Goal: Information Seeking & Learning: Learn about a topic

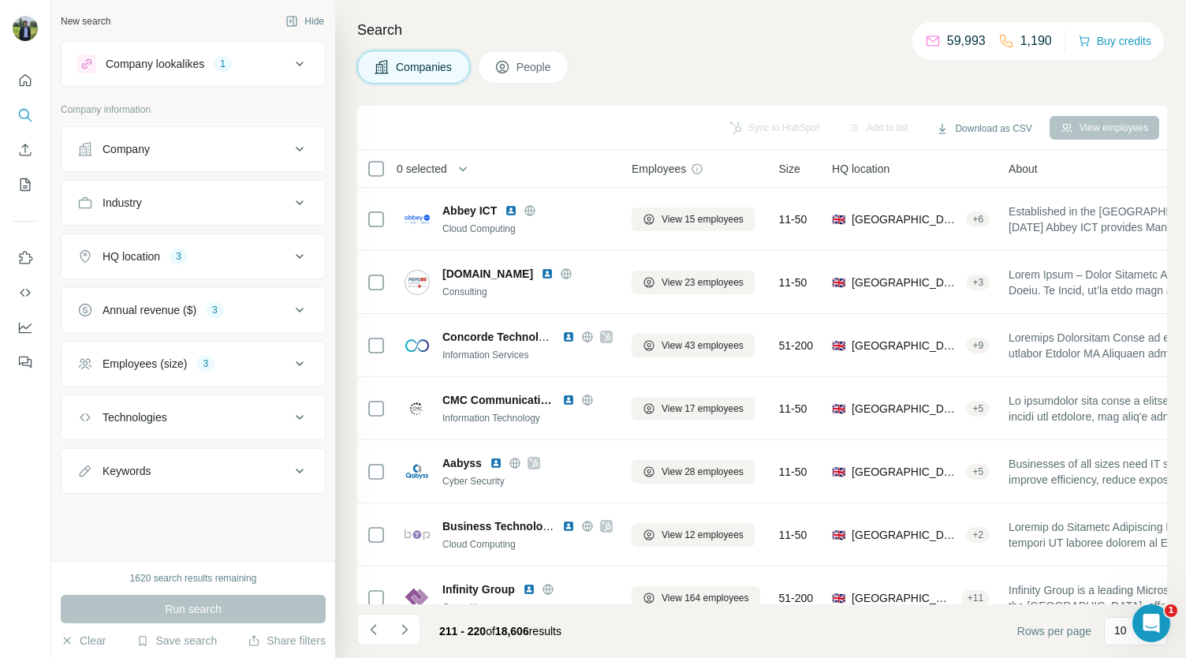
scroll to position [222, 41]
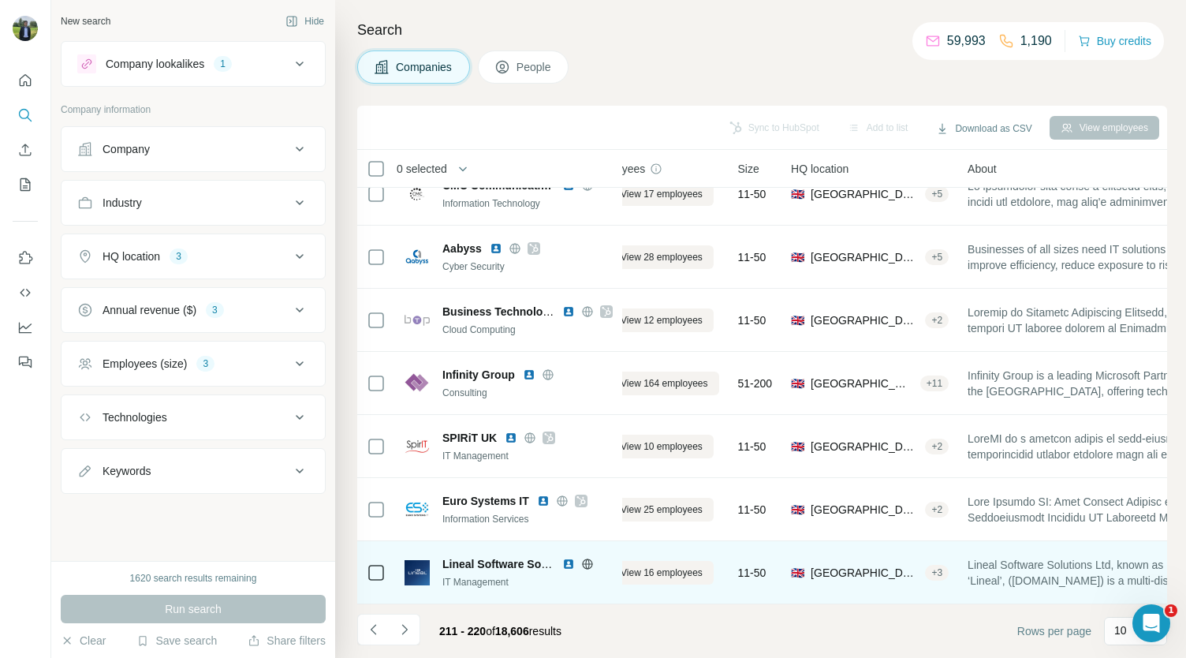
click at [566, 557] on img at bounding box center [568, 563] width 13 height 13
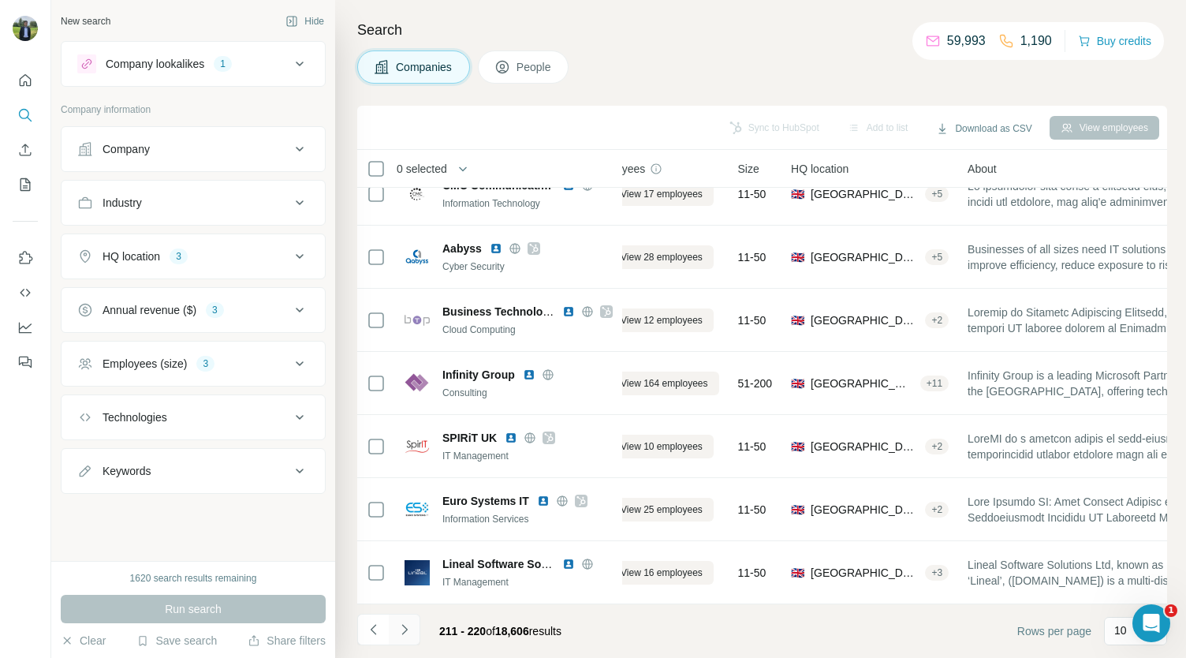
click at [399, 620] on button "Navigate to next page" at bounding box center [405, 629] width 32 height 32
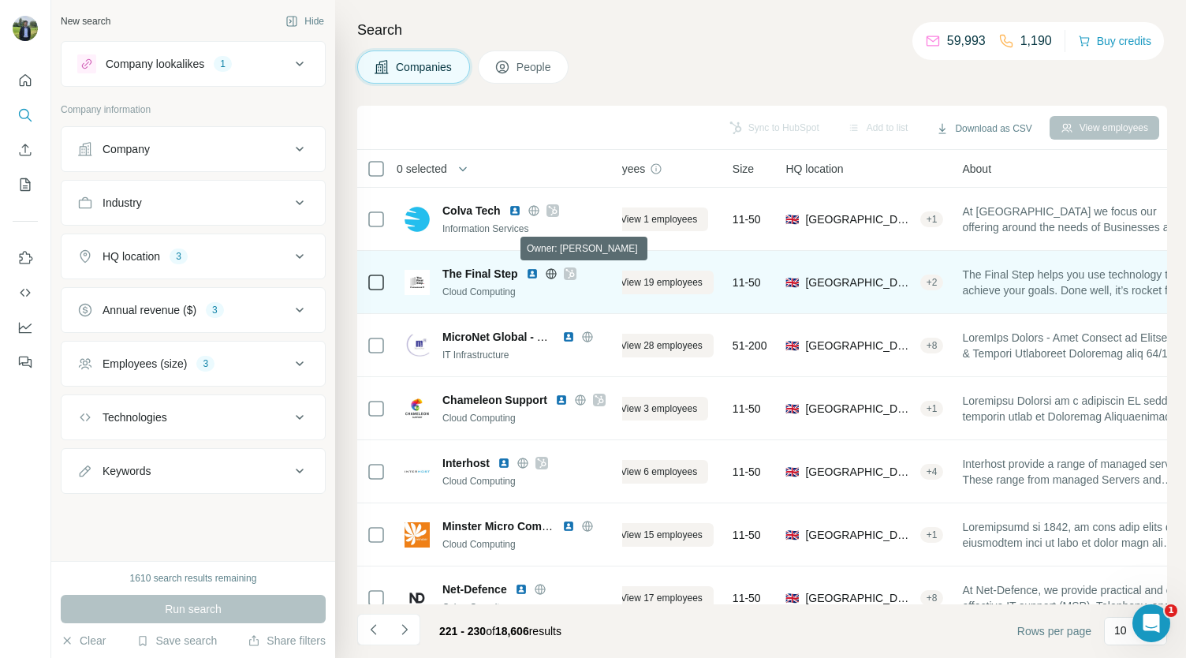
scroll to position [68, 41]
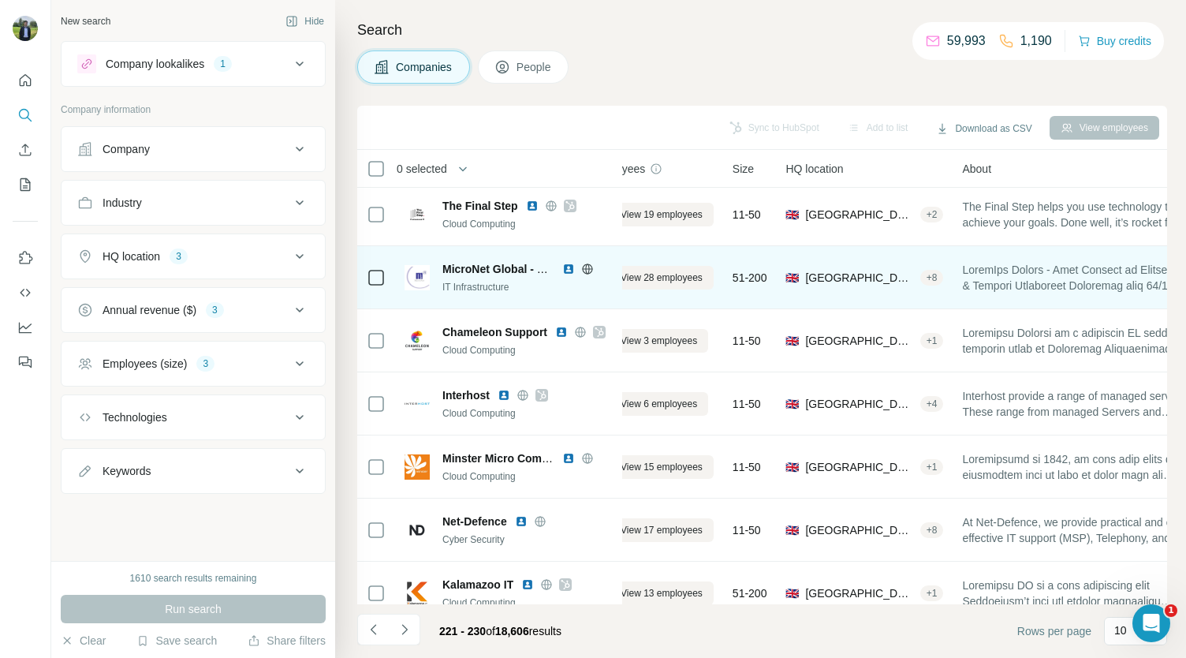
click at [569, 272] on img at bounding box center [568, 269] width 13 height 13
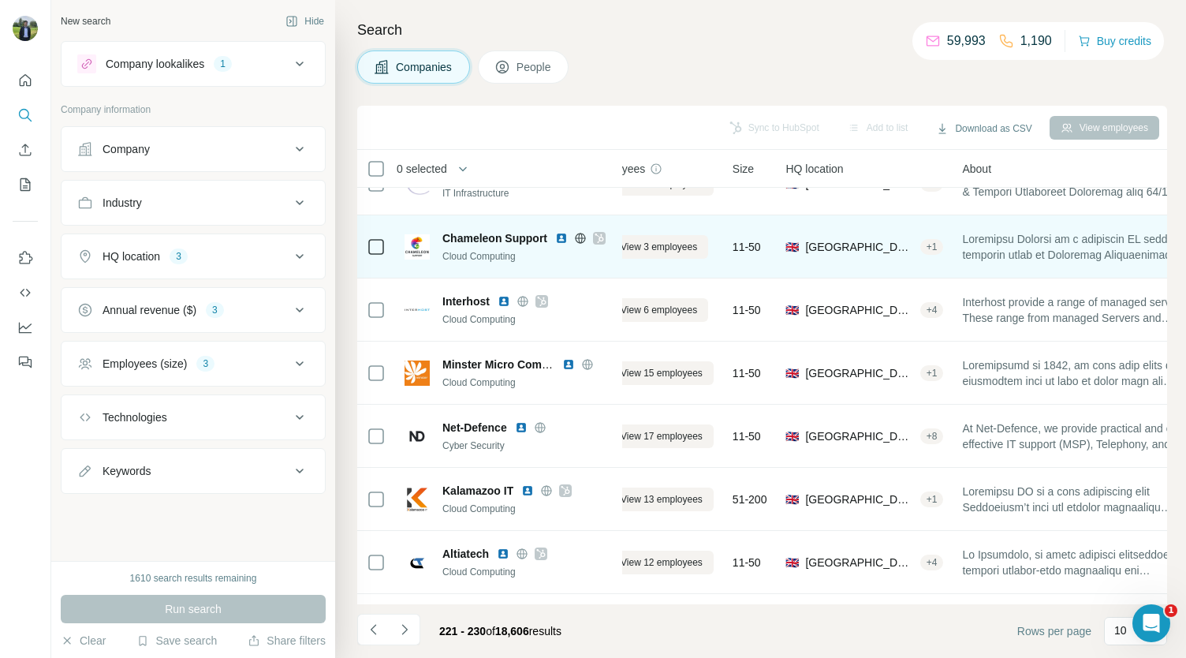
scroll to position [184, 41]
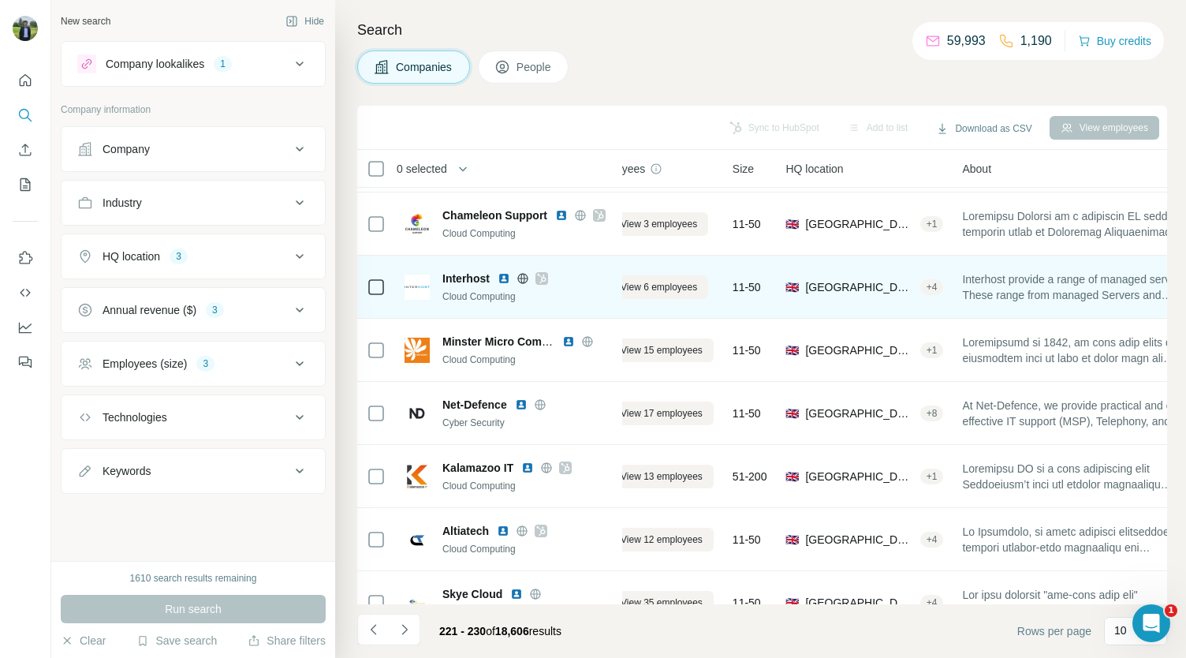
click at [538, 275] on icon at bounding box center [541, 278] width 9 height 13
click at [500, 275] on img at bounding box center [503, 278] width 13 height 13
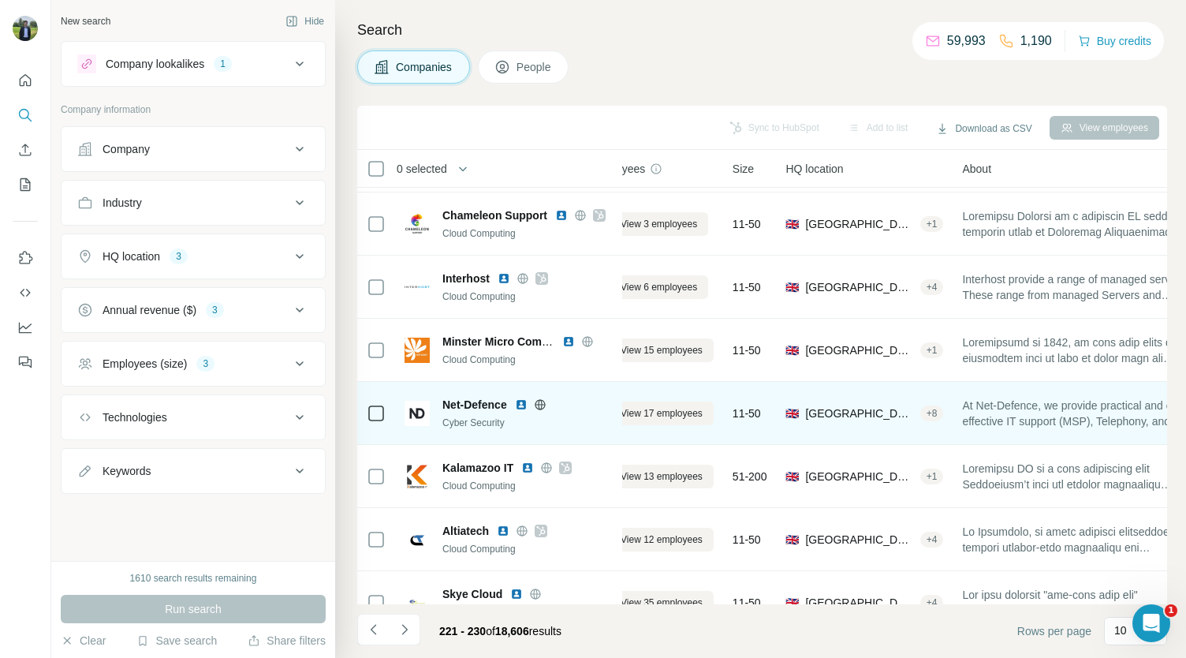
click at [521, 404] on img at bounding box center [521, 404] width 13 height 13
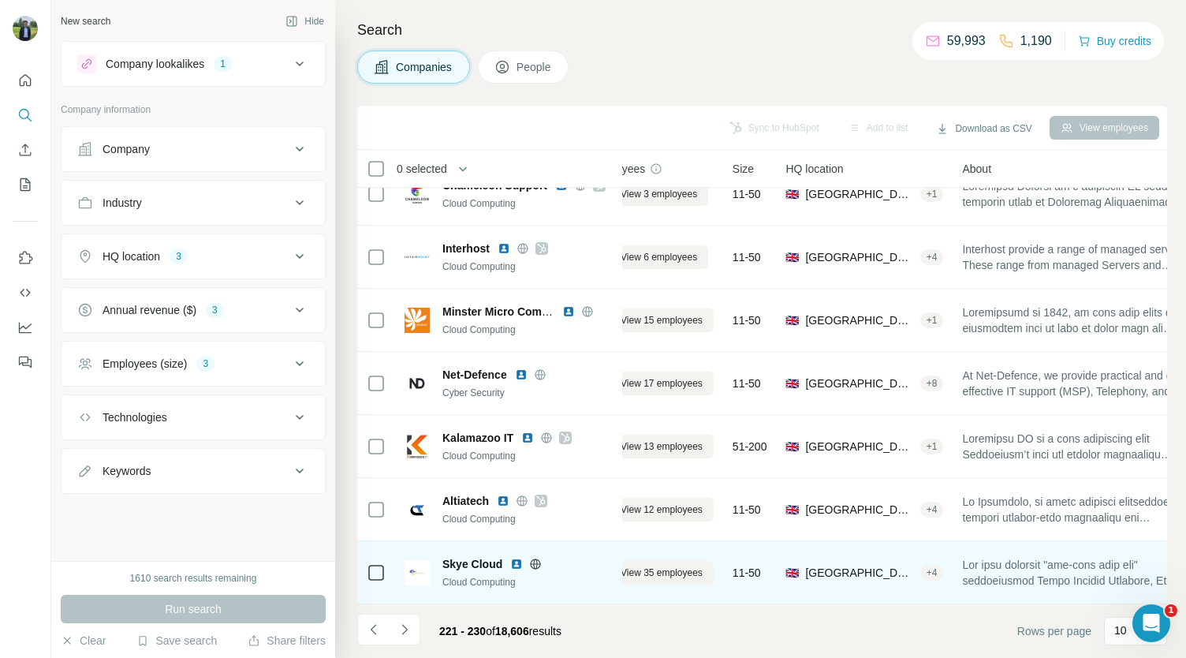
click at [516, 557] on img at bounding box center [516, 563] width 13 height 13
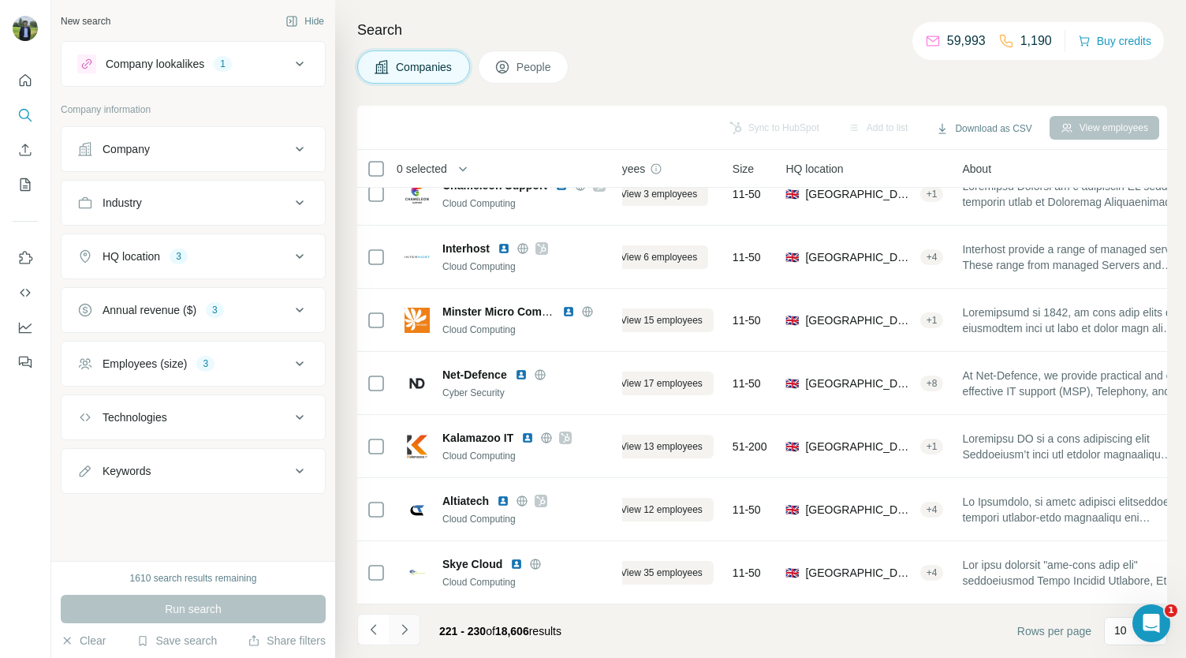
click at [408, 622] on icon "Navigate to next page" at bounding box center [405, 629] width 16 height 16
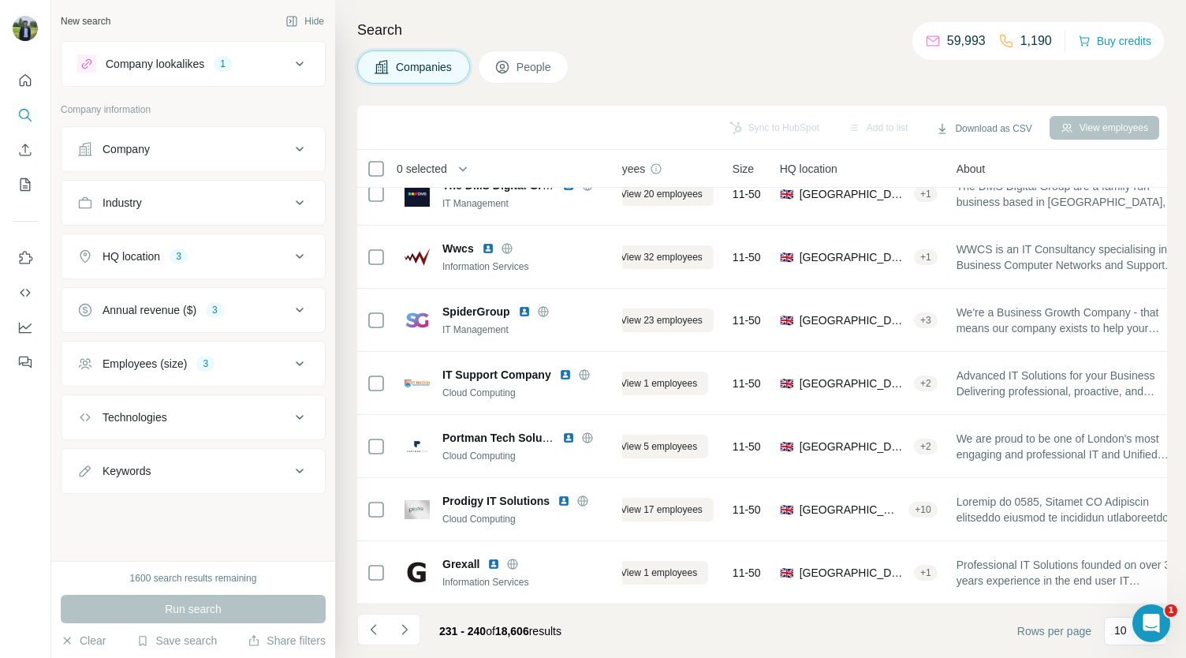
scroll to position [0, 41]
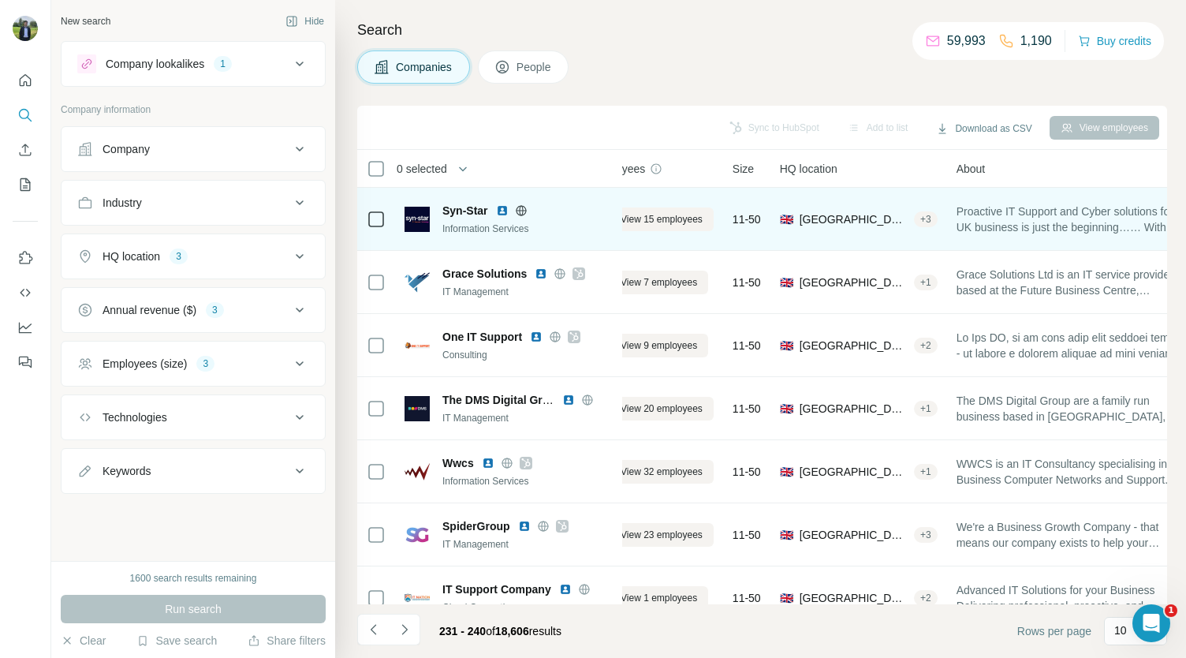
click at [503, 214] on img at bounding box center [502, 210] width 13 height 13
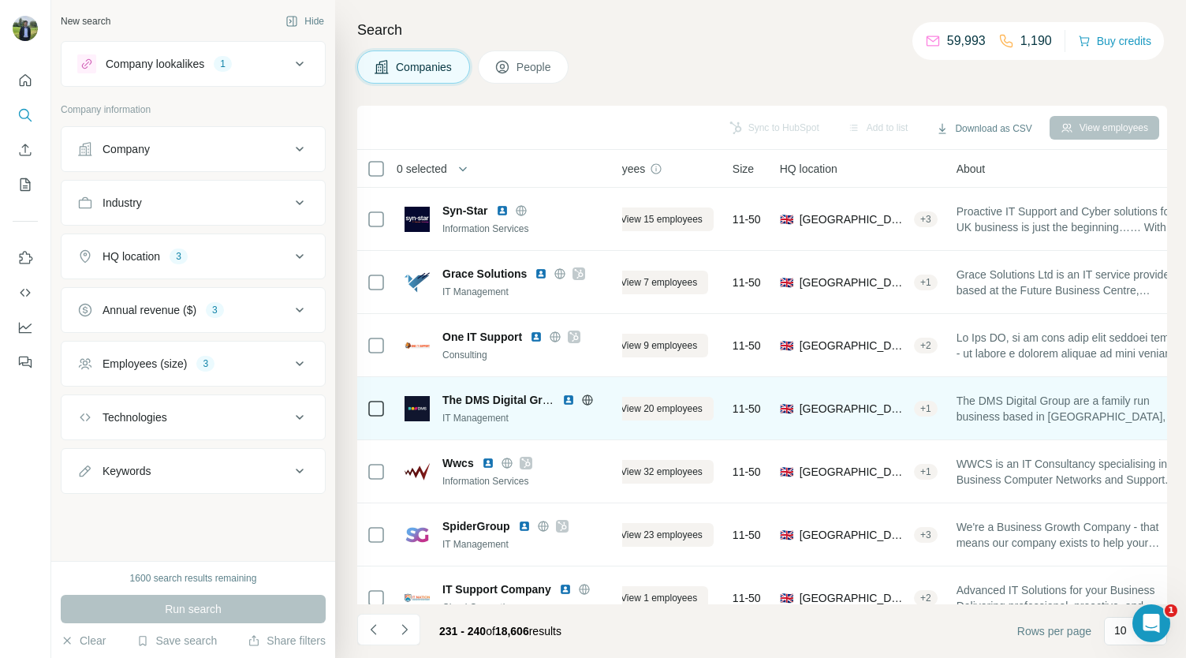
click at [568, 395] on img at bounding box center [568, 399] width 13 height 13
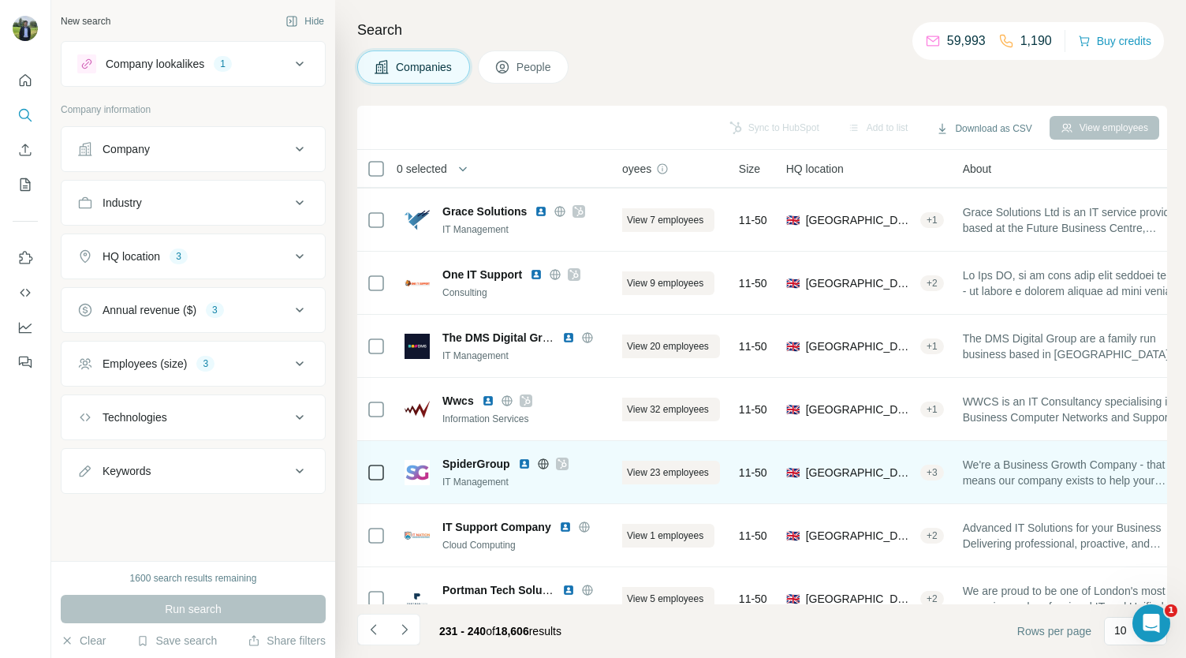
scroll to position [65, 34]
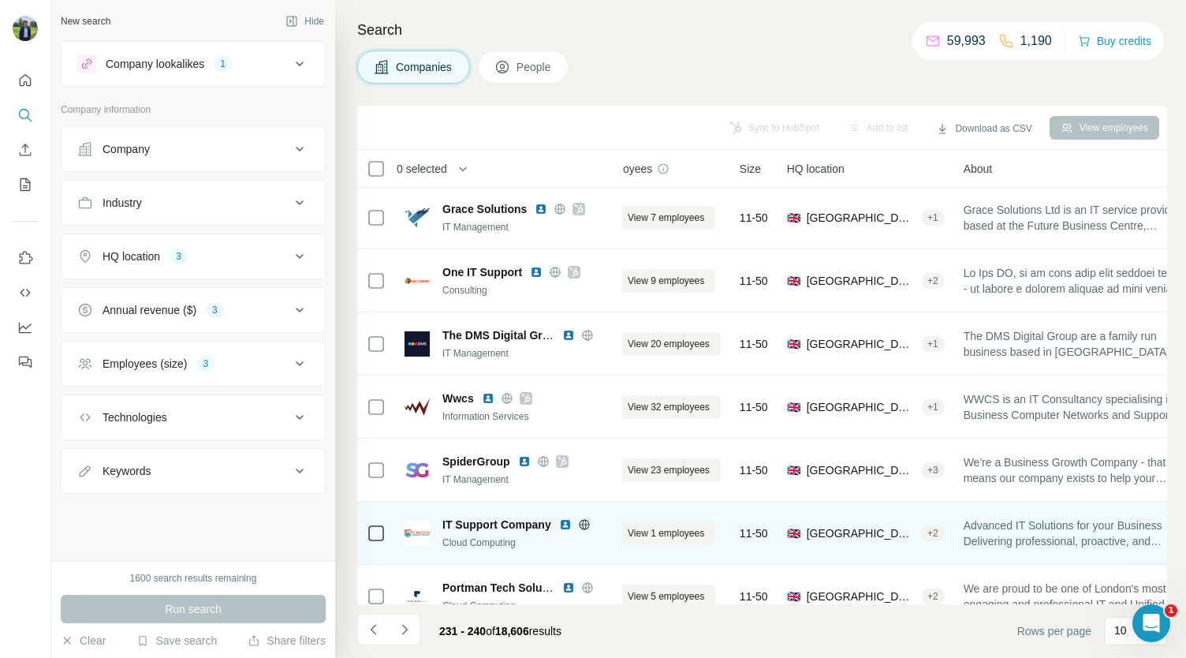
click at [568, 523] on img at bounding box center [565, 524] width 13 height 13
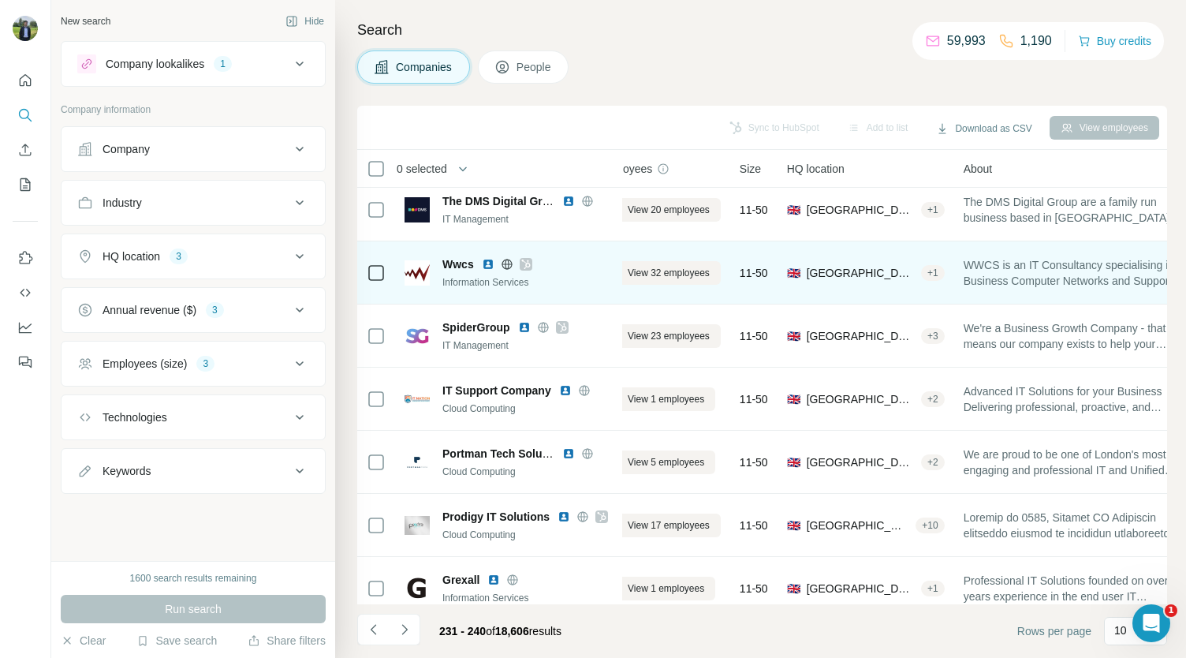
scroll to position [200, 34]
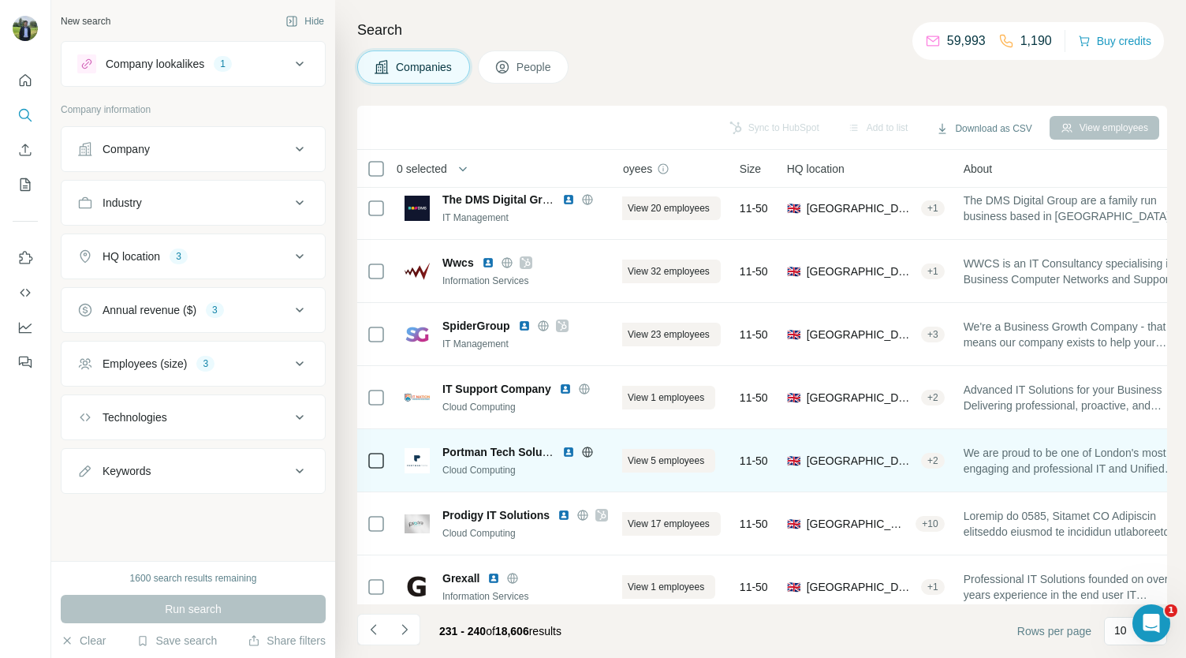
click at [568, 453] on img at bounding box center [568, 451] width 13 height 13
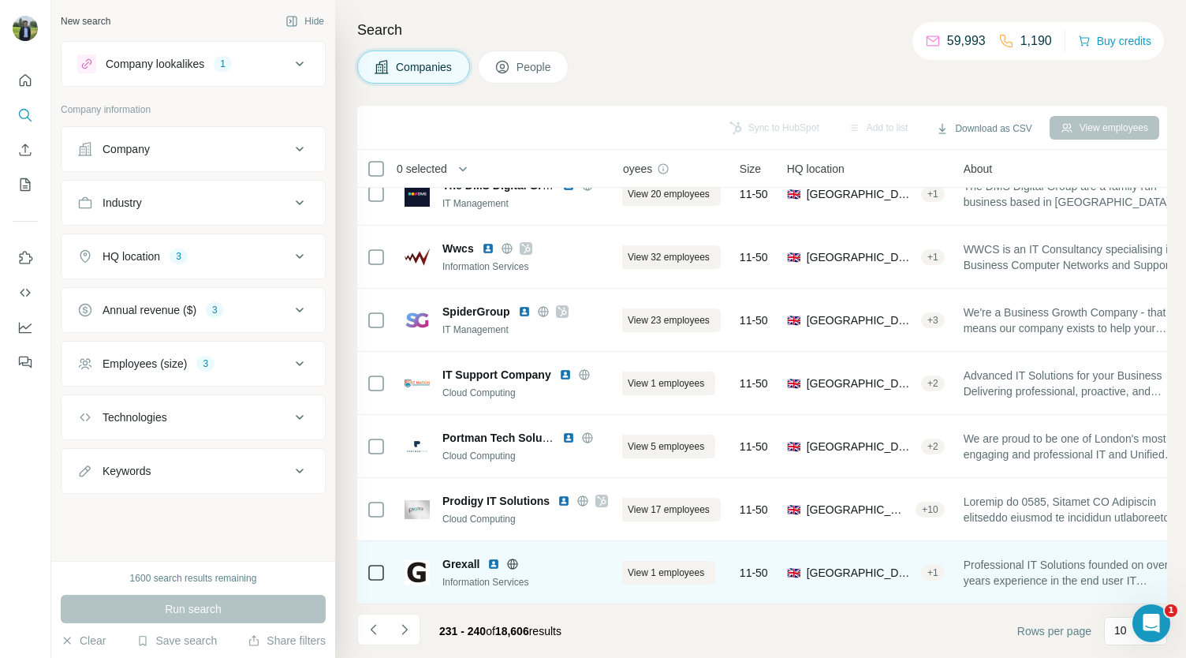
click at [494, 557] on img at bounding box center [493, 563] width 13 height 13
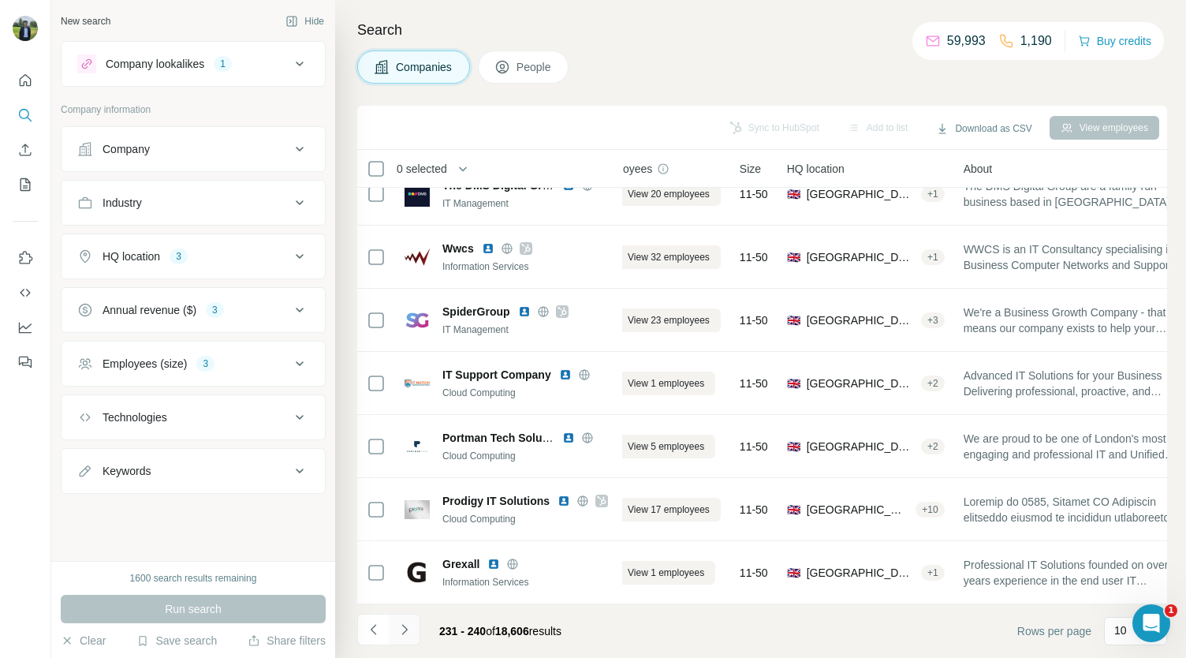
click at [412, 628] on button "Navigate to next page" at bounding box center [405, 629] width 32 height 32
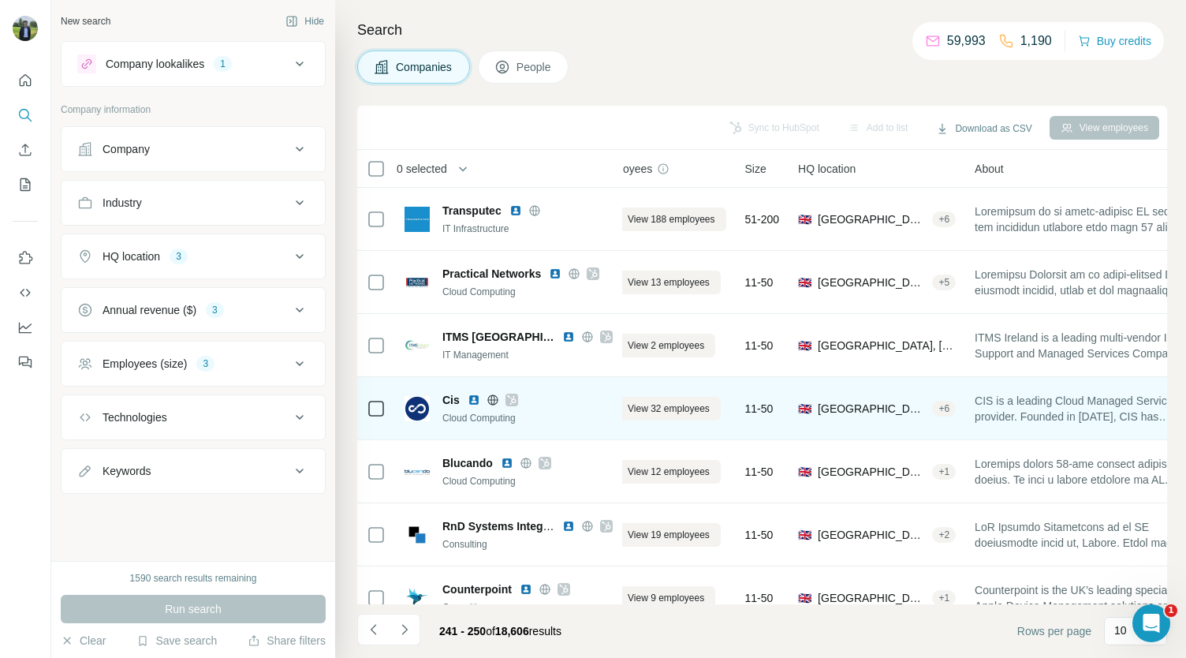
scroll to position [58, 34]
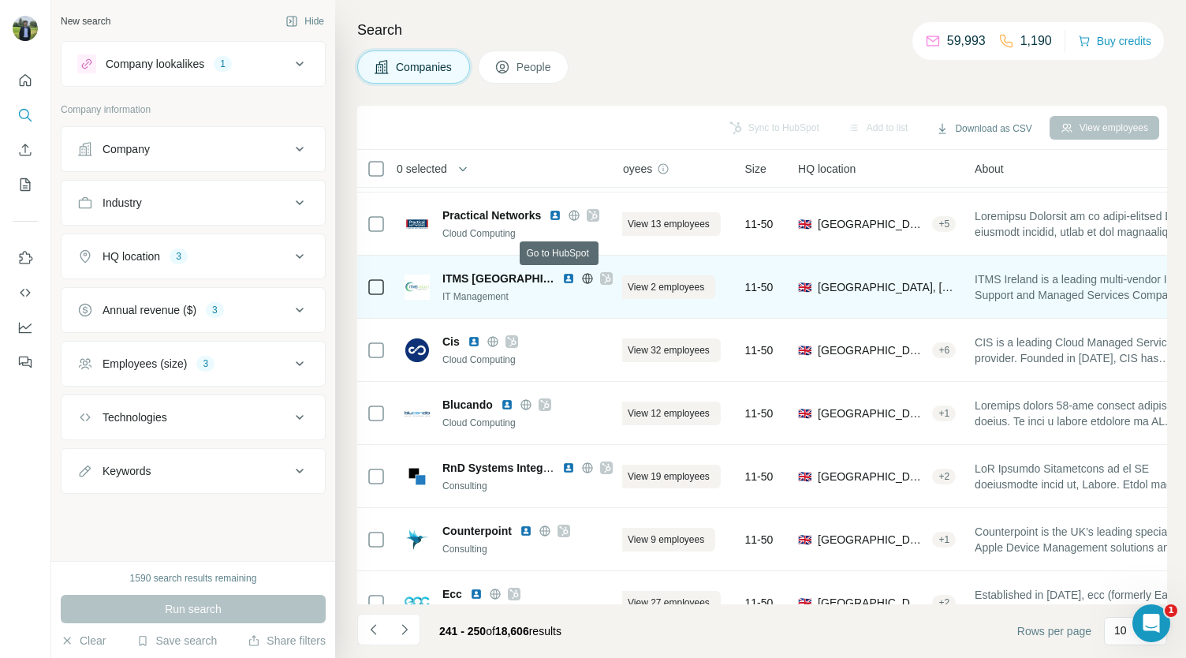
click at [602, 278] on icon at bounding box center [606, 278] width 9 height 13
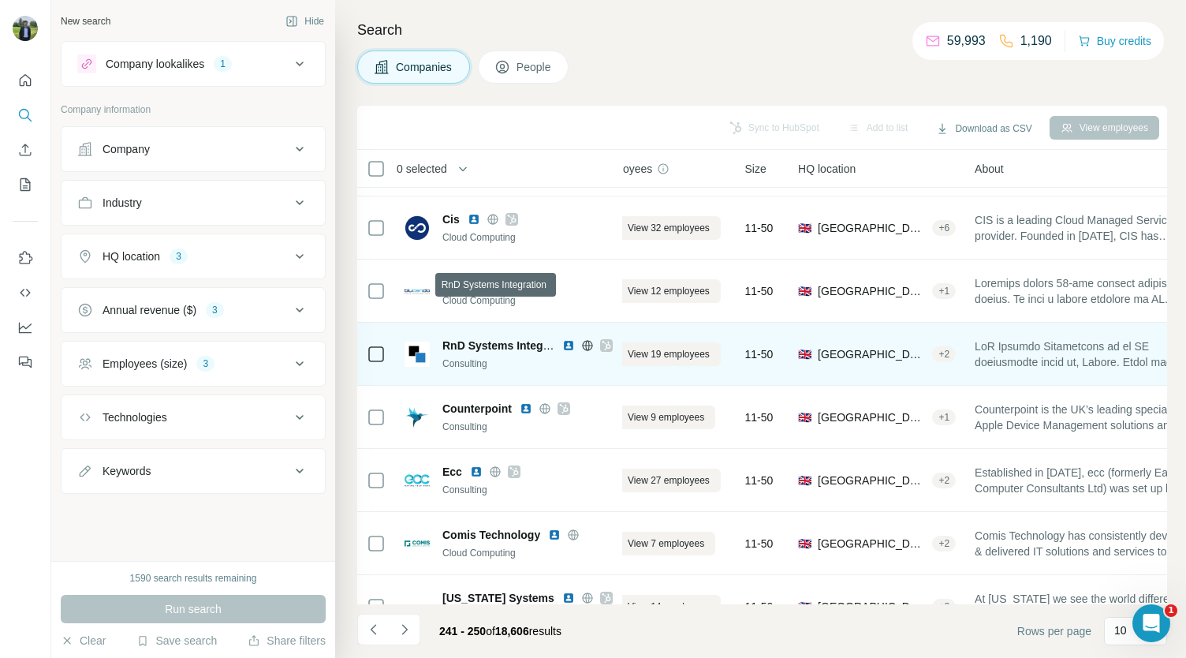
scroll to position [222, 34]
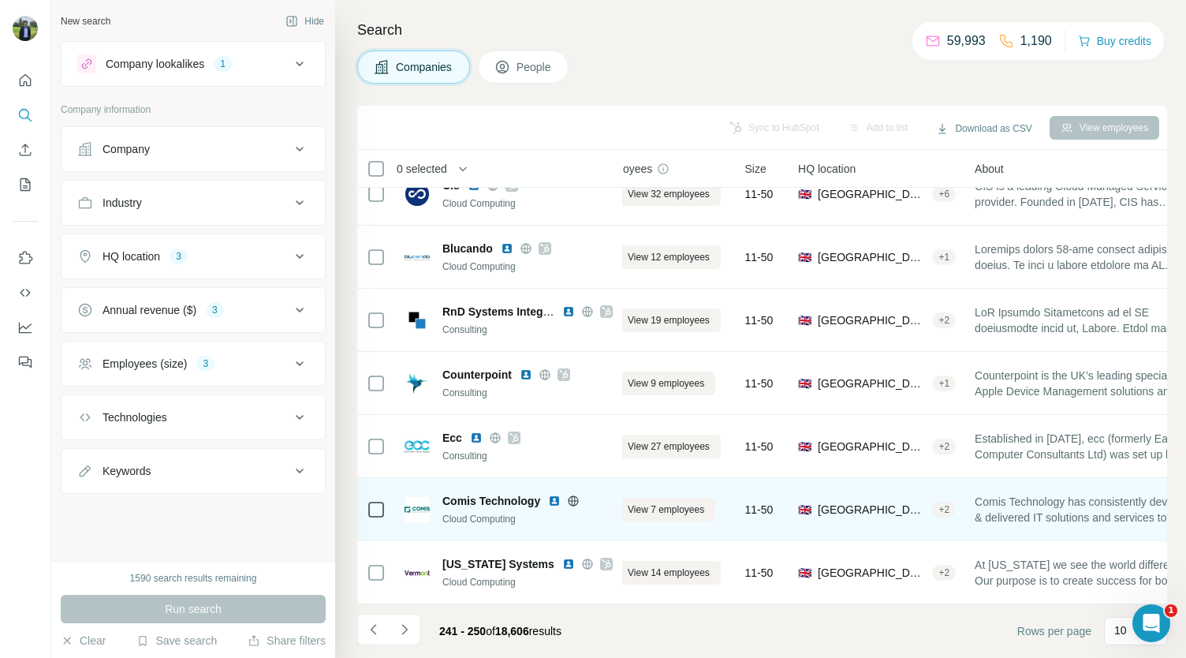
click at [558, 494] on img at bounding box center [554, 500] width 13 height 13
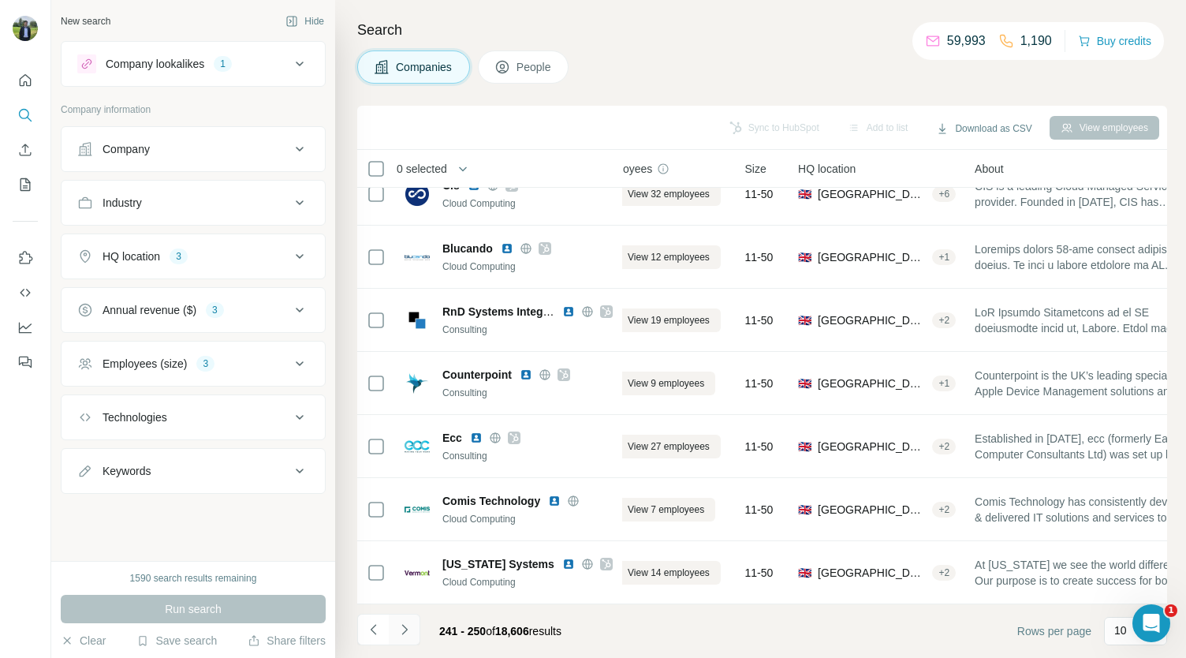
click at [412, 623] on icon "Navigate to next page" at bounding box center [405, 629] width 16 height 16
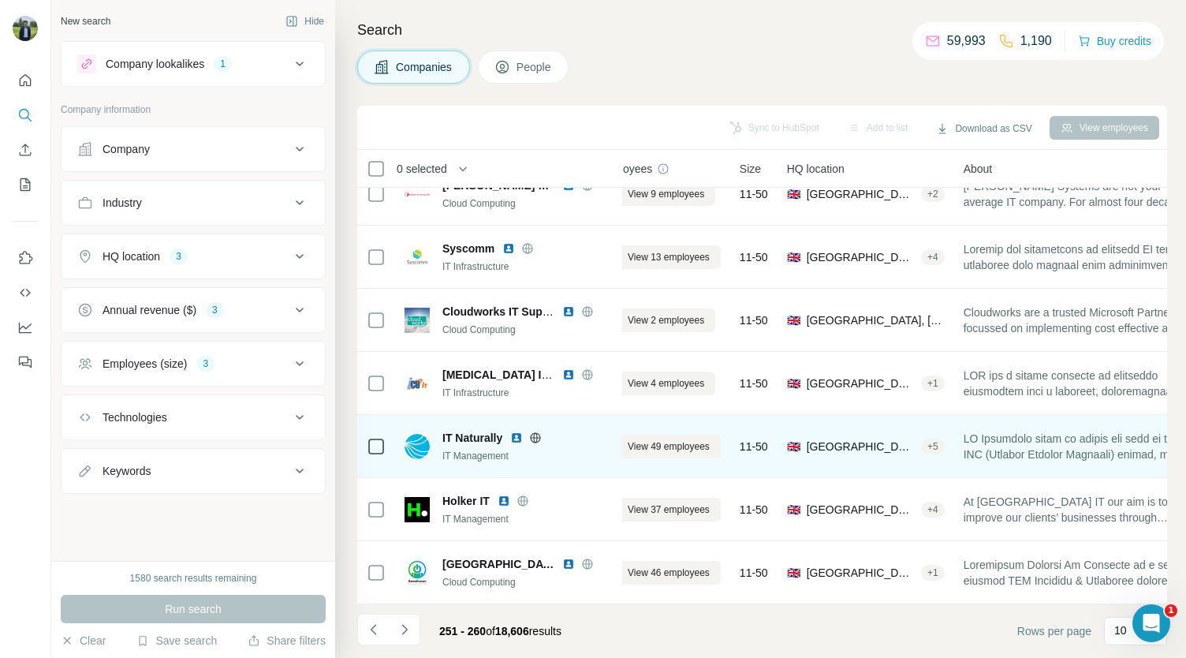
scroll to position [0, 34]
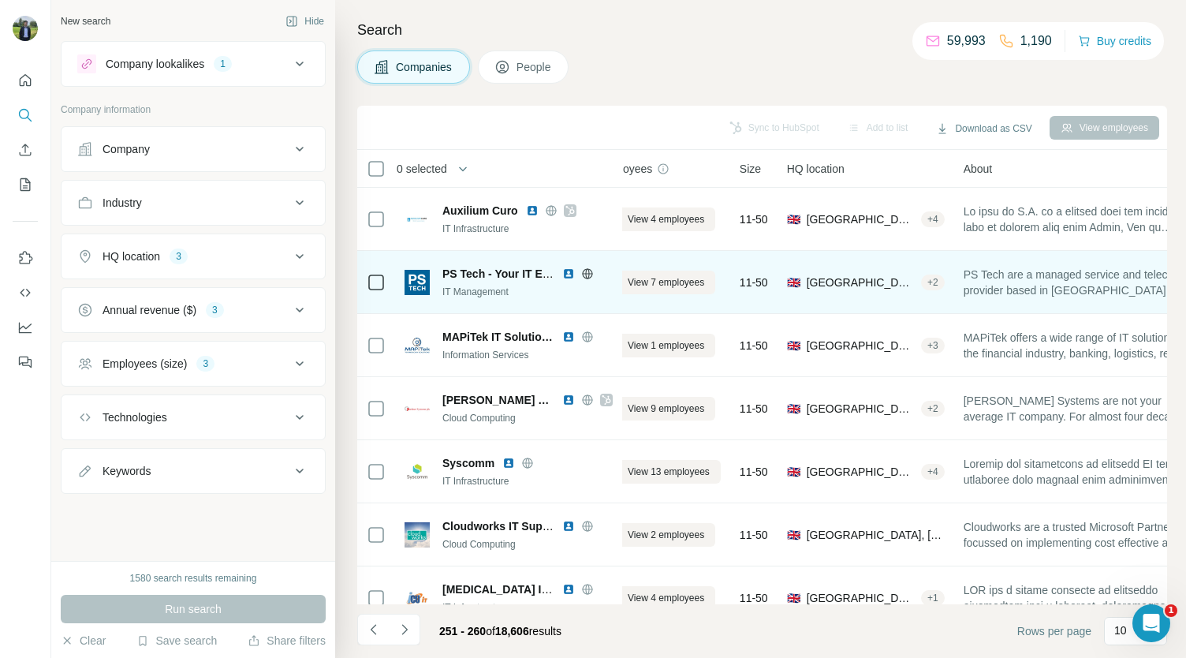
click at [565, 272] on img at bounding box center [568, 273] width 13 height 13
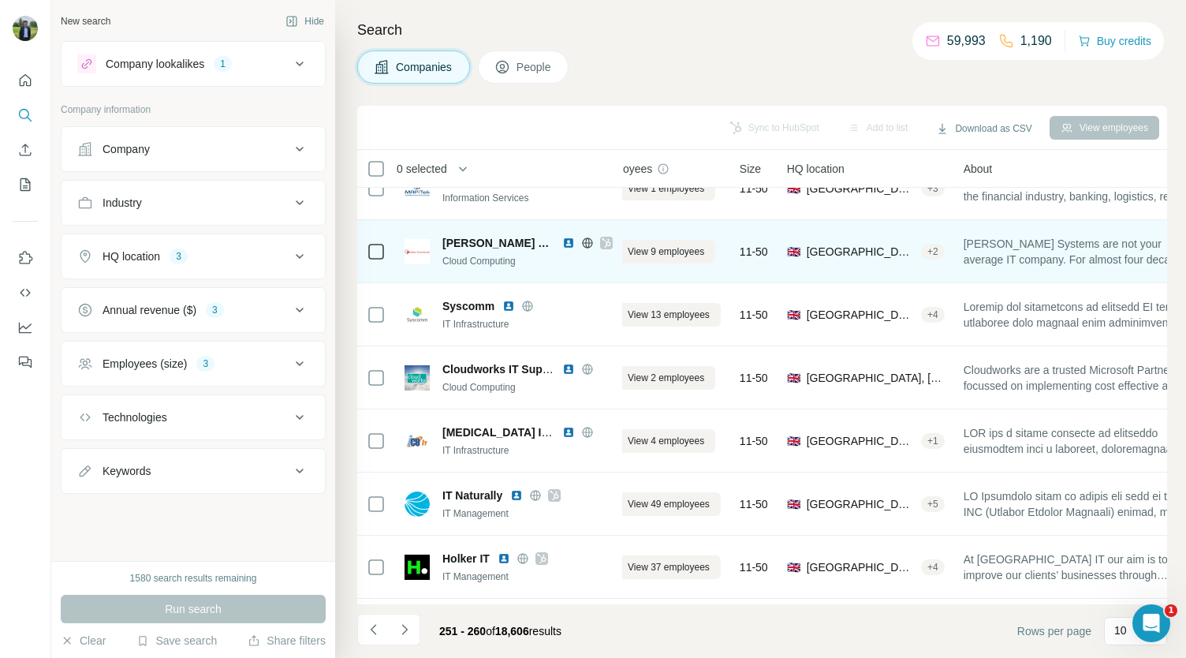
scroll to position [158, 34]
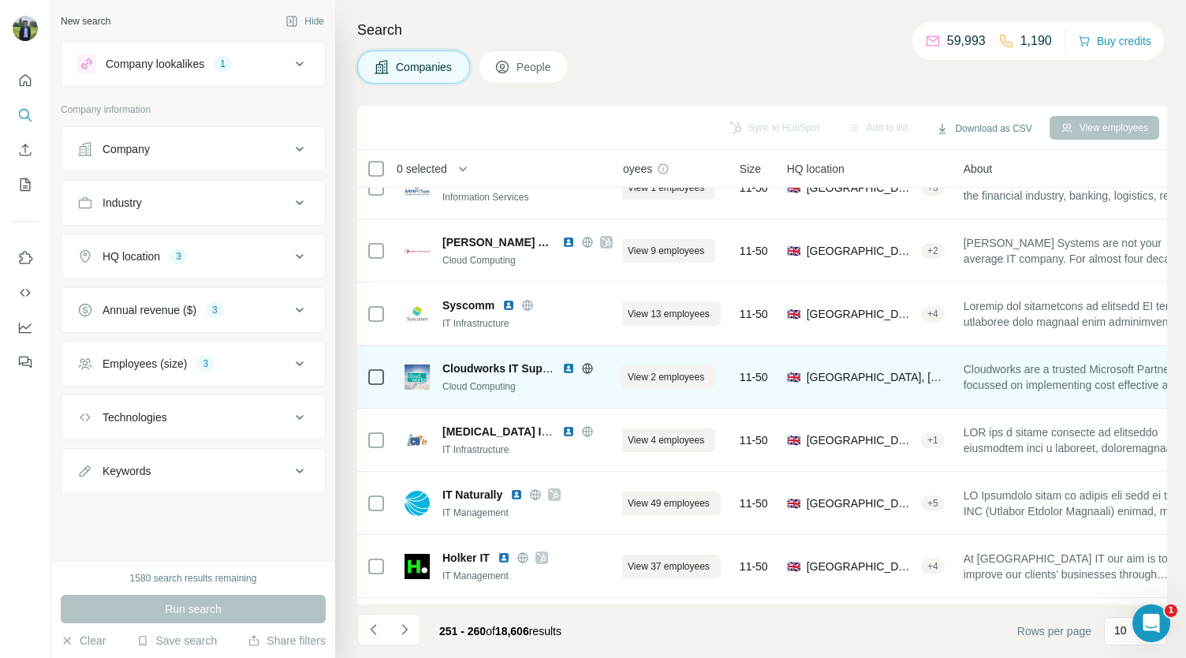
click at [571, 368] on img at bounding box center [568, 368] width 13 height 13
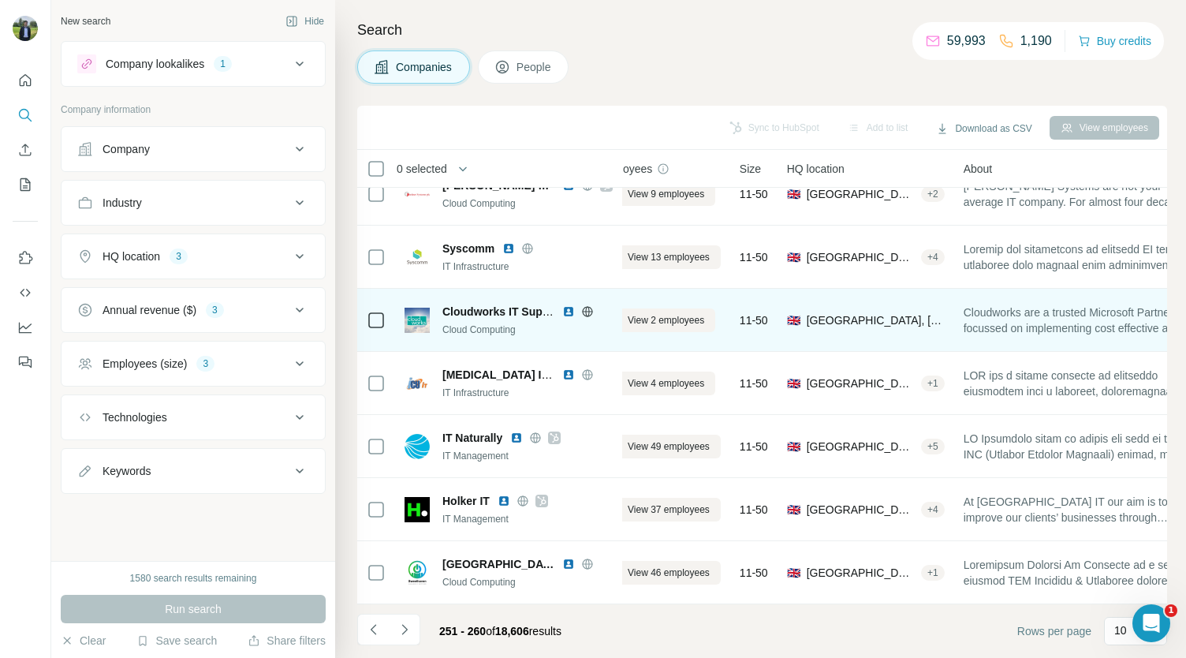
scroll to position [216, 34]
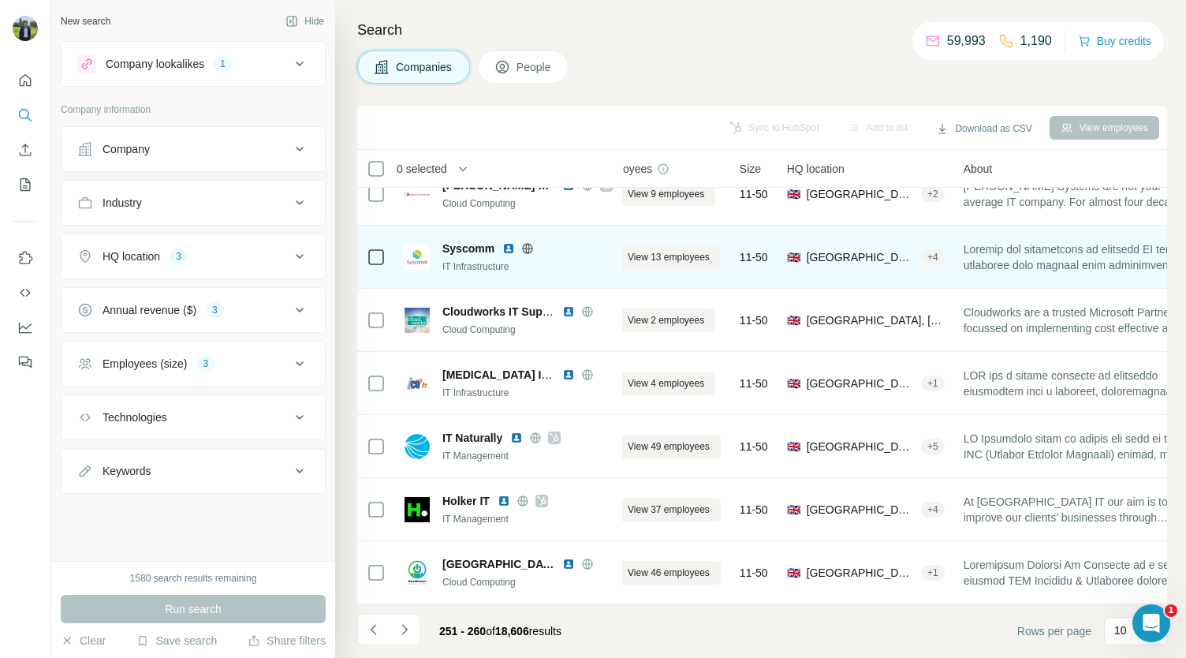
click at [506, 249] on img at bounding box center [508, 248] width 13 height 13
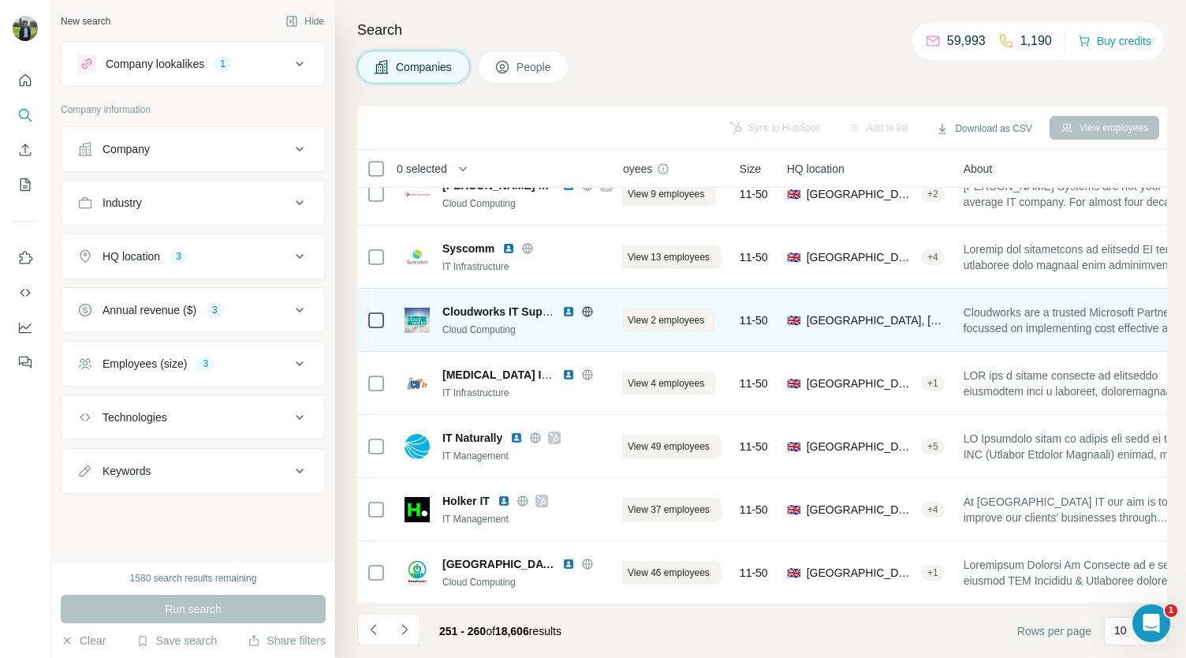
click at [566, 308] on img at bounding box center [568, 311] width 13 height 13
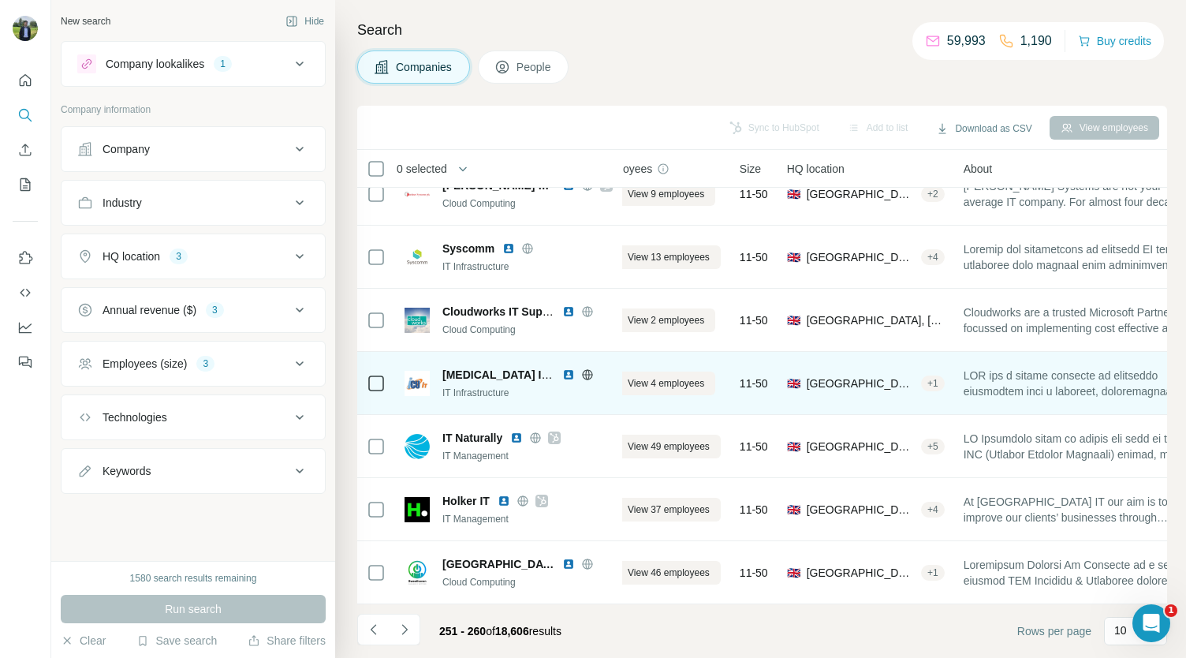
click at [568, 372] on img at bounding box center [568, 374] width 13 height 13
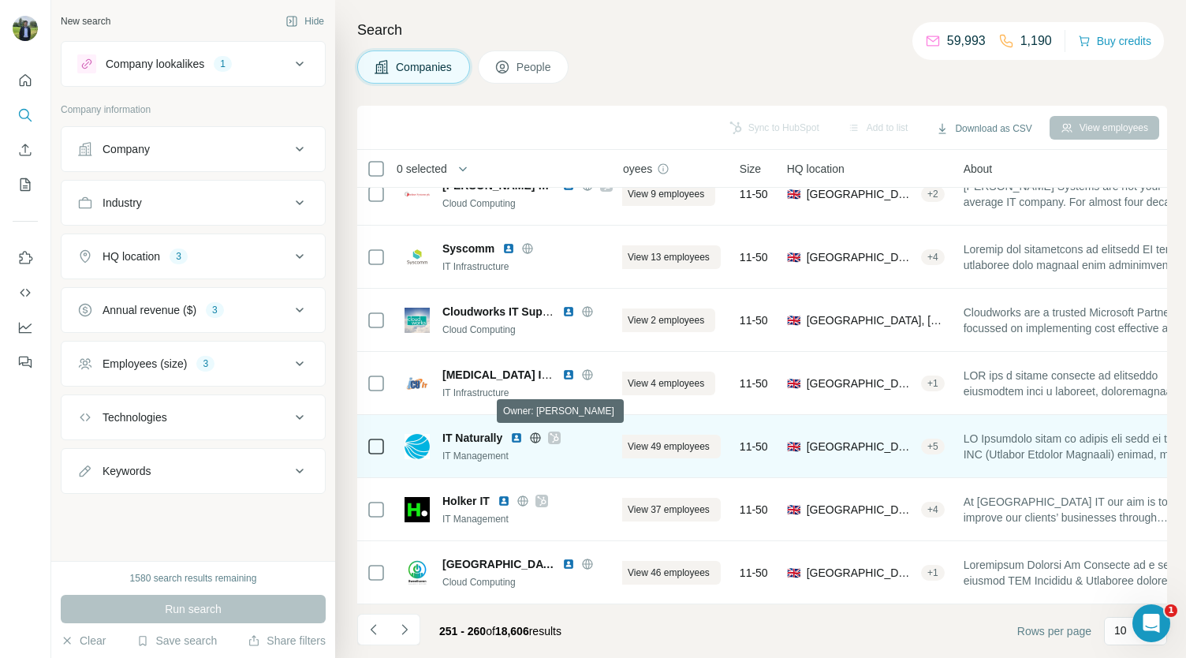
click at [555, 433] on icon at bounding box center [554, 437] width 9 height 13
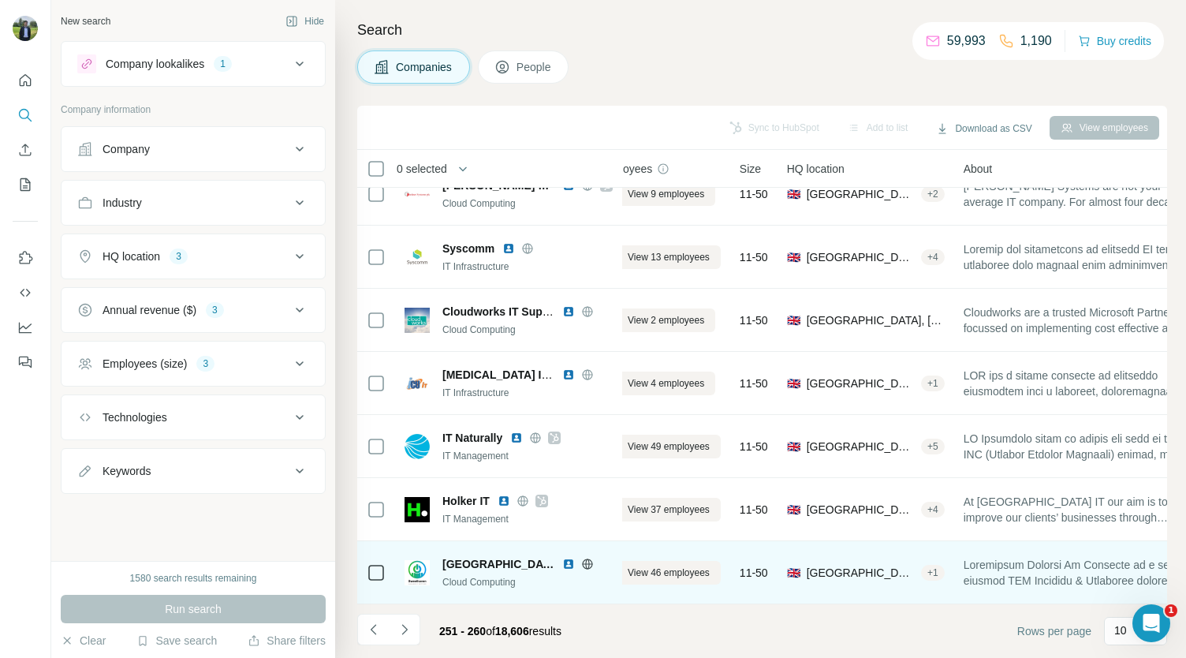
click at [562, 557] on img at bounding box center [568, 563] width 13 height 13
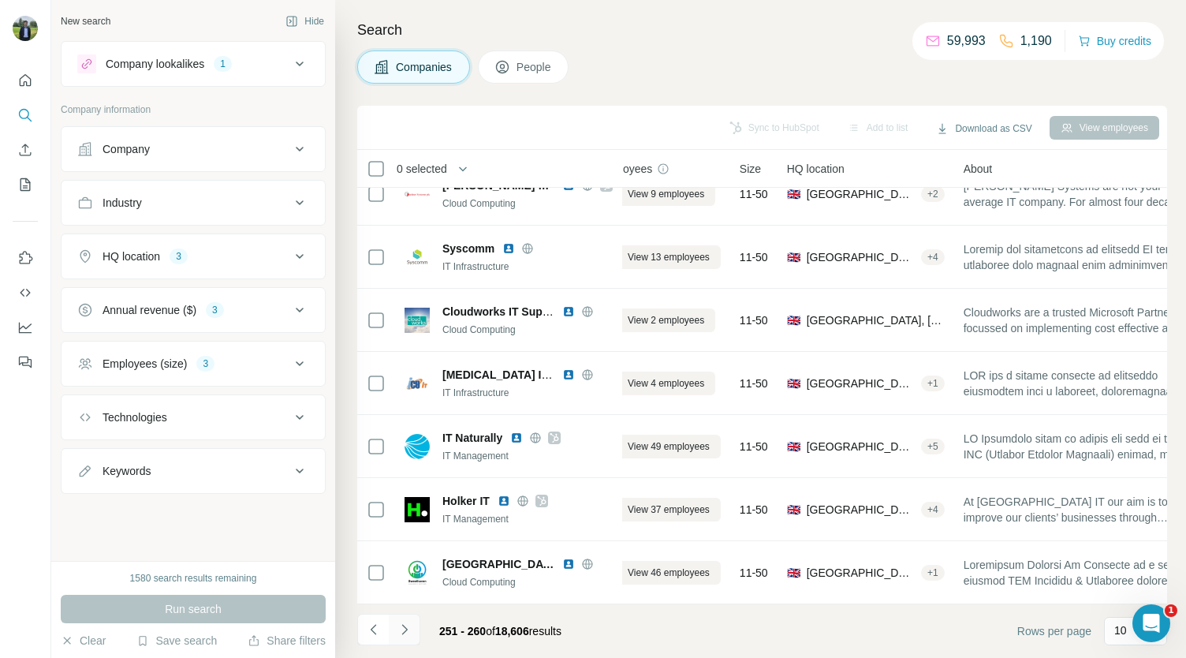
click at [415, 624] on button "Navigate to next page" at bounding box center [405, 629] width 32 height 32
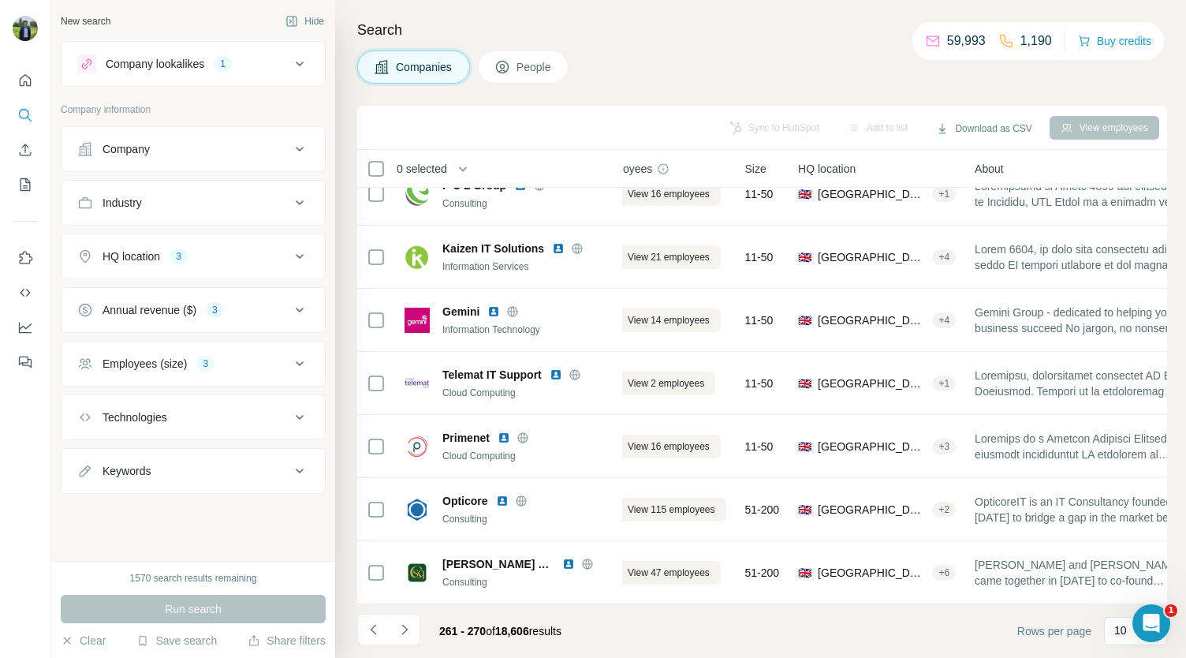
scroll to position [0, 34]
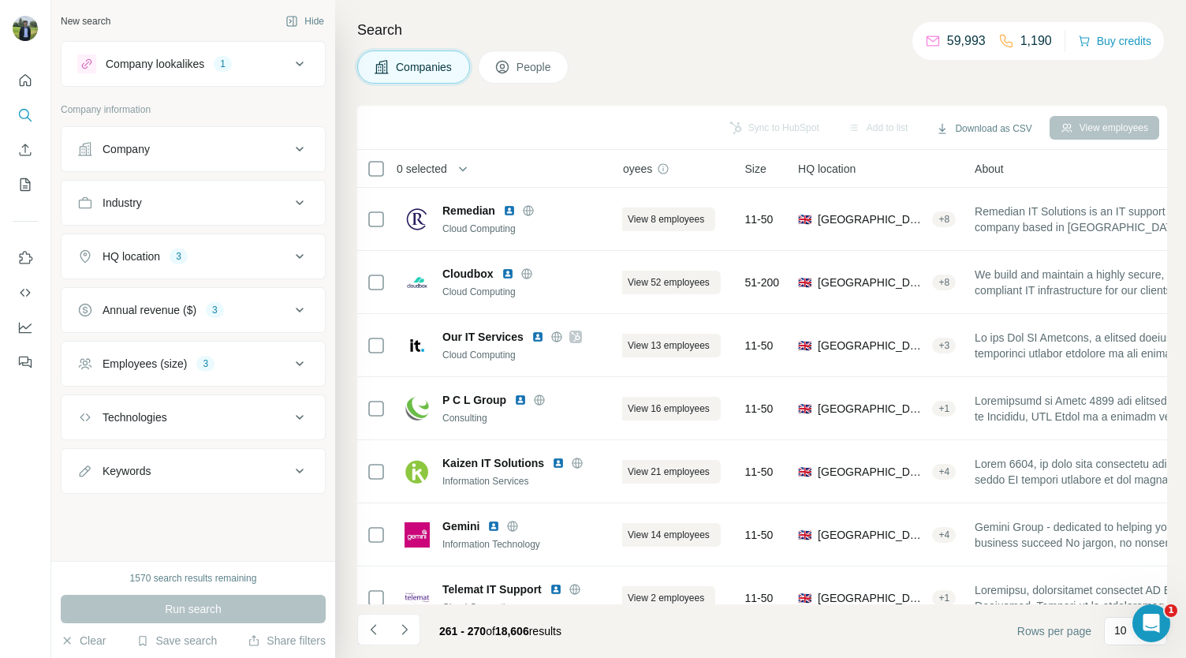
drag, startPoint x: 508, startPoint y: 209, endPoint x: 525, endPoint y: 162, distance: 50.4
click at [525, 162] on div "0 selected" at bounding box center [483, 168] width 233 height 18
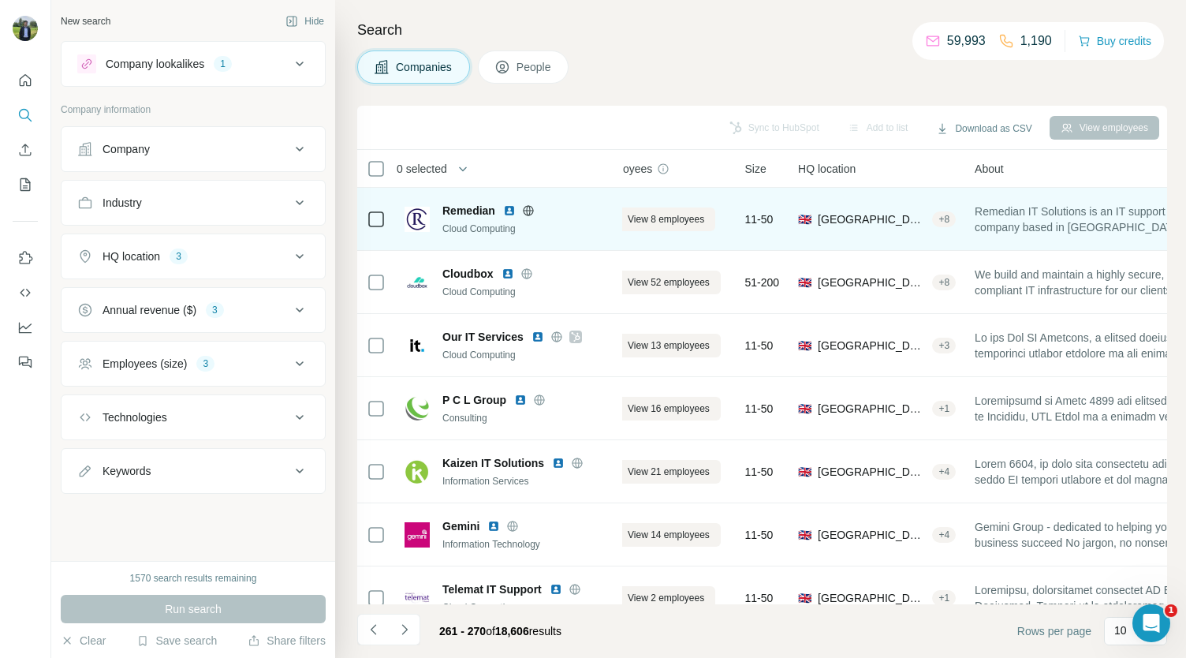
click at [510, 206] on img at bounding box center [509, 210] width 13 height 13
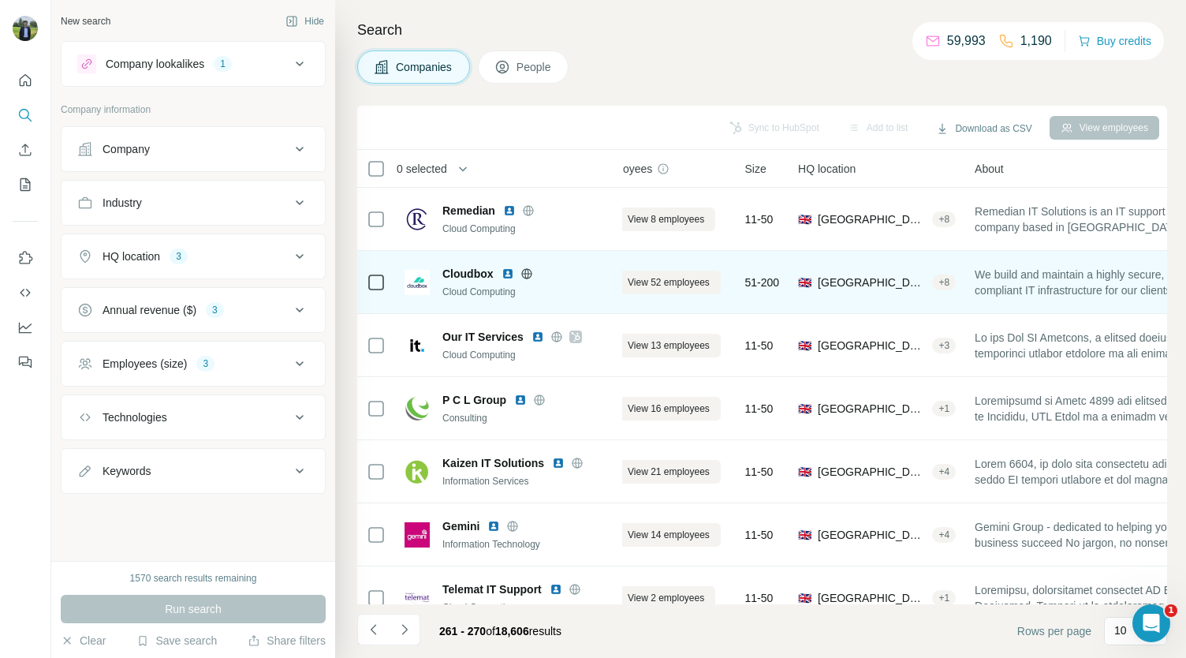
click at [503, 275] on img at bounding box center [507, 273] width 13 height 13
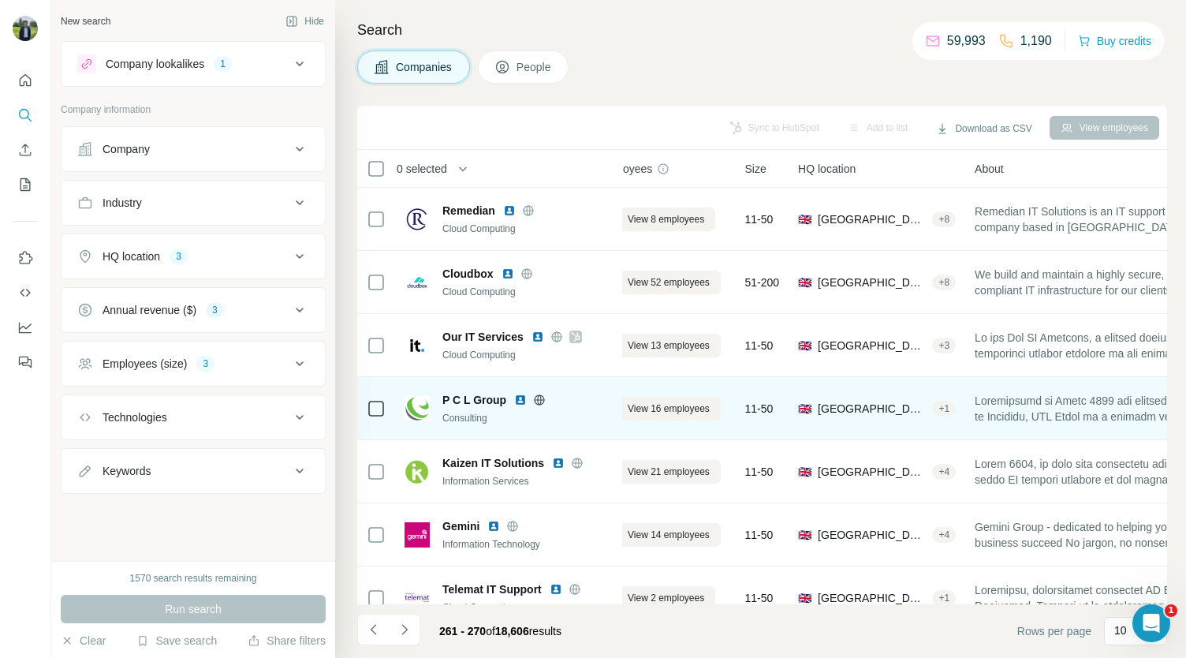
click at [516, 401] on img at bounding box center [520, 399] width 13 height 13
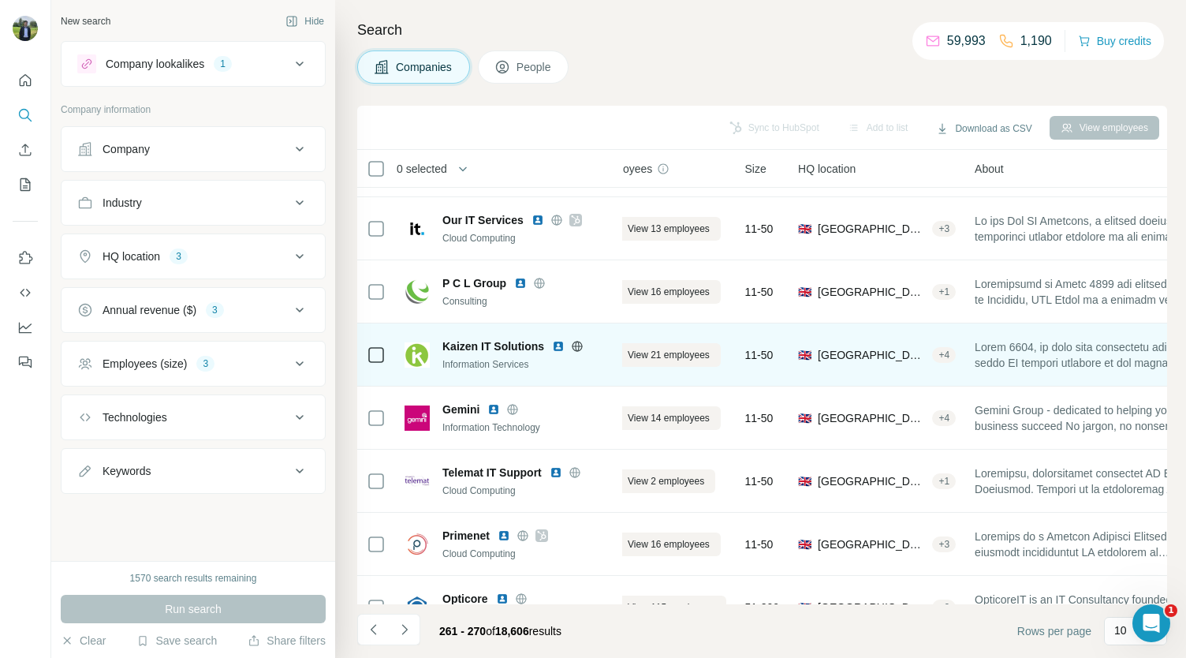
scroll to position [128, 34]
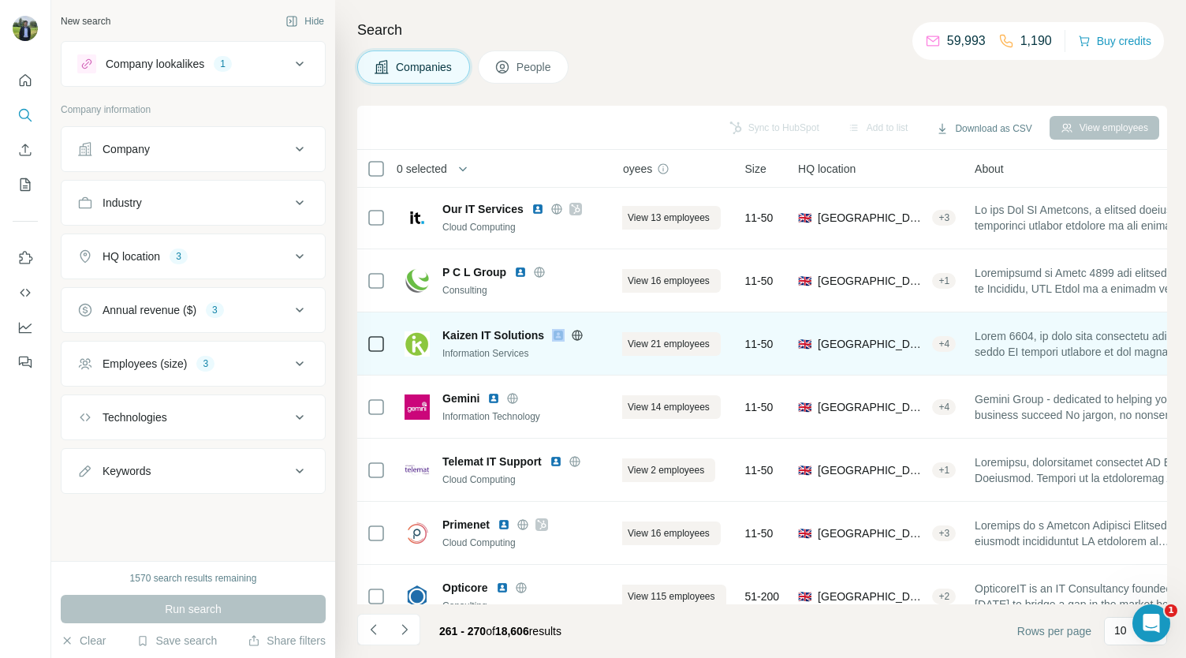
drag, startPoint x: 560, startPoint y: 332, endPoint x: 547, endPoint y: 335, distance: 13.0
click at [547, 335] on div "Kaizen IT Solutions" at bounding box center [527, 335] width 170 height 16
click at [555, 335] on img at bounding box center [558, 335] width 13 height 13
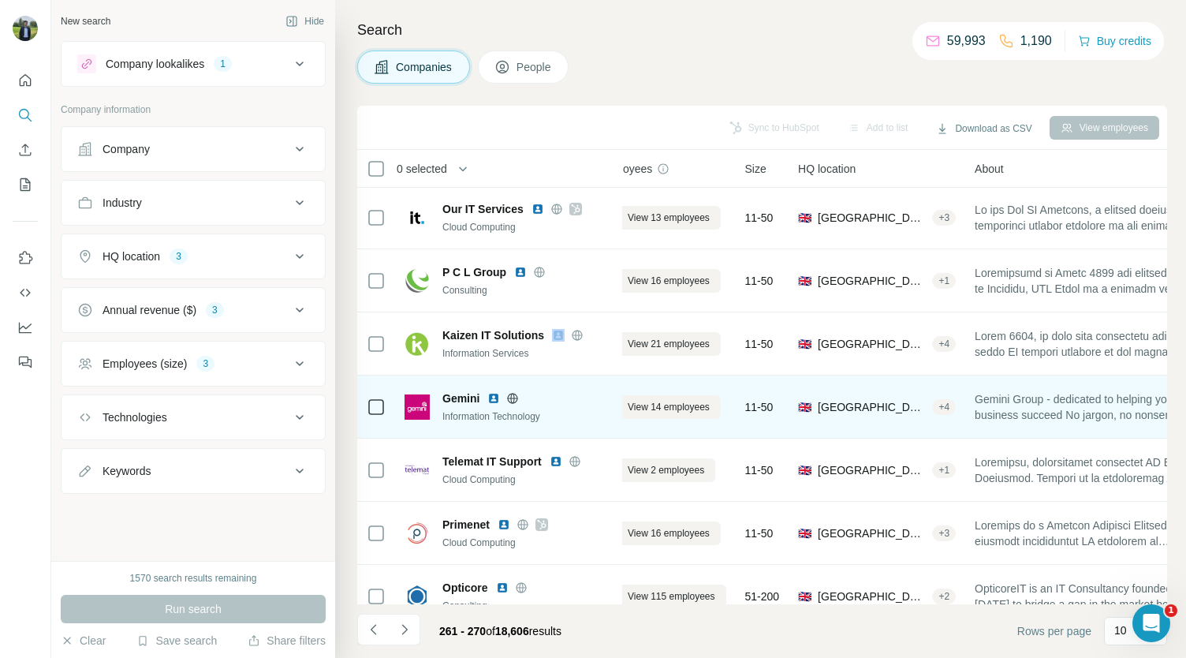
click at [494, 397] on img at bounding box center [493, 398] width 13 height 13
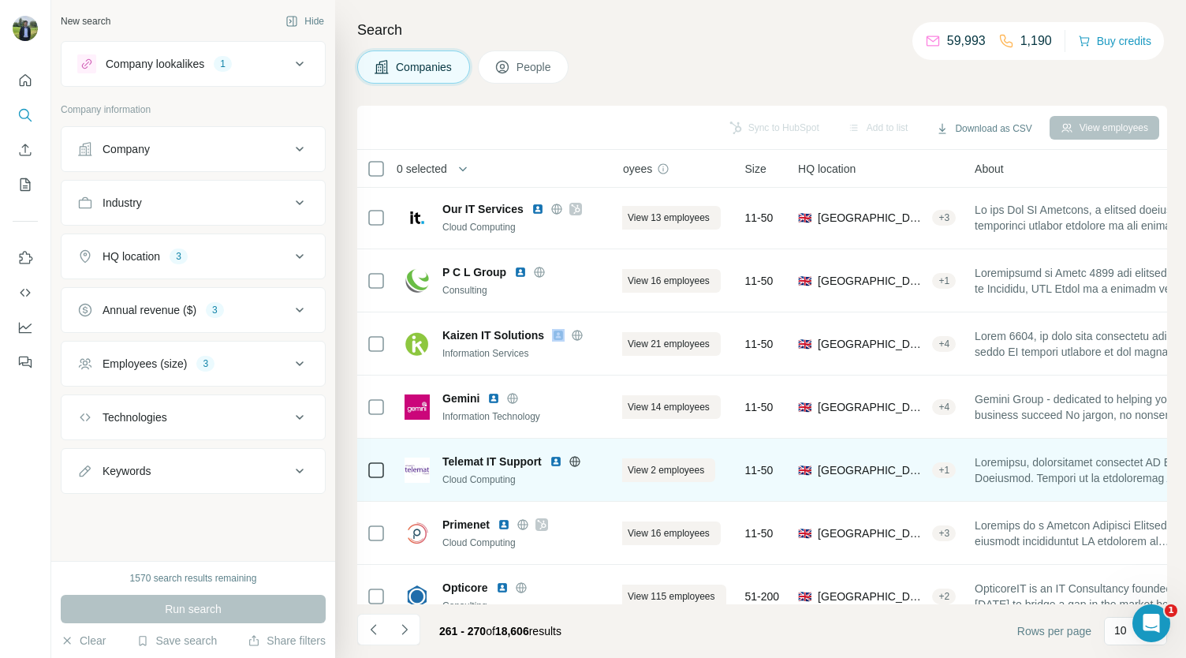
click at [560, 458] on img at bounding box center [556, 461] width 13 height 13
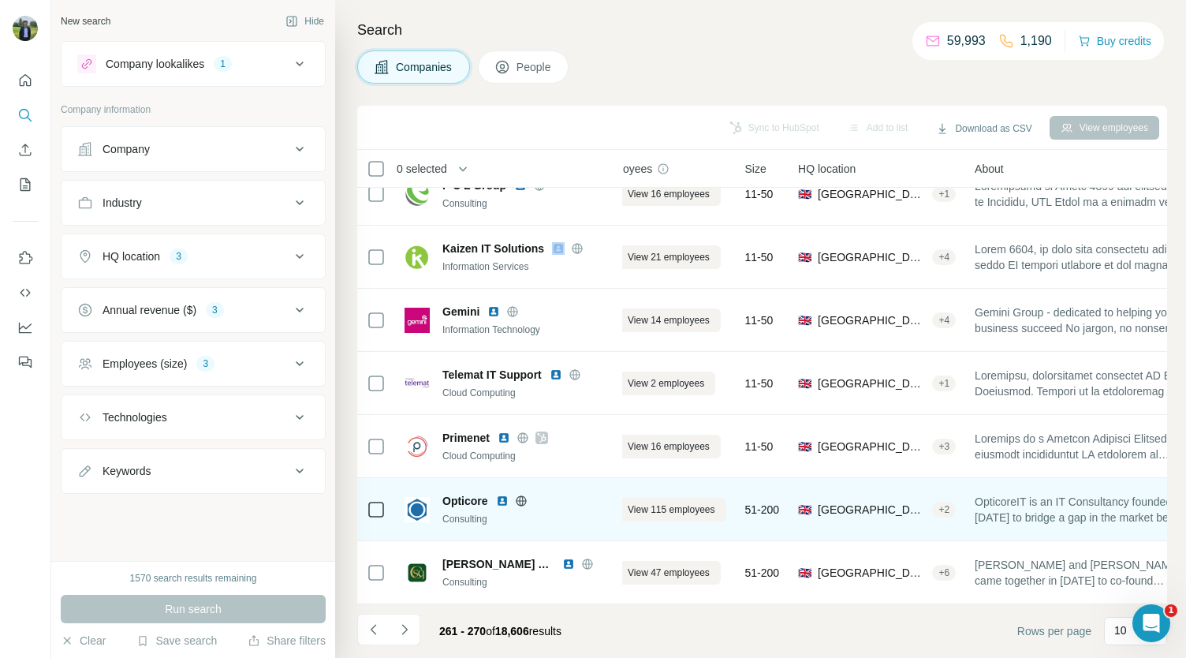
click at [503, 494] on img at bounding box center [502, 500] width 13 height 13
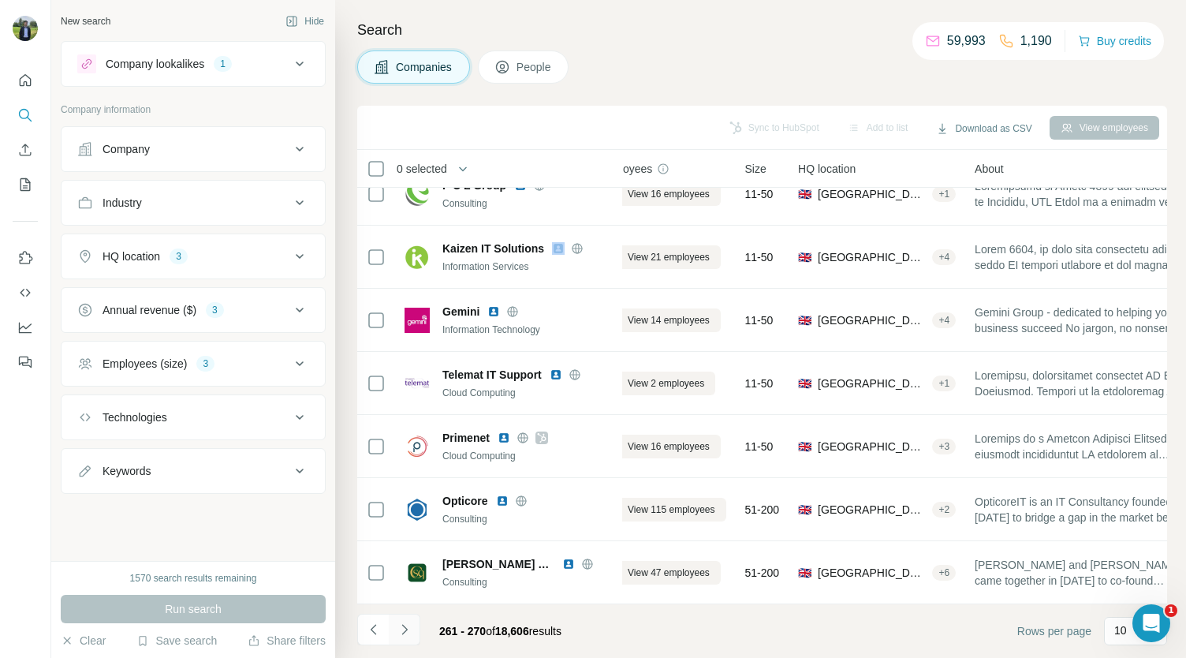
click at [411, 622] on icon "Navigate to next page" at bounding box center [405, 629] width 16 height 16
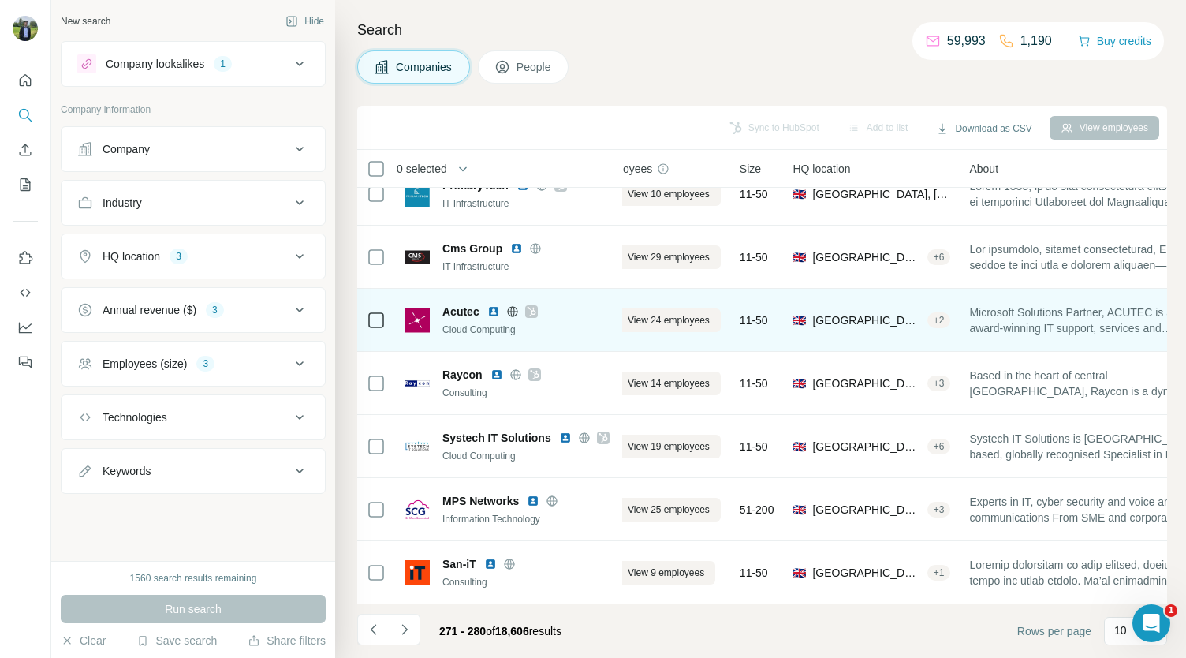
scroll to position [0, 34]
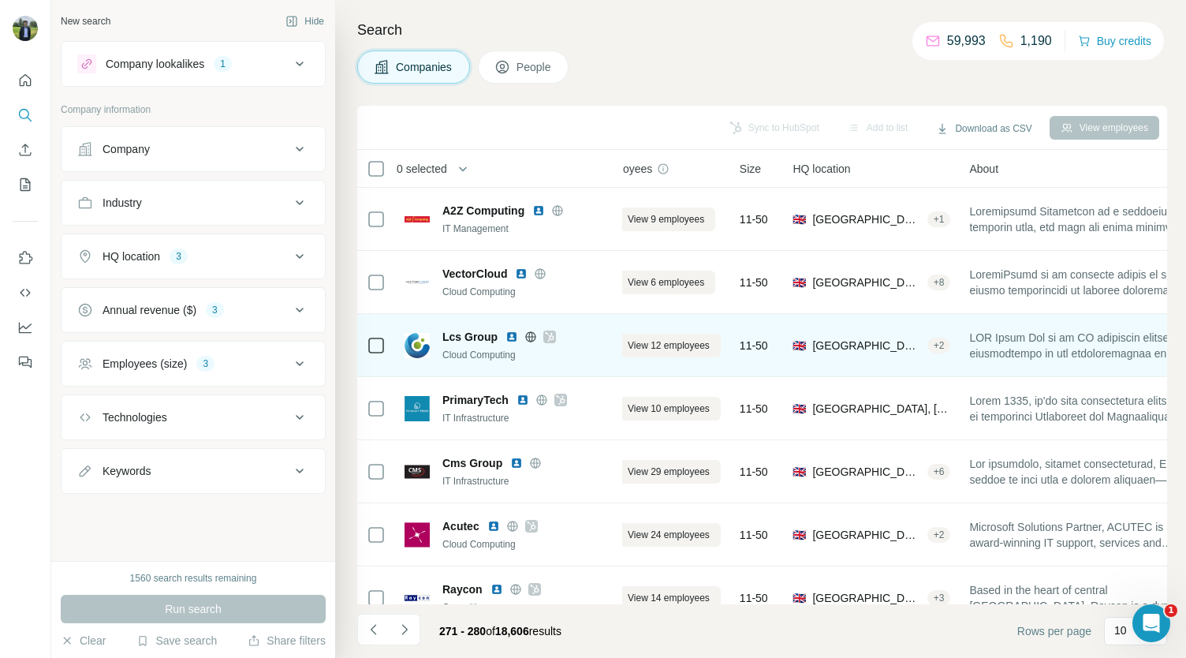
click at [546, 340] on icon at bounding box center [549, 336] width 9 height 13
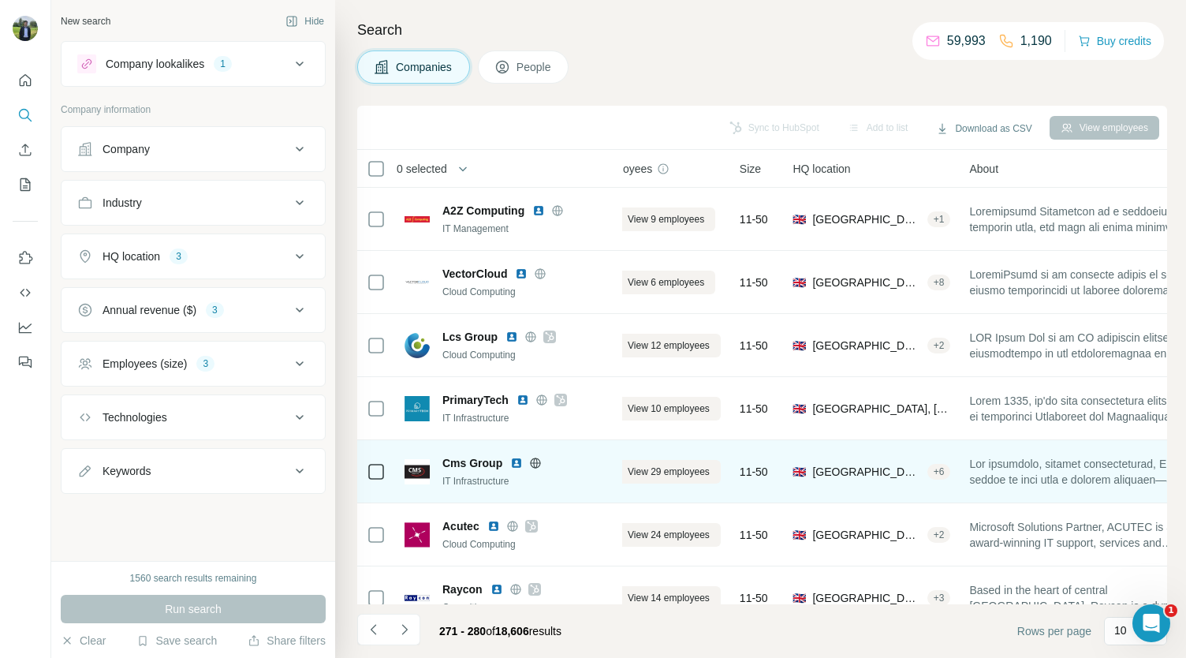
click at [515, 464] on img at bounding box center [516, 462] width 13 height 13
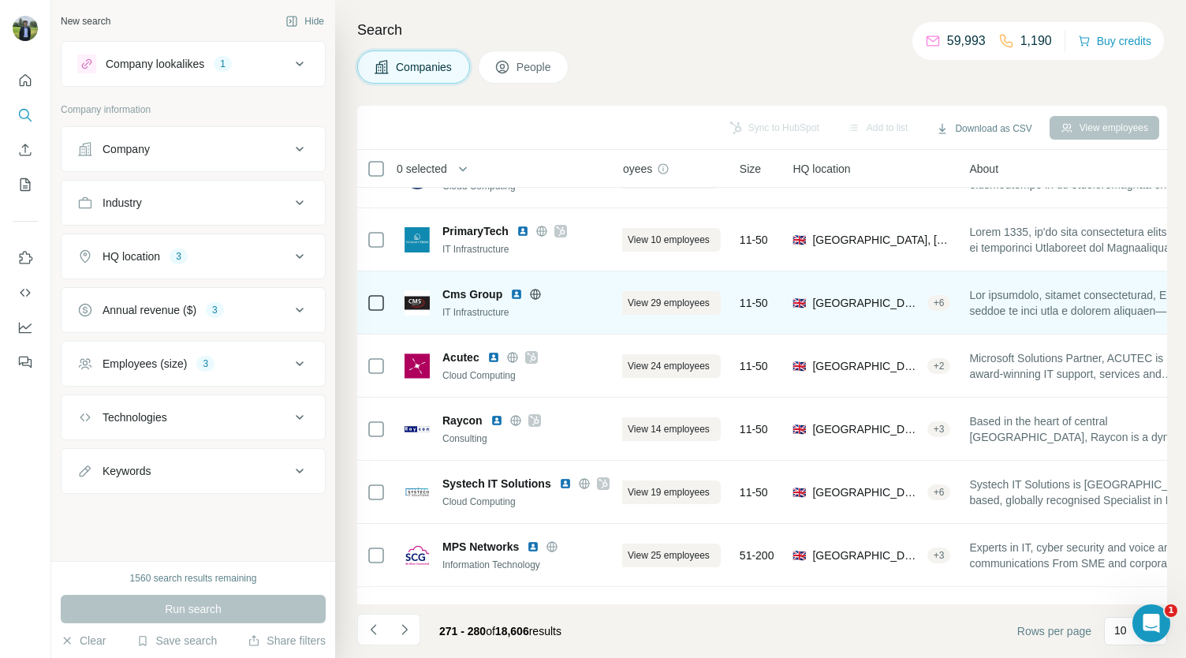
scroll to position [192, 34]
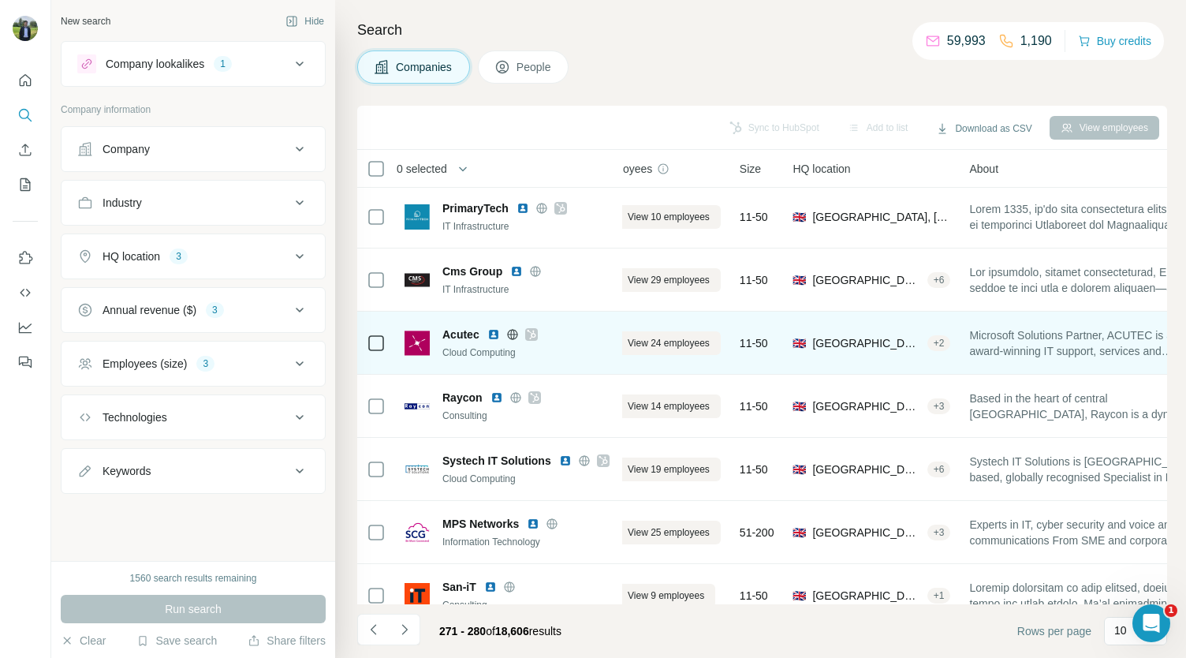
click at [494, 337] on img at bounding box center [493, 334] width 13 height 13
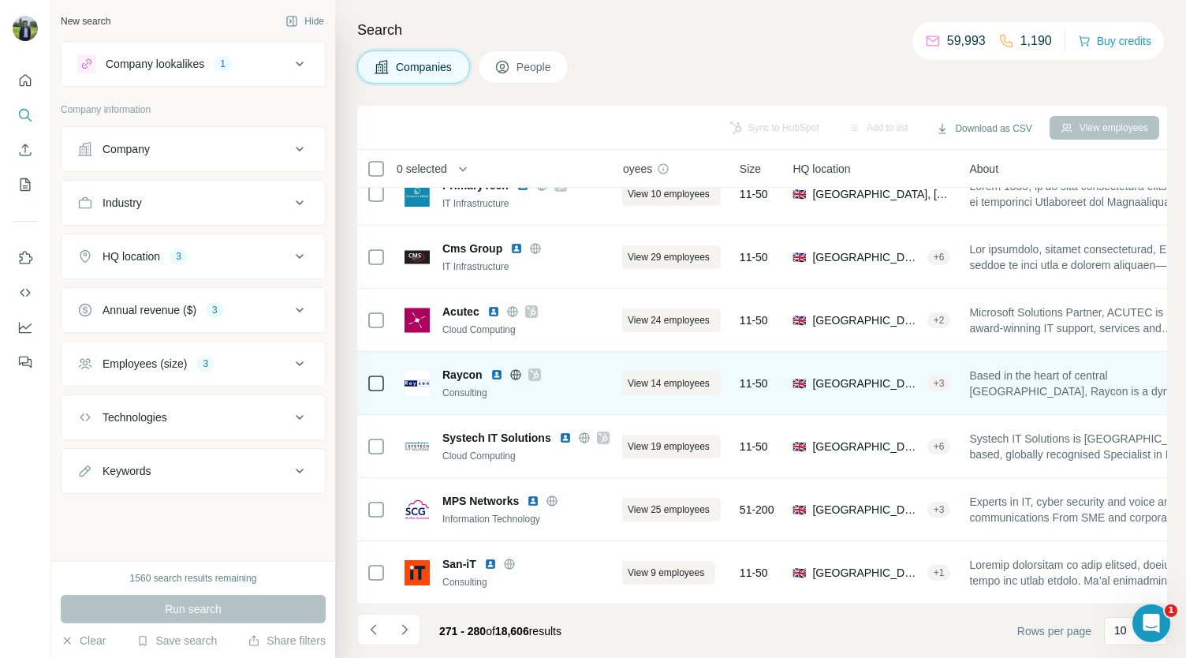
click at [531, 372] on icon at bounding box center [534, 374] width 9 height 13
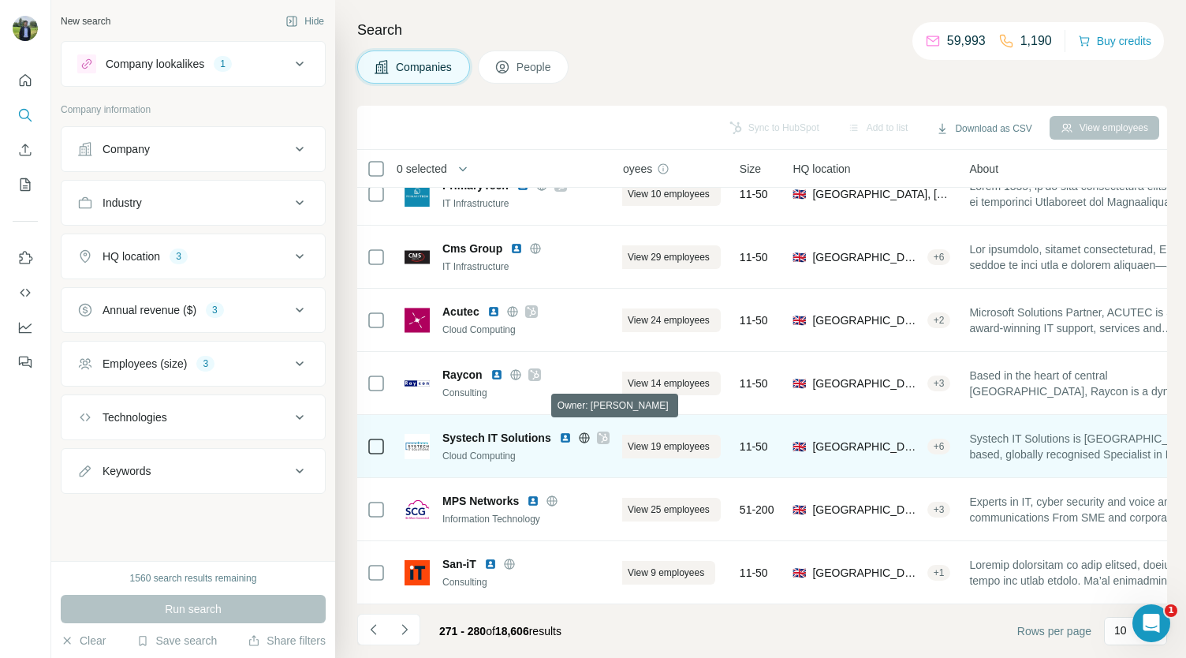
click at [602, 431] on icon at bounding box center [602, 437] width 9 height 13
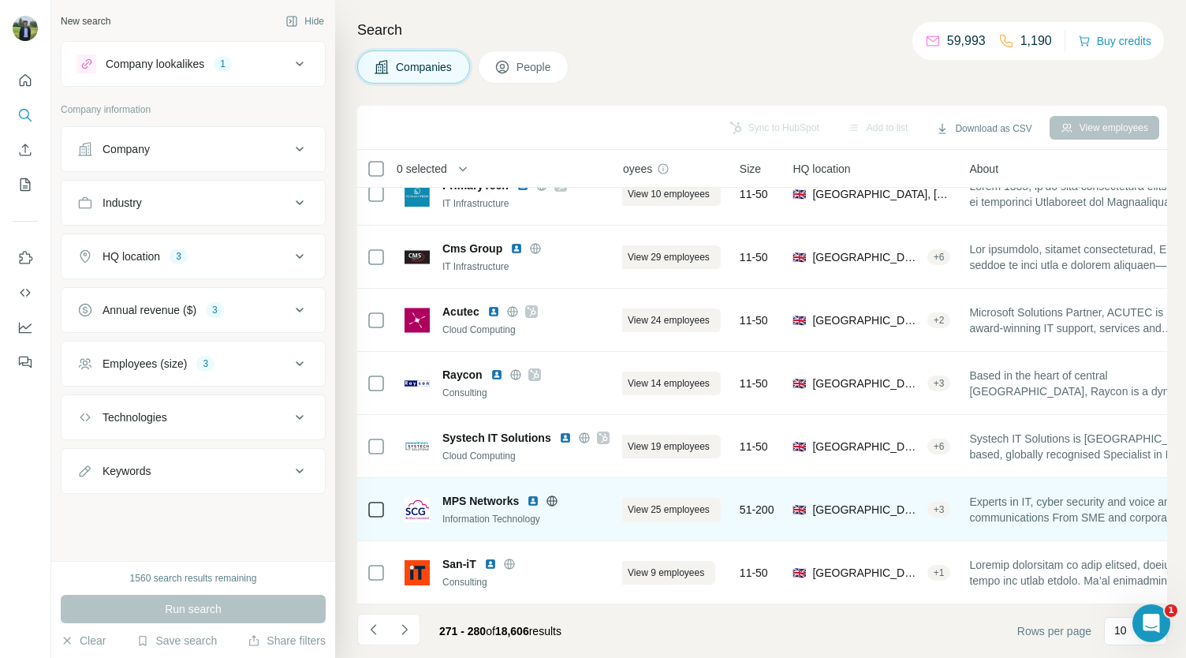
click at [537, 494] on img at bounding box center [533, 500] width 13 height 13
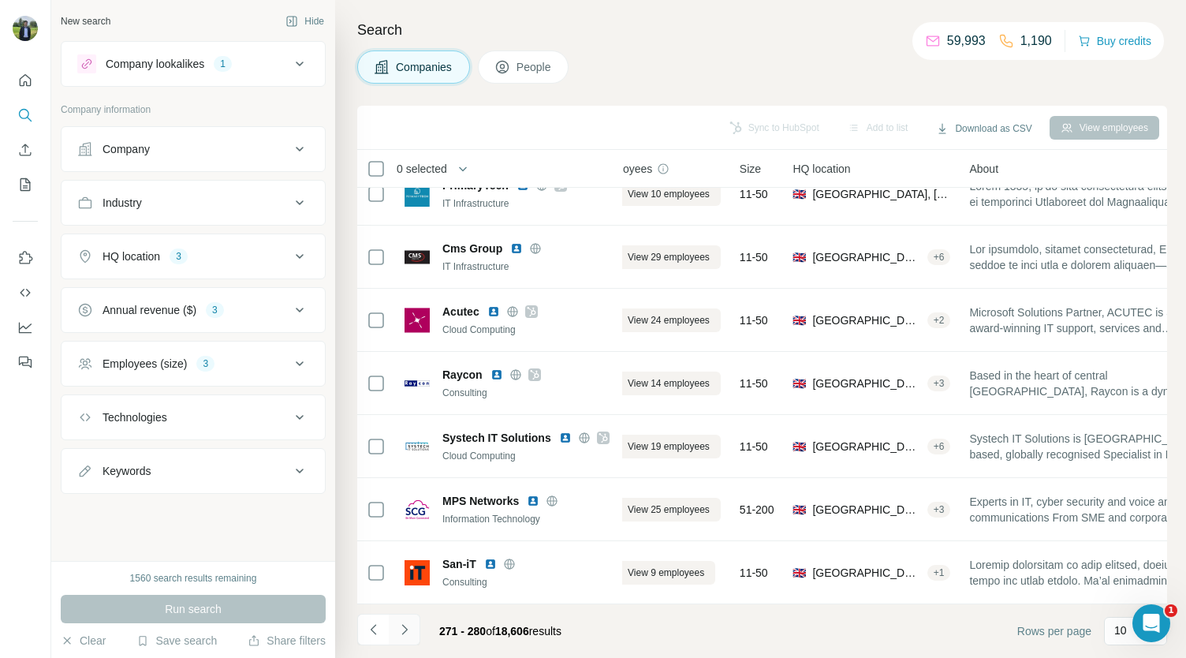
click at [409, 638] on button "Navigate to next page" at bounding box center [405, 629] width 32 height 32
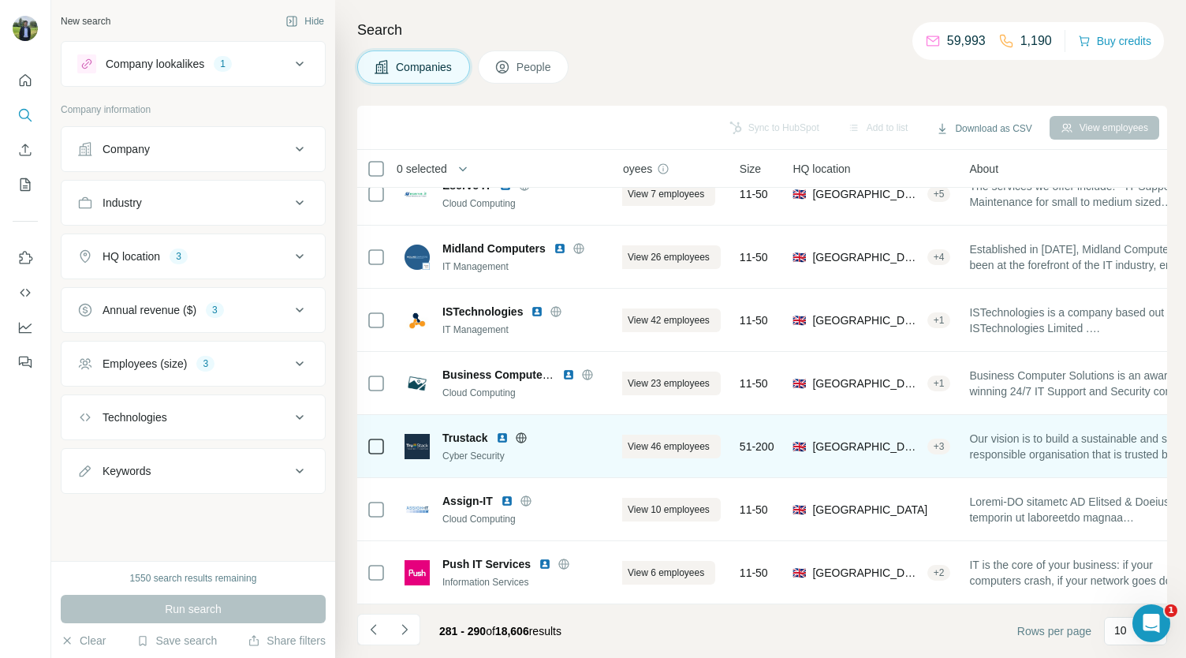
scroll to position [0, 34]
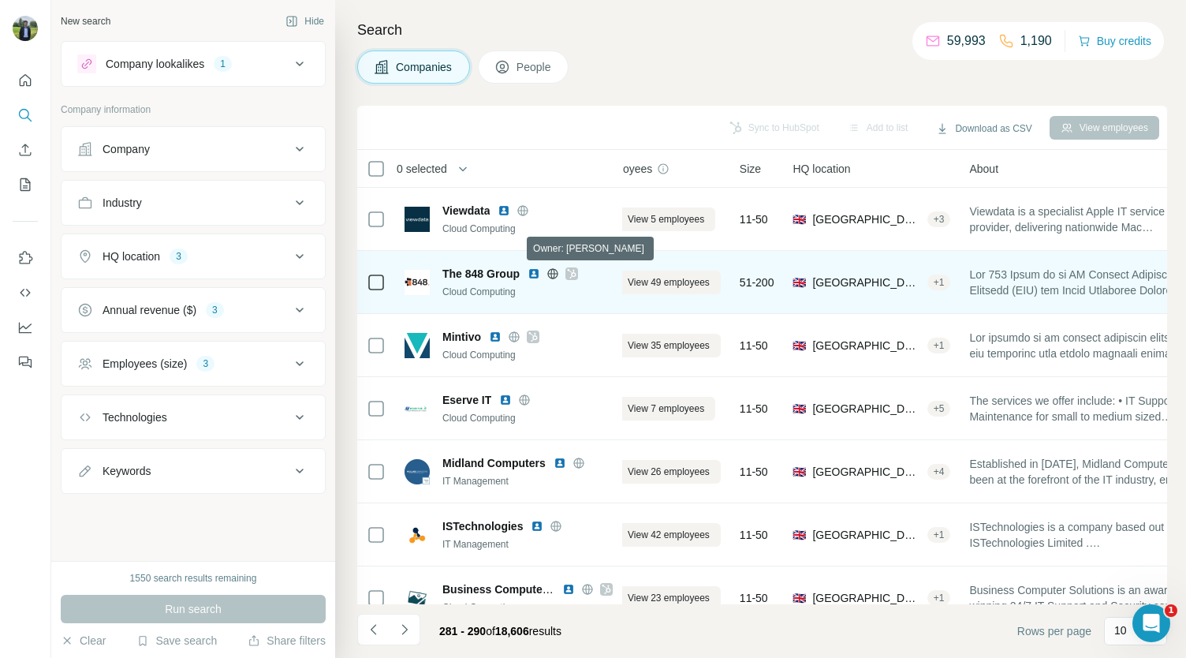
click at [576, 273] on icon at bounding box center [572, 273] width 9 height 9
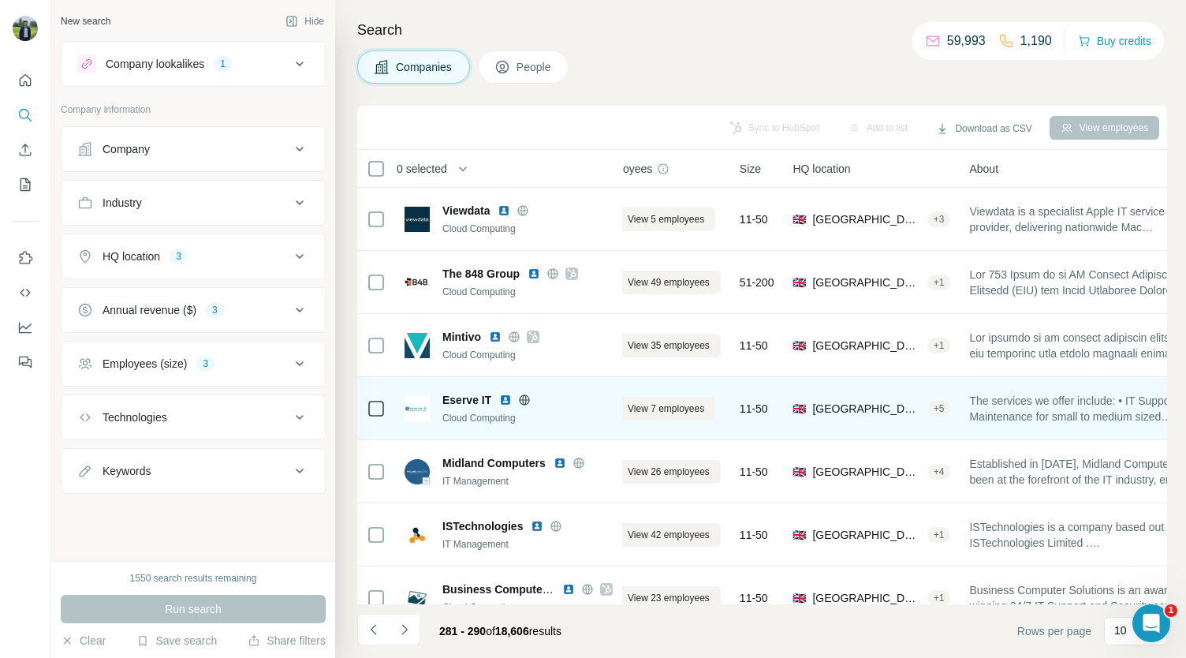
click at [507, 398] on img at bounding box center [505, 399] width 13 height 13
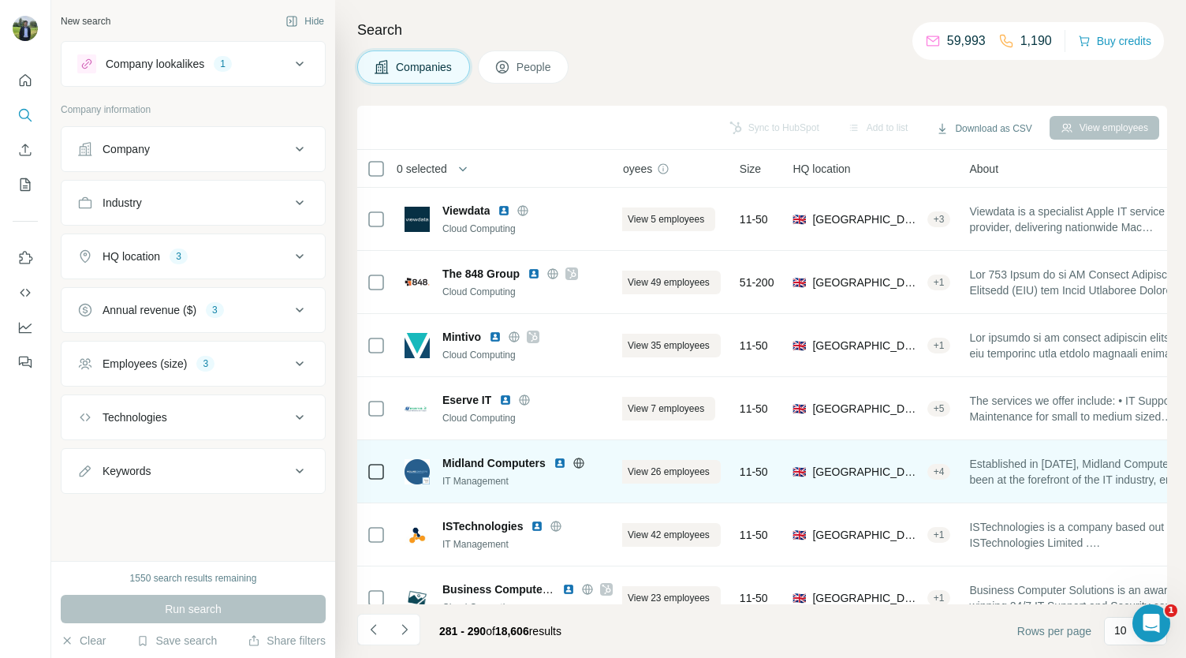
click at [560, 463] on img at bounding box center [559, 462] width 13 height 13
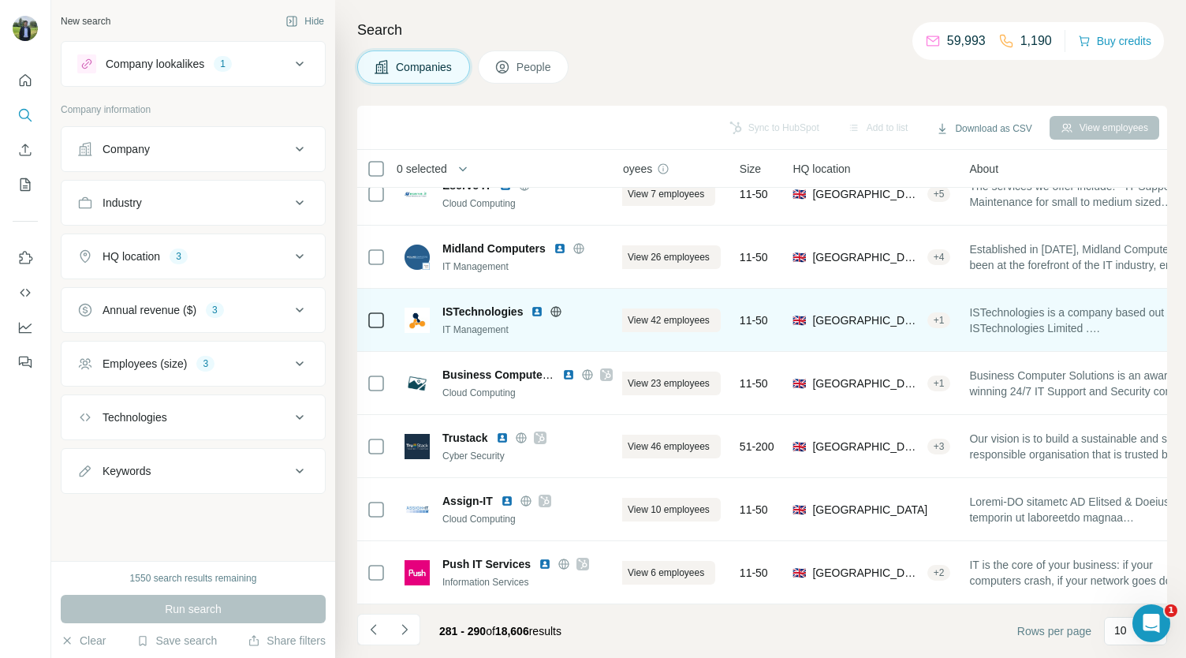
scroll to position [222, 34]
click at [535, 305] on img at bounding box center [537, 311] width 13 height 13
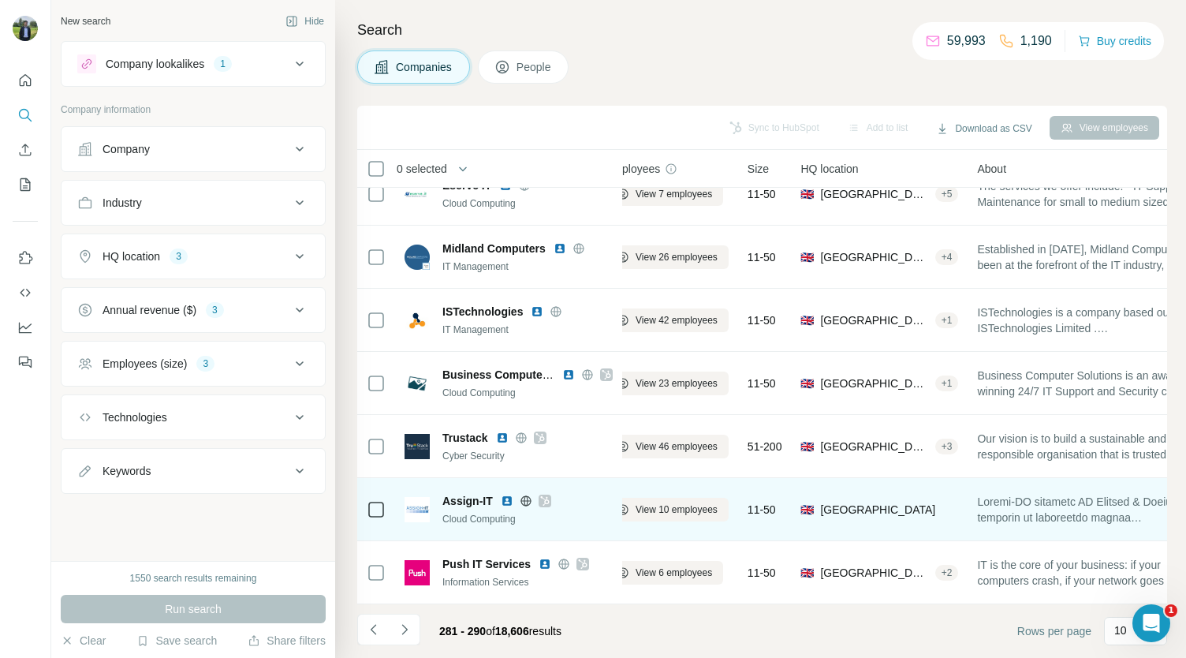
scroll to position [222, 26]
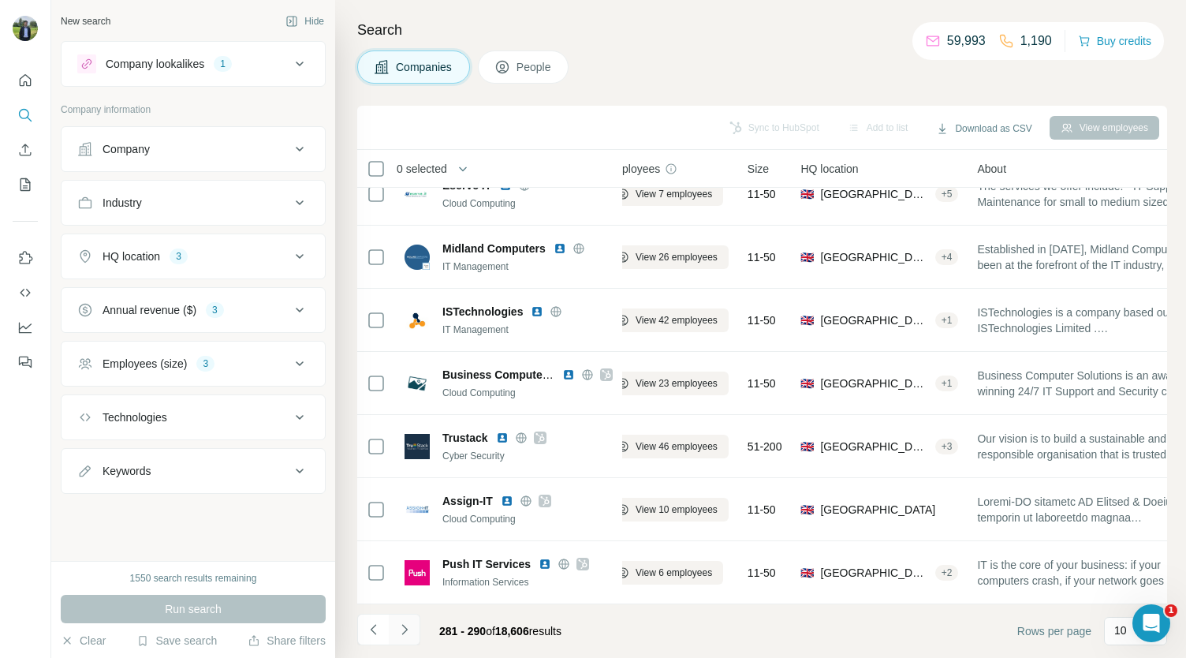
click at [411, 630] on icon "Navigate to next page" at bounding box center [405, 629] width 16 height 16
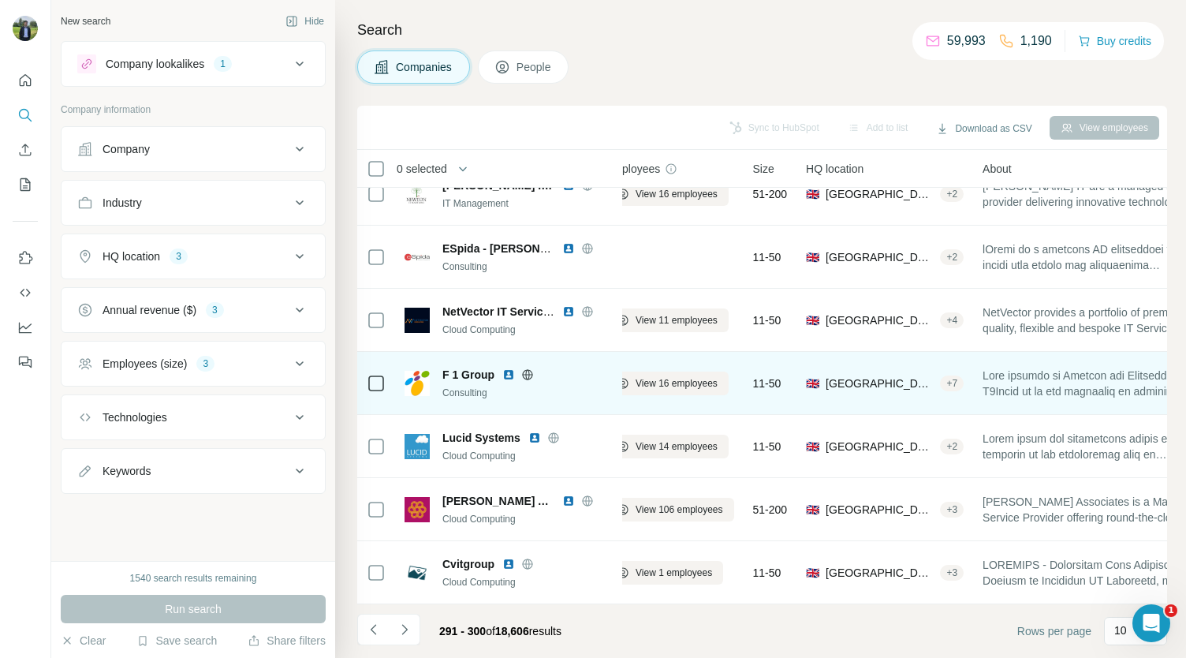
scroll to position [0, 26]
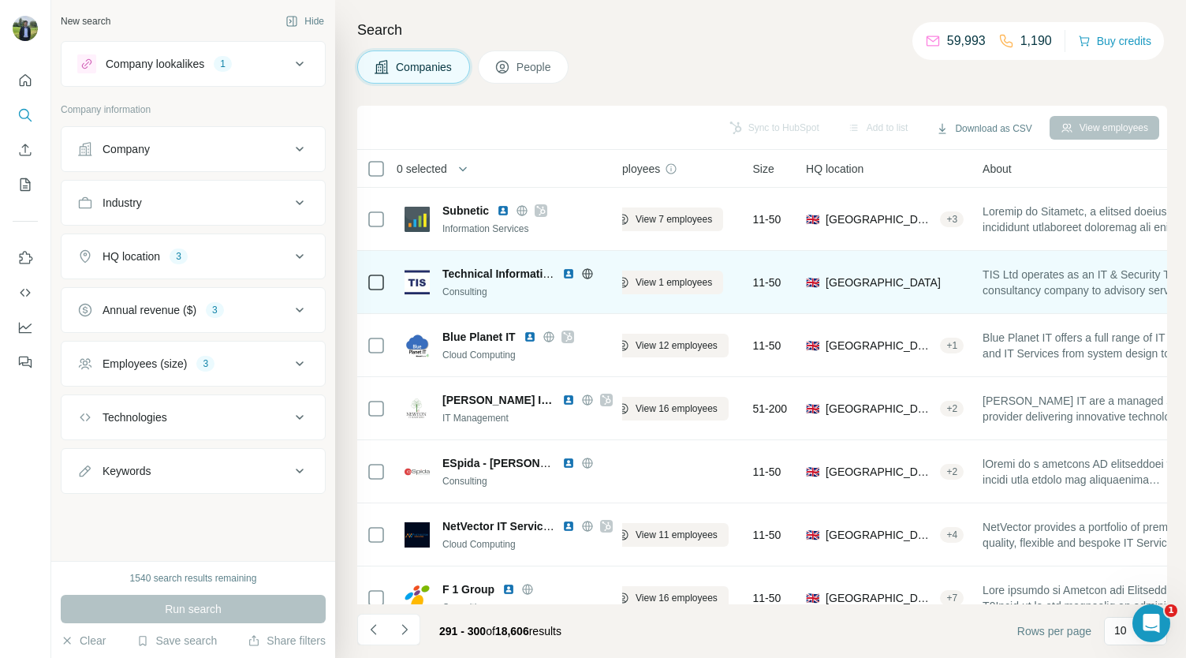
click at [568, 270] on img at bounding box center [568, 273] width 13 height 13
click at [572, 273] on img at bounding box center [568, 273] width 13 height 13
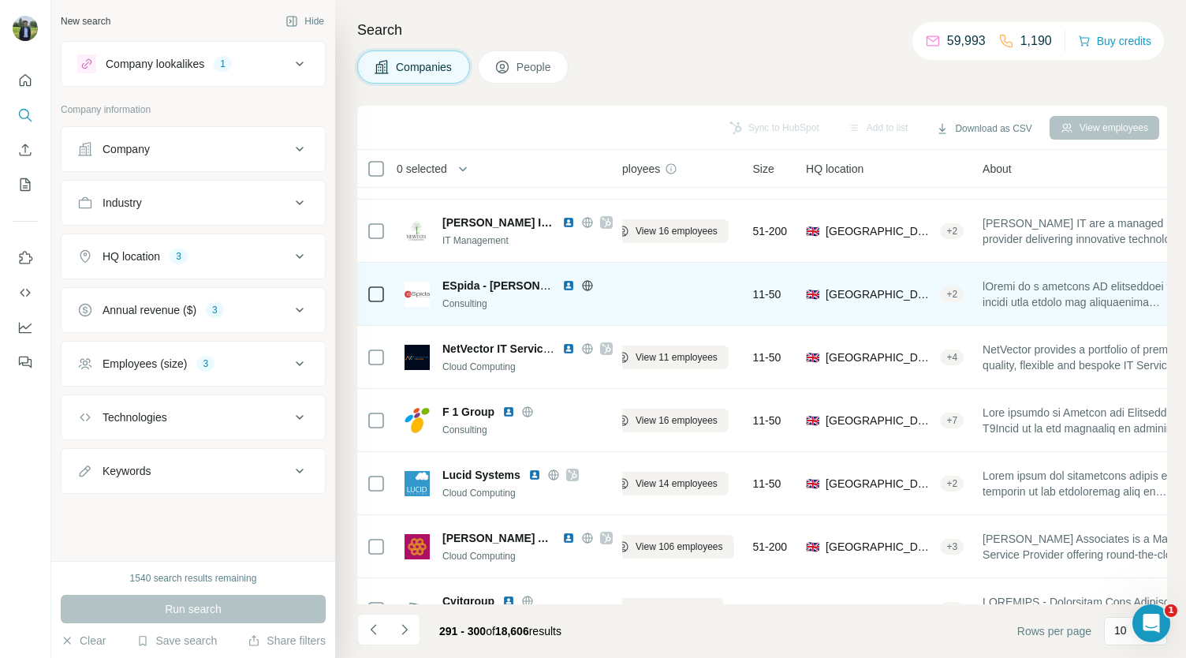
scroll to position [222, 26]
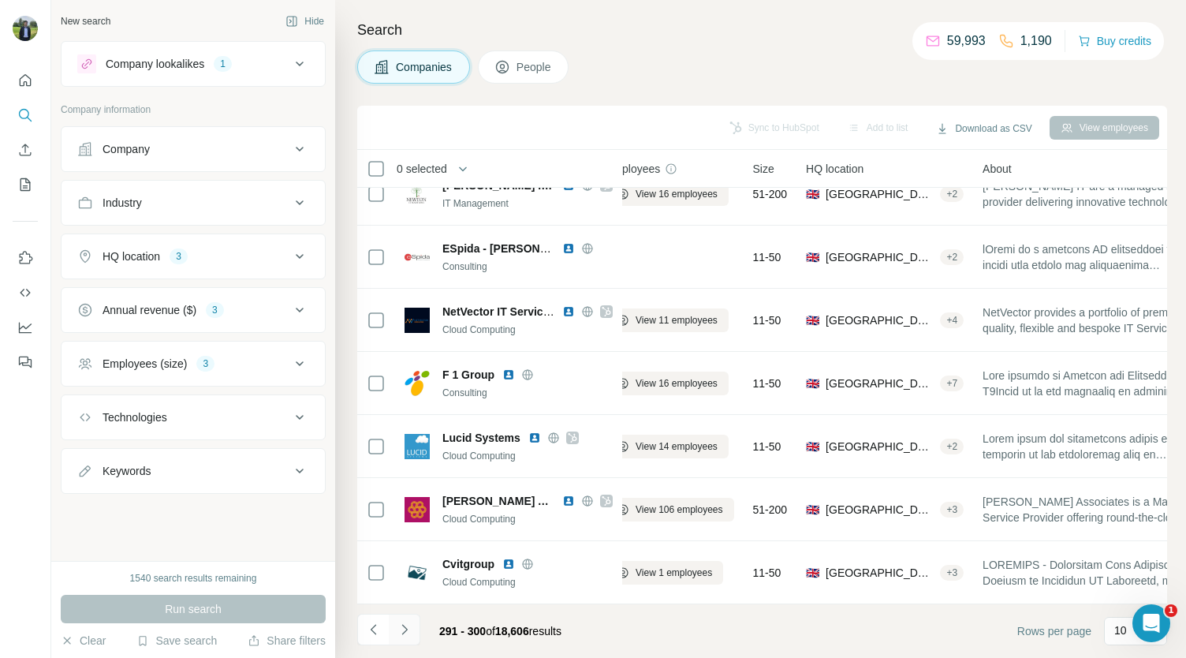
click at [413, 633] on button "Navigate to next page" at bounding box center [405, 629] width 32 height 32
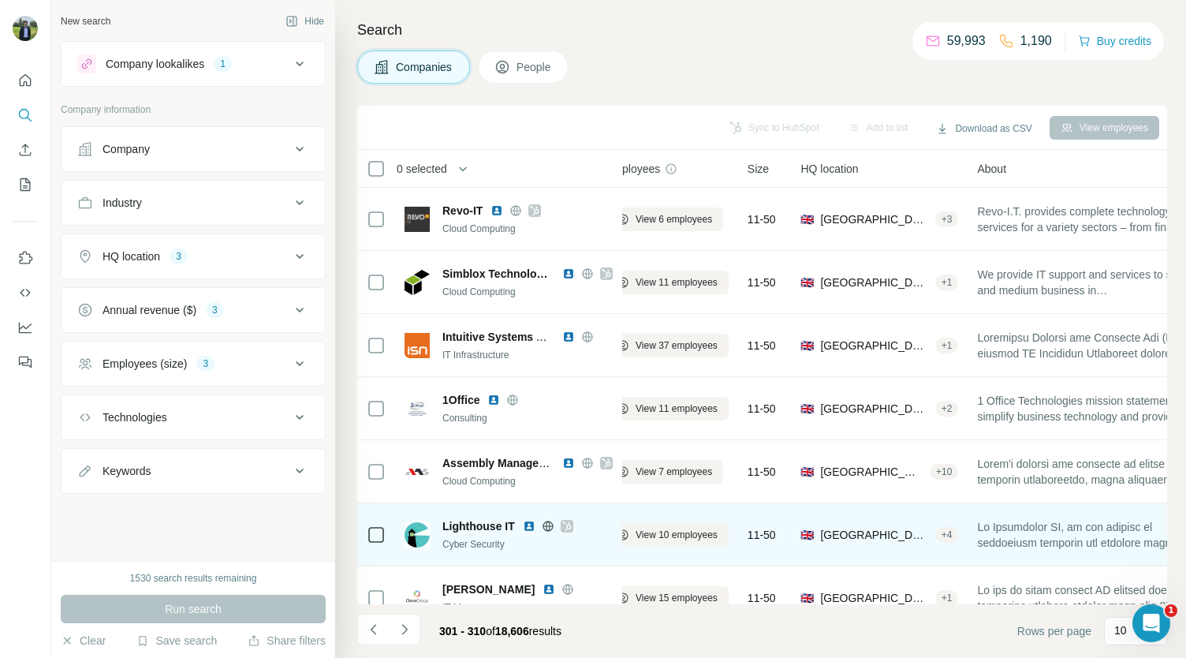
scroll to position [92, 26]
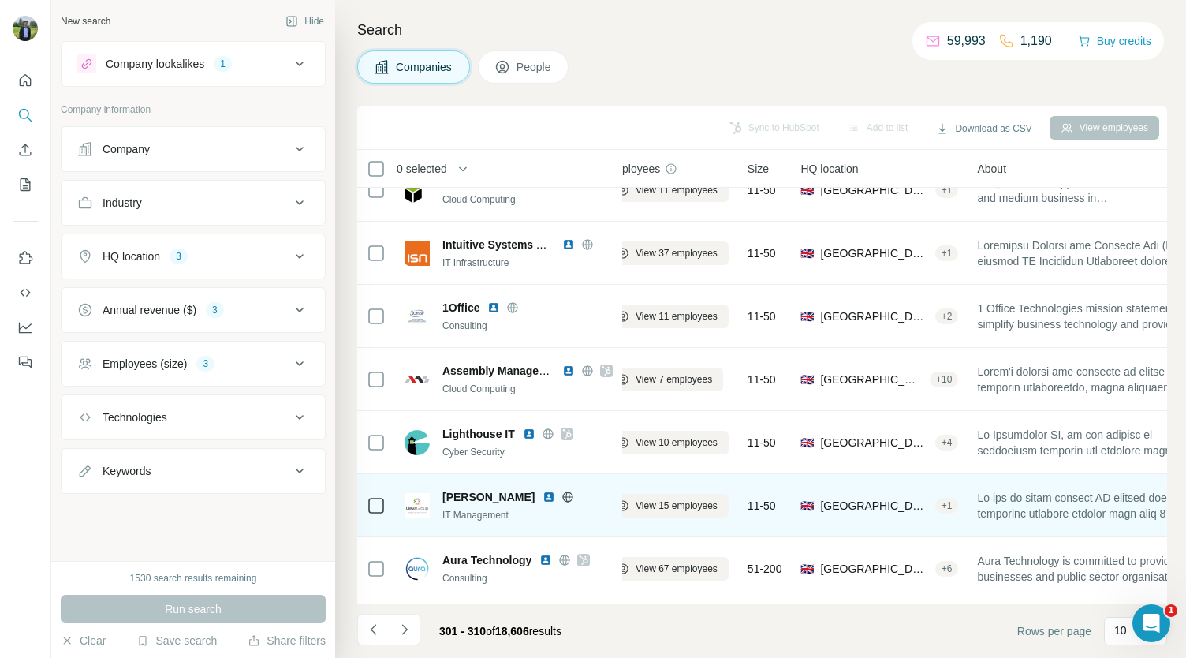
click at [542, 496] on img at bounding box center [548, 496] width 13 height 13
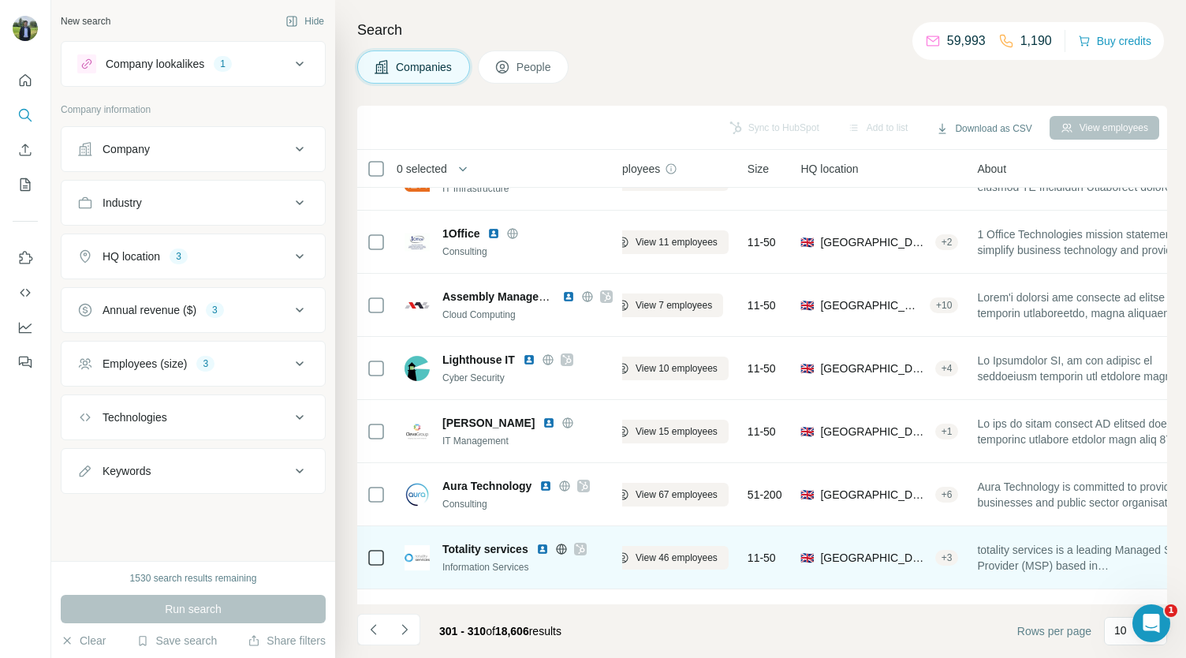
scroll to position [222, 26]
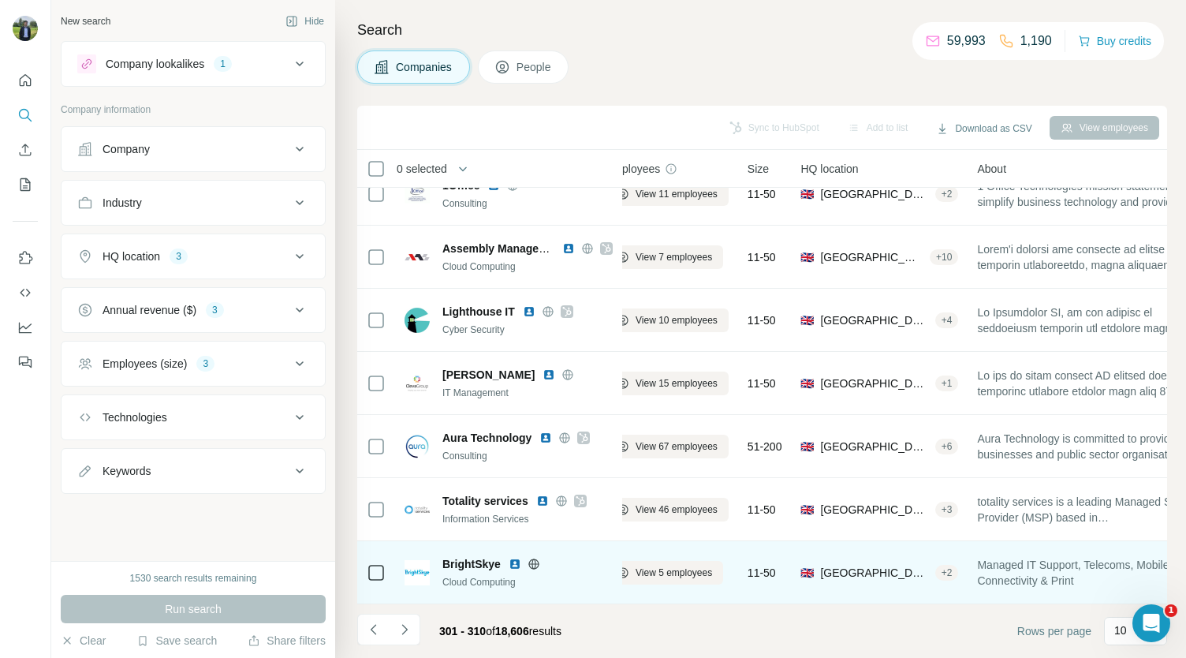
click at [514, 557] on img at bounding box center [515, 563] width 13 height 13
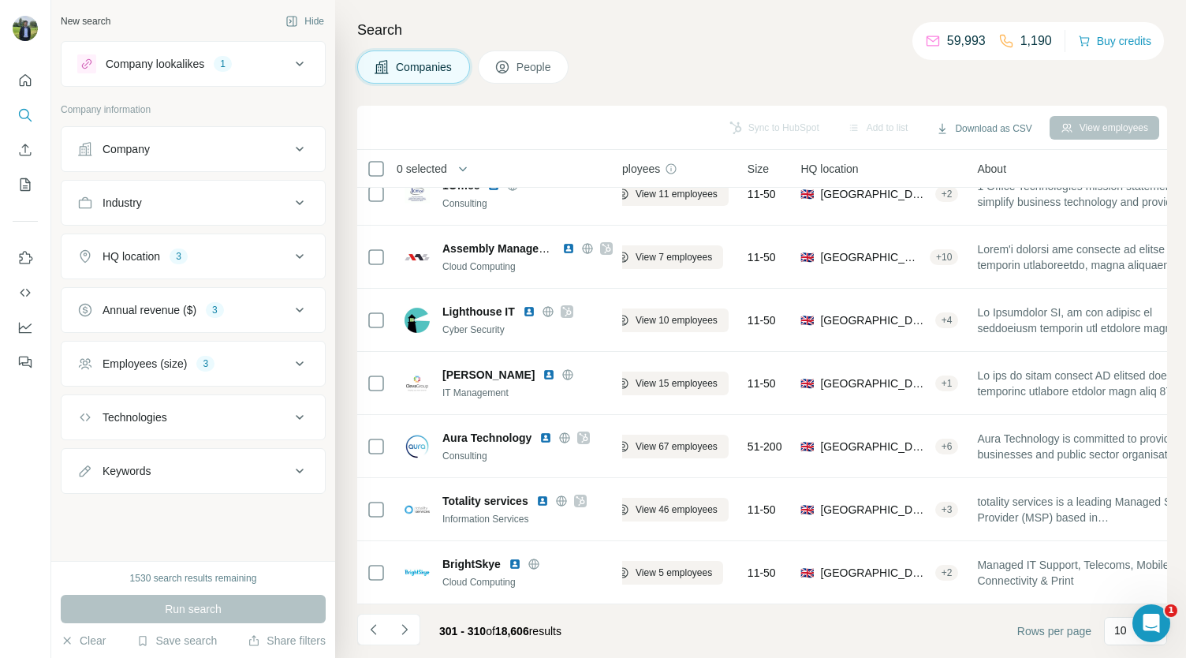
click at [402, 646] on li at bounding box center [405, 630] width 32 height 35
click at [408, 610] on footer "301 - 310 of 18,606 results Rows per page 10" at bounding box center [762, 631] width 810 height 54
click at [408, 620] on button "Navigate to next page" at bounding box center [405, 629] width 32 height 32
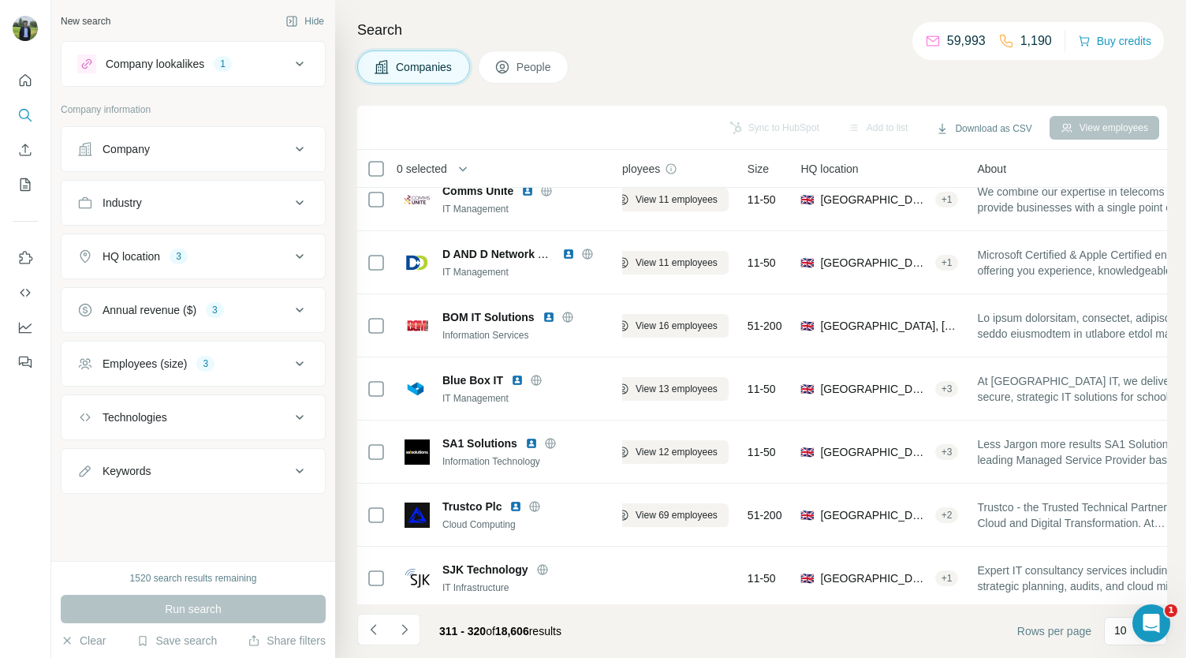
scroll to position [0, 26]
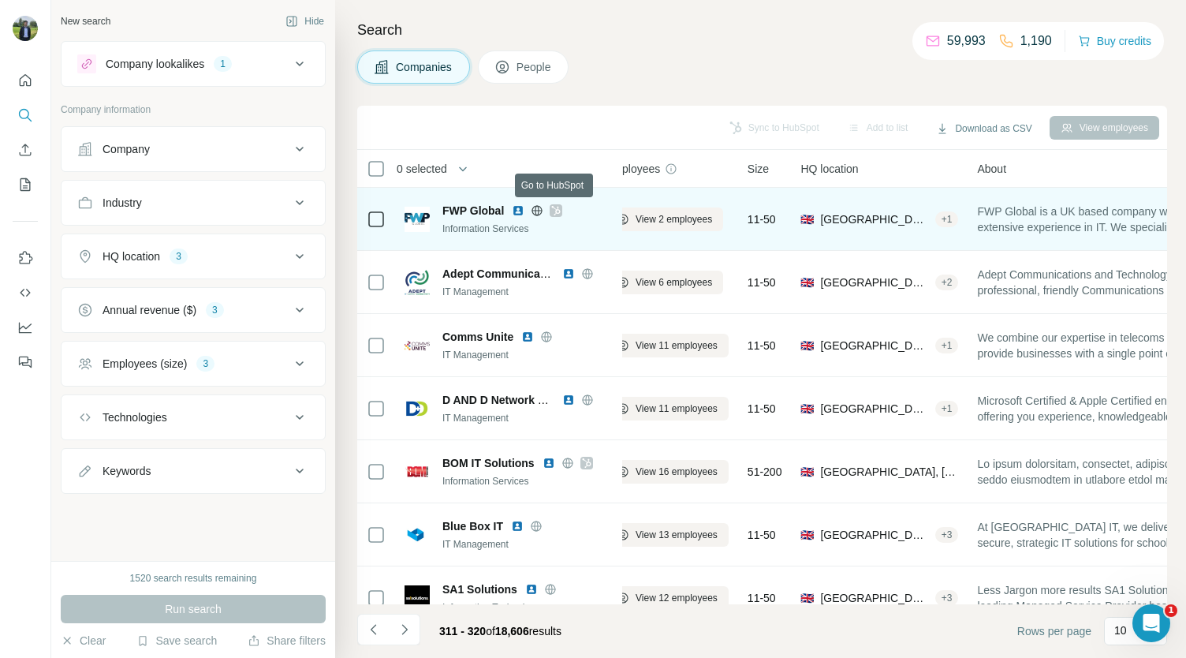
click at [553, 207] on icon at bounding box center [555, 210] width 9 height 13
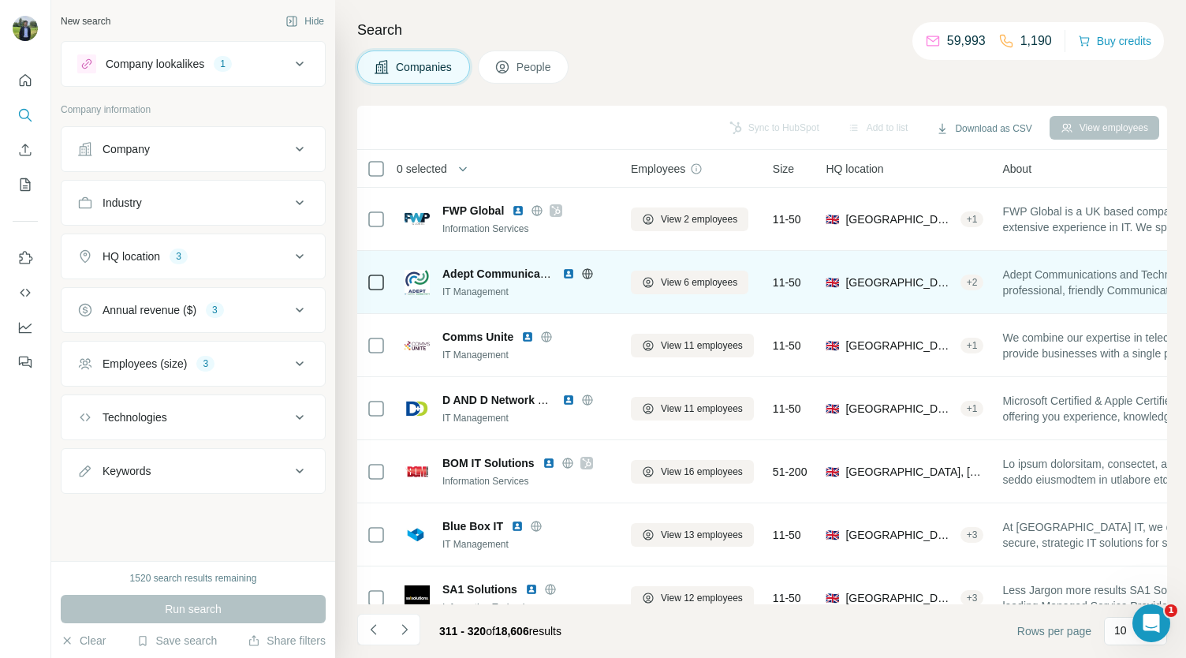
scroll to position [0, 2]
click at [565, 269] on img at bounding box center [568, 273] width 13 height 13
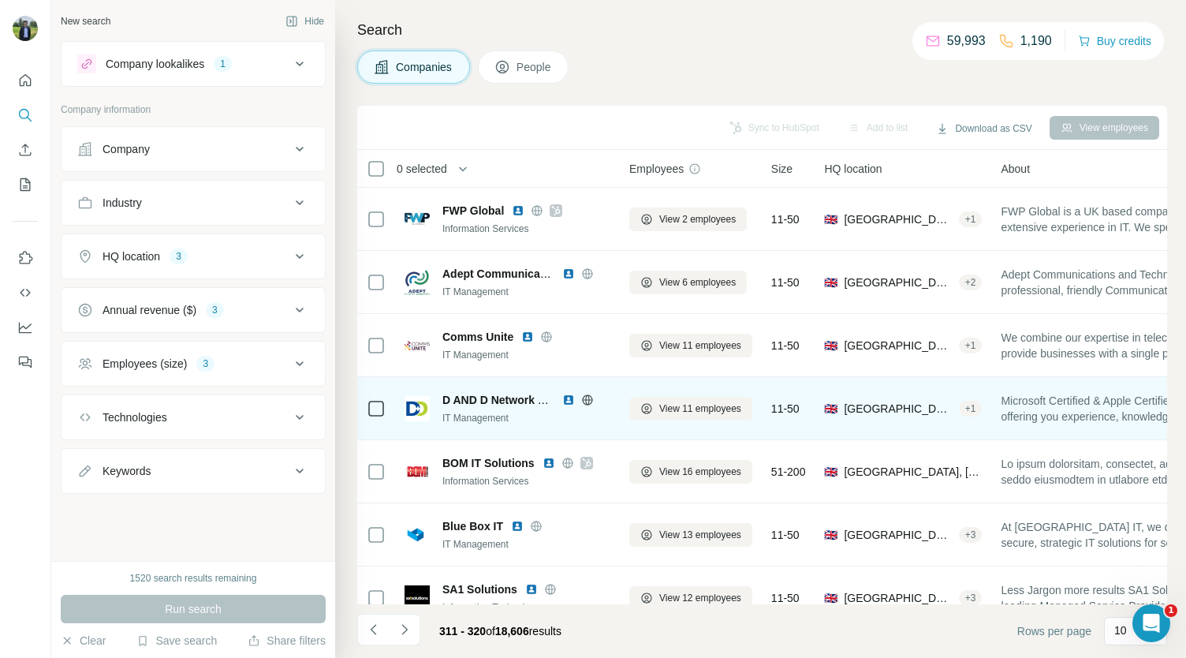
scroll to position [222, 2]
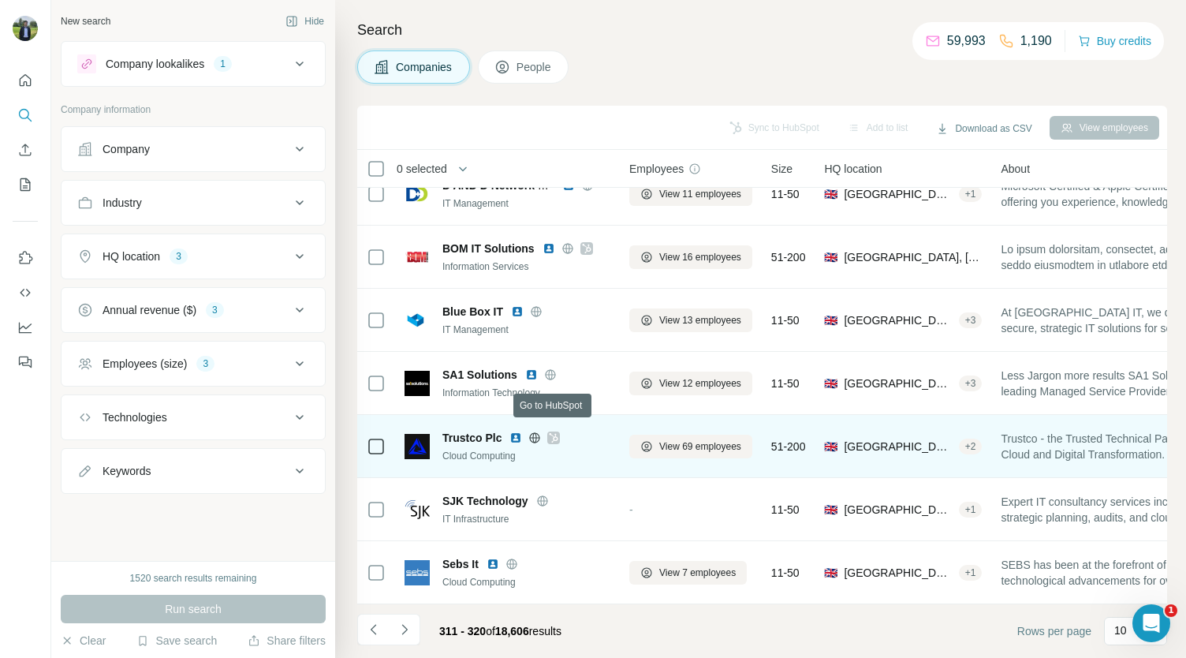
click at [553, 431] on icon at bounding box center [553, 437] width 9 height 13
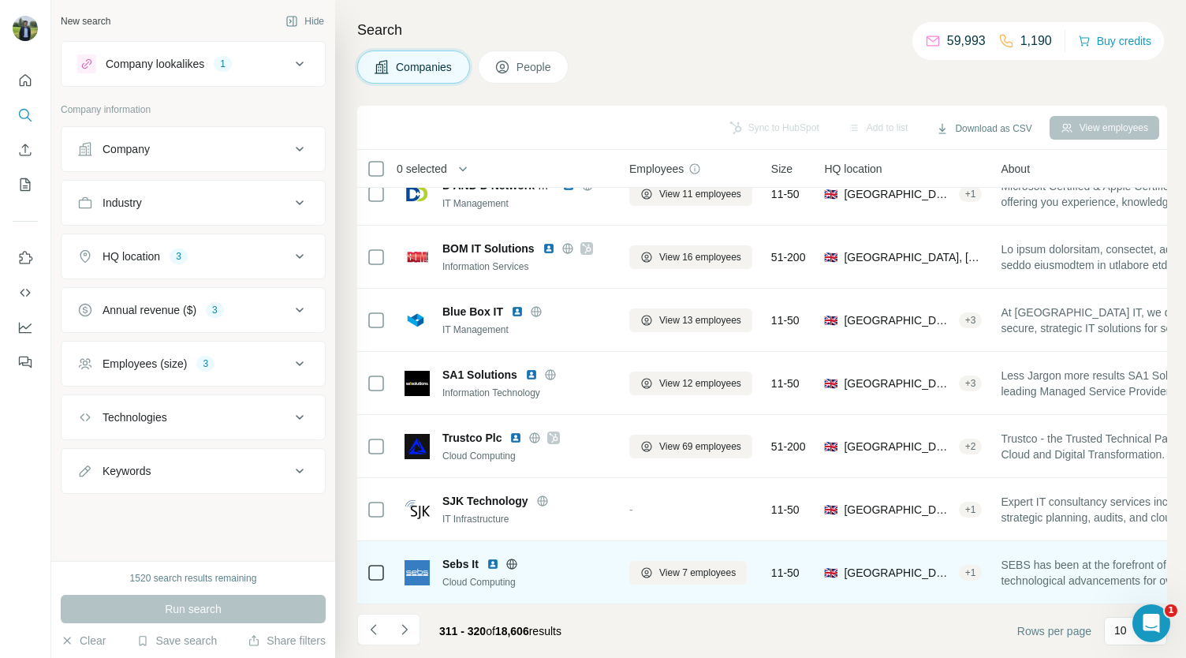
click at [494, 559] on img at bounding box center [492, 563] width 13 height 13
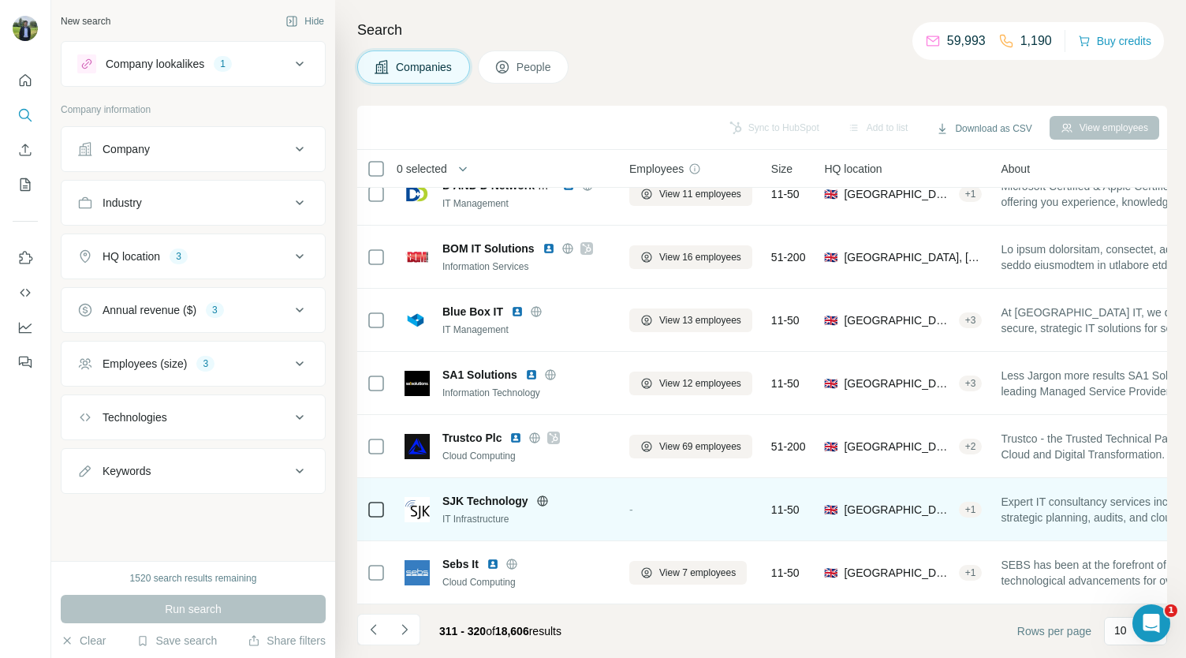
scroll to position [222, 0]
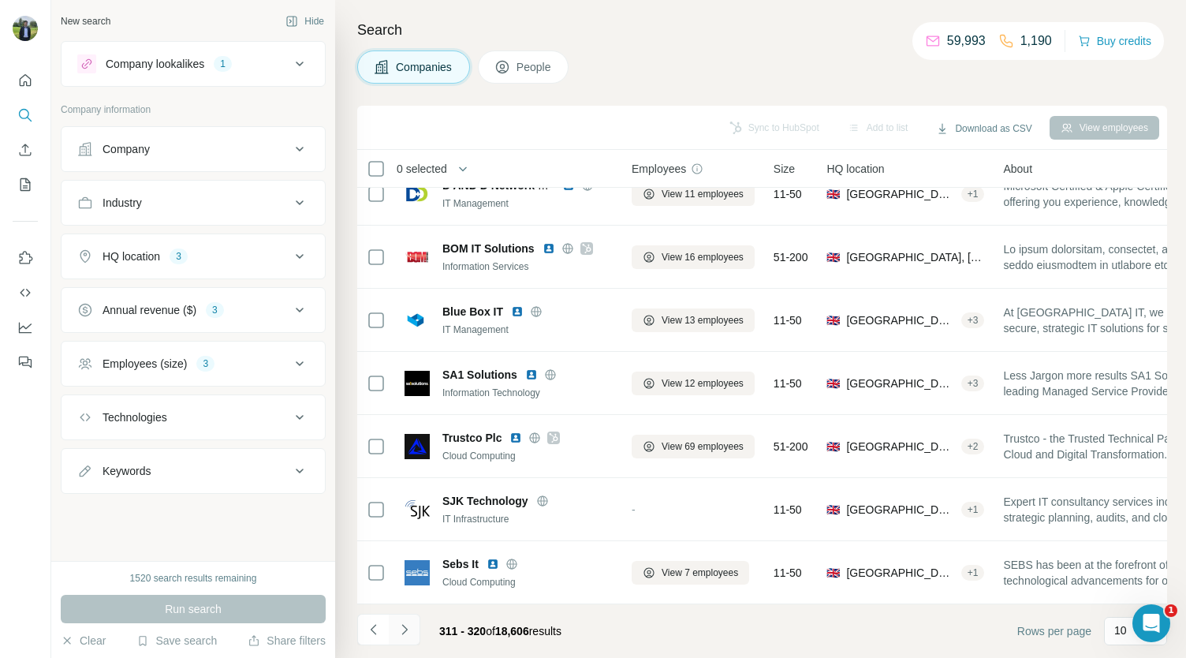
click at [404, 620] on button "Navigate to next page" at bounding box center [405, 629] width 32 height 32
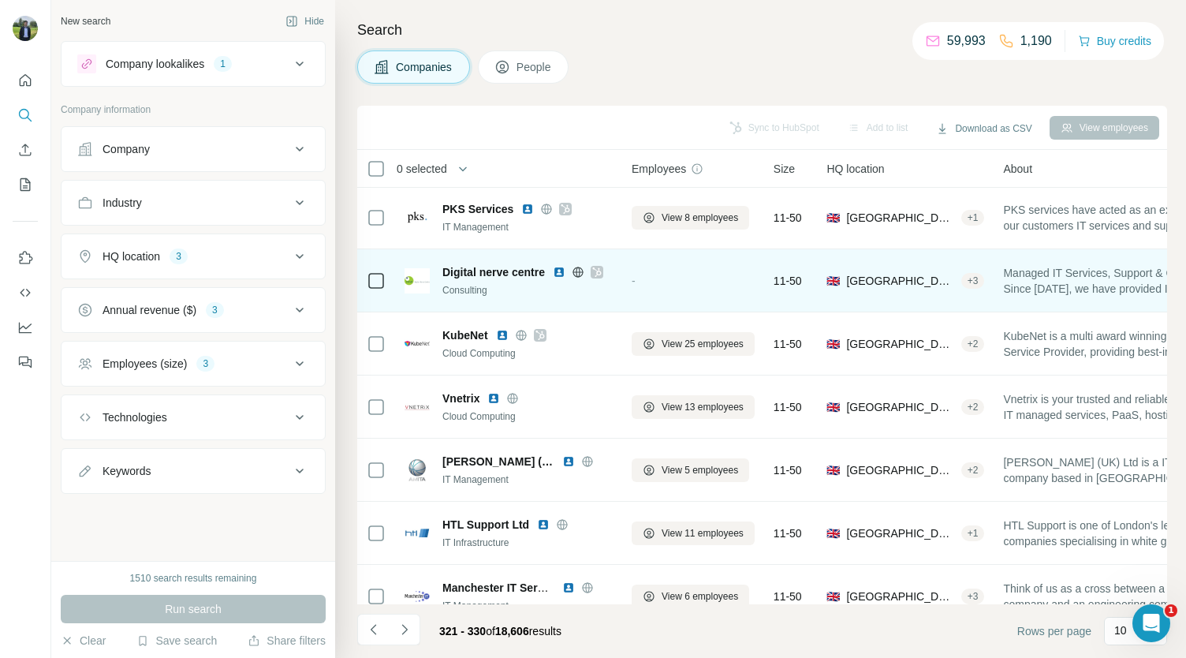
scroll to position [0, 0]
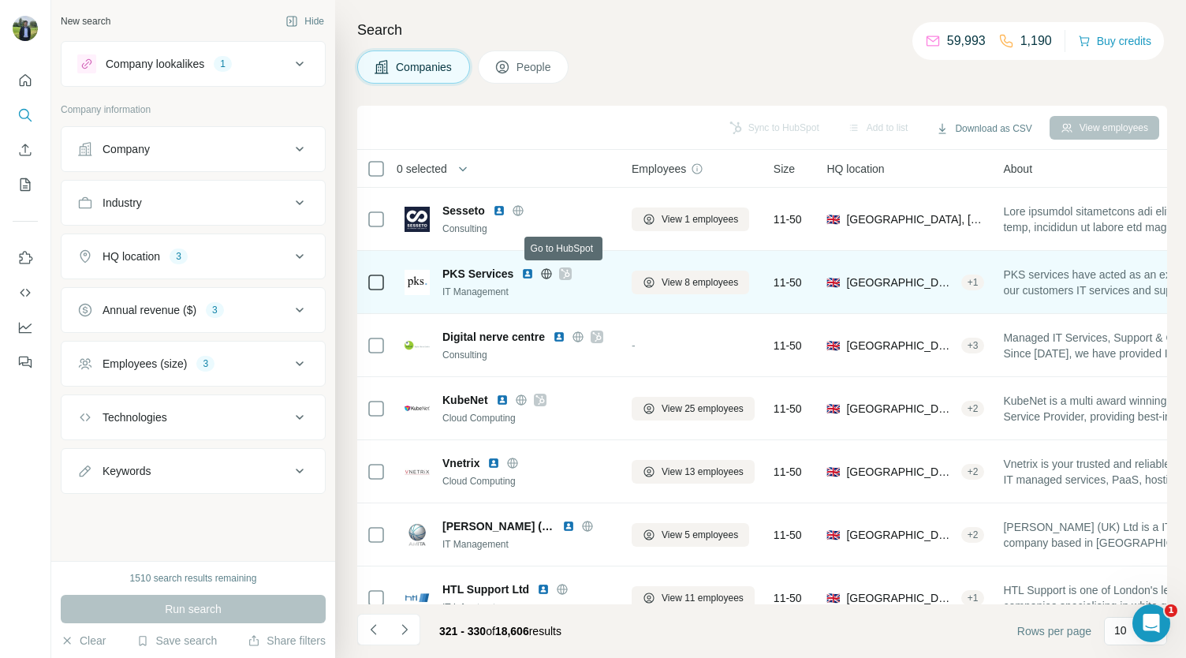
click at [563, 272] on icon at bounding box center [565, 273] width 9 height 13
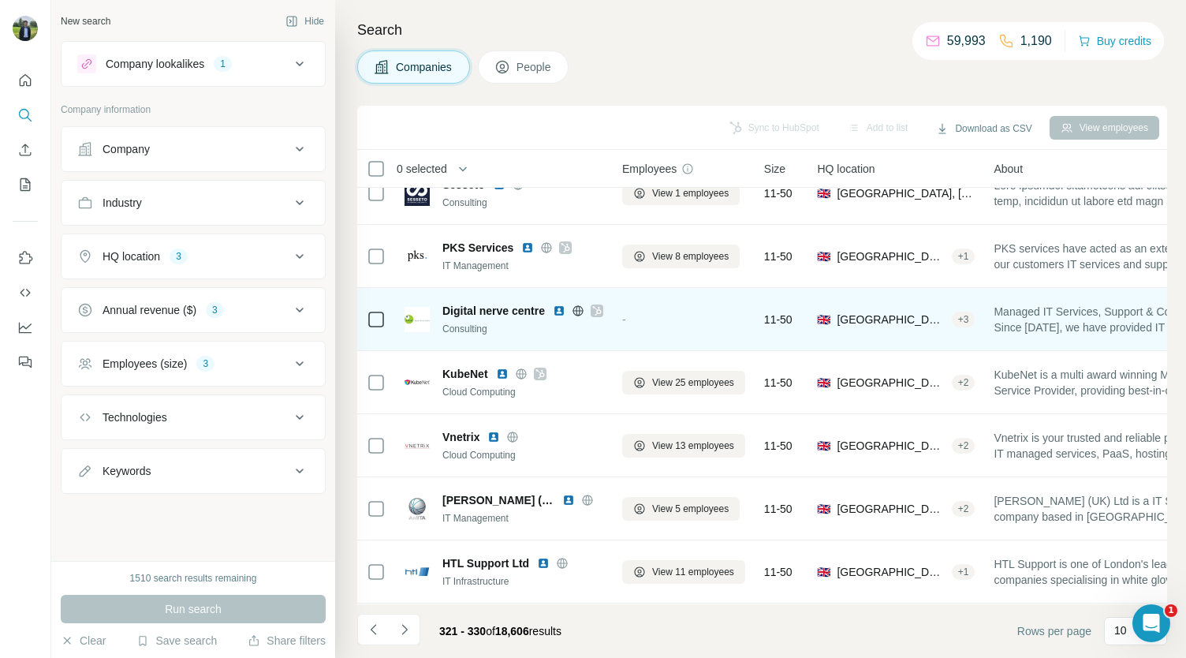
scroll to position [27, 9]
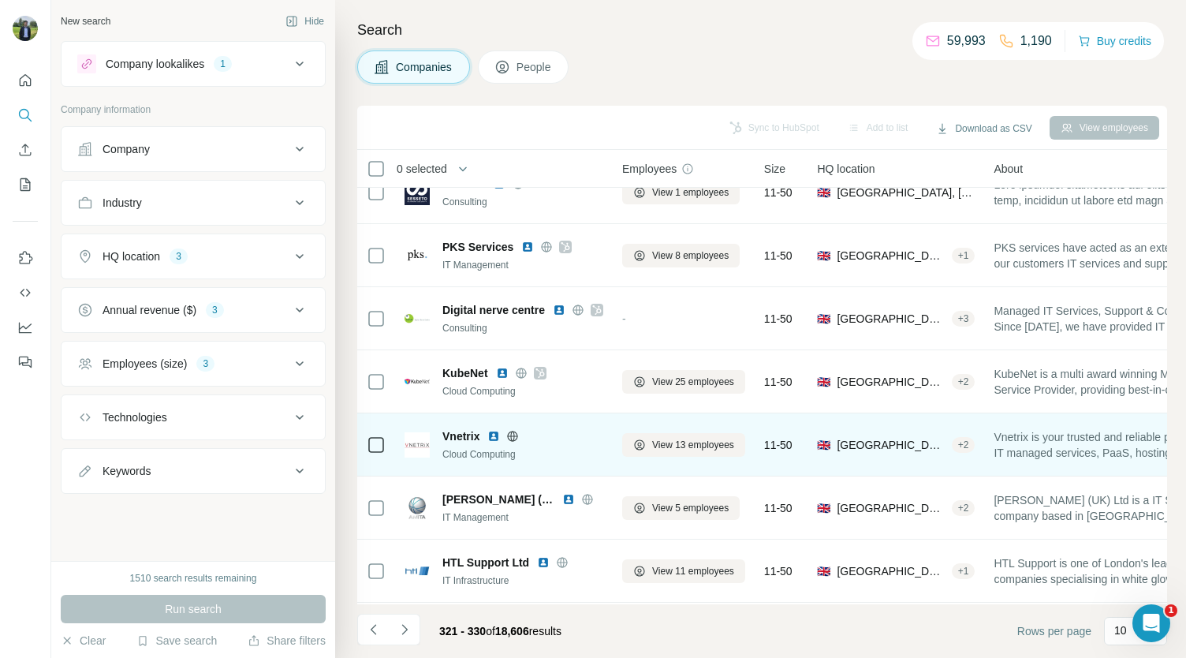
click at [490, 430] on img at bounding box center [493, 436] width 13 height 13
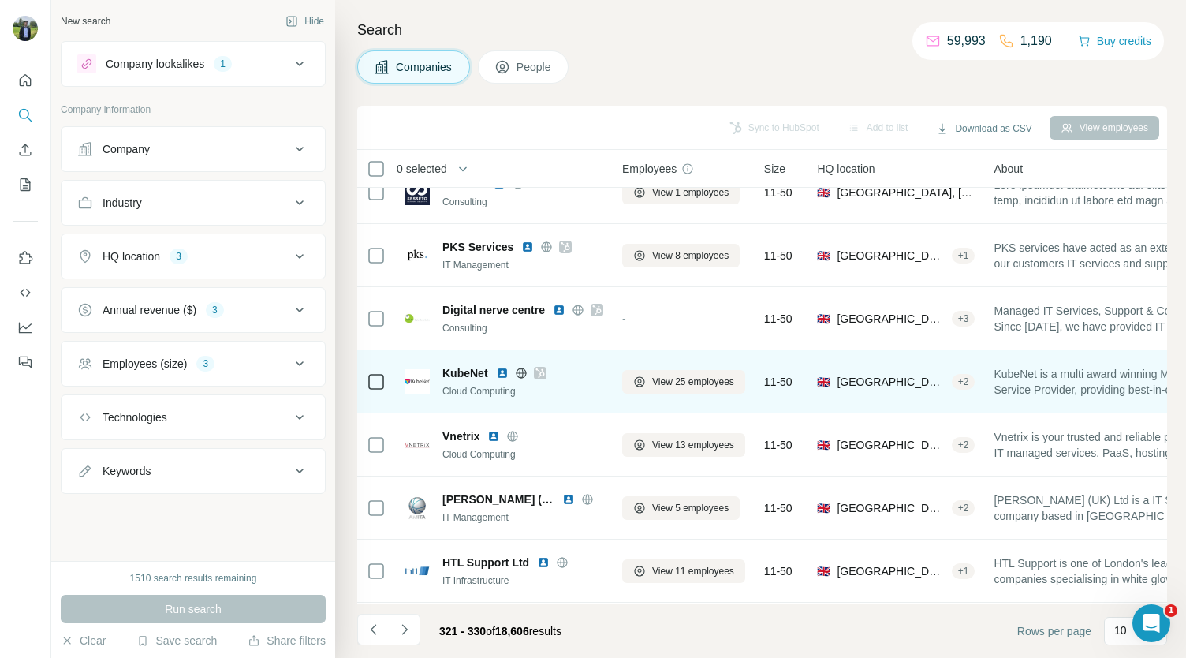
scroll to position [222, 9]
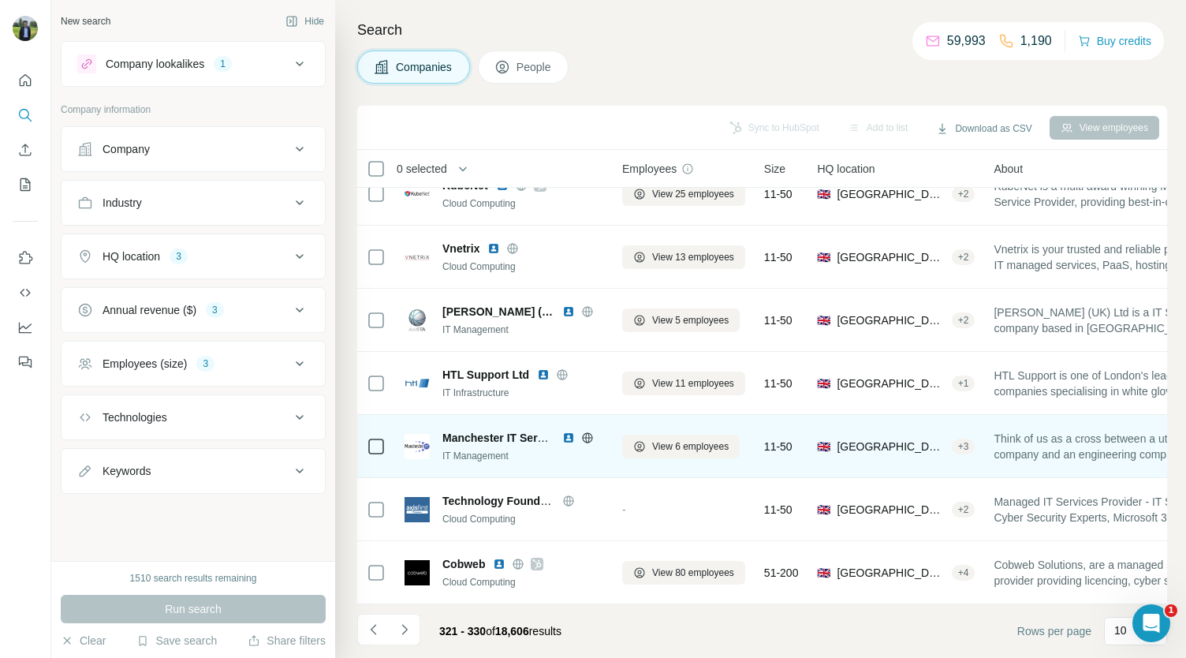
click at [568, 431] on img at bounding box center [568, 437] width 13 height 13
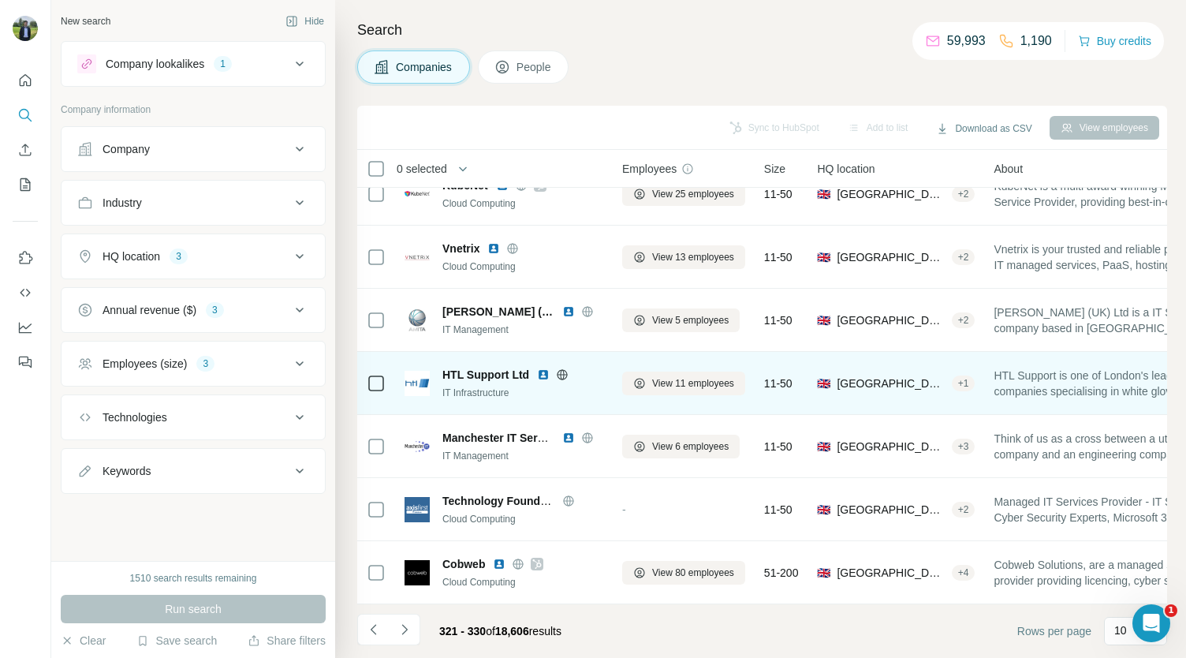
click at [543, 368] on img at bounding box center [543, 374] width 13 height 13
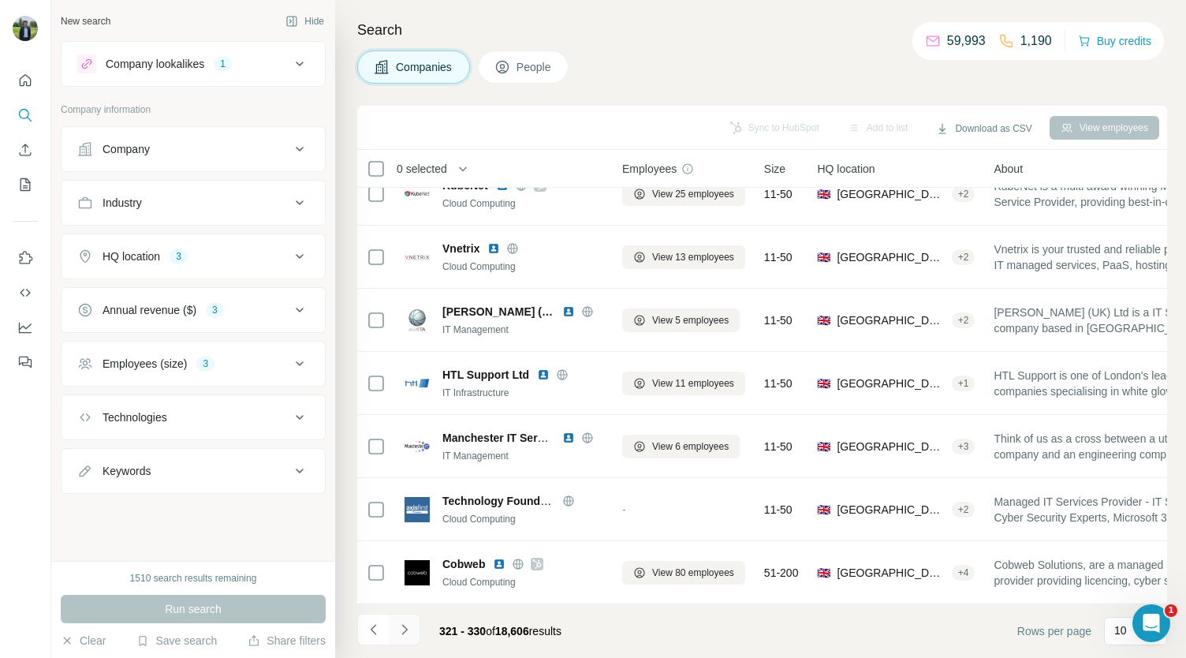
click at [405, 629] on icon "Navigate to next page" at bounding box center [404, 629] width 6 height 10
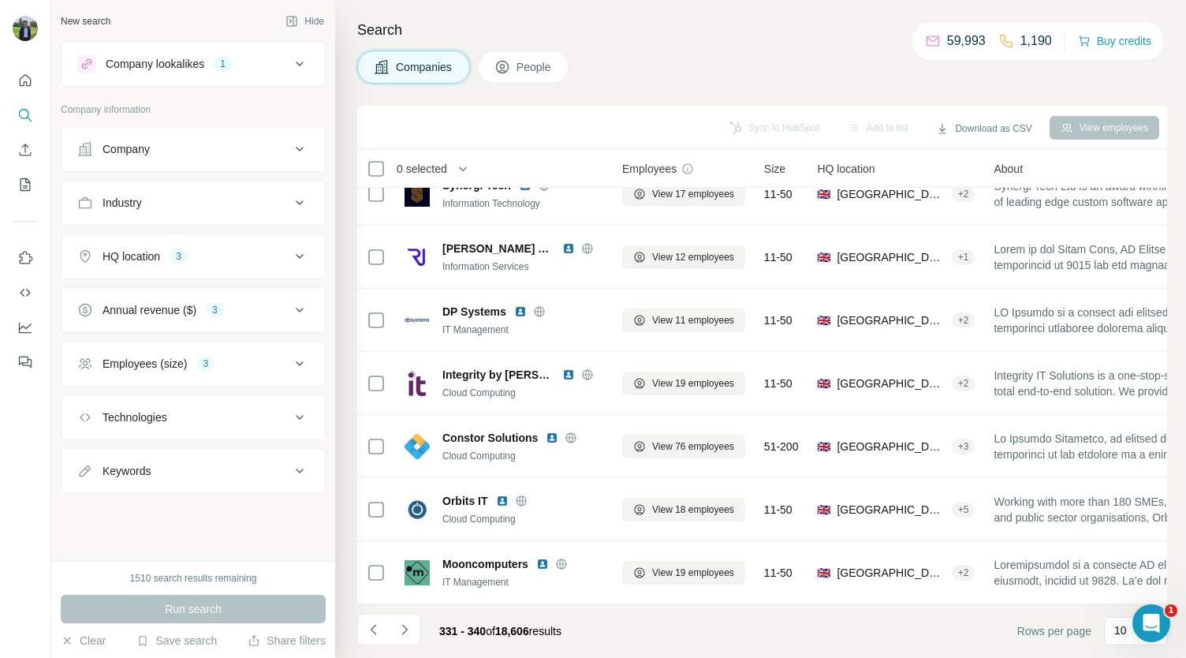
scroll to position [0, 9]
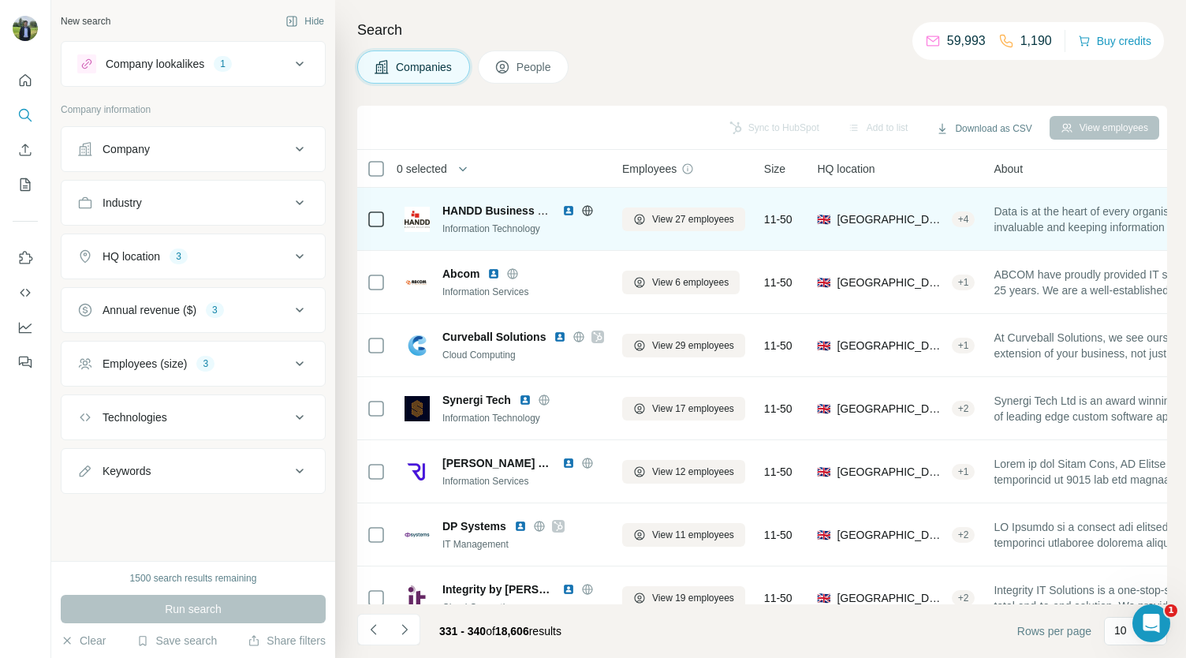
click at [563, 207] on img at bounding box center [568, 210] width 13 height 13
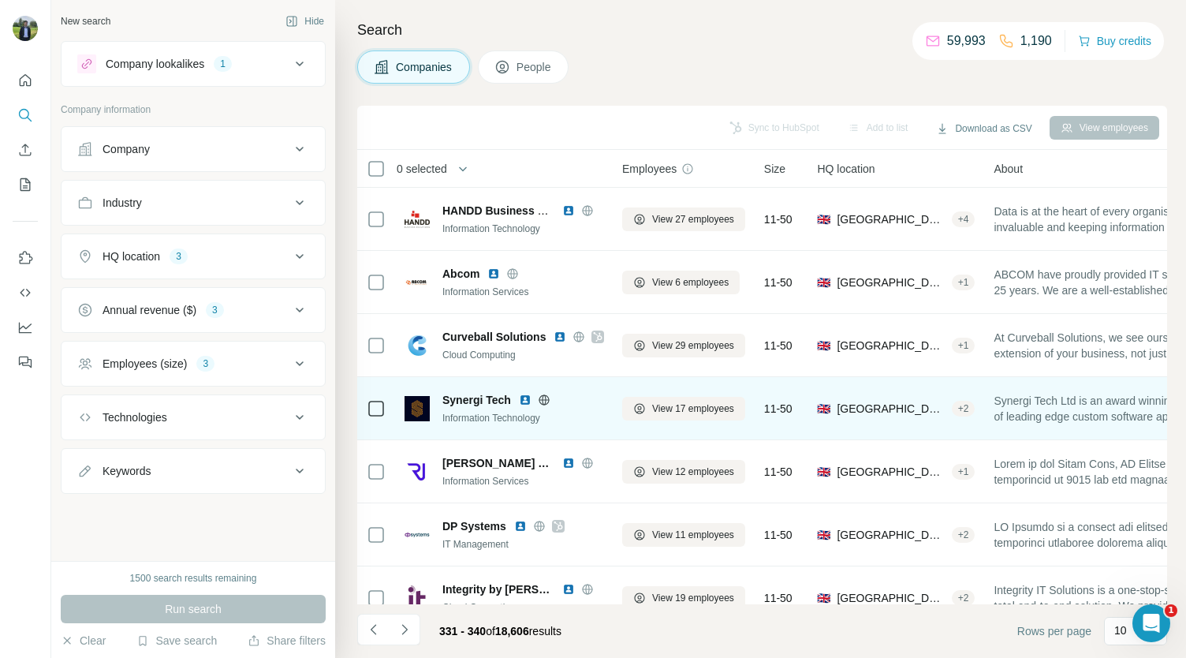
click at [525, 398] on img at bounding box center [525, 399] width 13 height 13
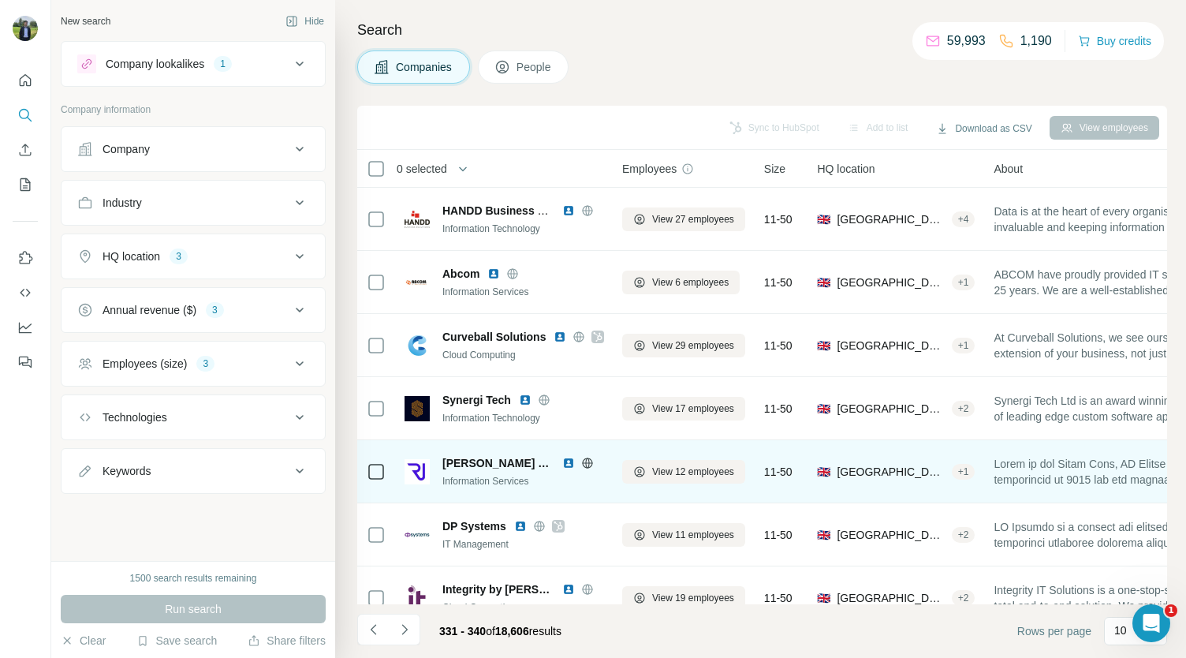
click at [562, 460] on img at bounding box center [568, 462] width 13 height 13
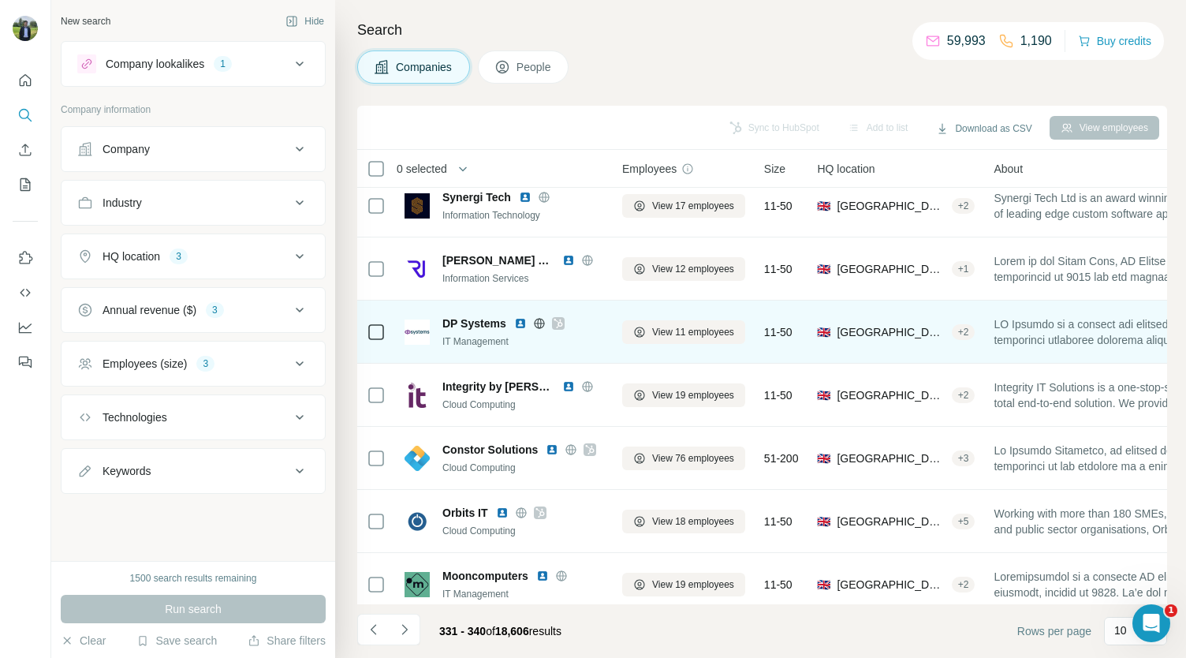
scroll to position [222, 9]
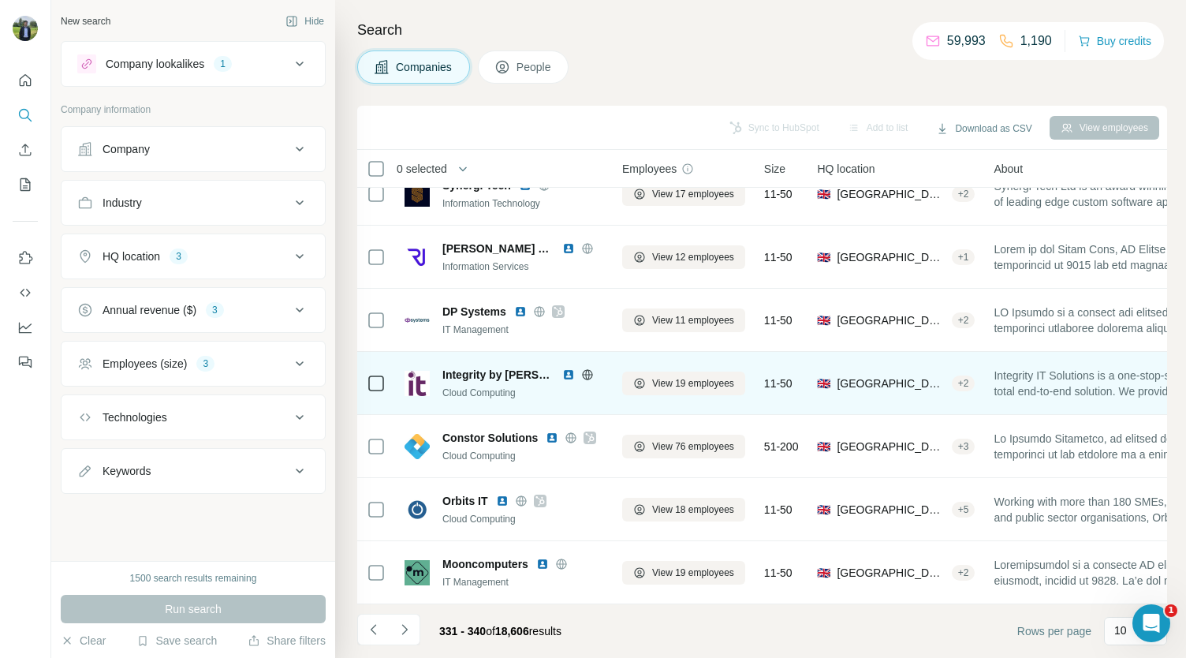
click at [562, 370] on img at bounding box center [568, 374] width 13 height 13
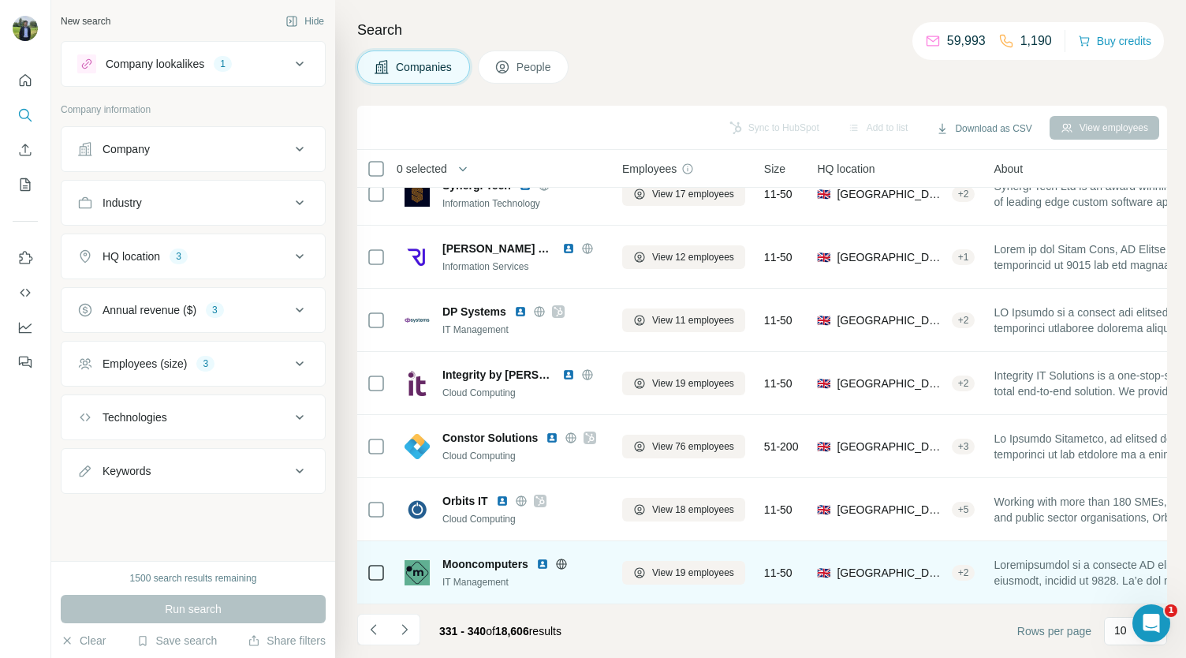
click at [542, 557] on img at bounding box center [542, 563] width 13 height 13
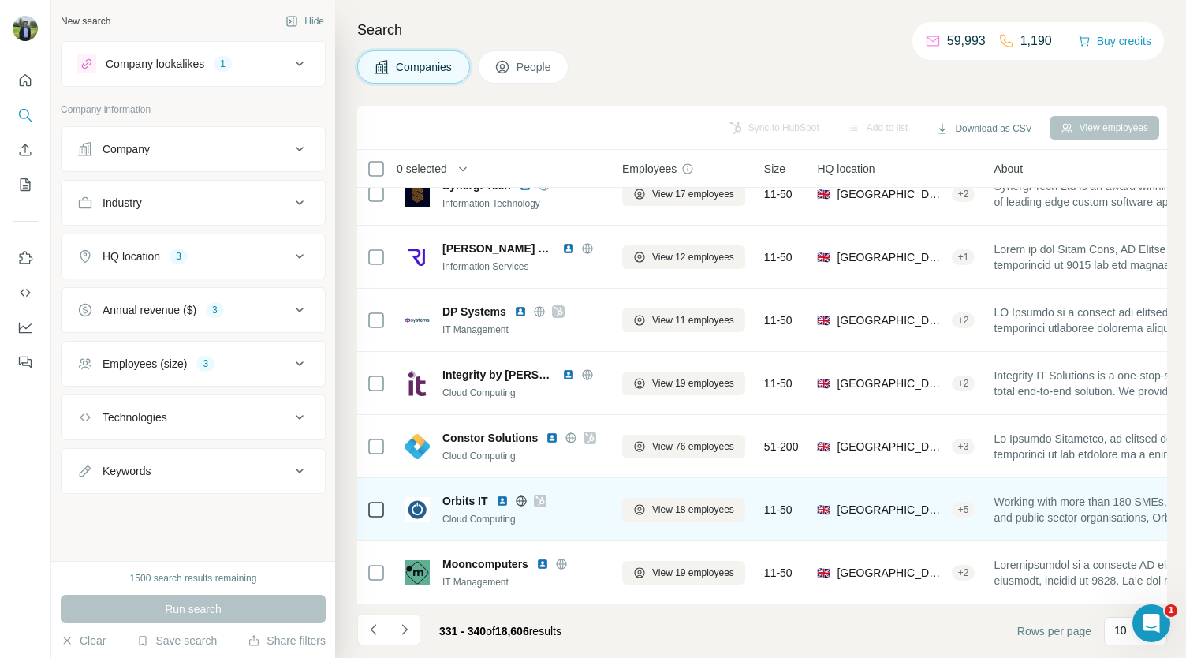
click at [544, 496] on icon at bounding box center [539, 500] width 9 height 9
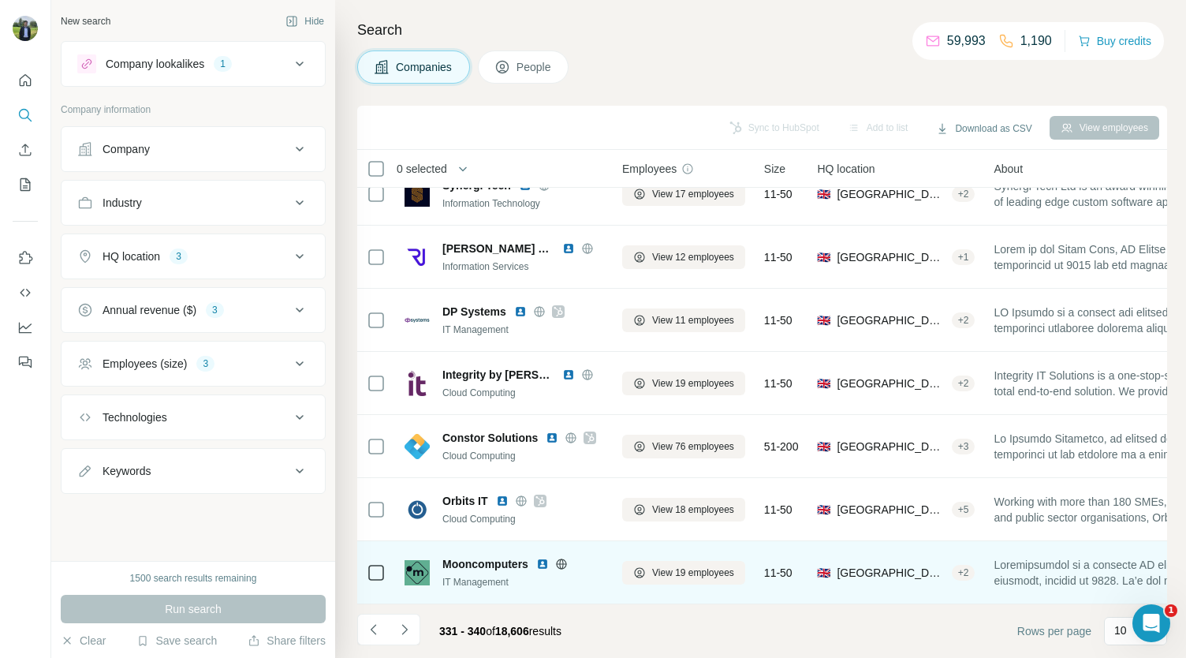
click at [546, 557] on img at bounding box center [542, 563] width 13 height 13
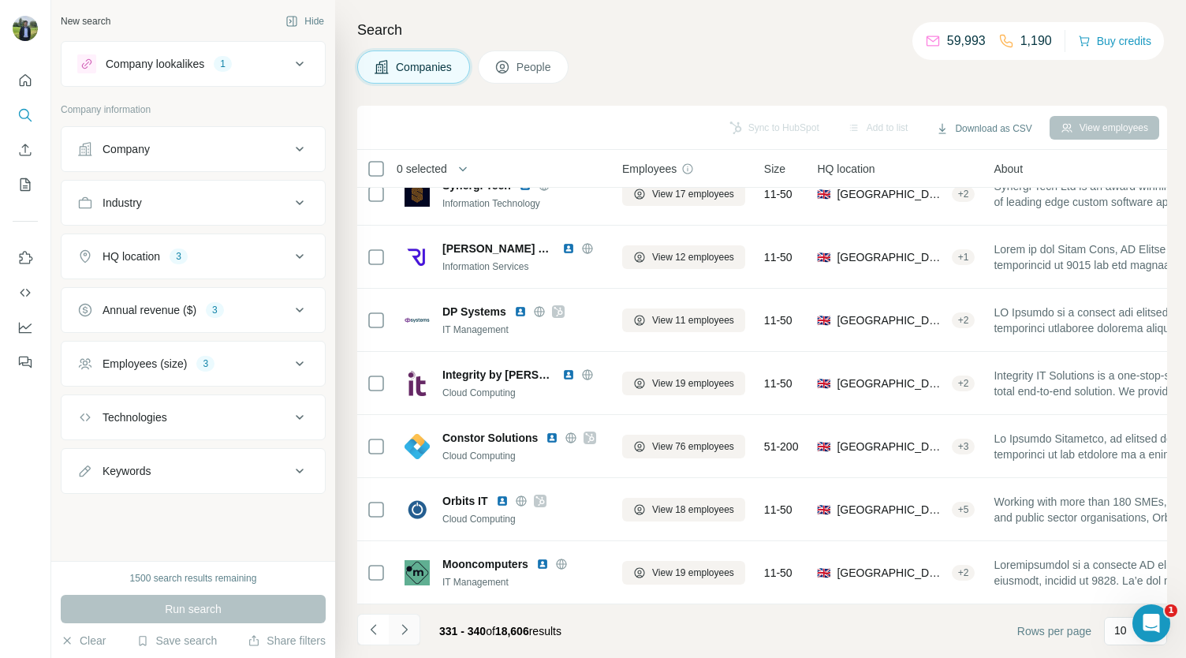
click at [402, 630] on icon "Navigate to next page" at bounding box center [405, 629] width 16 height 16
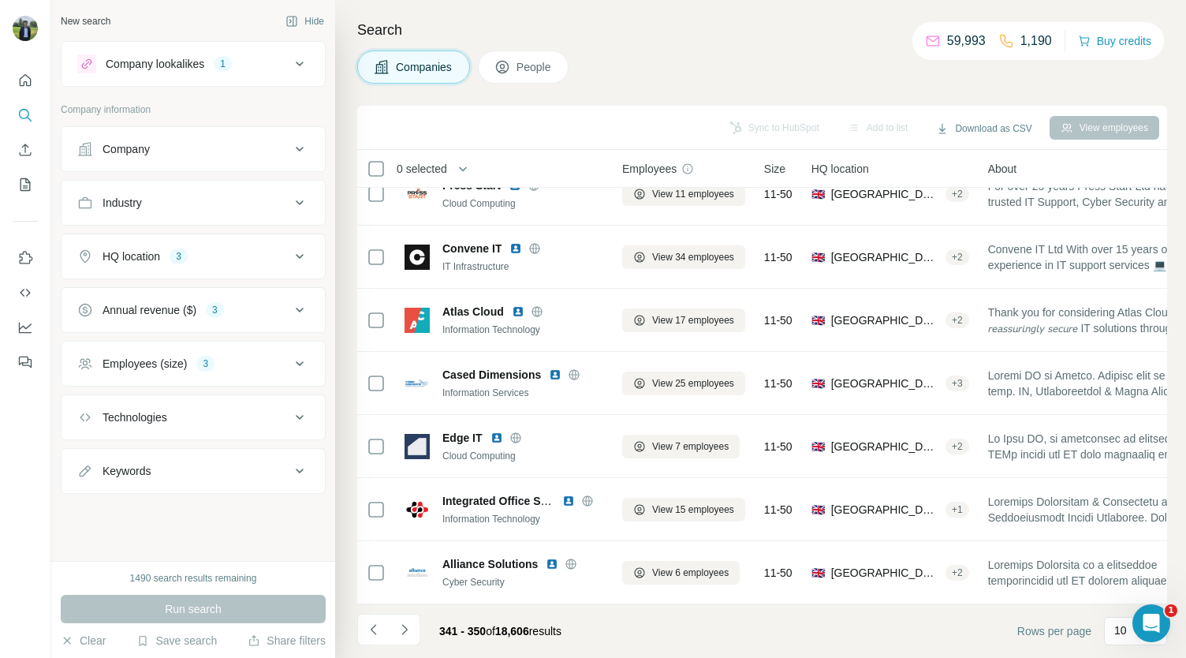
scroll to position [0, 9]
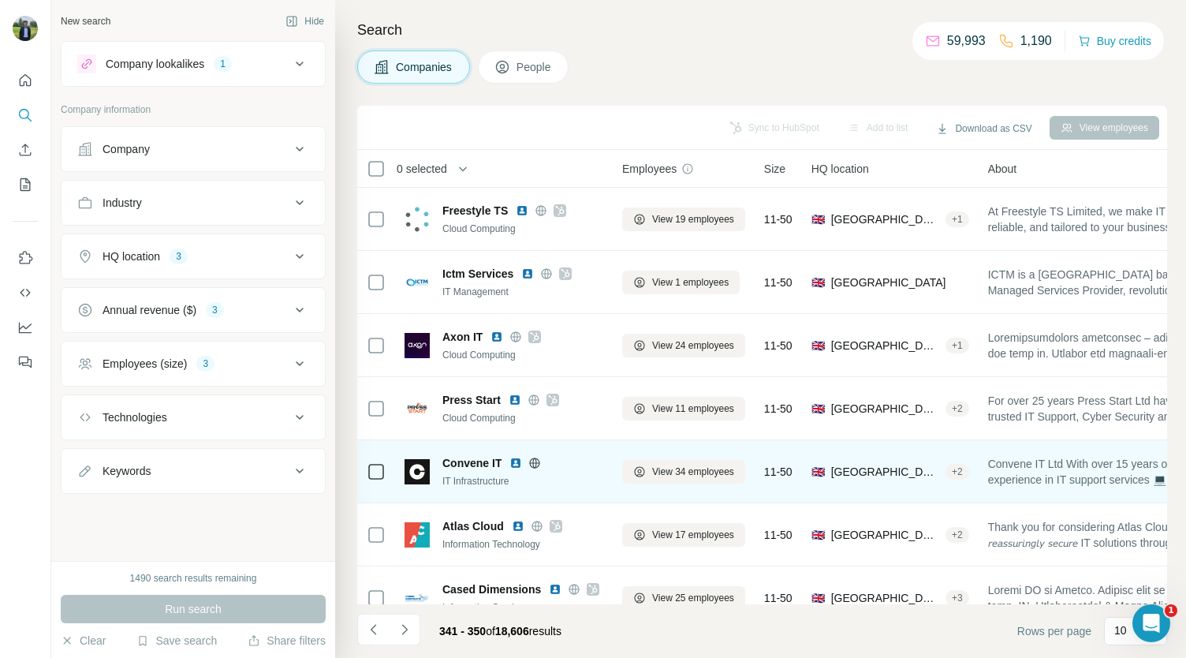
click at [516, 461] on img at bounding box center [515, 462] width 13 height 13
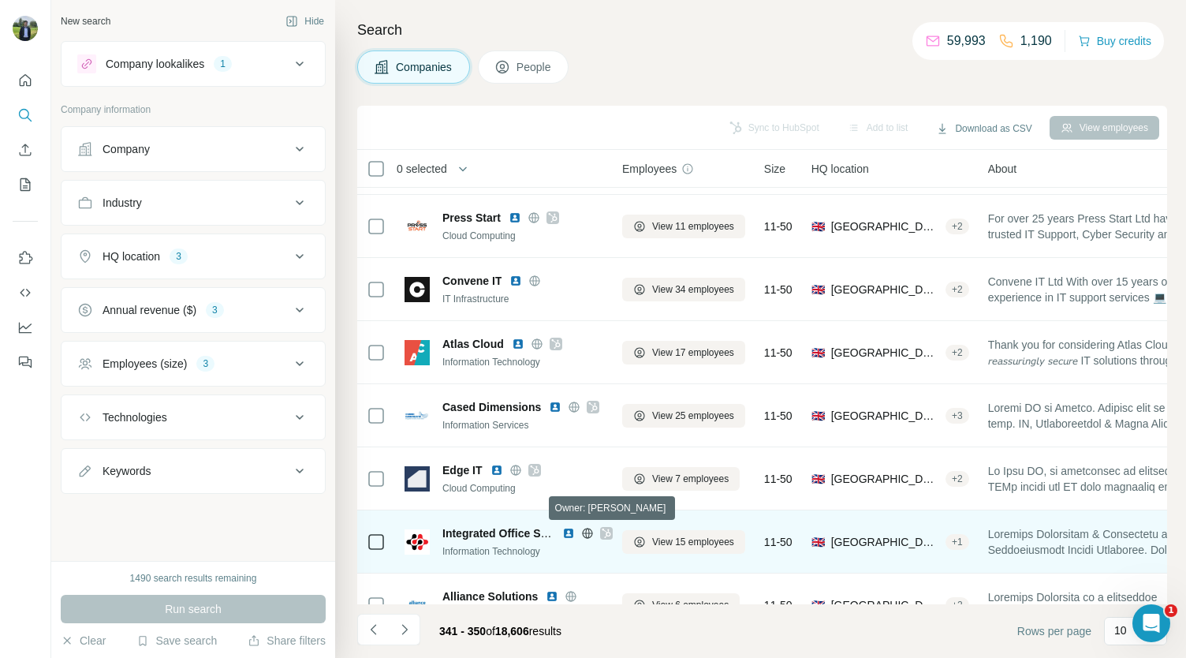
scroll to position [222, 9]
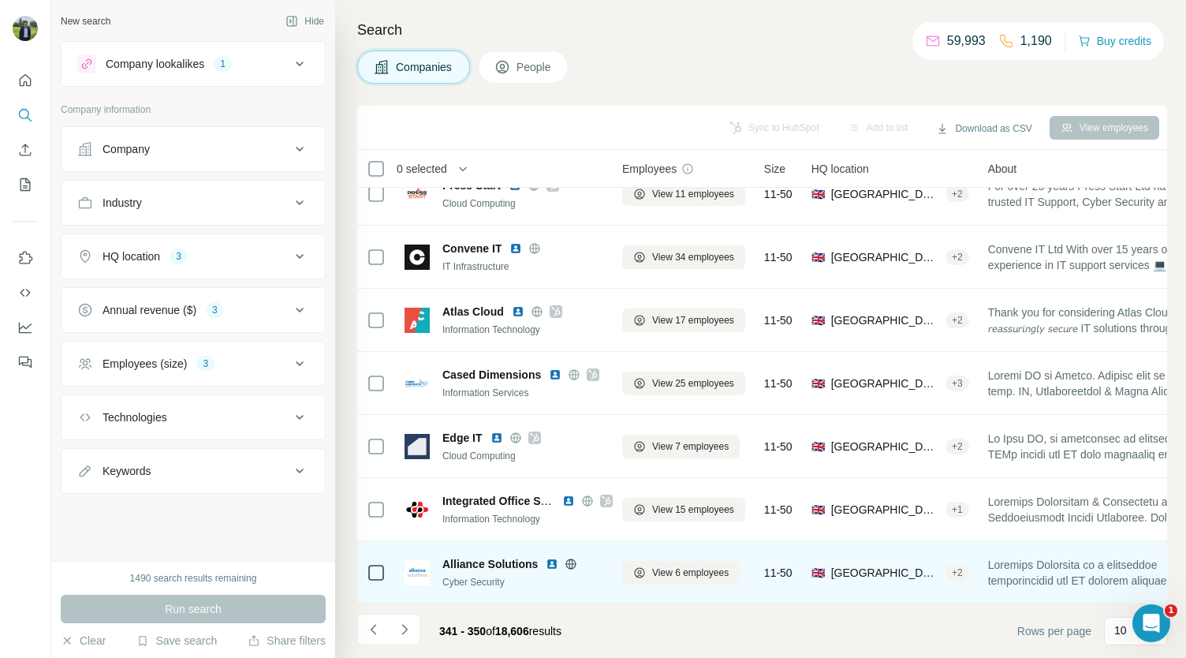
click at [553, 557] on img at bounding box center [552, 563] width 13 height 13
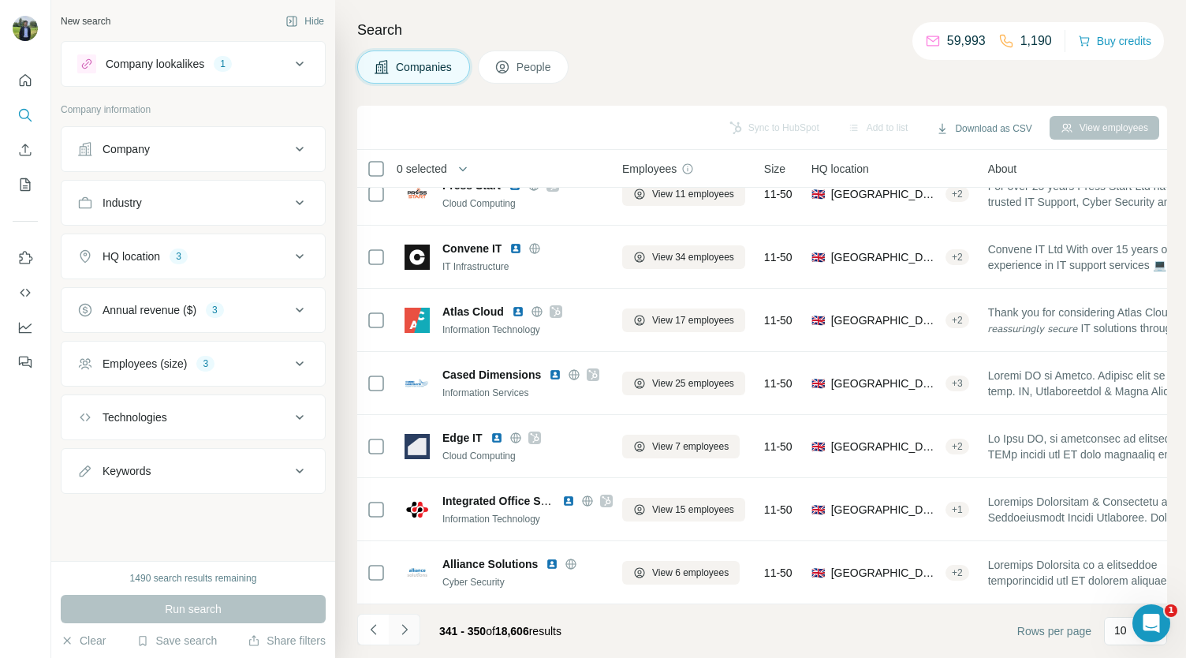
click at [404, 632] on icon "Navigate to next page" at bounding box center [404, 629] width 6 height 10
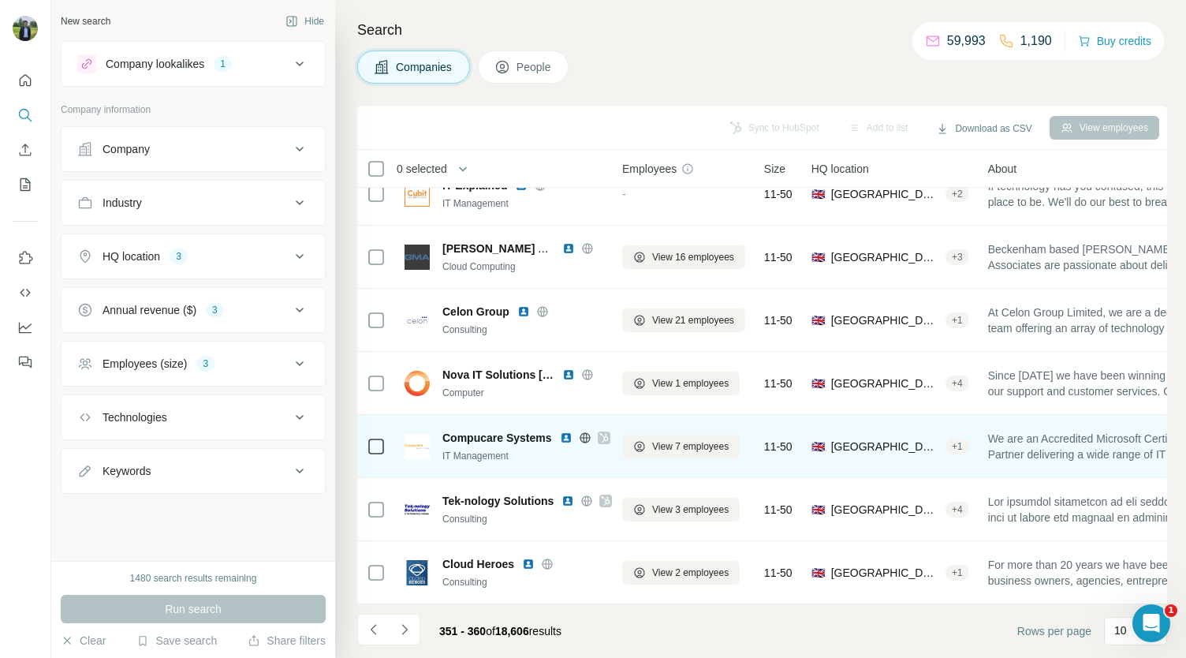
scroll to position [0, 9]
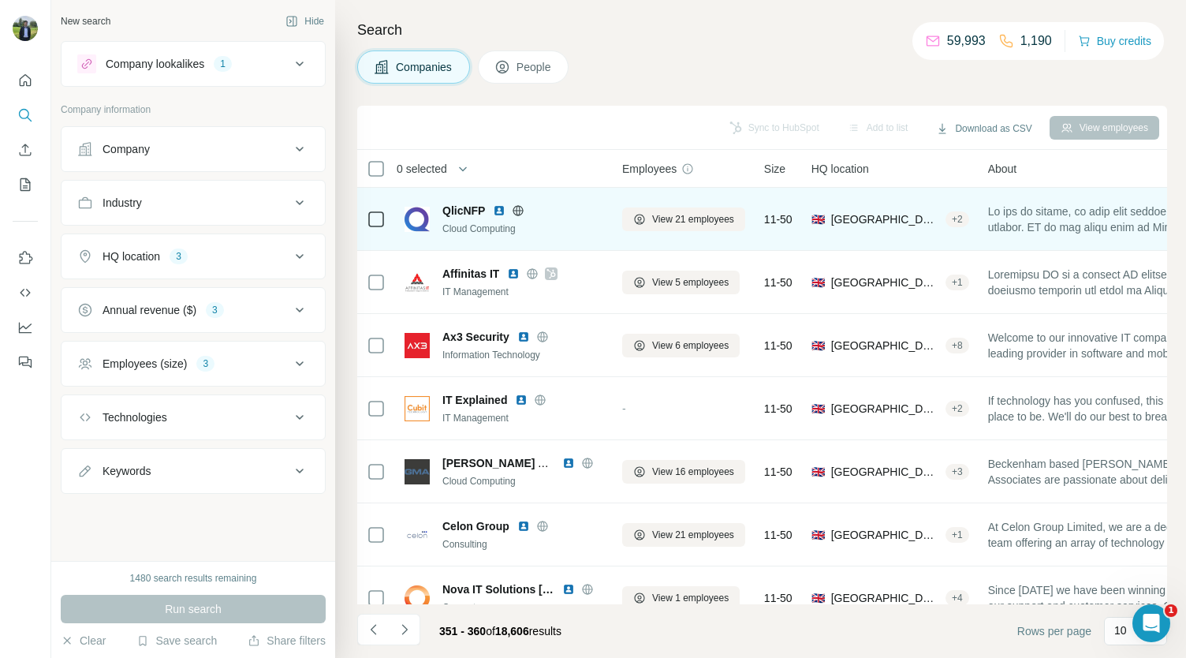
click at [496, 212] on img at bounding box center [499, 210] width 13 height 13
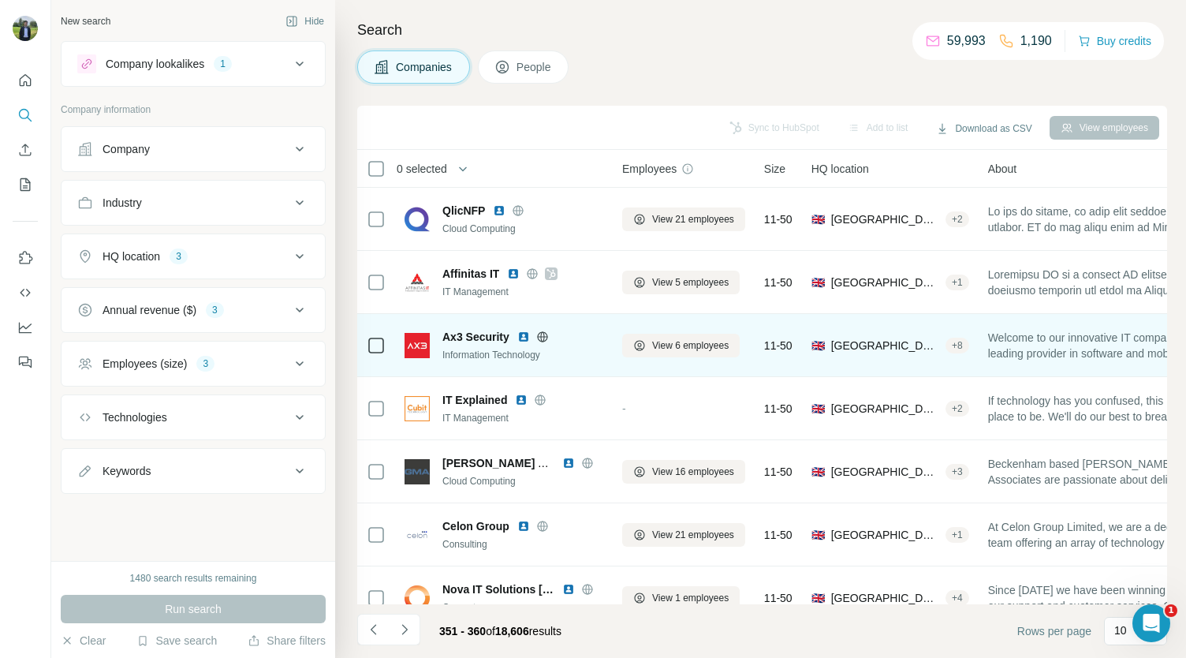
click at [524, 334] on img at bounding box center [523, 336] width 13 height 13
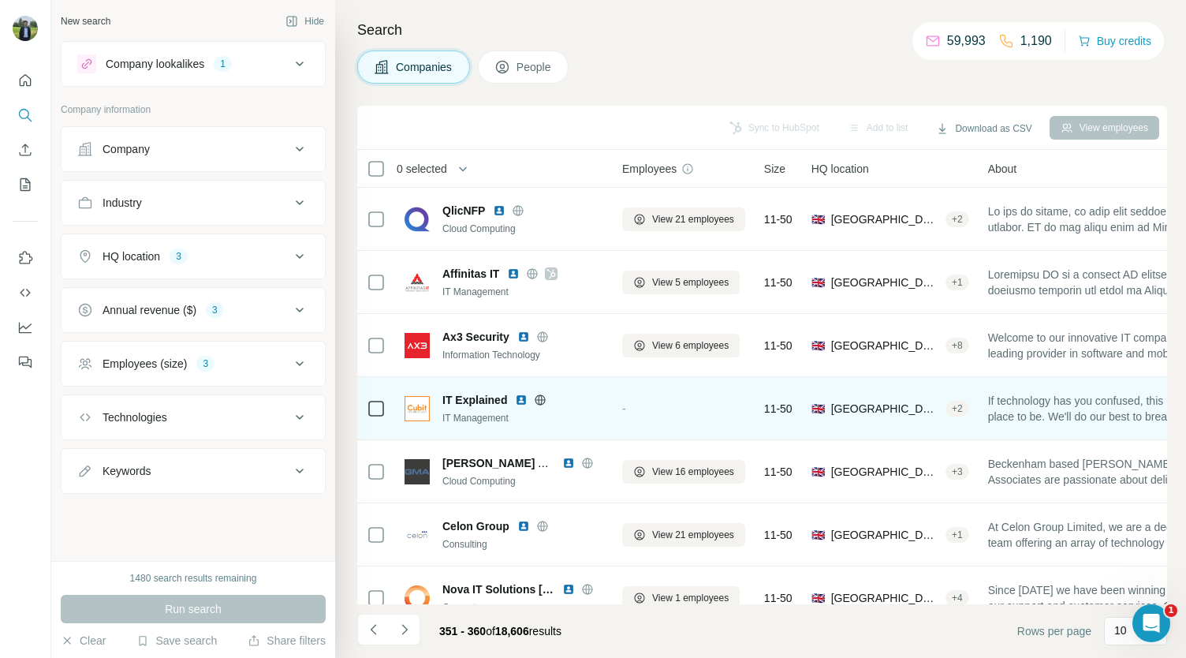
click at [520, 396] on img at bounding box center [521, 399] width 13 height 13
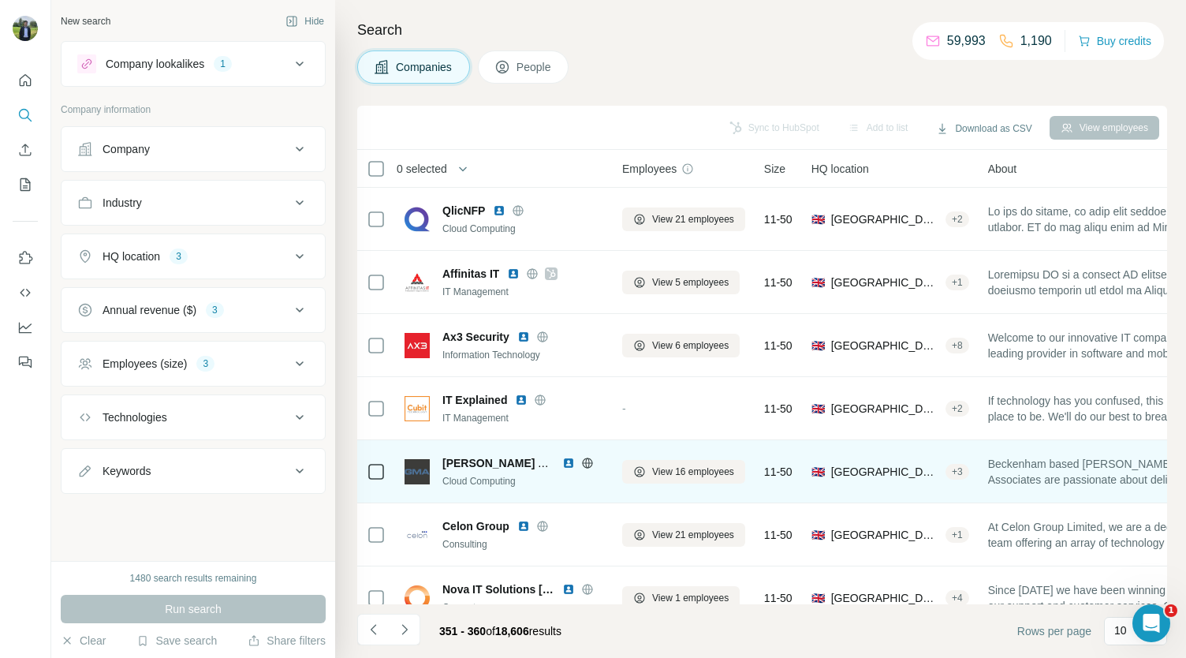
click at [566, 462] on img at bounding box center [568, 462] width 13 height 13
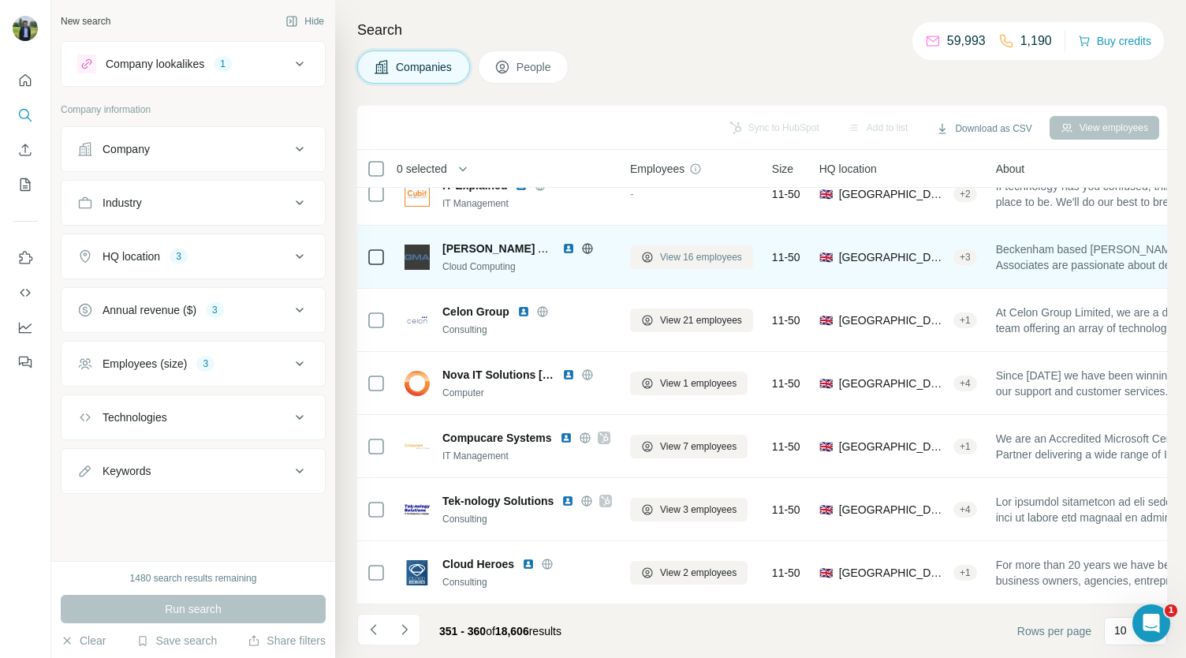
scroll to position [222, 0]
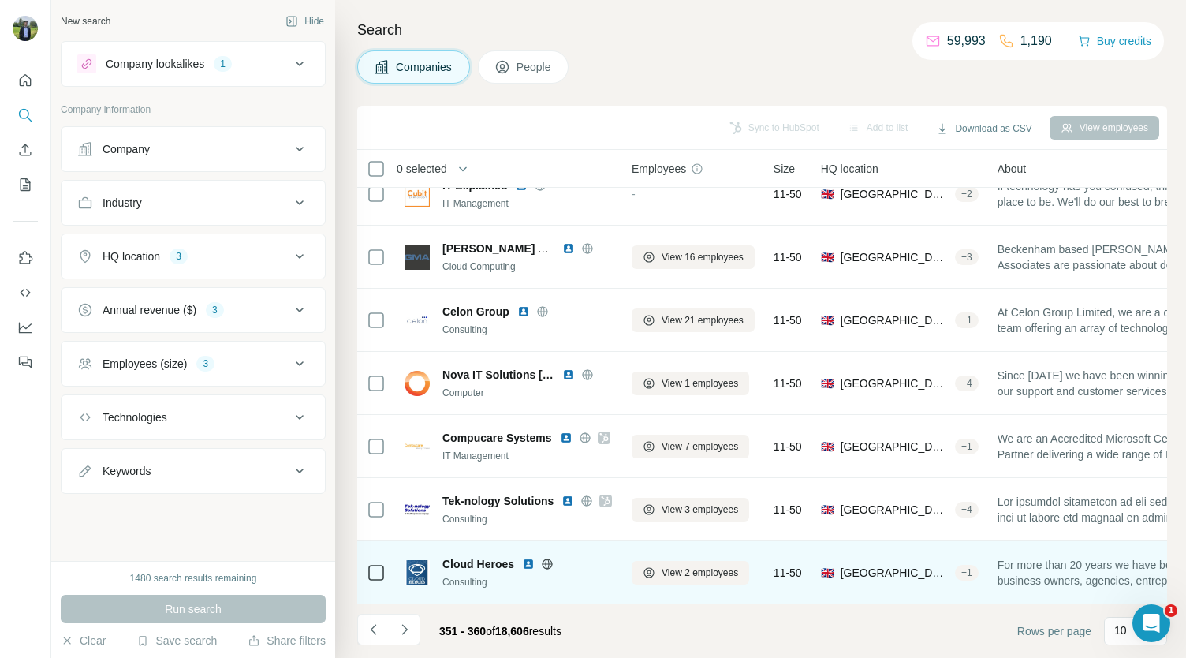
click at [531, 557] on img at bounding box center [528, 563] width 13 height 13
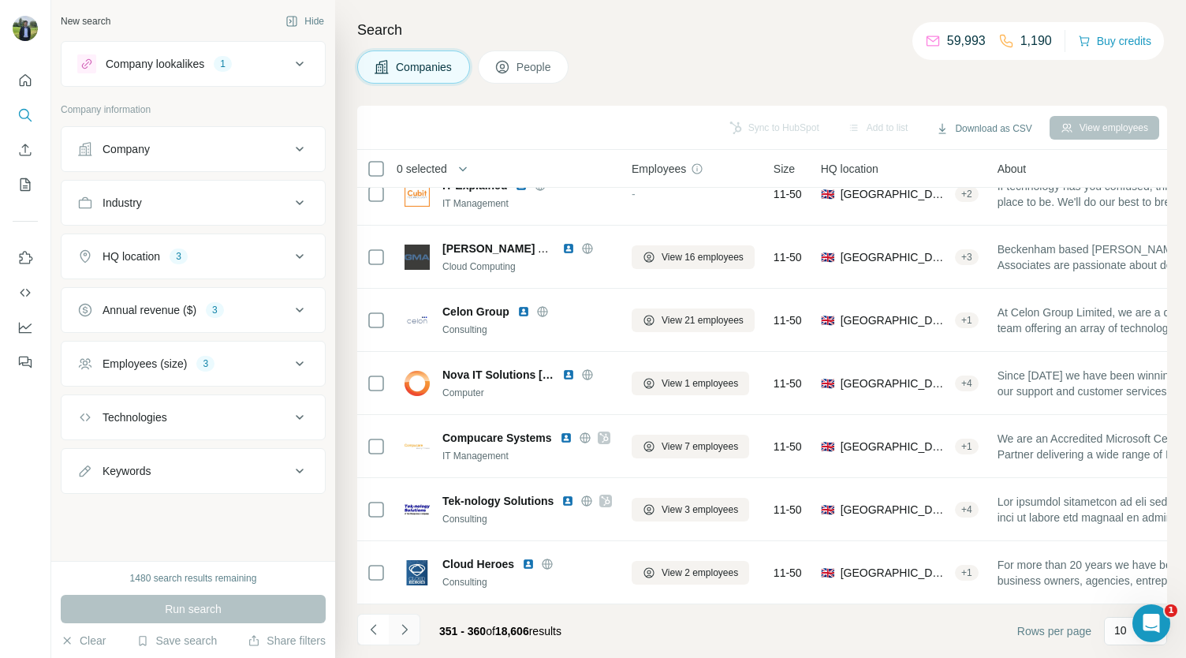
click at [416, 625] on button "Navigate to next page" at bounding box center [405, 629] width 32 height 32
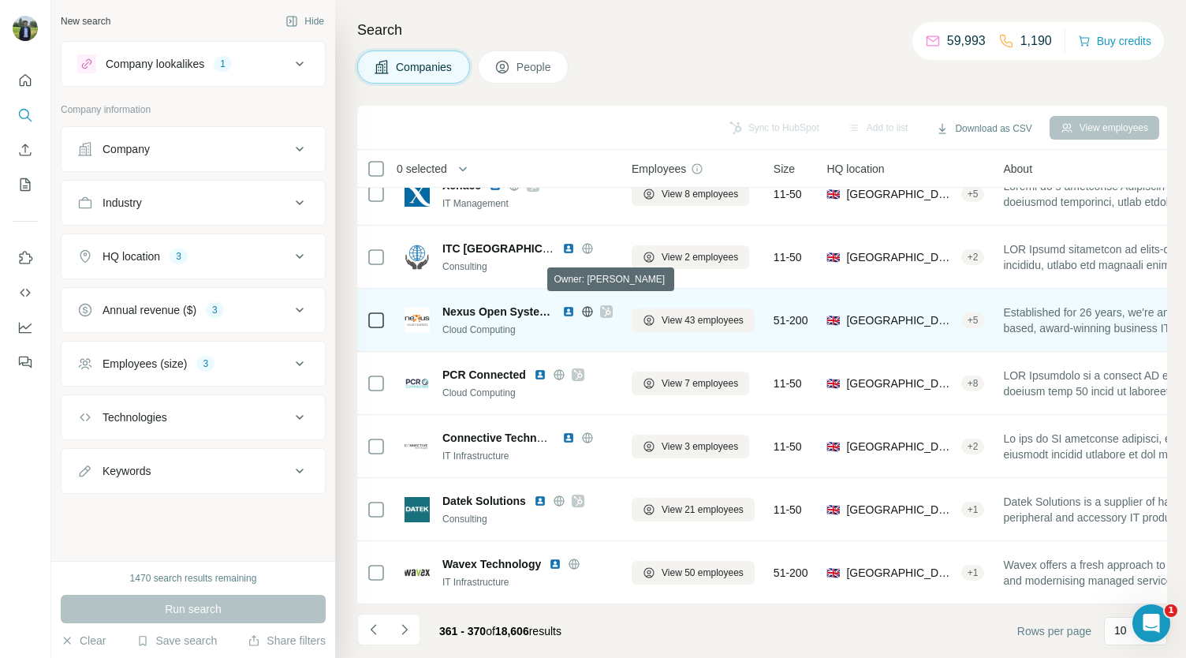
click at [602, 305] on icon at bounding box center [606, 311] width 9 height 13
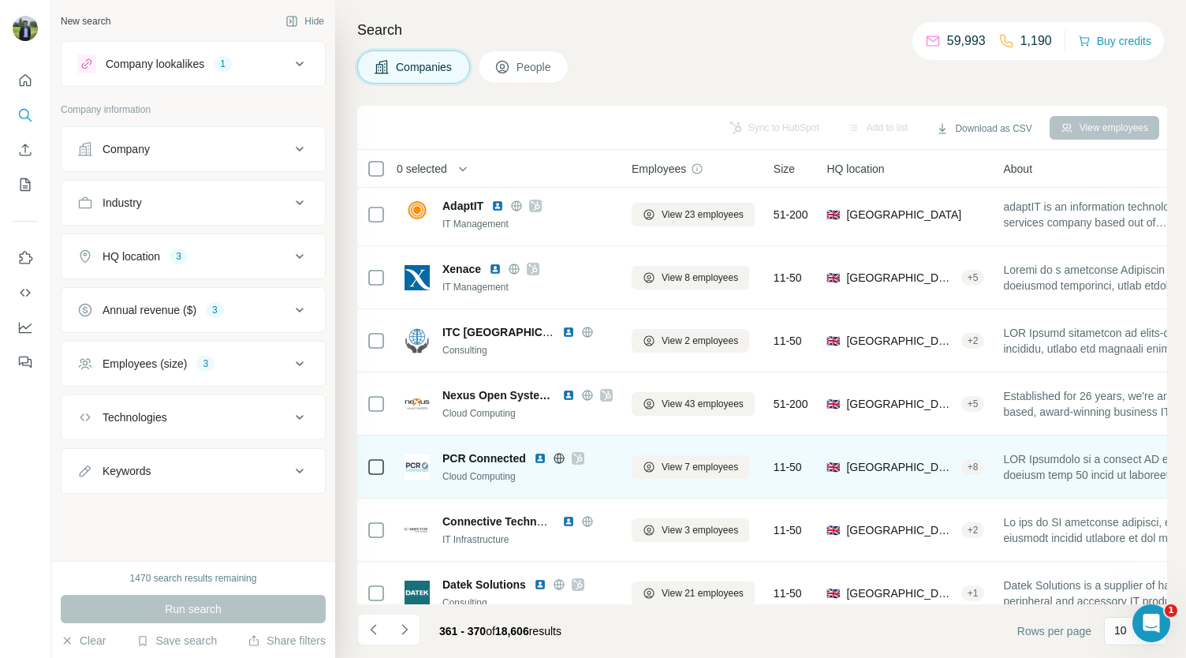
scroll to position [130, 0]
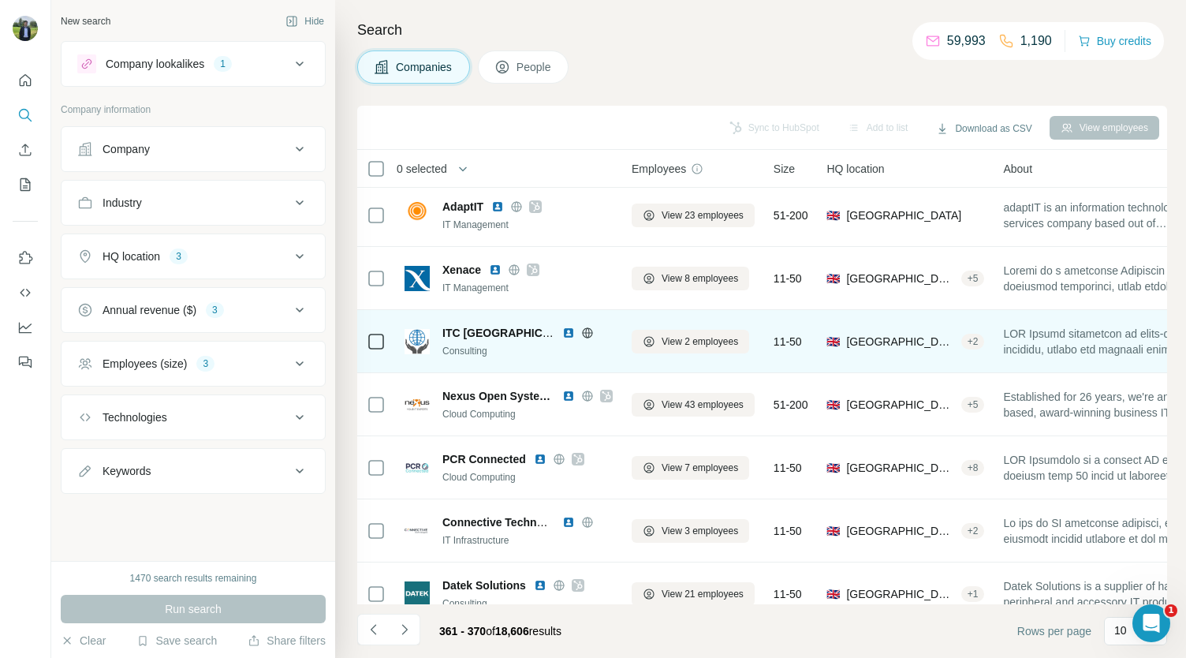
click at [566, 329] on img at bounding box center [568, 332] width 13 height 13
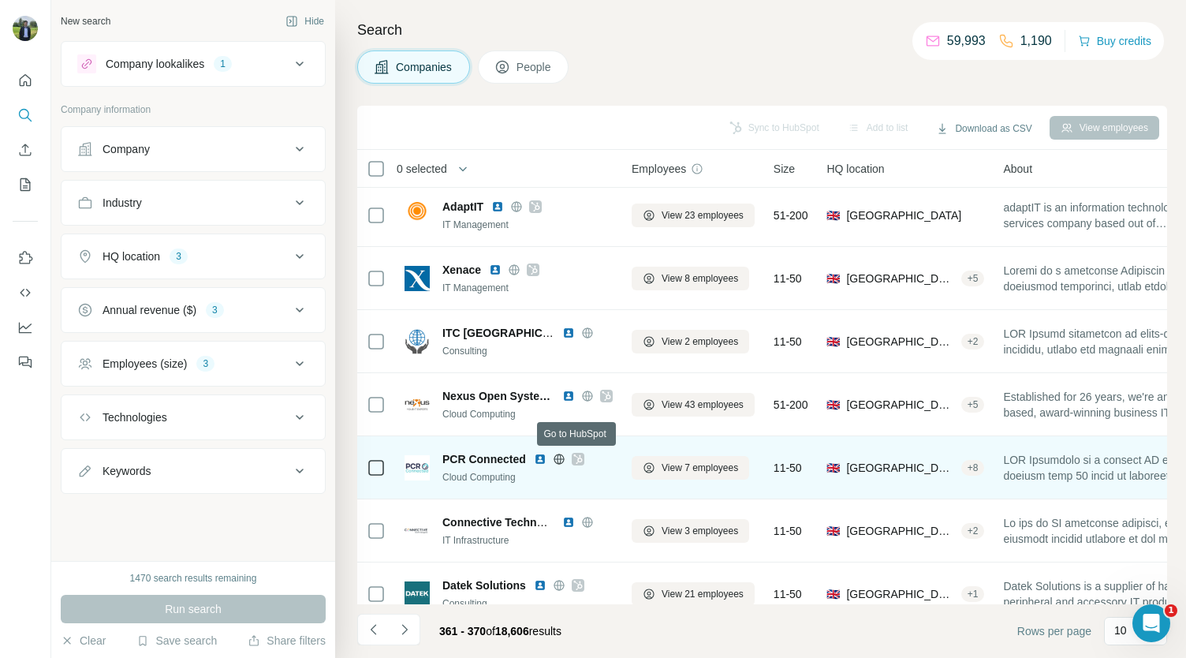
click at [580, 460] on icon at bounding box center [577, 459] width 9 height 13
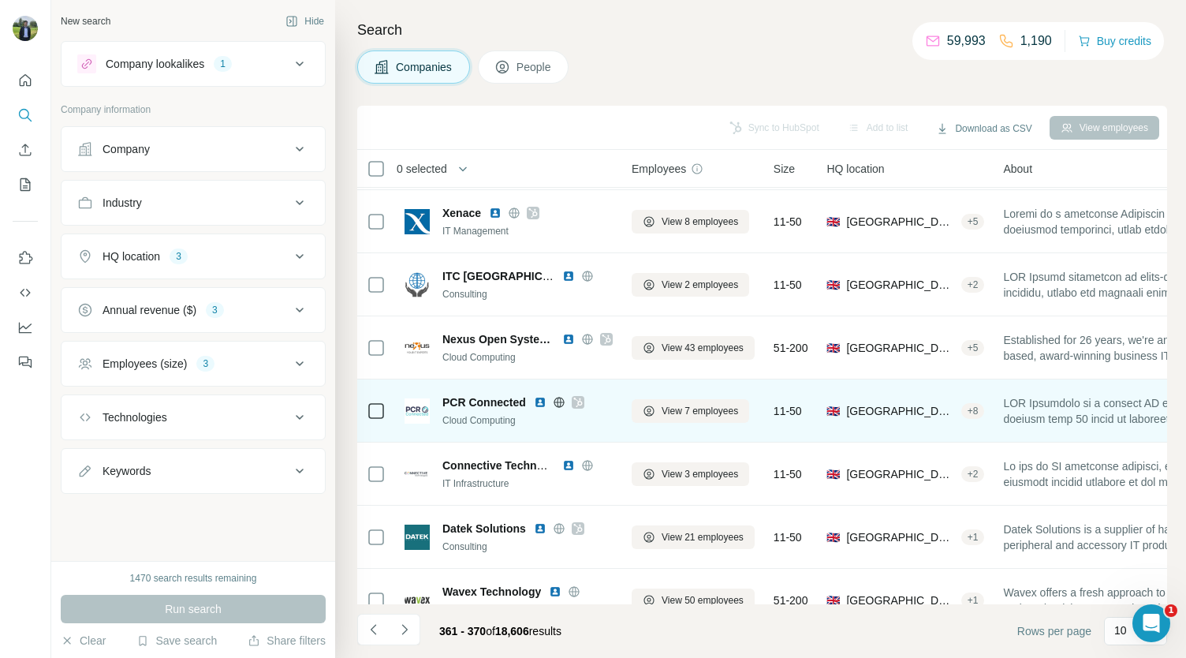
scroll to position [188, 0]
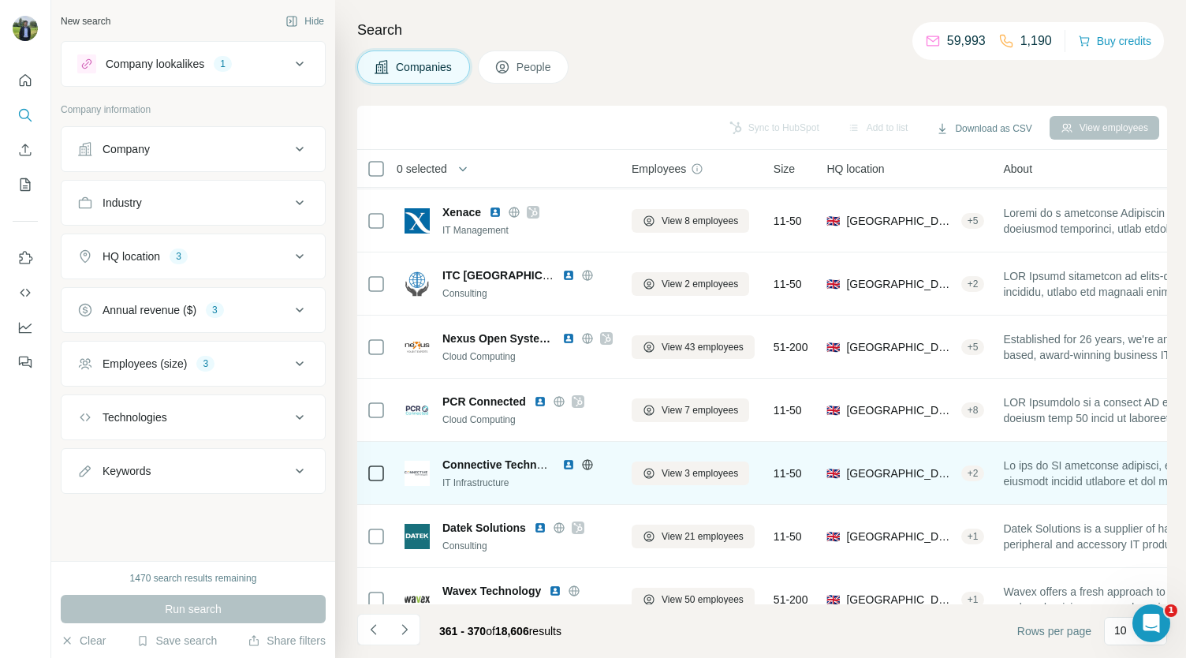
click at [568, 460] on img at bounding box center [568, 464] width 13 height 13
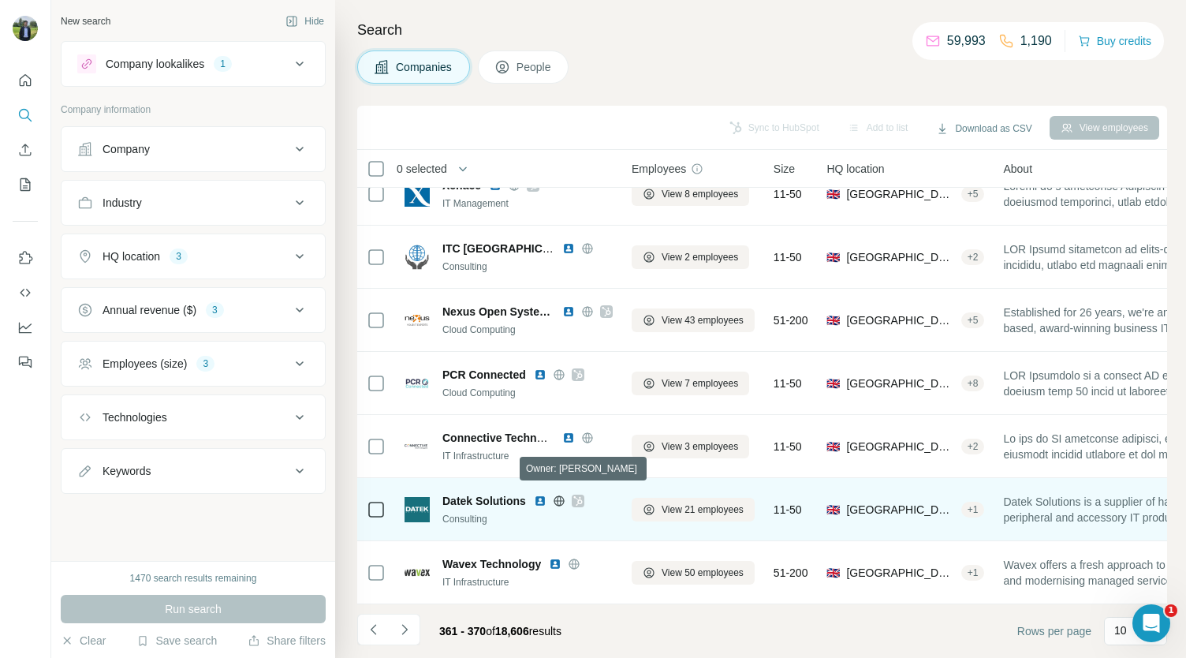
click at [575, 494] on icon at bounding box center [577, 500] width 9 height 13
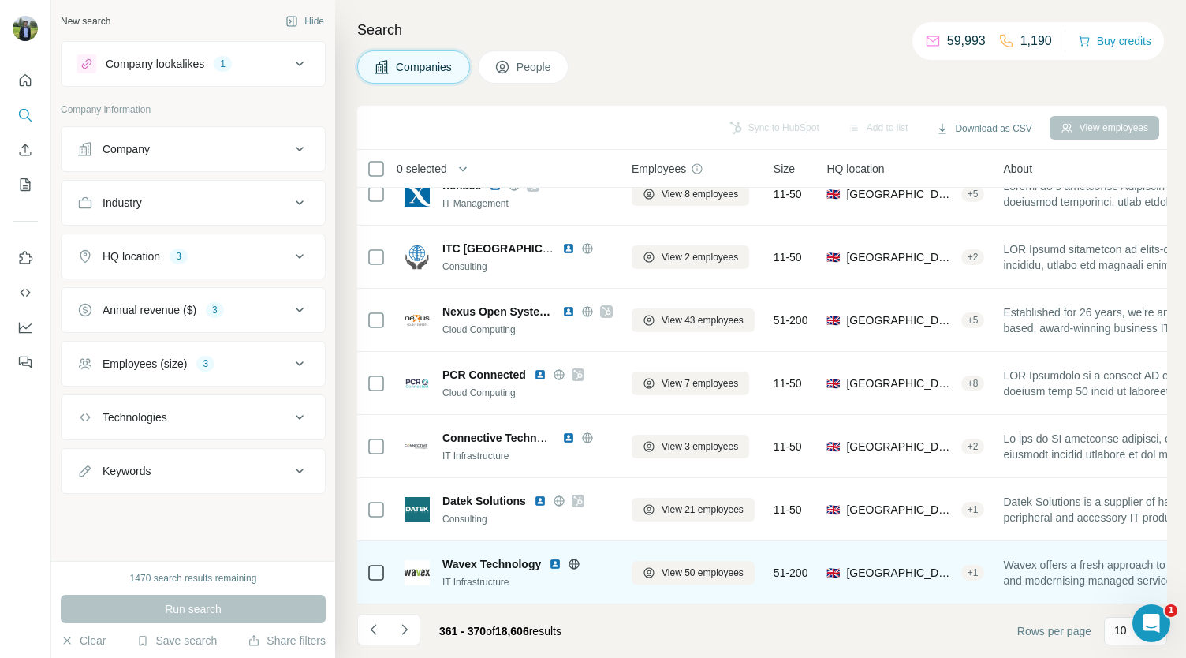
click at [556, 557] on img at bounding box center [555, 563] width 13 height 13
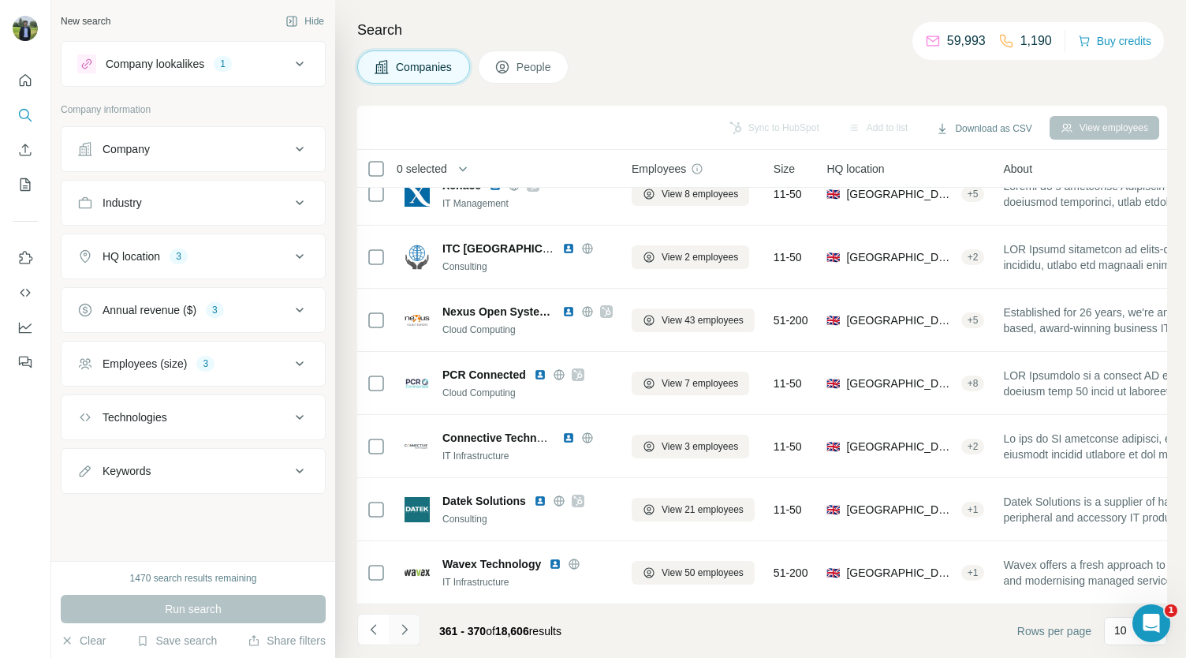
click at [410, 624] on icon "Navigate to next page" at bounding box center [405, 629] width 16 height 16
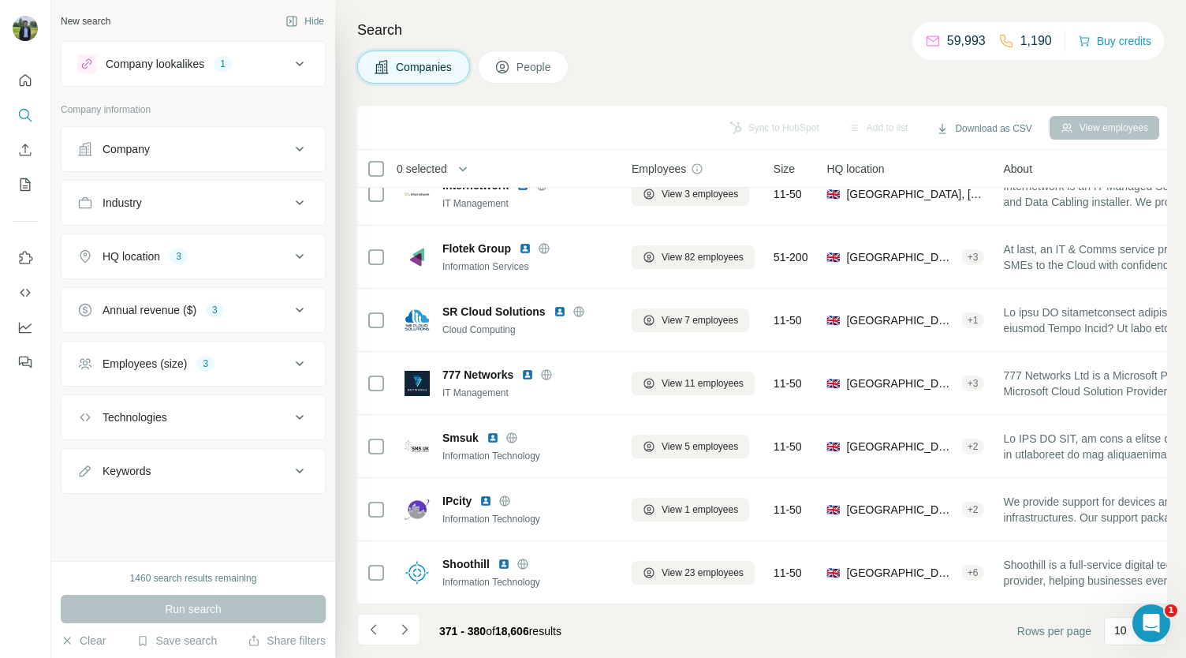
scroll to position [0, 0]
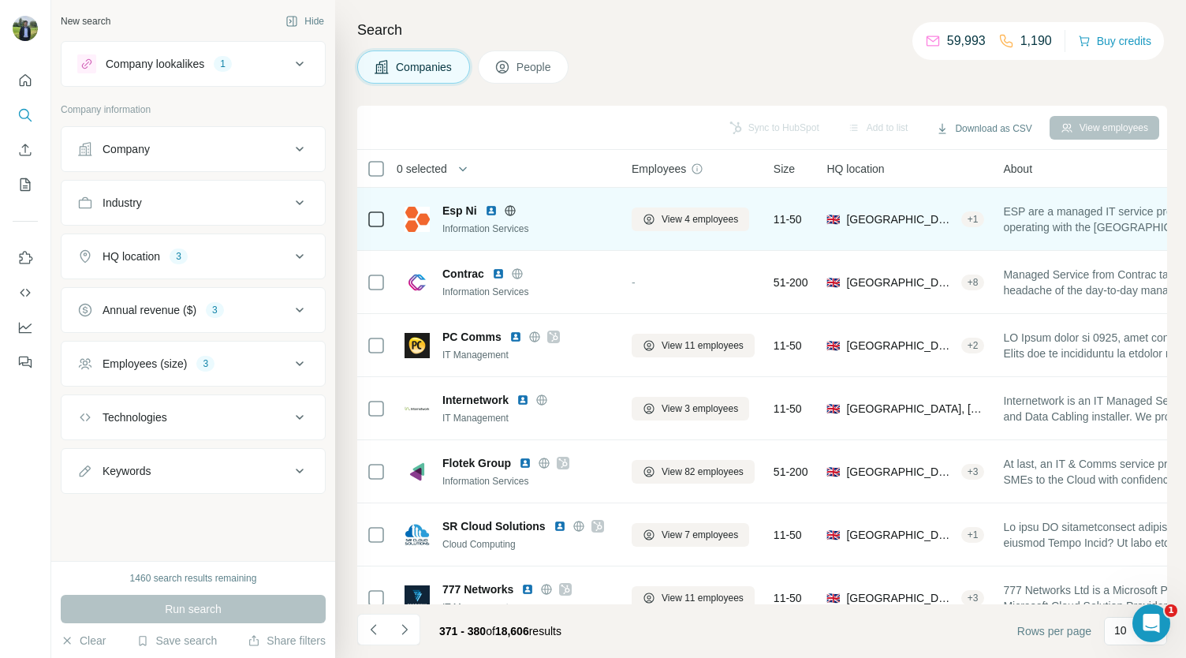
click at [489, 206] on img at bounding box center [491, 210] width 13 height 13
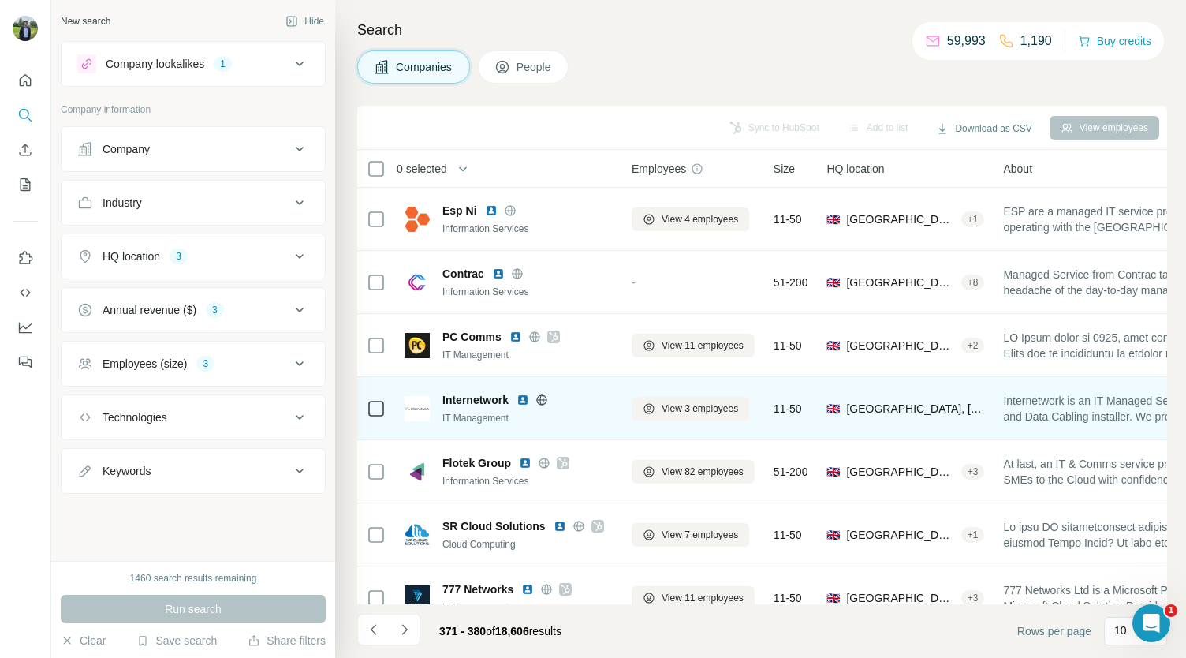
scroll to position [24, 0]
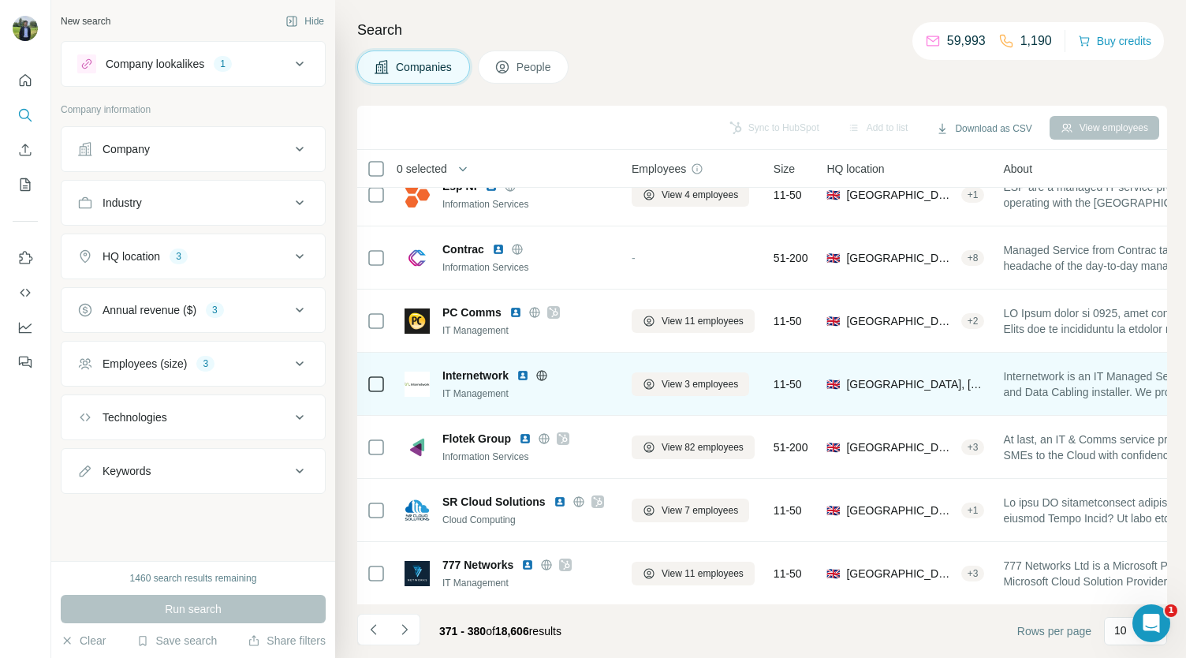
click at [527, 373] on img at bounding box center [522, 375] width 13 height 13
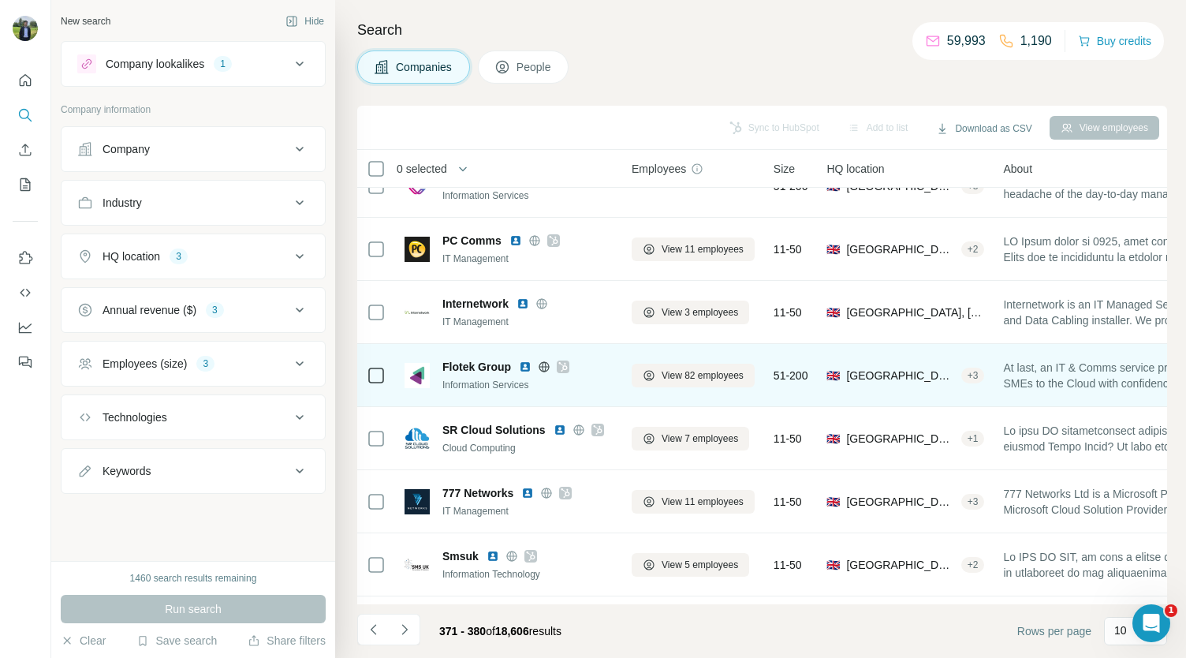
scroll to position [97, 0]
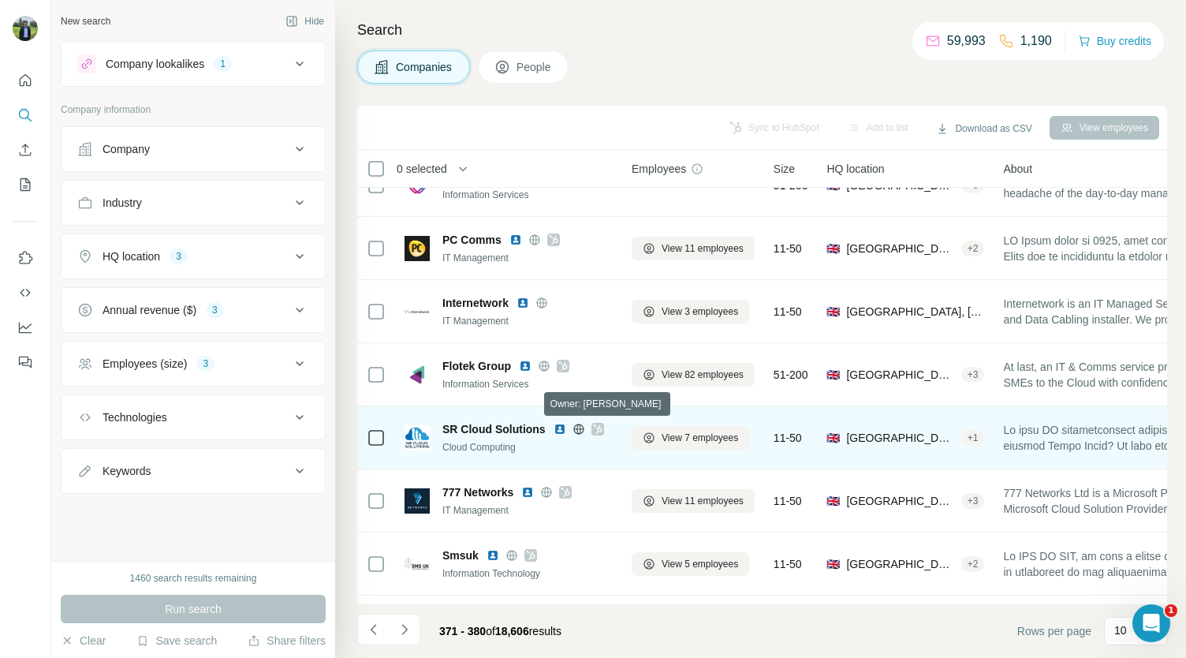
click at [594, 429] on icon at bounding box center [597, 429] width 9 height 13
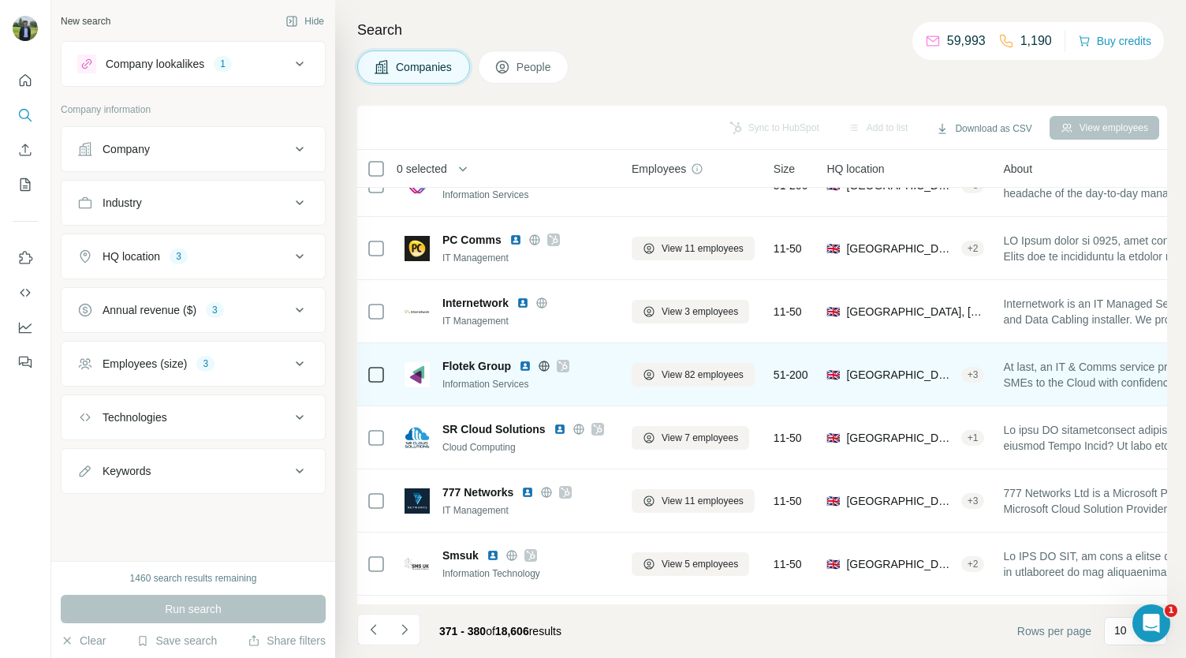
scroll to position [192, 0]
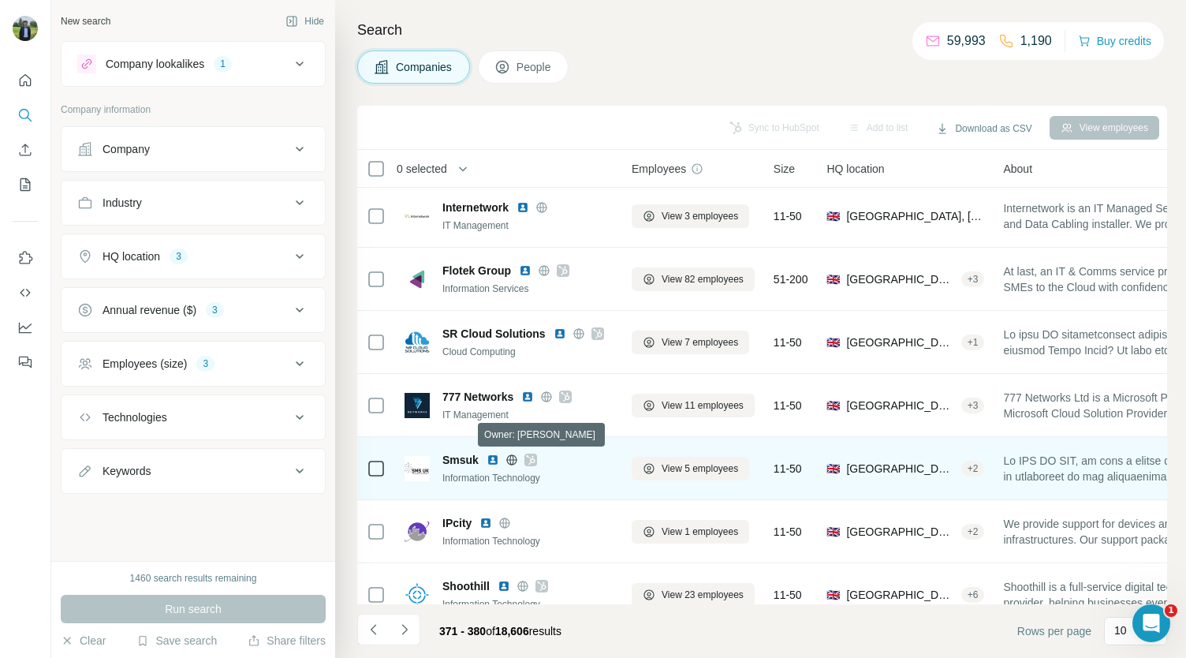
click at [527, 458] on icon at bounding box center [530, 459] width 9 height 13
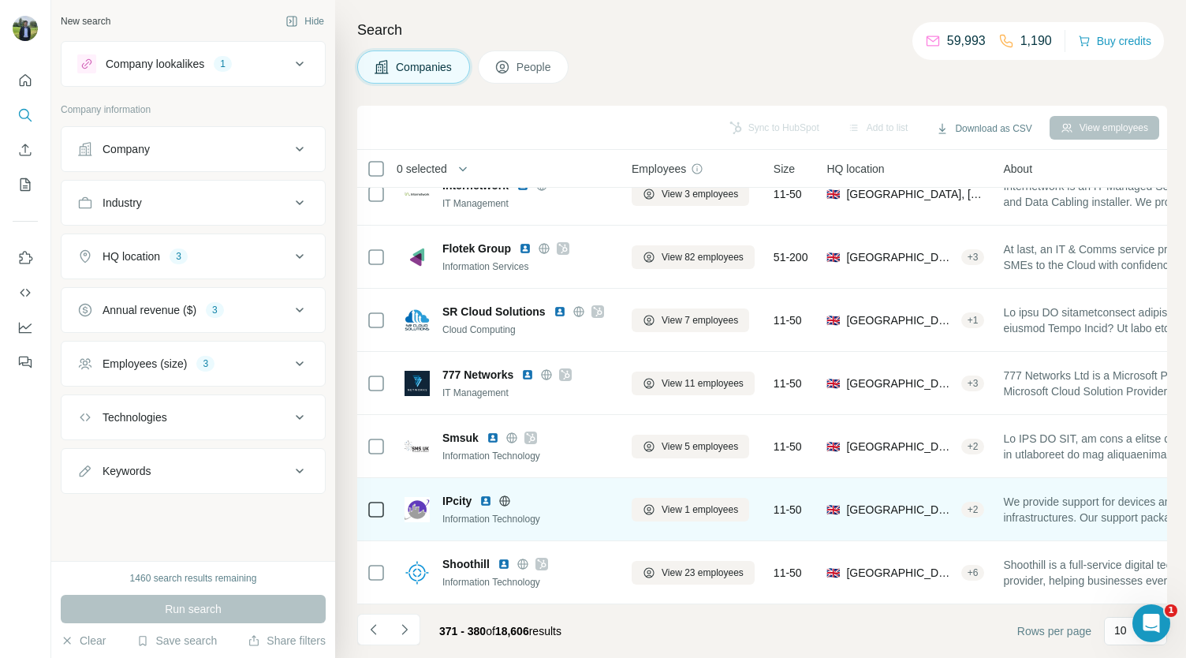
click at [487, 494] on img at bounding box center [485, 500] width 13 height 13
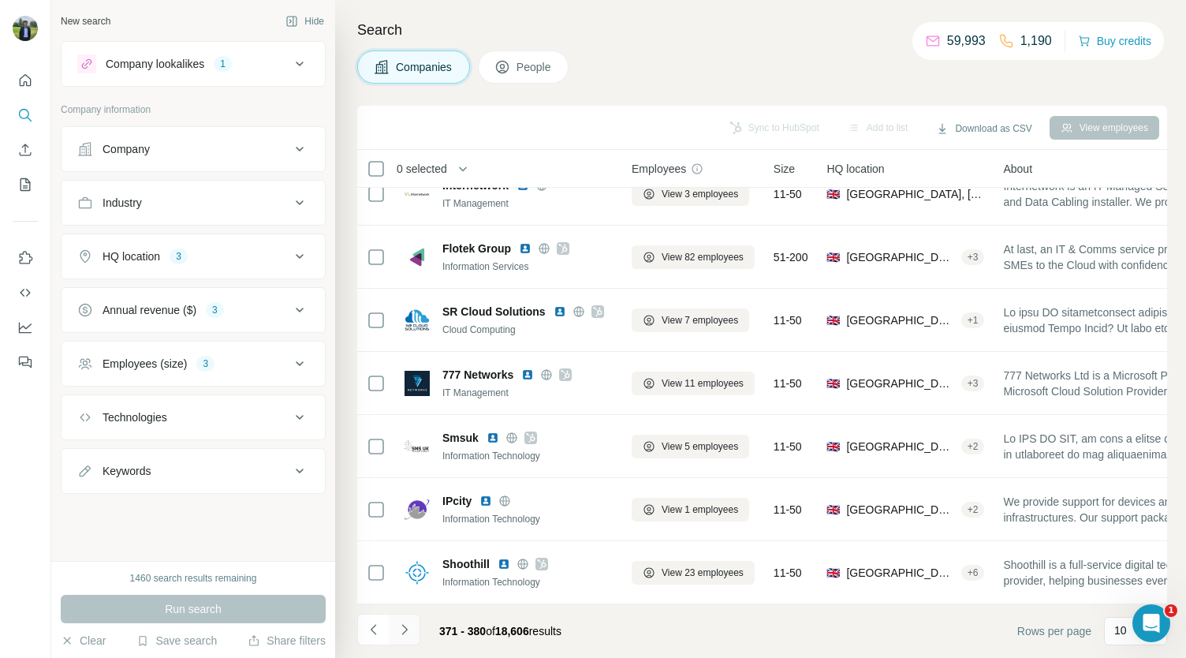
click at [408, 632] on icon "Navigate to next page" at bounding box center [405, 629] width 16 height 16
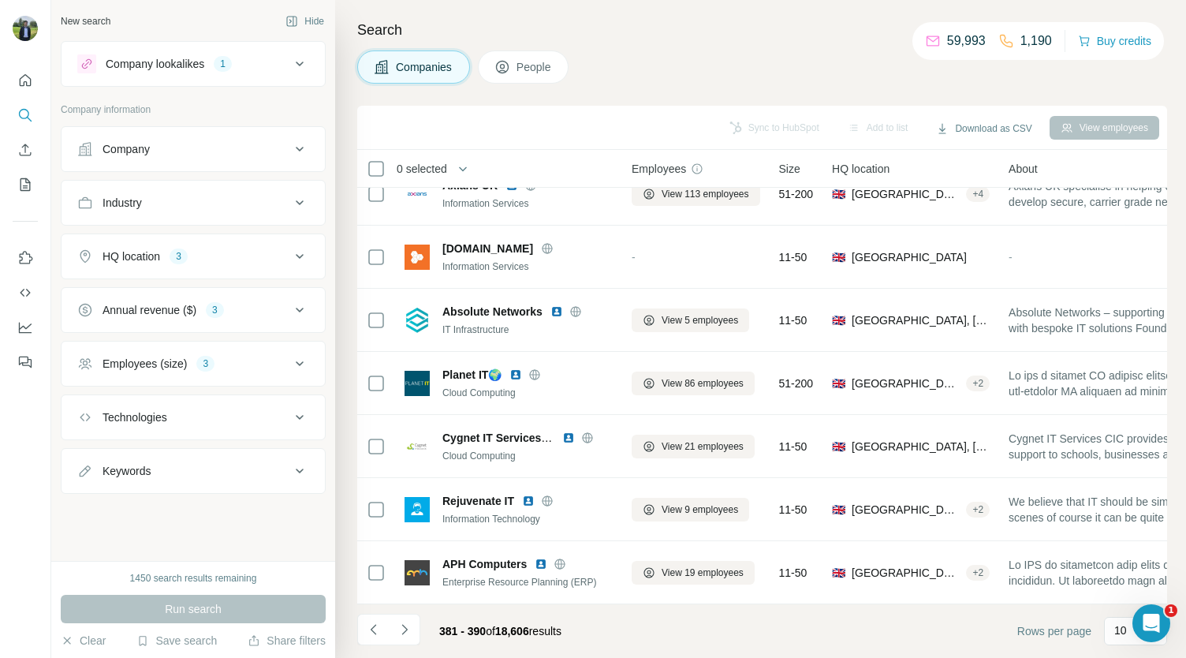
scroll to position [0, 0]
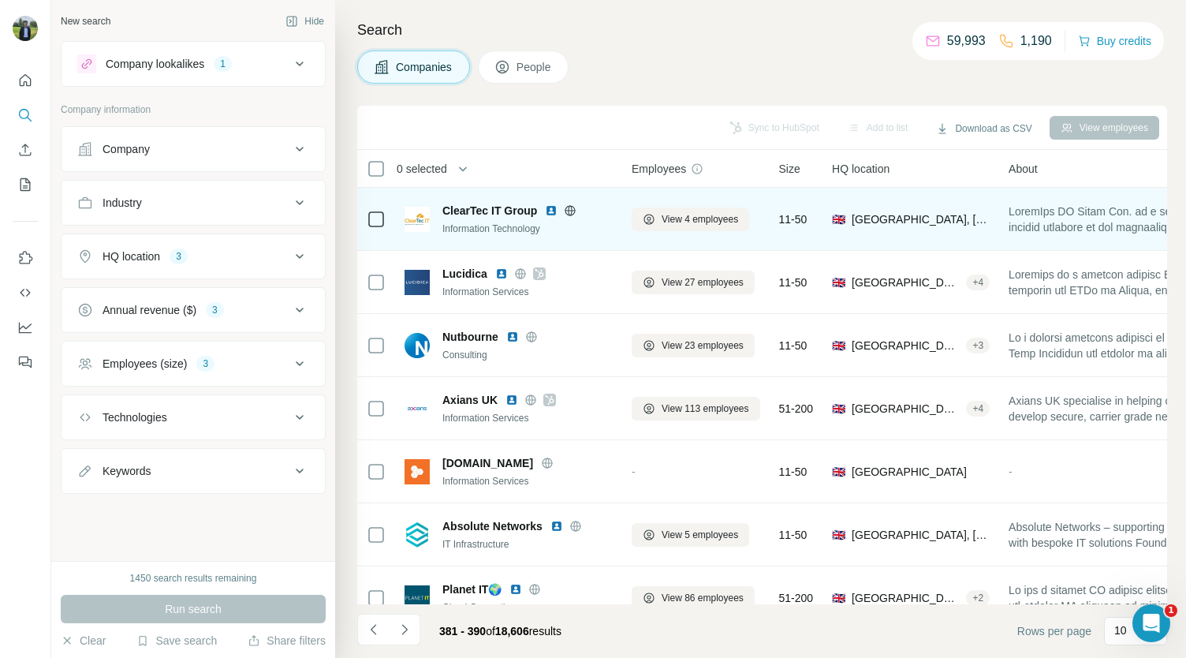
click at [553, 207] on img at bounding box center [551, 210] width 13 height 13
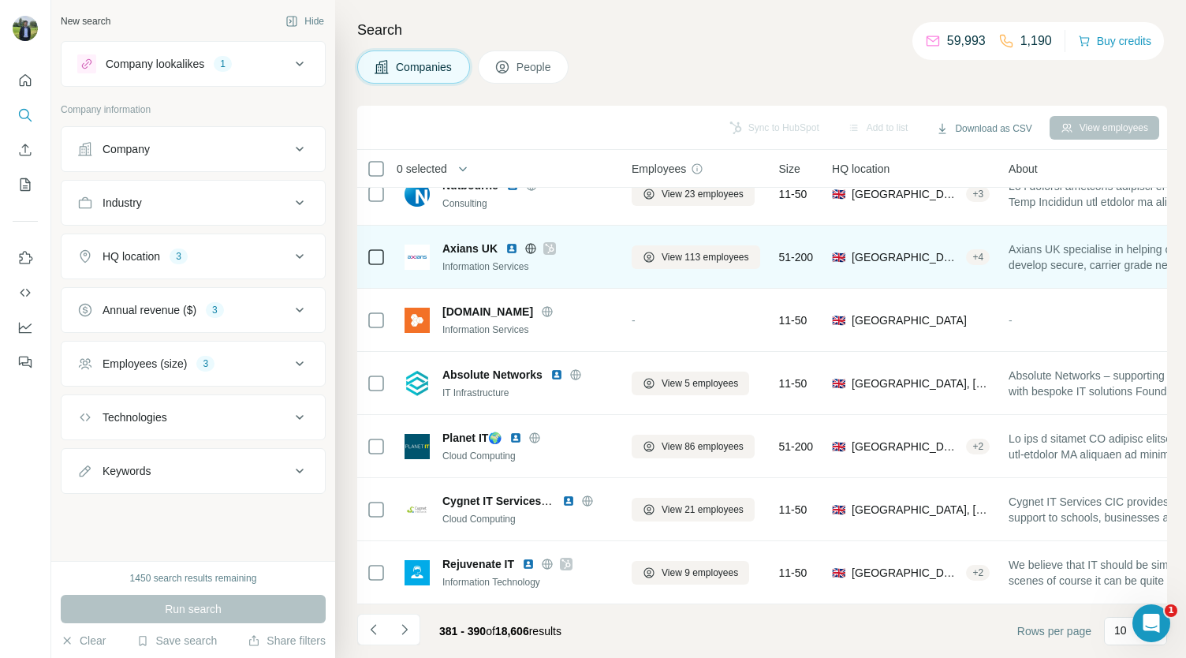
scroll to position [222, 0]
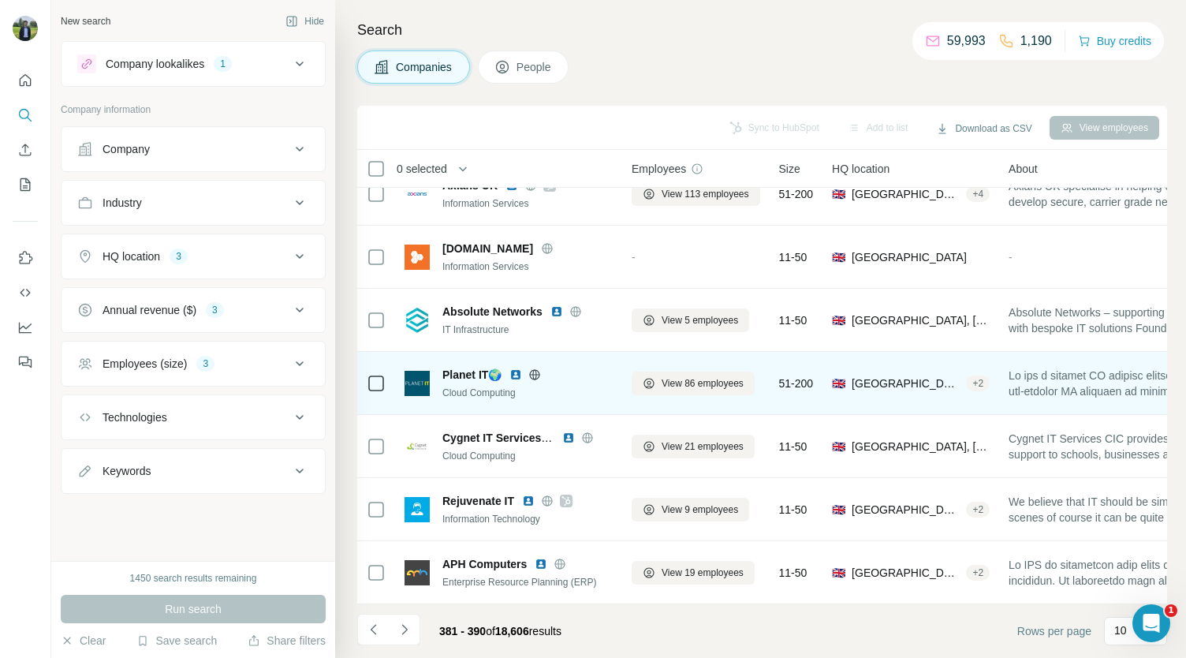
click at [514, 368] on img at bounding box center [515, 374] width 13 height 13
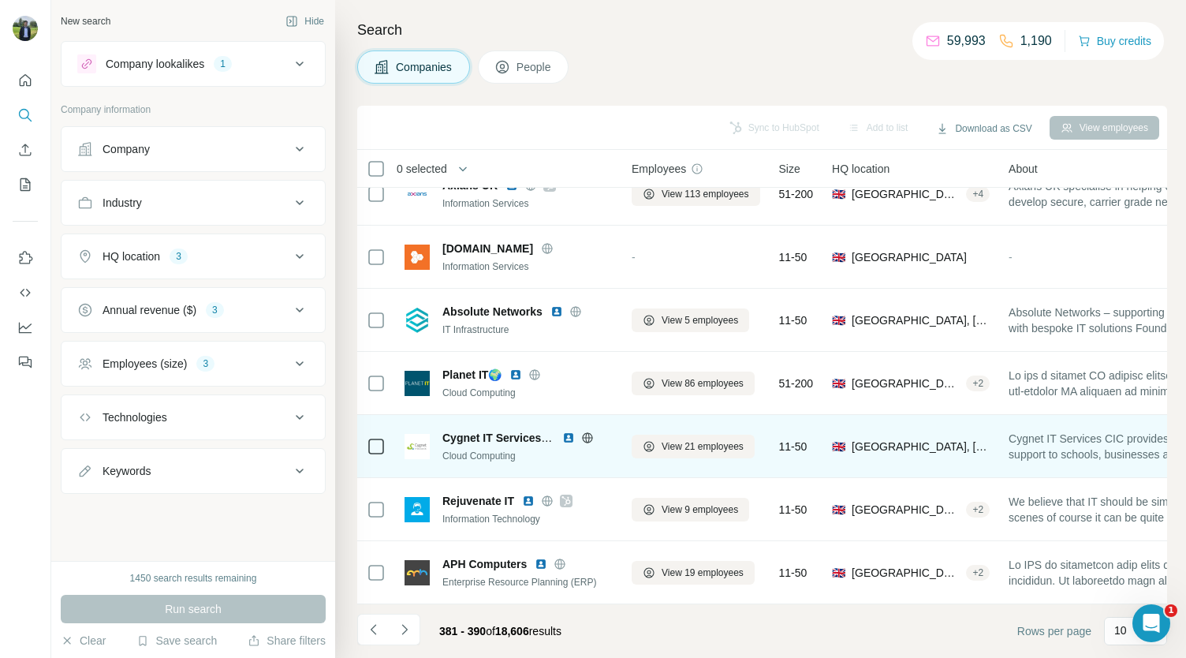
click at [566, 431] on img at bounding box center [568, 437] width 13 height 13
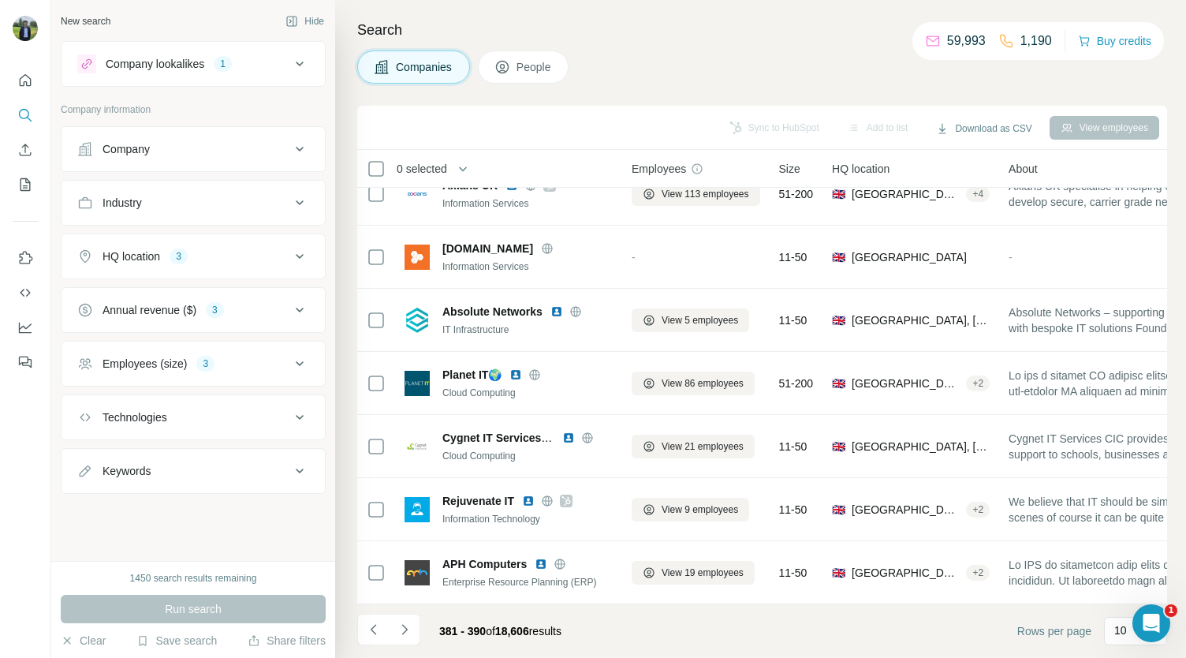
click at [739, 131] on div "Sync to HubSpot Add to list Download as CSV View employees" at bounding box center [762, 128] width 794 height 28
click at [412, 632] on button "Navigate to next page" at bounding box center [405, 629] width 32 height 32
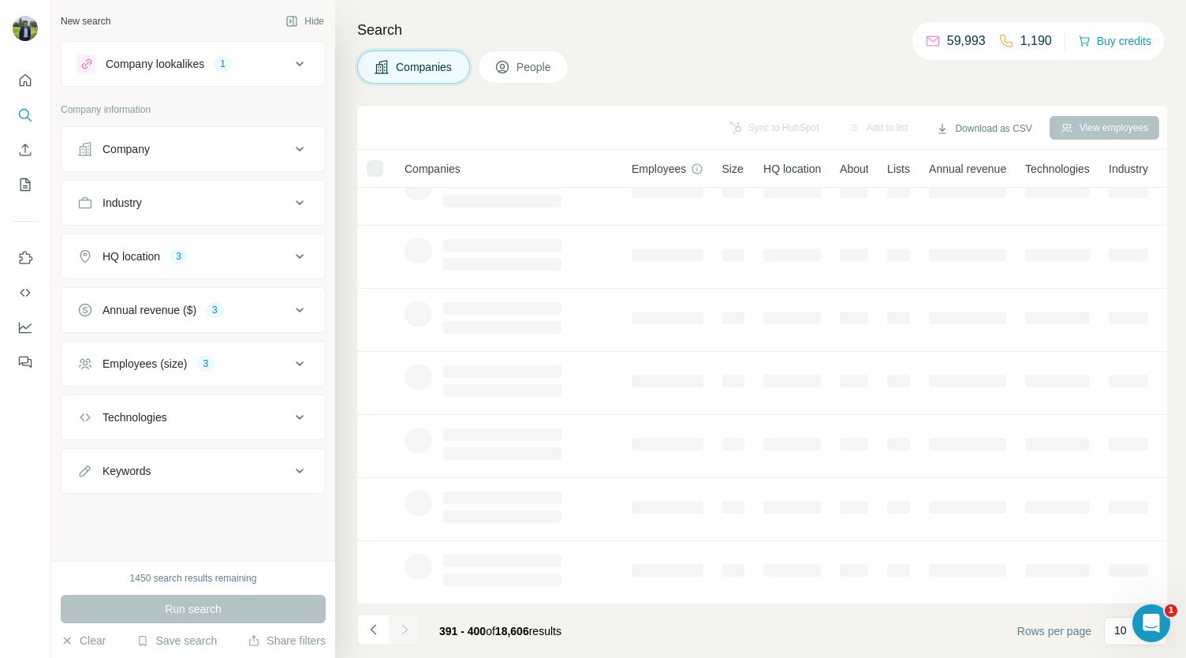
scroll to position [0, 0]
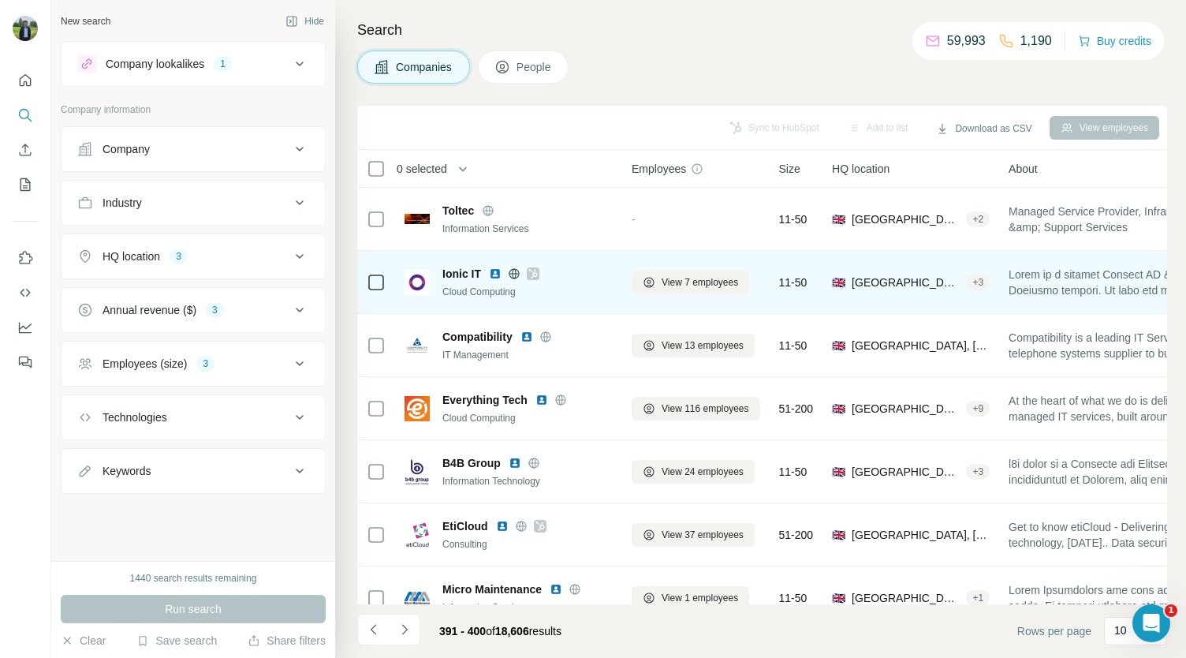
click at [494, 274] on img at bounding box center [495, 273] width 13 height 13
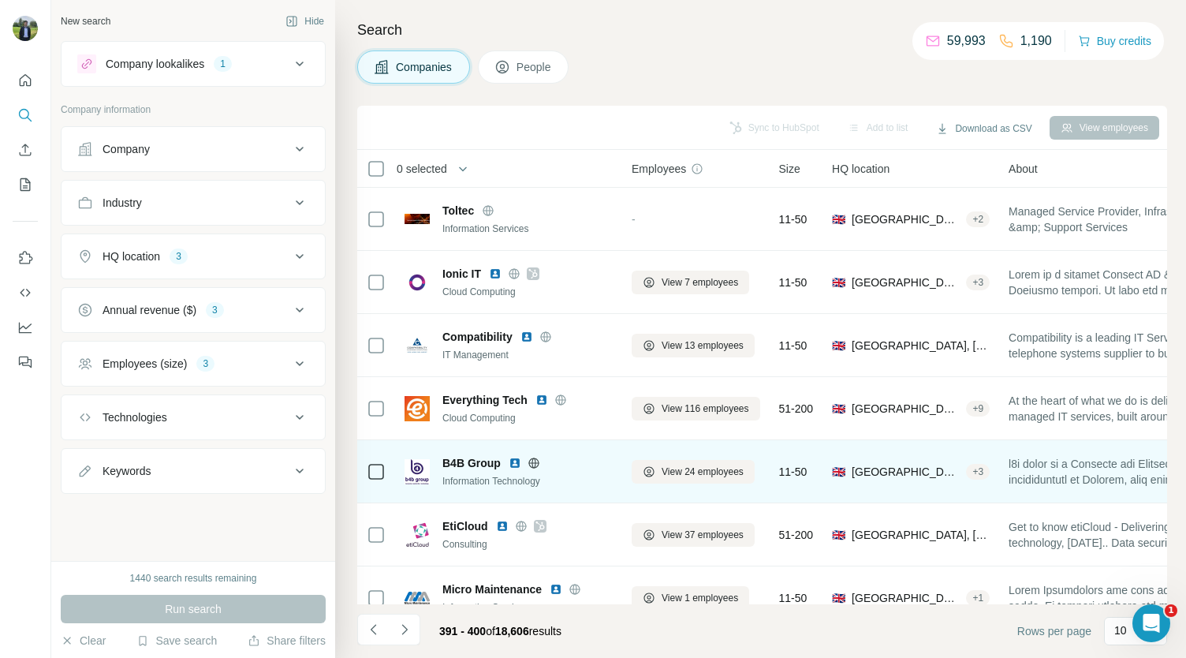
click at [512, 463] on img at bounding box center [515, 462] width 13 height 13
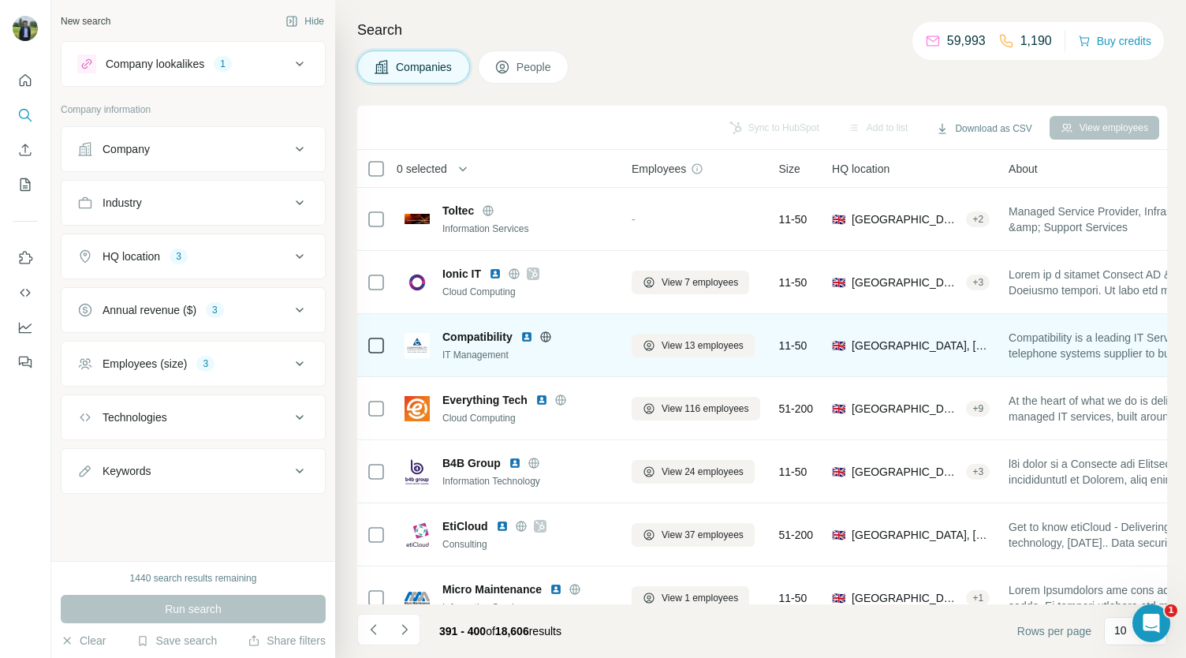
click at [528, 334] on img at bounding box center [526, 336] width 13 height 13
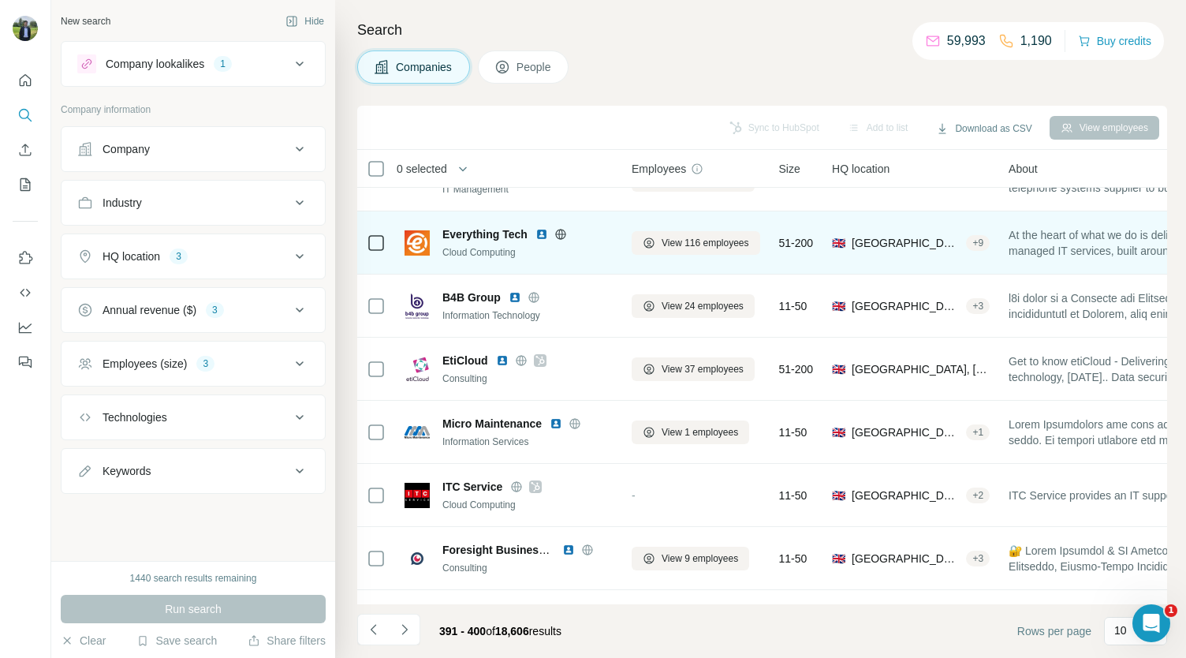
scroll to position [170, 0]
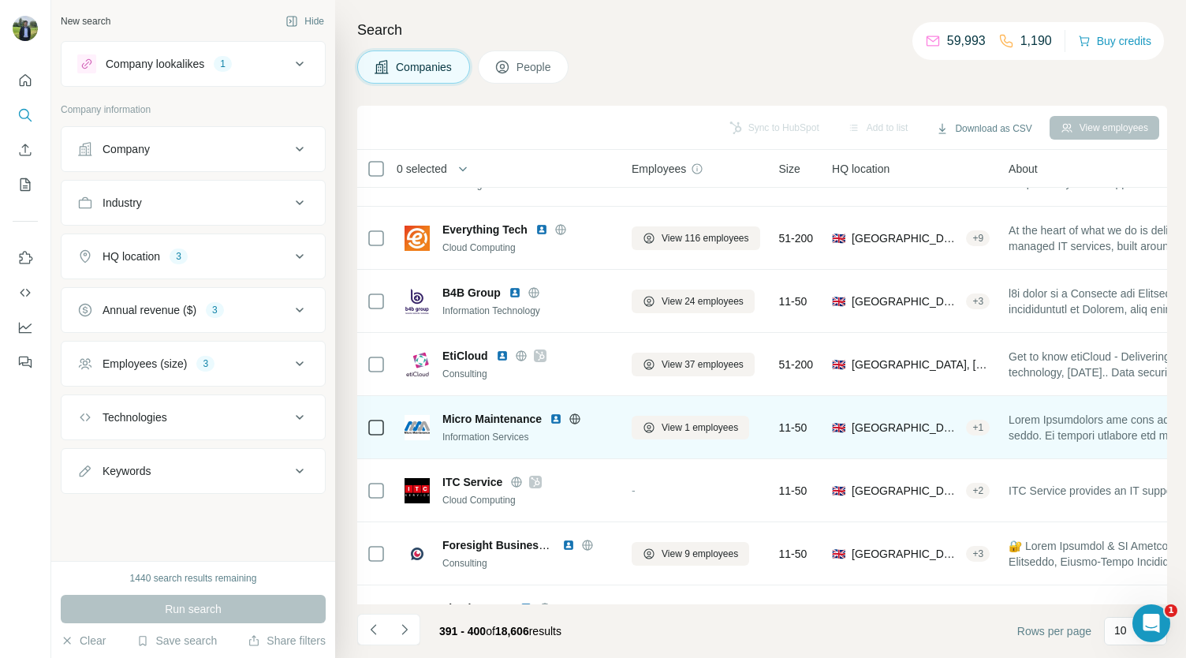
click at [557, 416] on img at bounding box center [556, 418] width 13 height 13
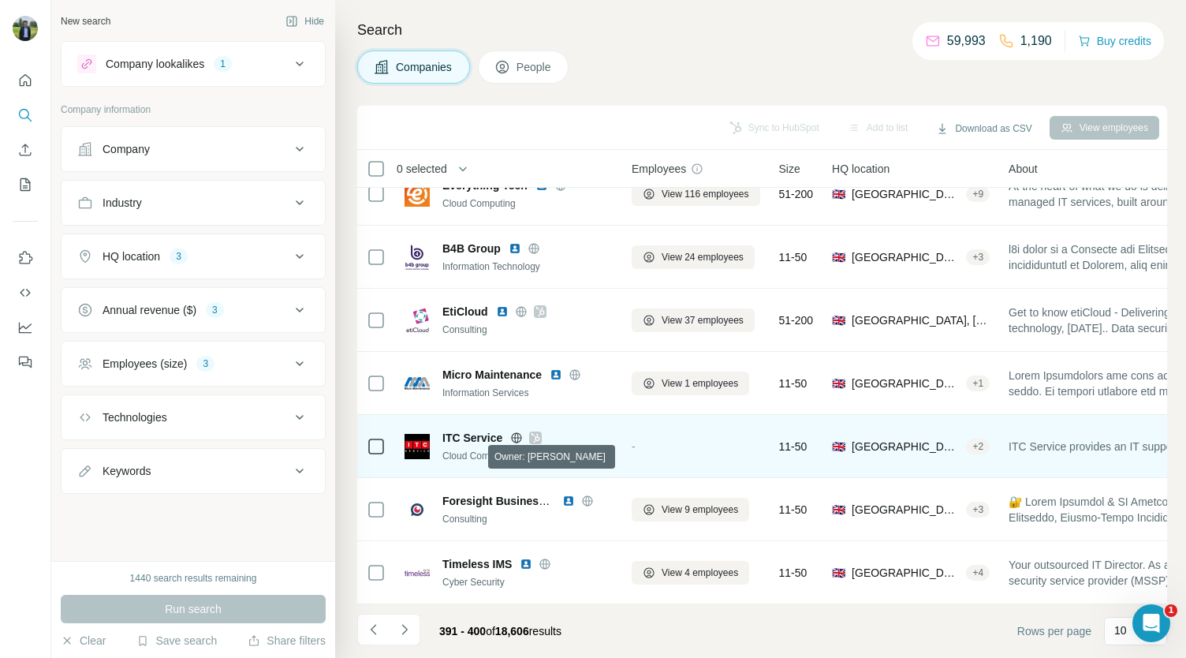
scroll to position [221, 0]
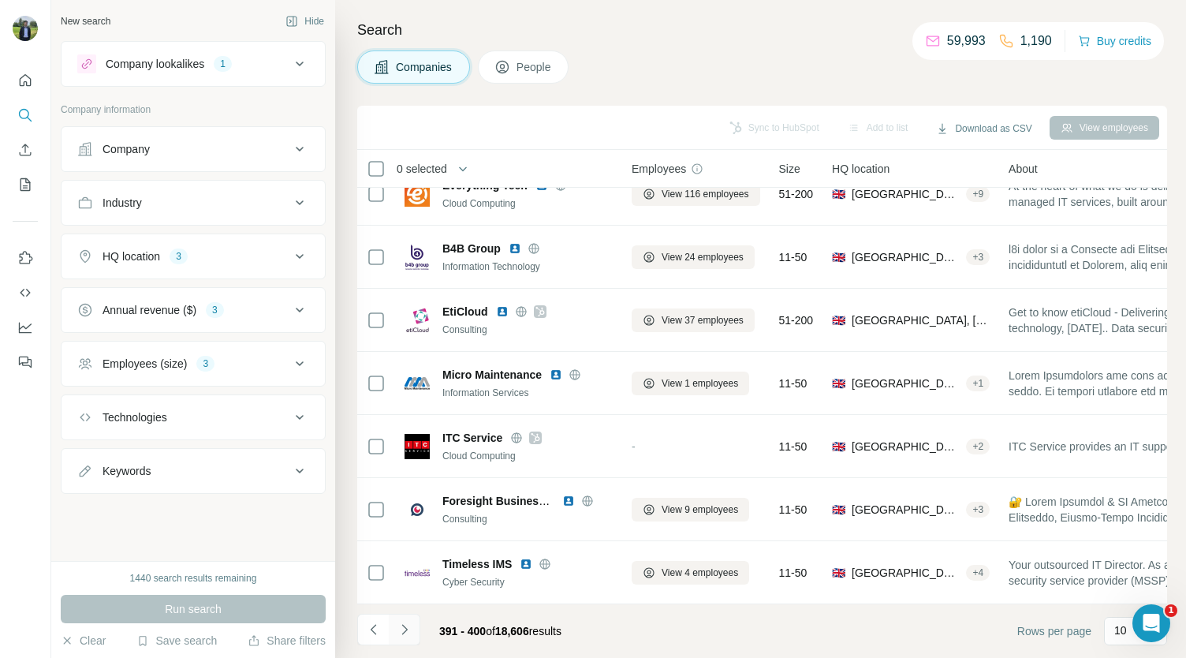
click at [403, 629] on icon "Navigate to next page" at bounding box center [405, 629] width 16 height 16
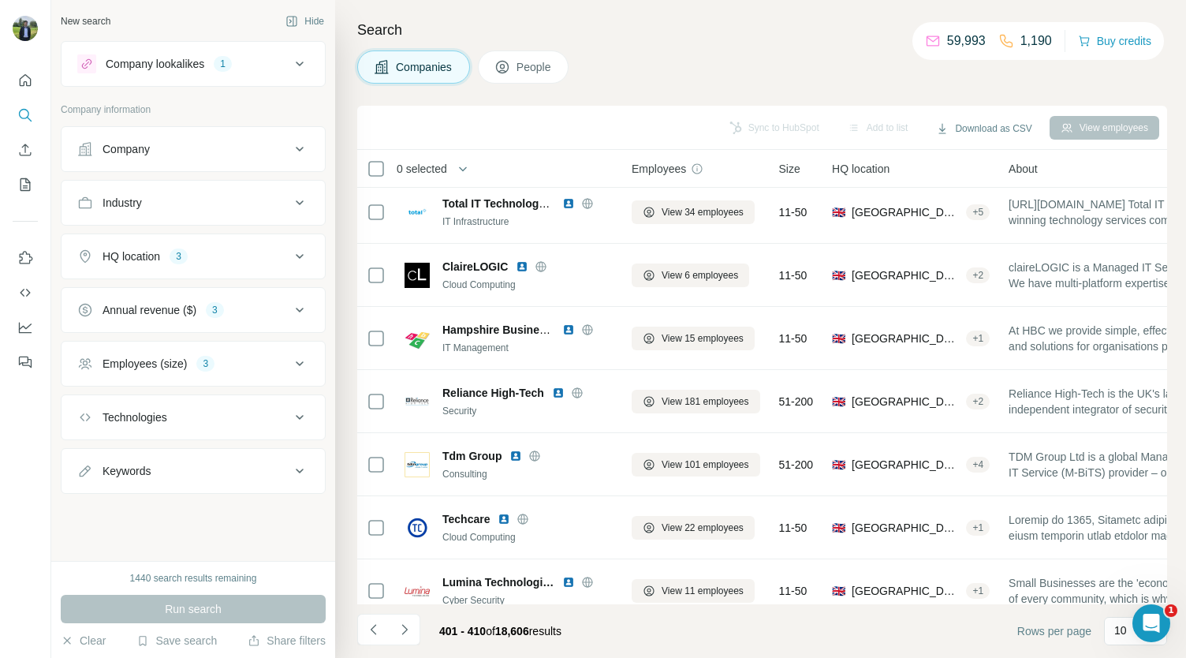
scroll to position [0, 0]
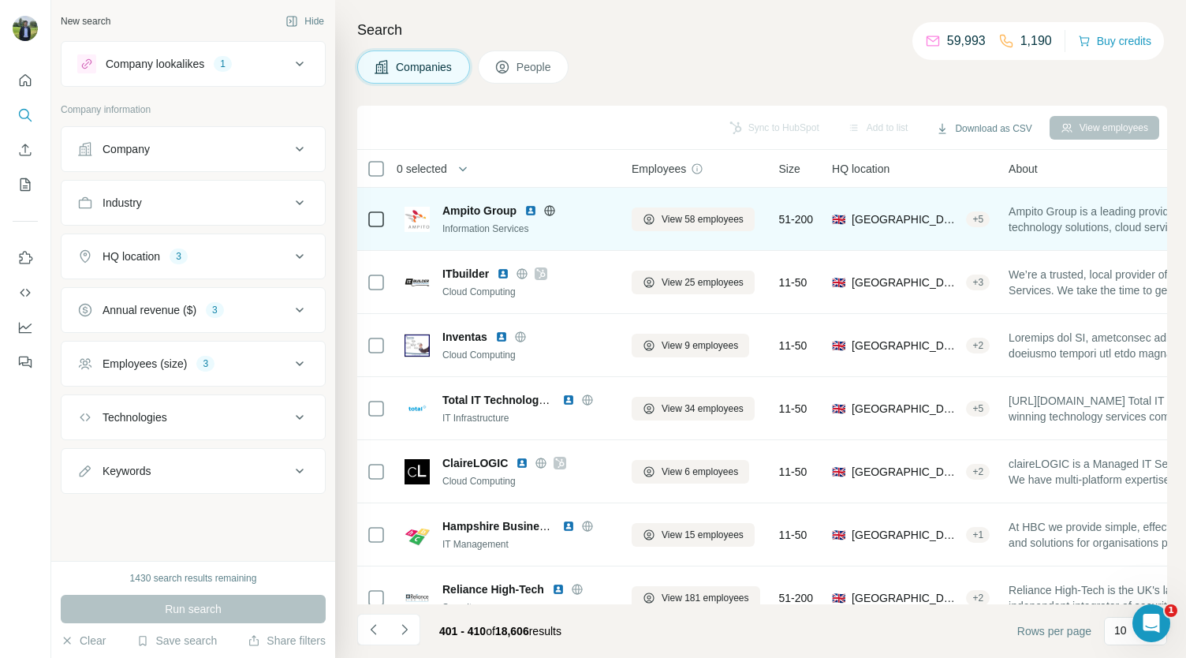
click at [533, 208] on img at bounding box center [530, 210] width 13 height 13
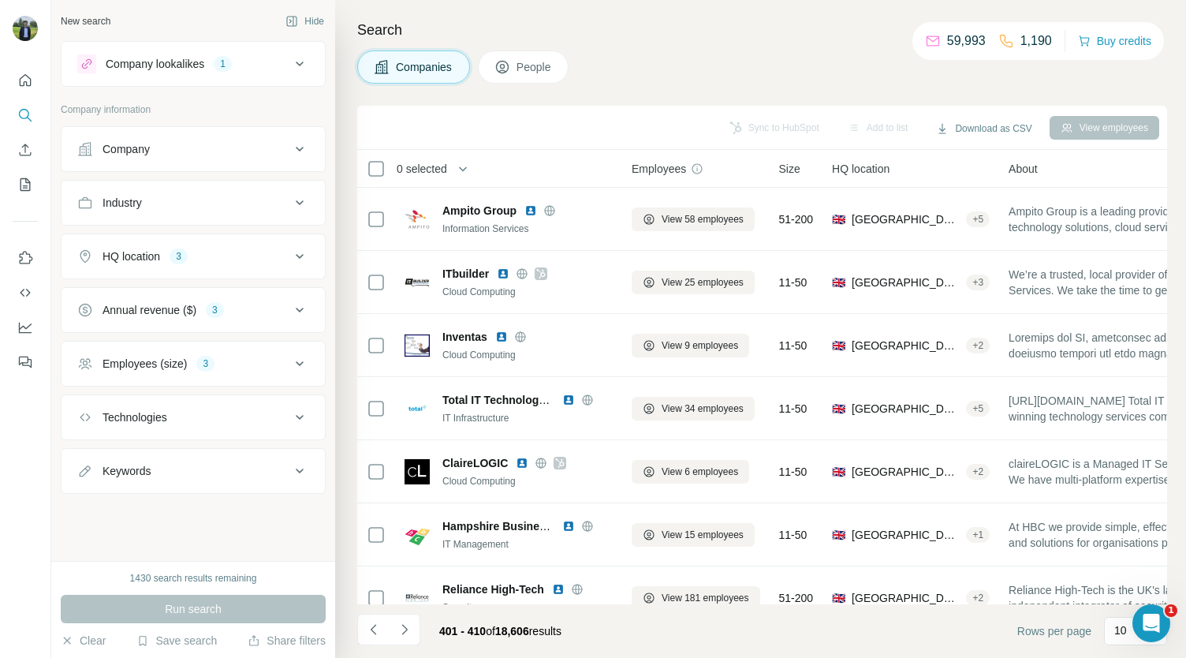
drag, startPoint x: 530, startPoint y: 211, endPoint x: 508, endPoint y: 161, distance: 54.4
click at [508, 161] on div "0 selected" at bounding box center [483, 168] width 233 height 18
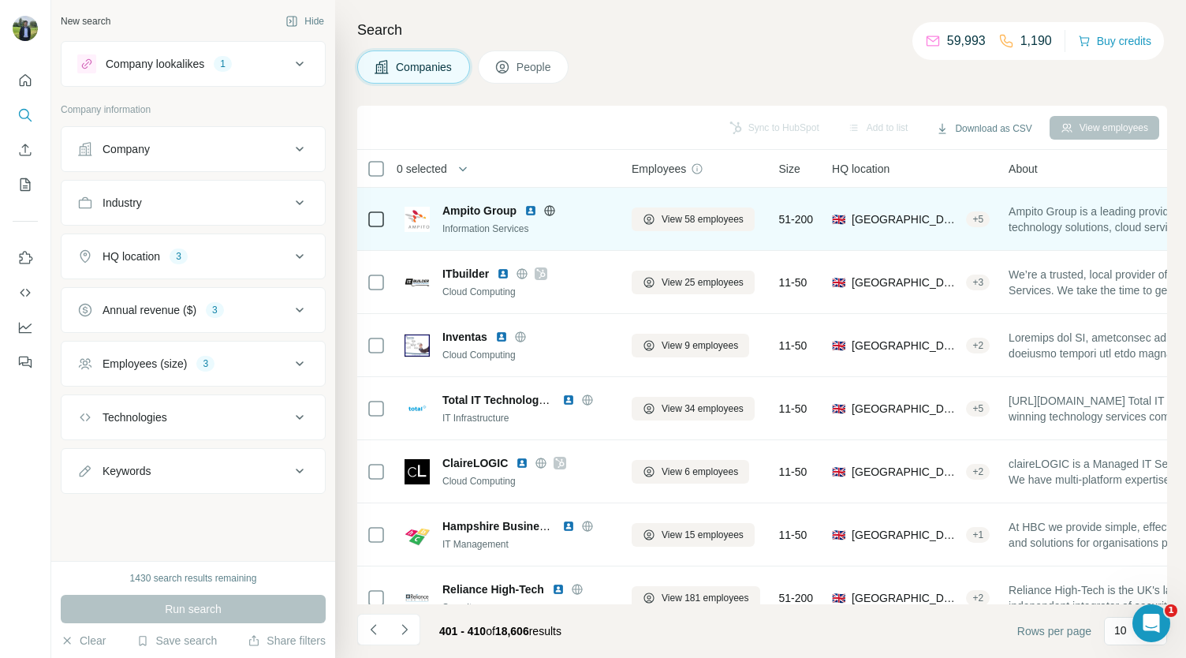
click at [530, 209] on img at bounding box center [530, 210] width 13 height 13
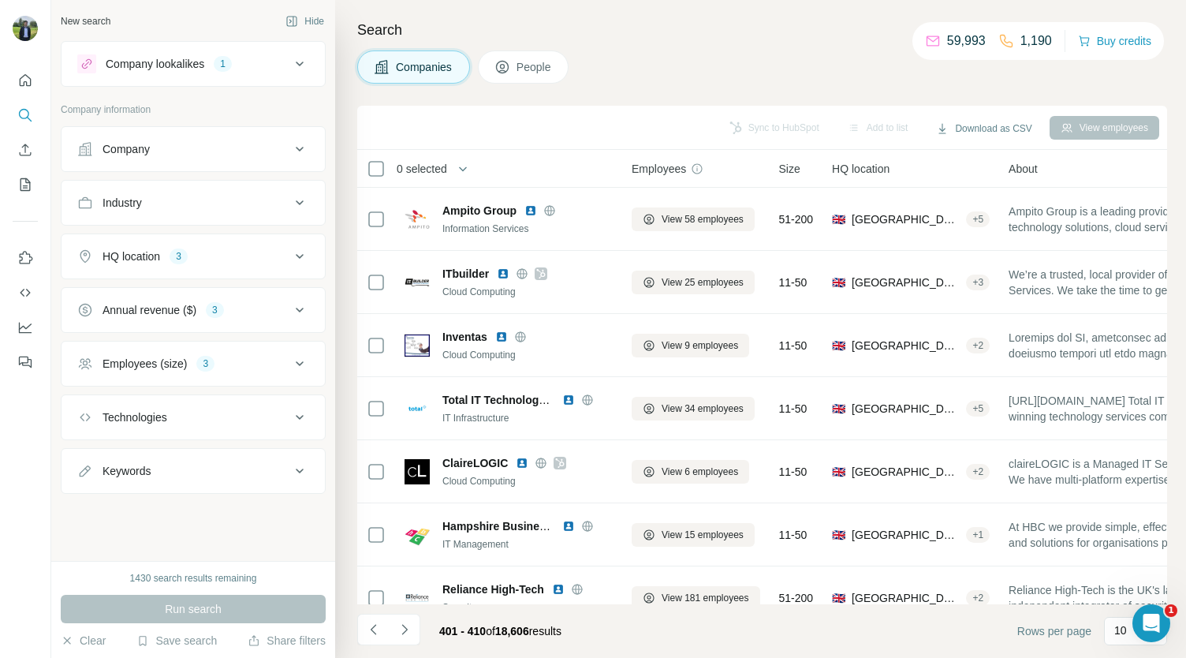
click at [748, 129] on div "Sync to HubSpot Add to list Download as CSV View employees" at bounding box center [762, 128] width 794 height 28
click at [755, 75] on div "Companies People" at bounding box center [762, 66] width 810 height 33
drag, startPoint x: 933, startPoint y: 45, endPoint x: 918, endPoint y: 56, distance: 19.2
click at [918, 56] on div "59,993 1,190 Buy credits" at bounding box center [1038, 41] width 252 height 38
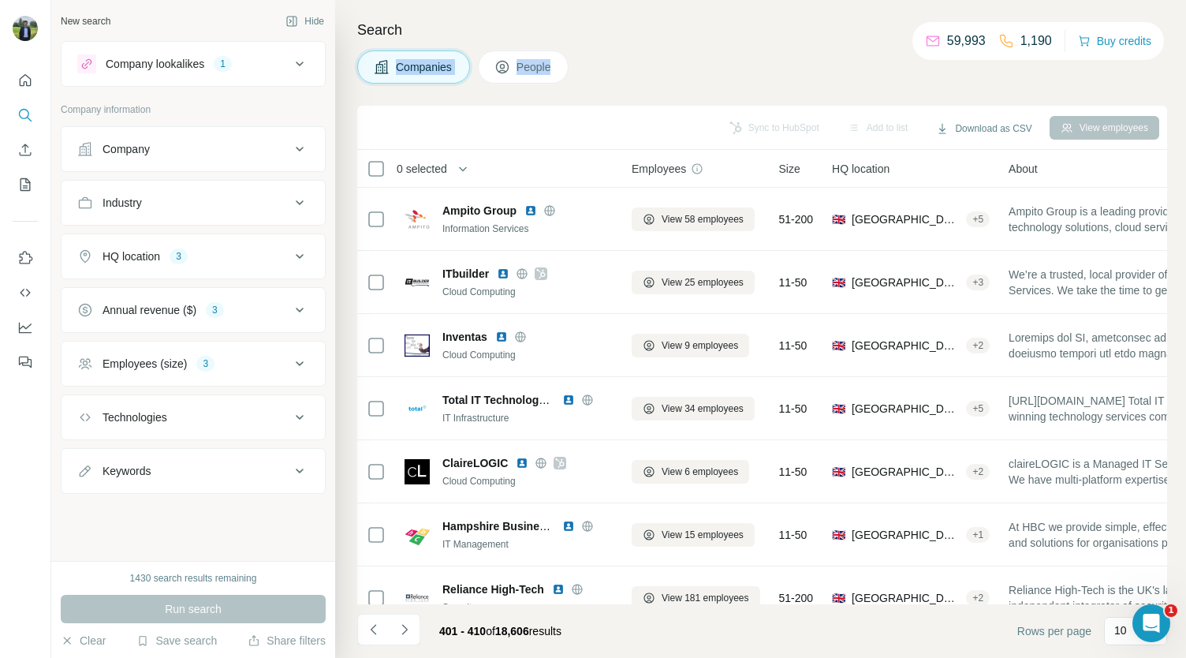
drag, startPoint x: 918, startPoint y: 56, endPoint x: 855, endPoint y: 47, distance: 63.8
click at [855, 47] on div "Search Companies People Sync to HubSpot Add to list Download as CSV View employ…" at bounding box center [760, 329] width 851 height 658
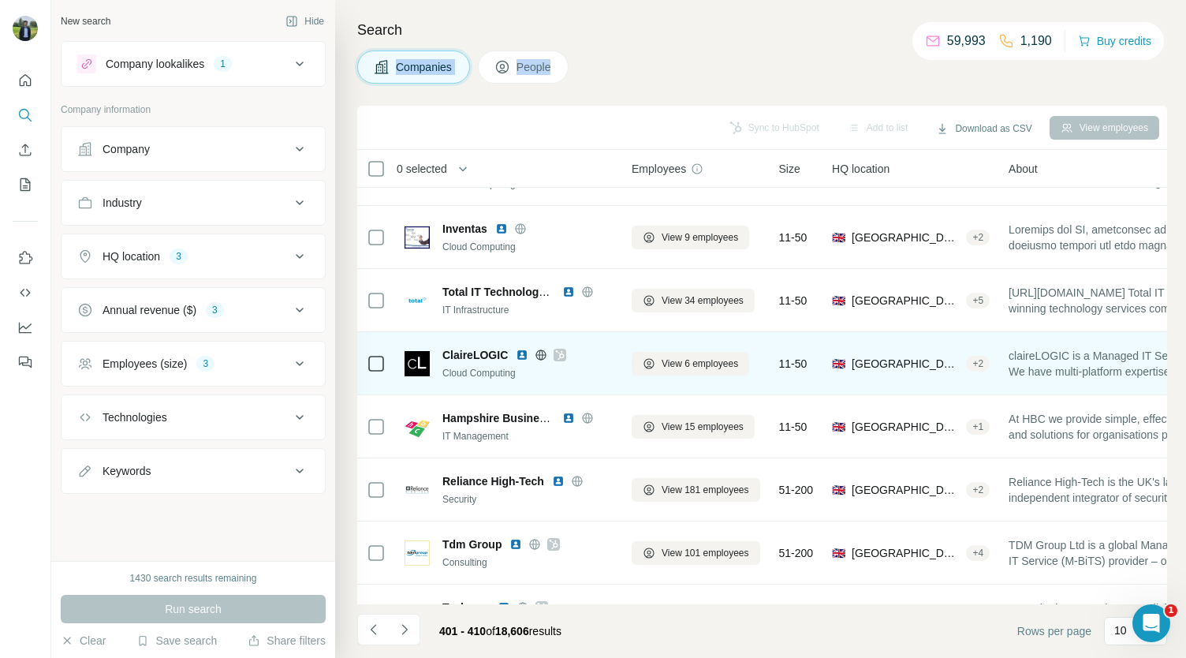
scroll to position [112, 0]
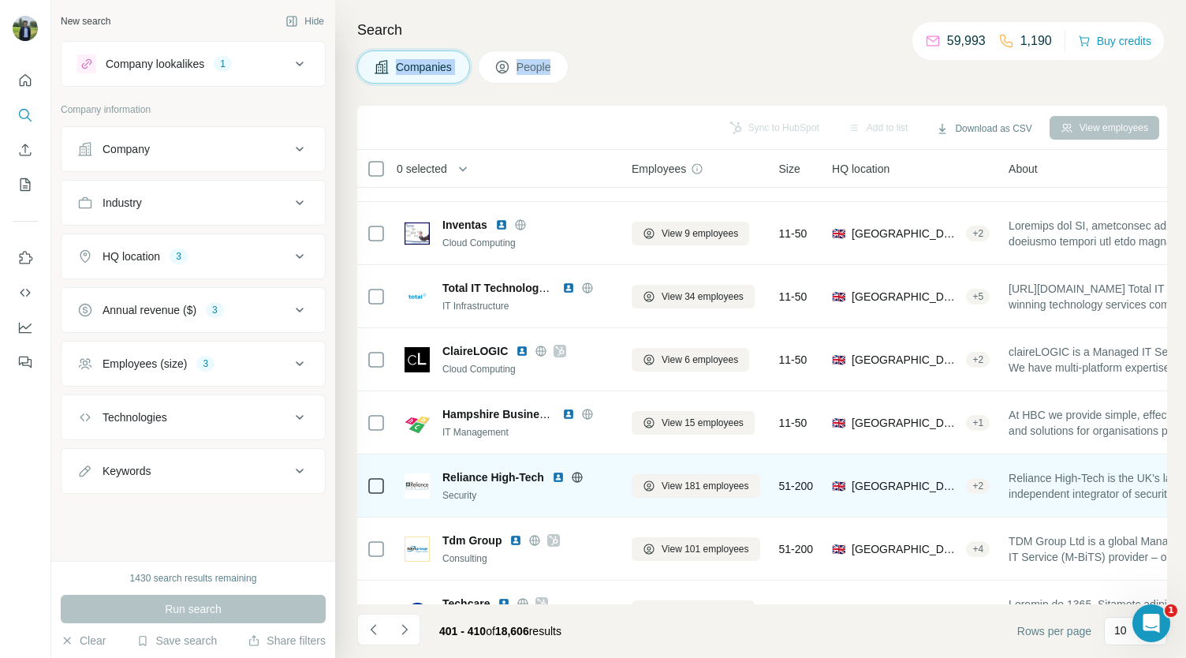
click at [557, 474] on img at bounding box center [558, 477] width 13 height 13
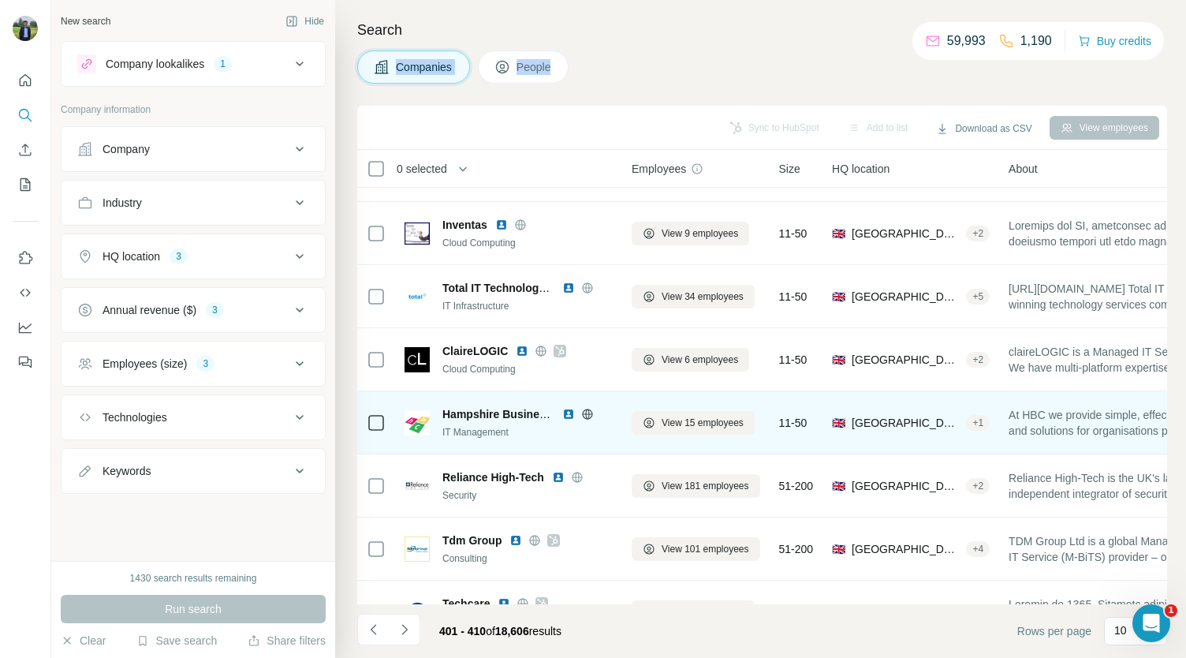
scroll to position [222, 0]
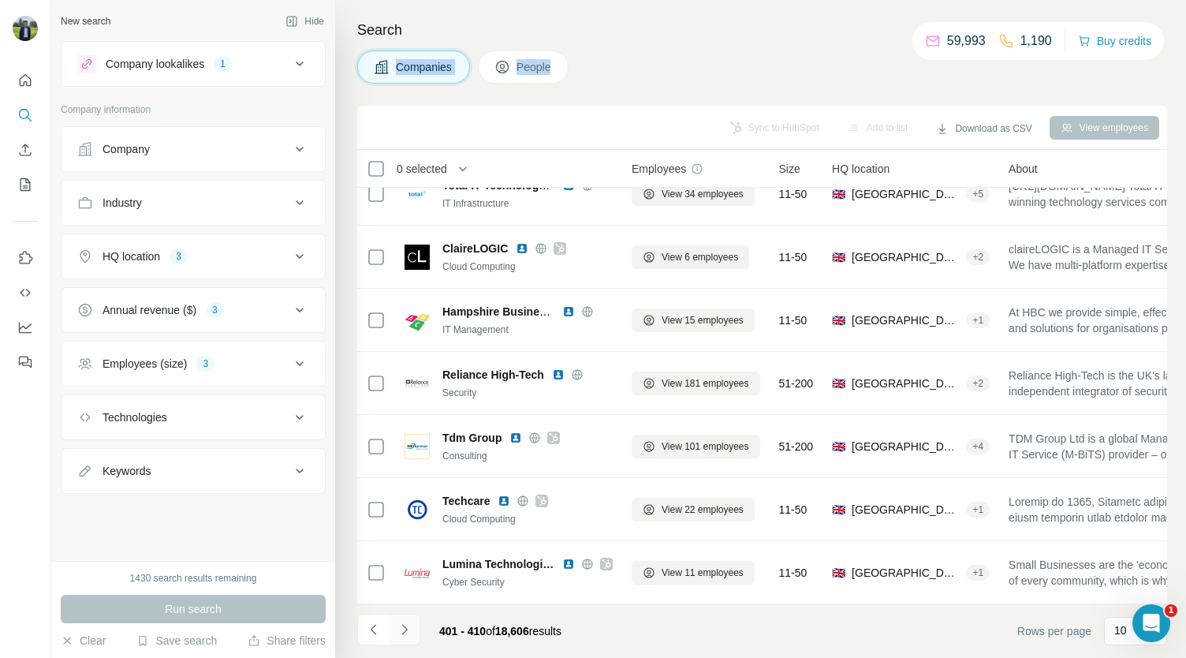
click at [414, 622] on button "Navigate to next page" at bounding box center [405, 629] width 32 height 32
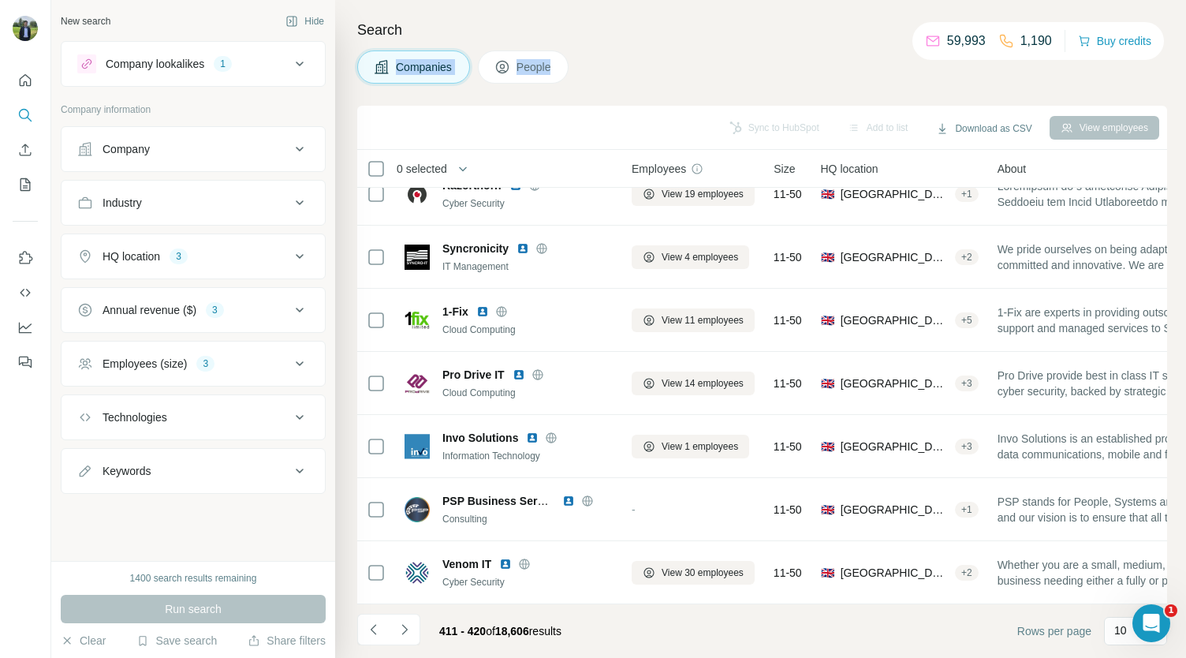
click at [637, 78] on div "Companies People" at bounding box center [762, 66] width 810 height 33
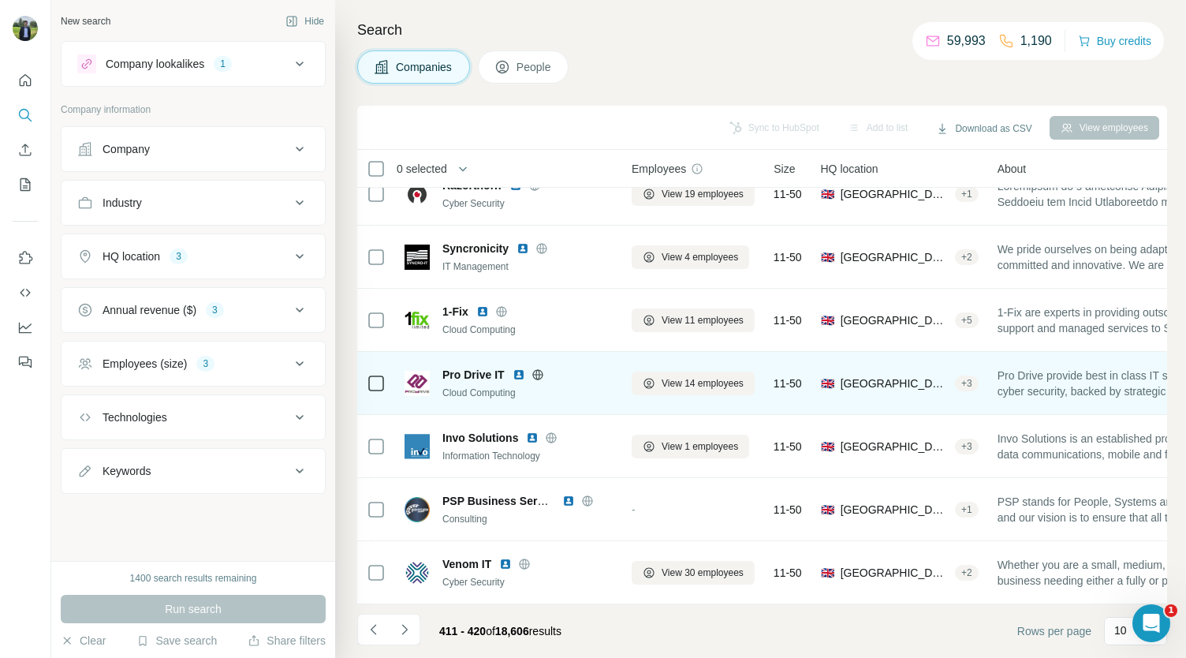
scroll to position [0, 0]
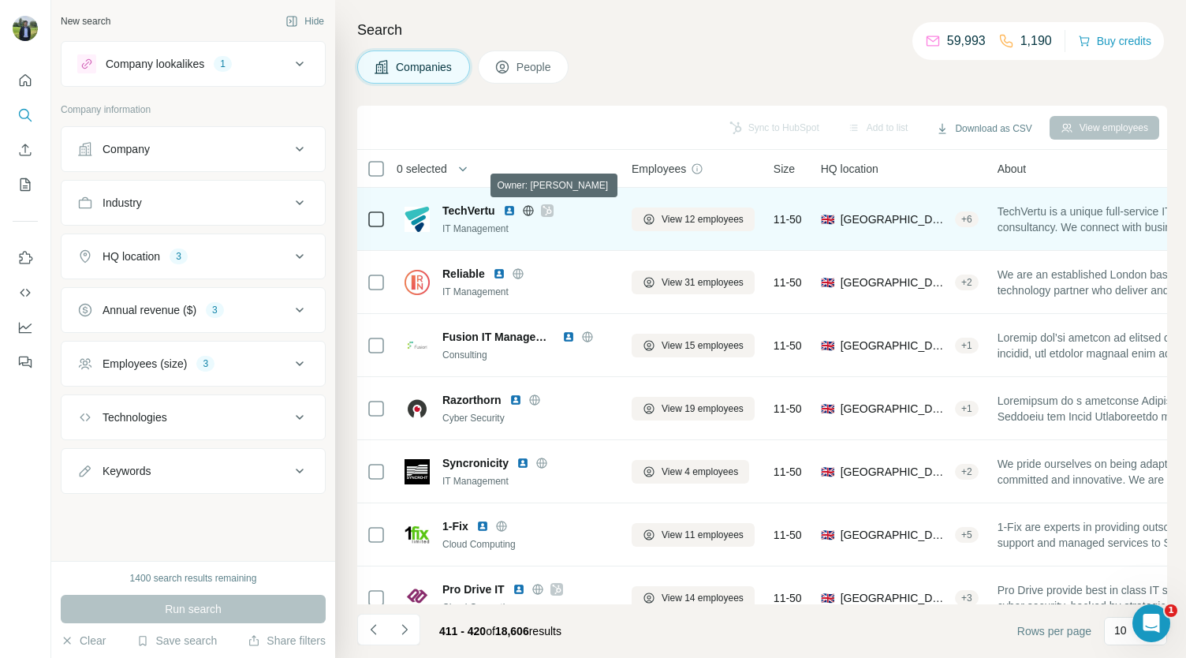
click at [549, 210] on icon at bounding box center [546, 210] width 9 height 9
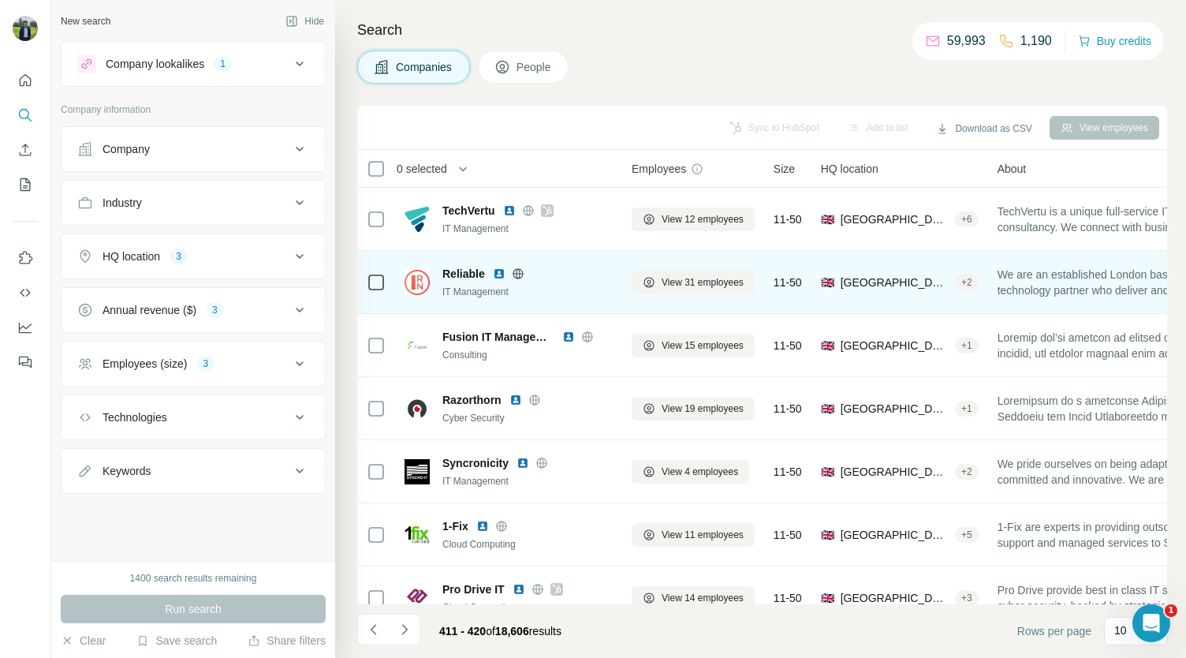
click at [500, 273] on img at bounding box center [499, 273] width 13 height 13
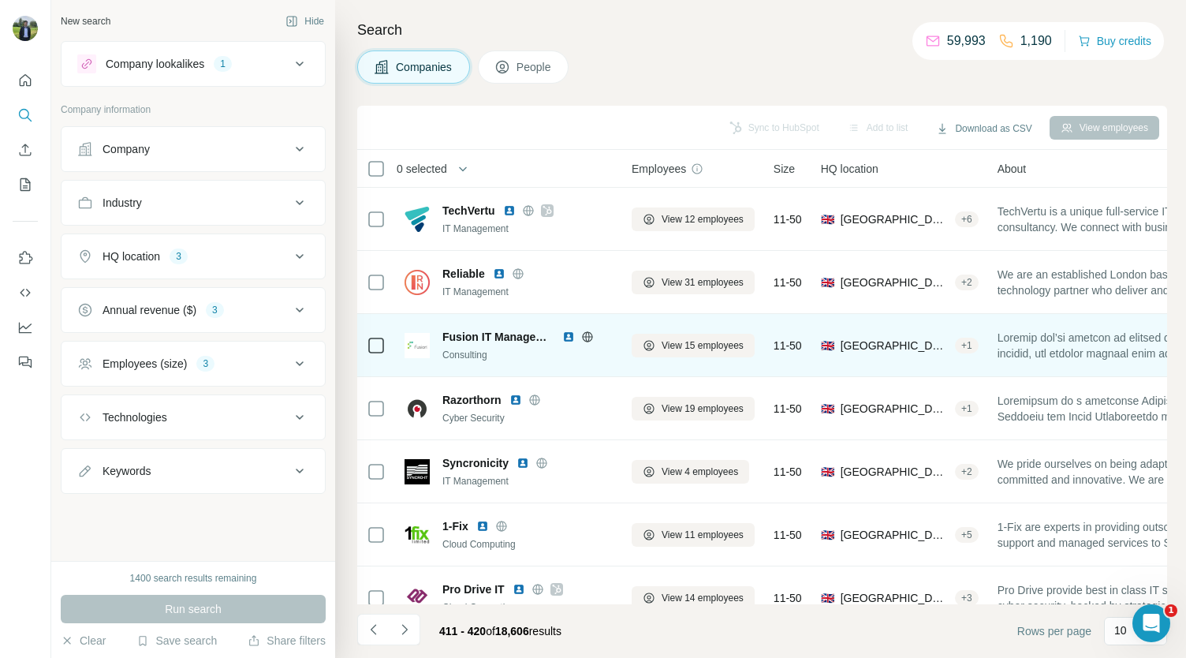
click at [570, 336] on img at bounding box center [568, 336] width 13 height 13
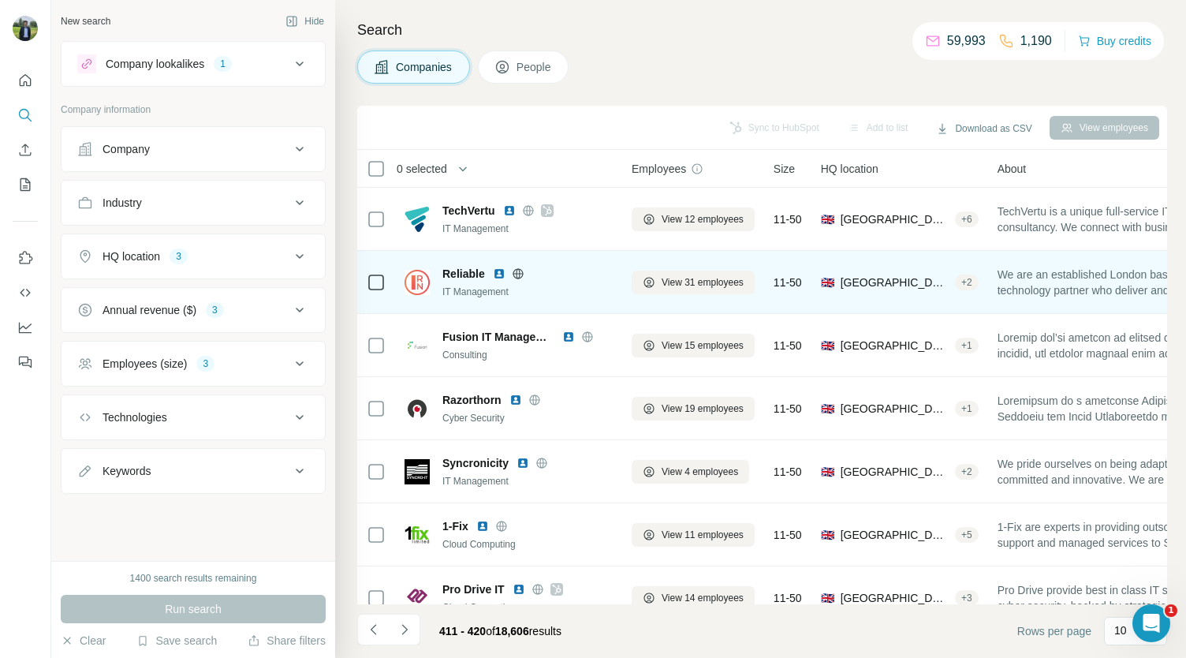
click at [500, 274] on img at bounding box center [499, 273] width 13 height 13
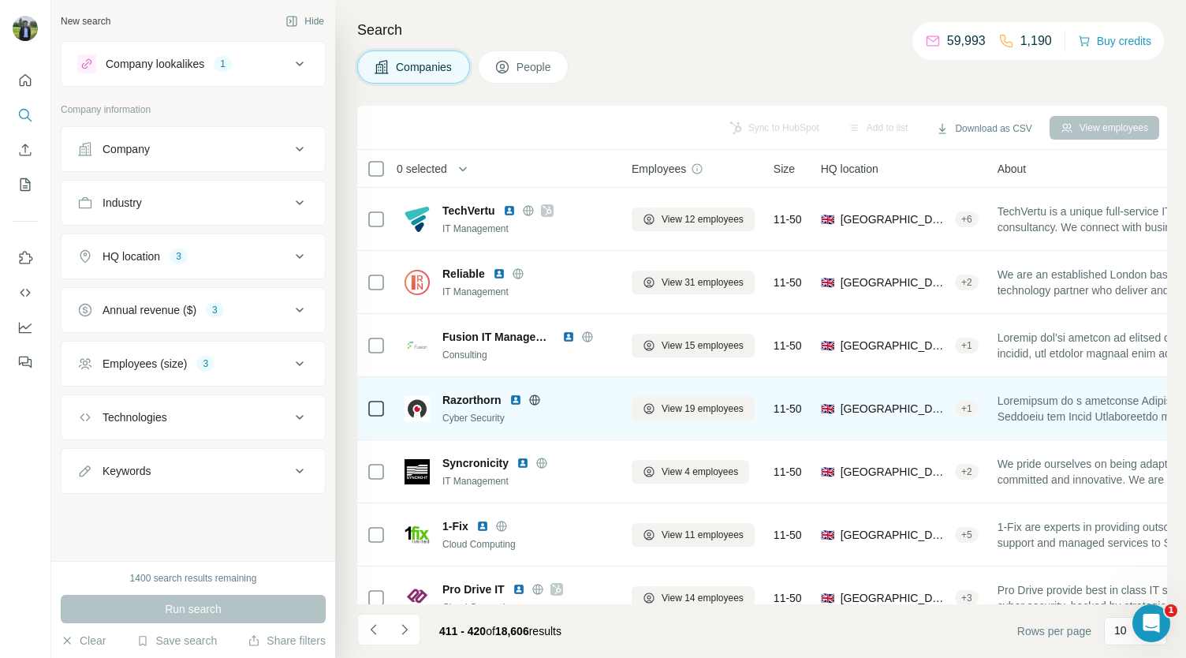
click at [516, 397] on img at bounding box center [515, 399] width 13 height 13
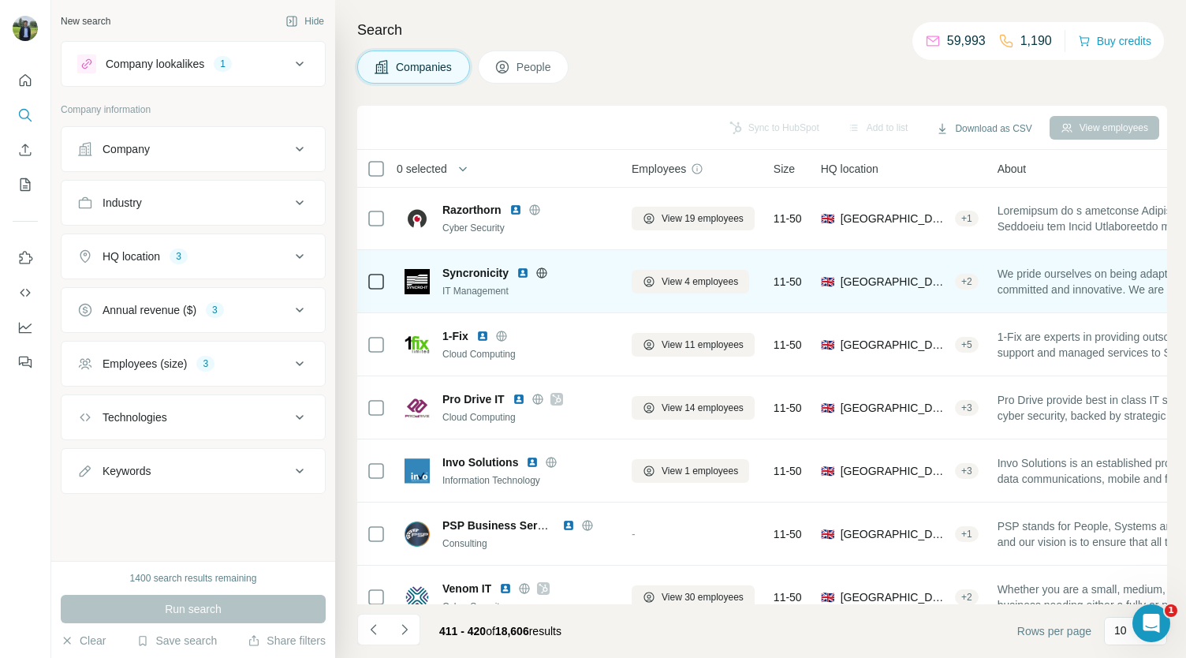
scroll to position [197, 0]
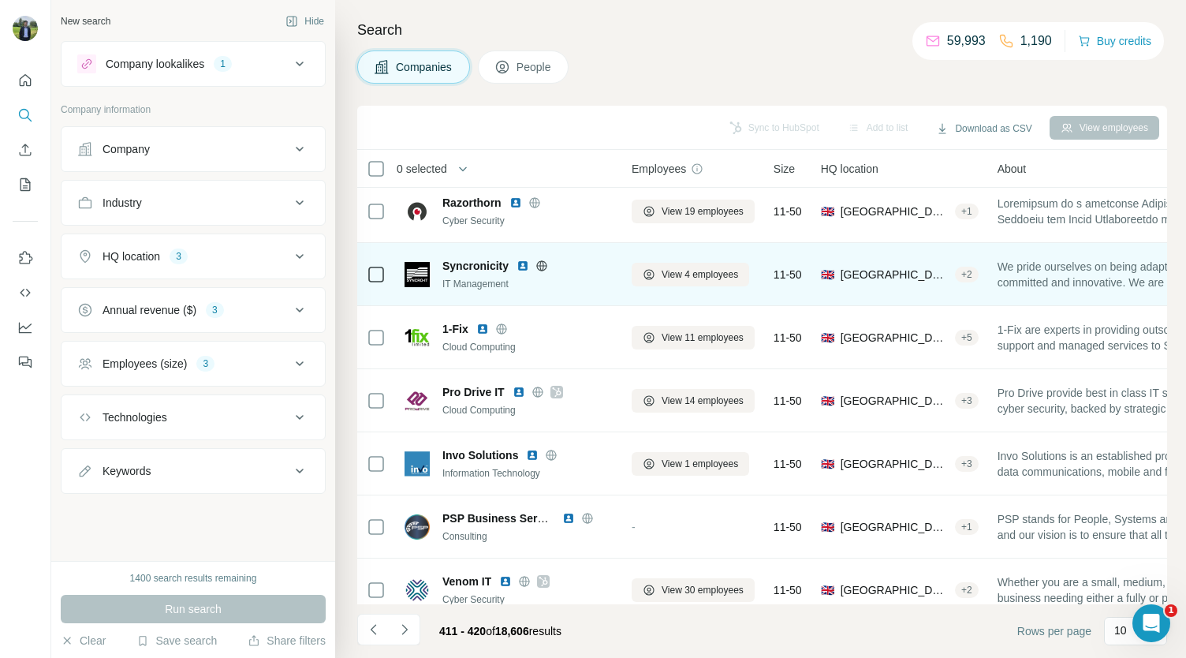
click at [524, 261] on img at bounding box center [522, 265] width 13 height 13
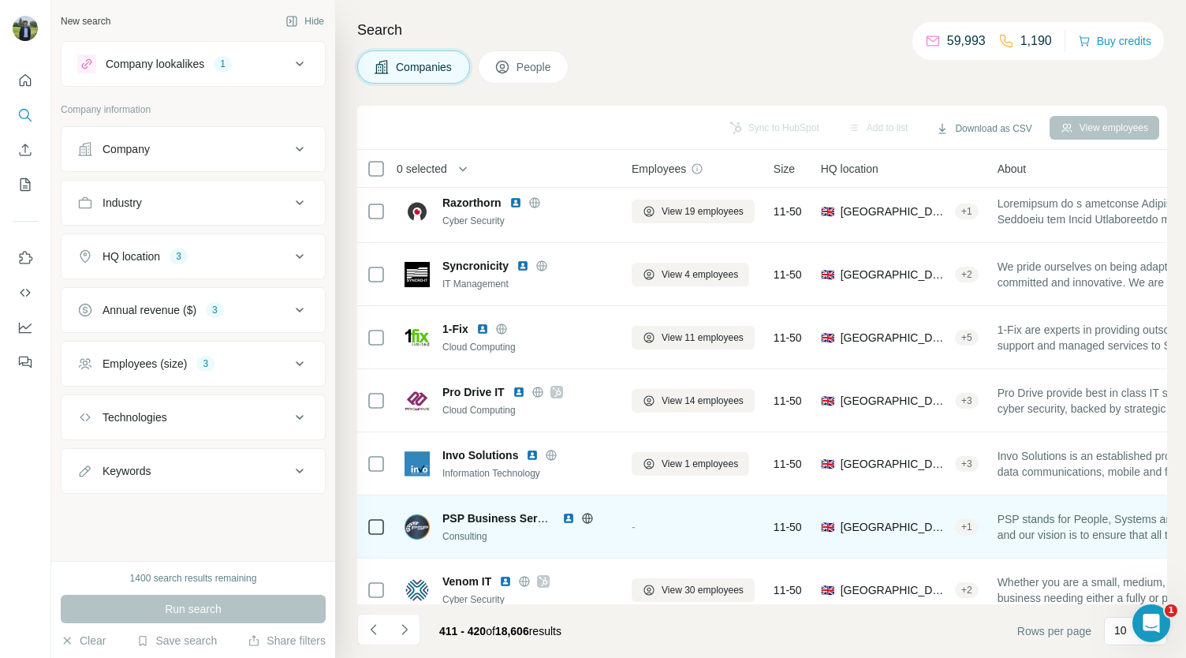
scroll to position [222, 0]
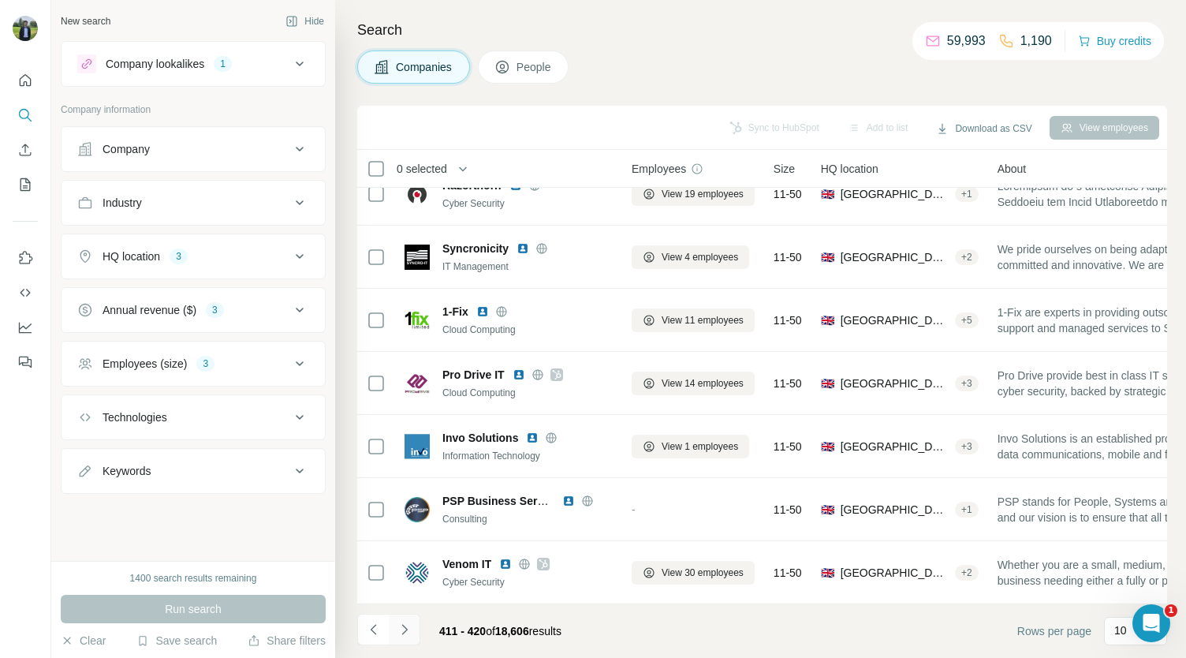
click at [392, 641] on button "Navigate to next page" at bounding box center [405, 629] width 32 height 32
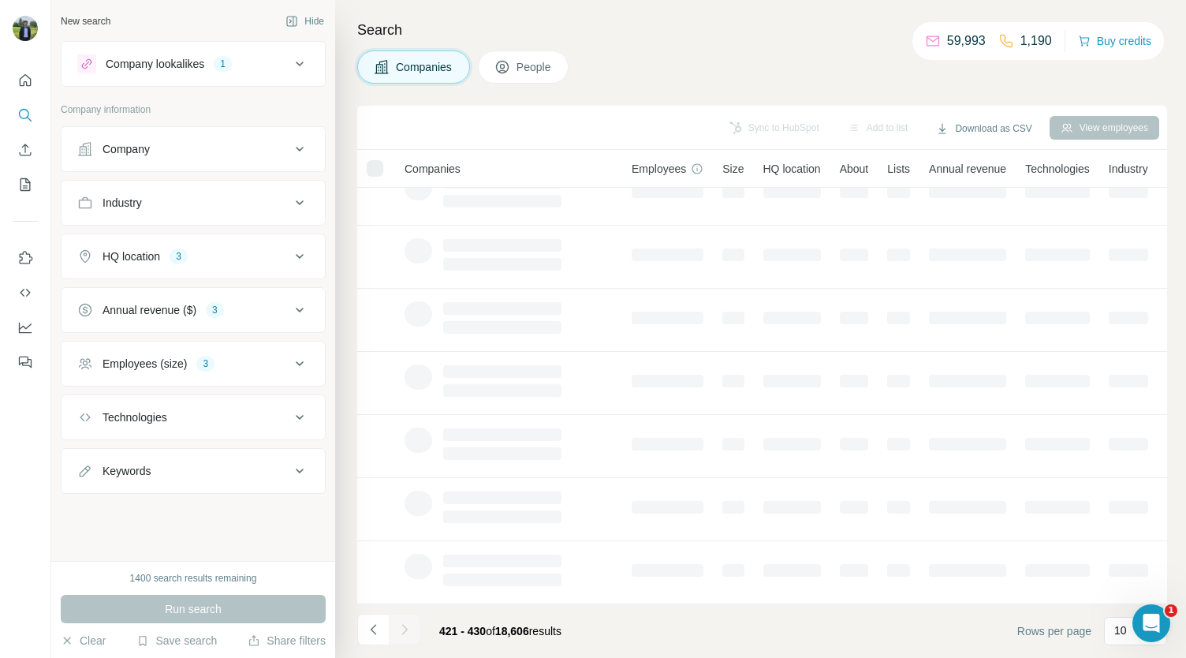
scroll to position [0, 0]
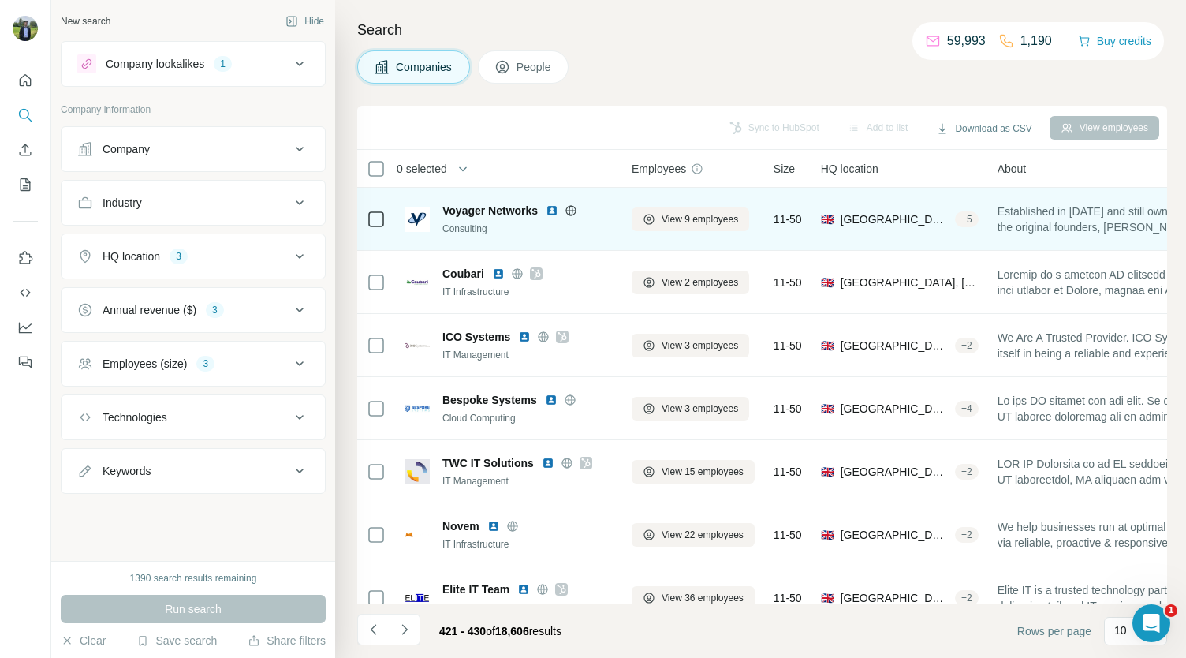
click at [552, 209] on img at bounding box center [552, 210] width 13 height 13
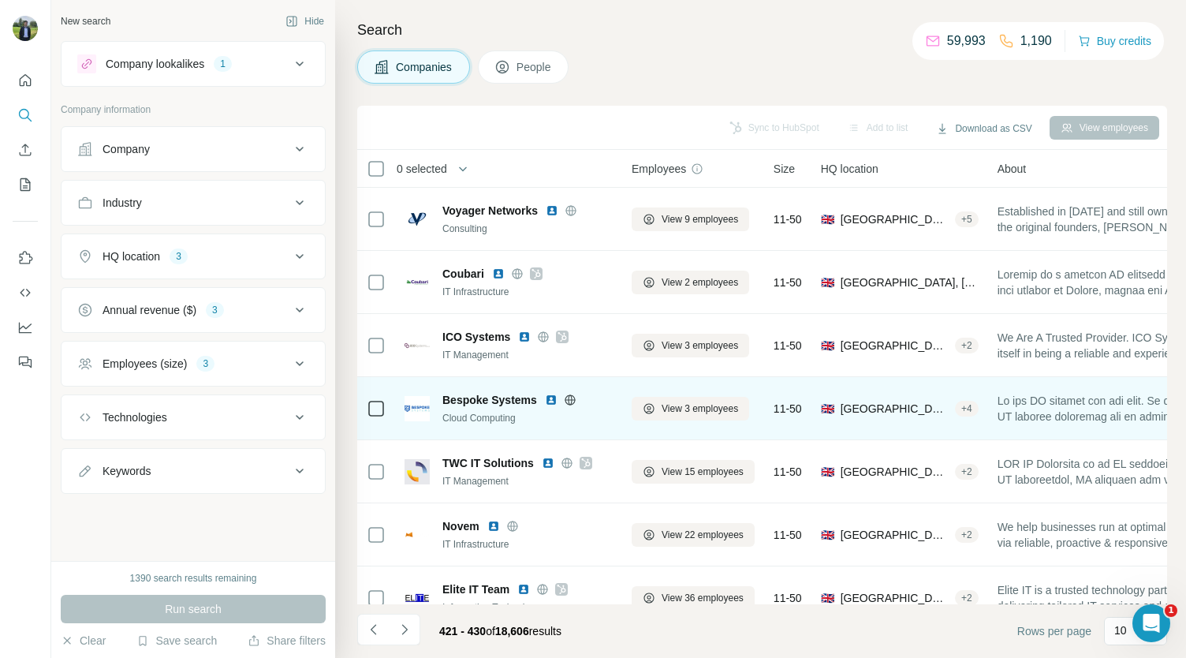
click at [552, 400] on img at bounding box center [551, 399] width 13 height 13
click at [550, 397] on img at bounding box center [551, 399] width 13 height 13
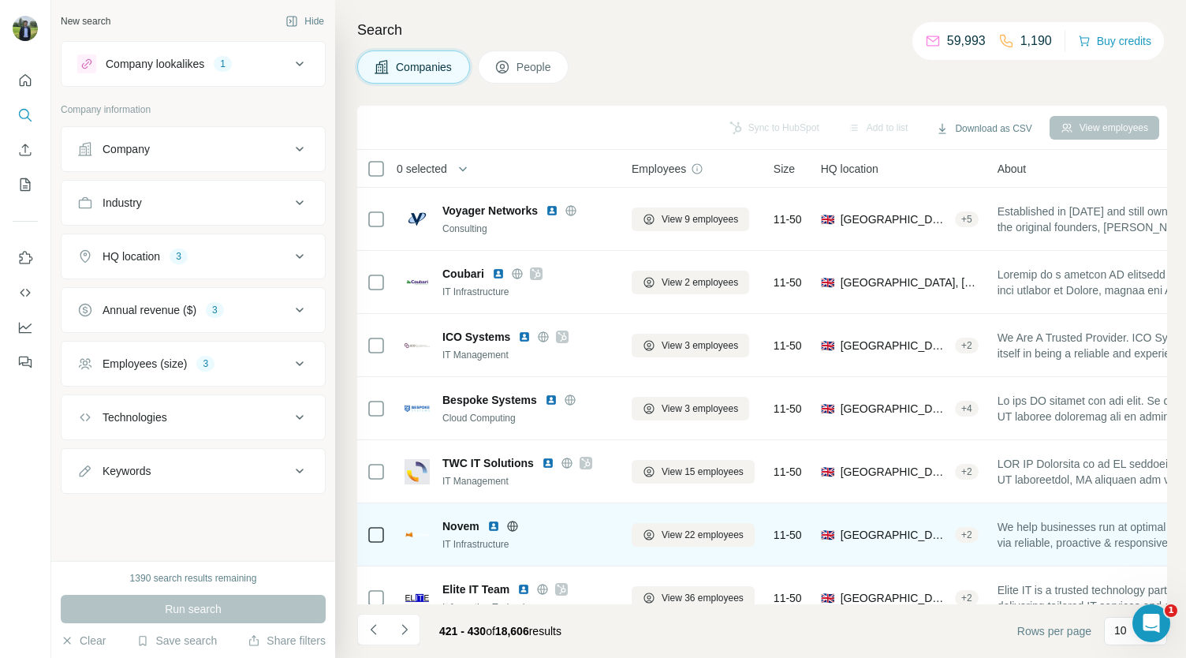
click at [492, 525] on img at bounding box center [493, 526] width 13 height 13
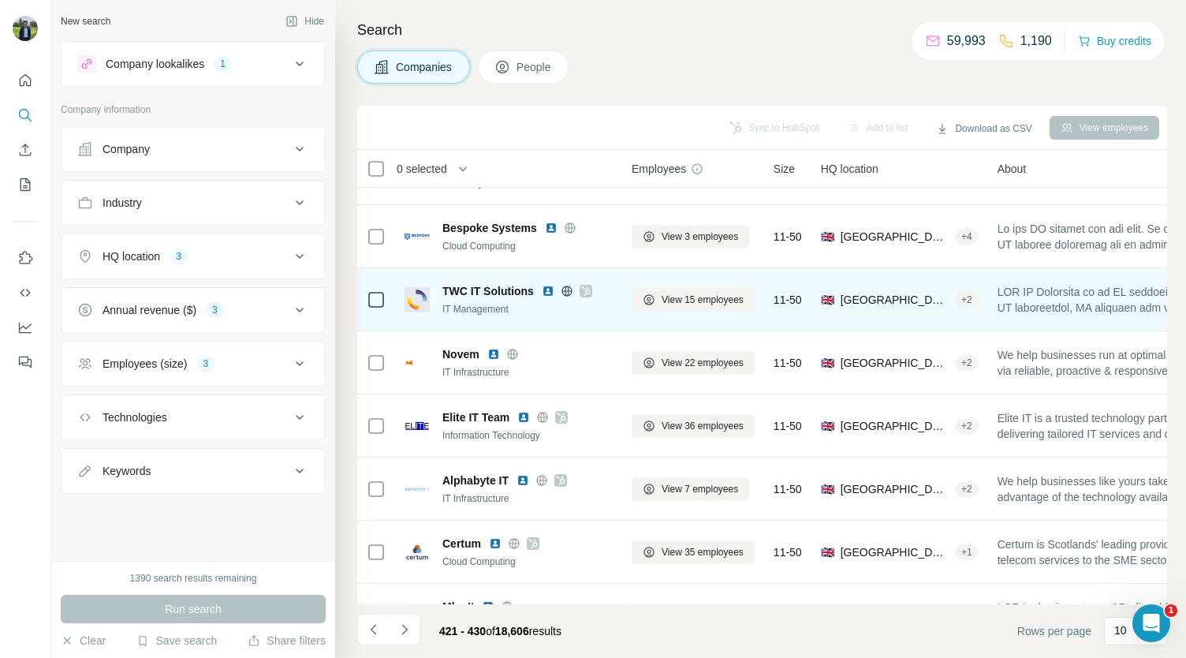
scroll to position [222, 0]
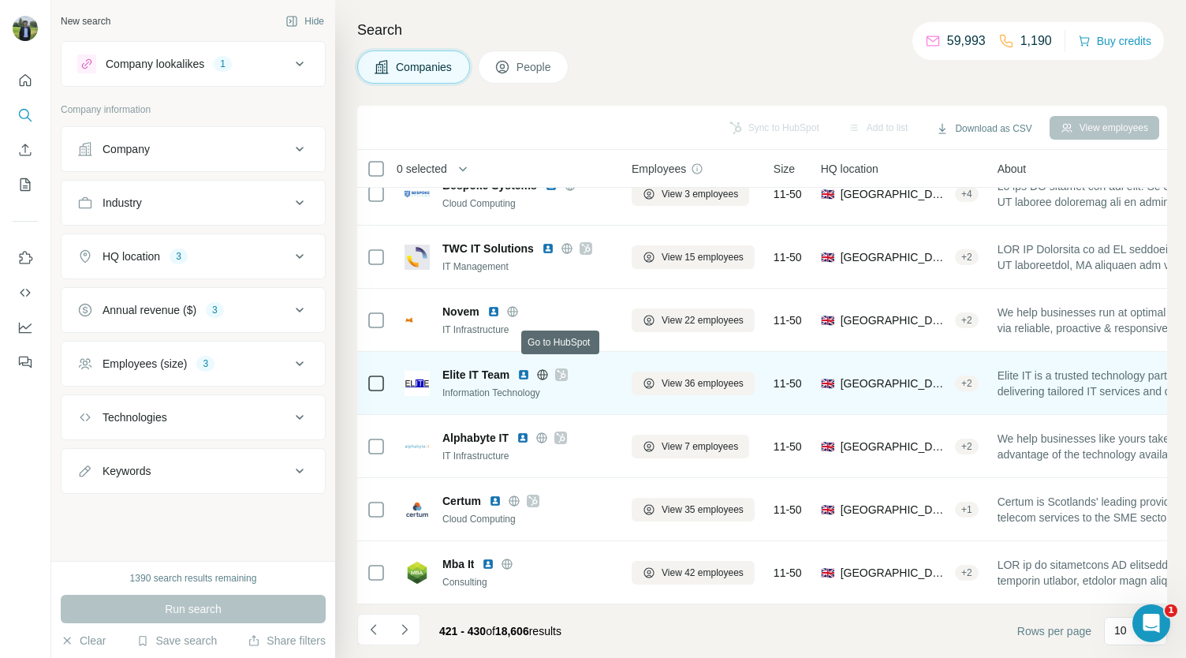
click at [560, 368] on icon at bounding box center [561, 374] width 9 height 13
click at [528, 368] on img at bounding box center [523, 374] width 13 height 13
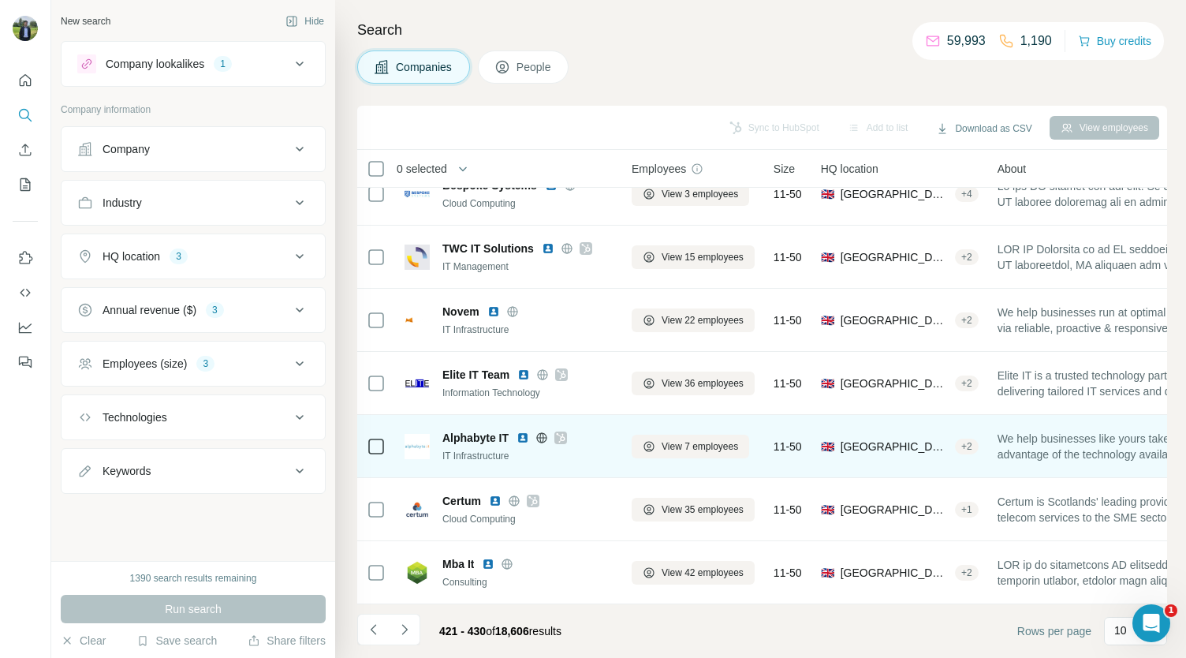
click at [560, 431] on icon at bounding box center [560, 437] width 9 height 13
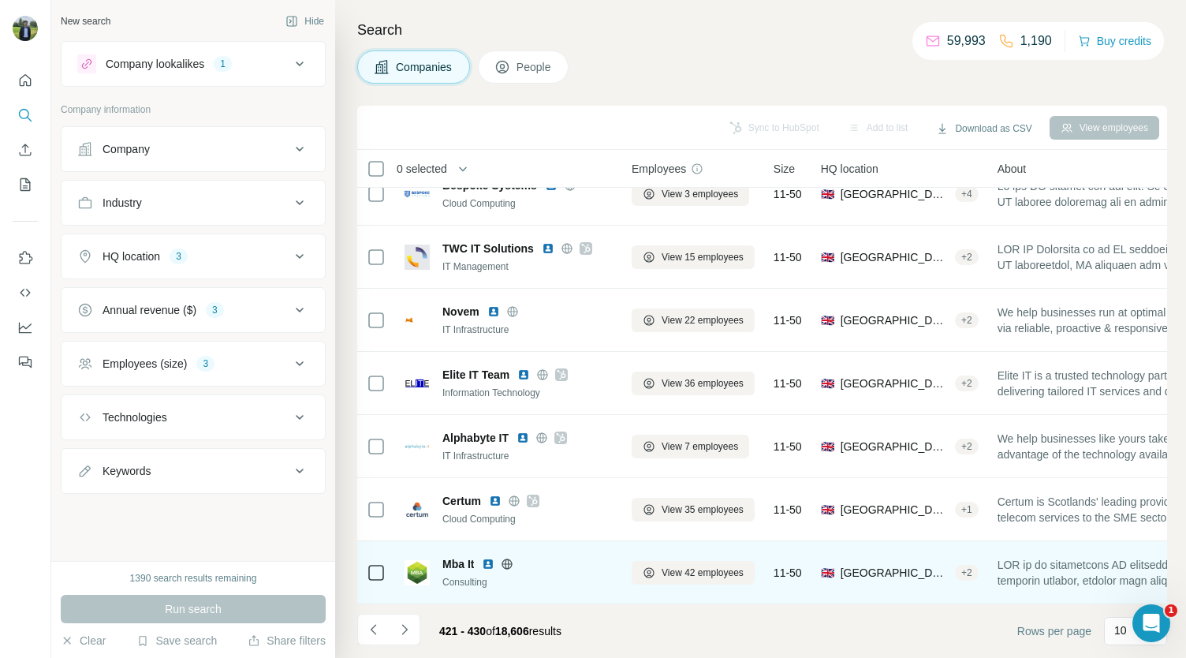
click at [489, 557] on img at bounding box center [488, 563] width 13 height 13
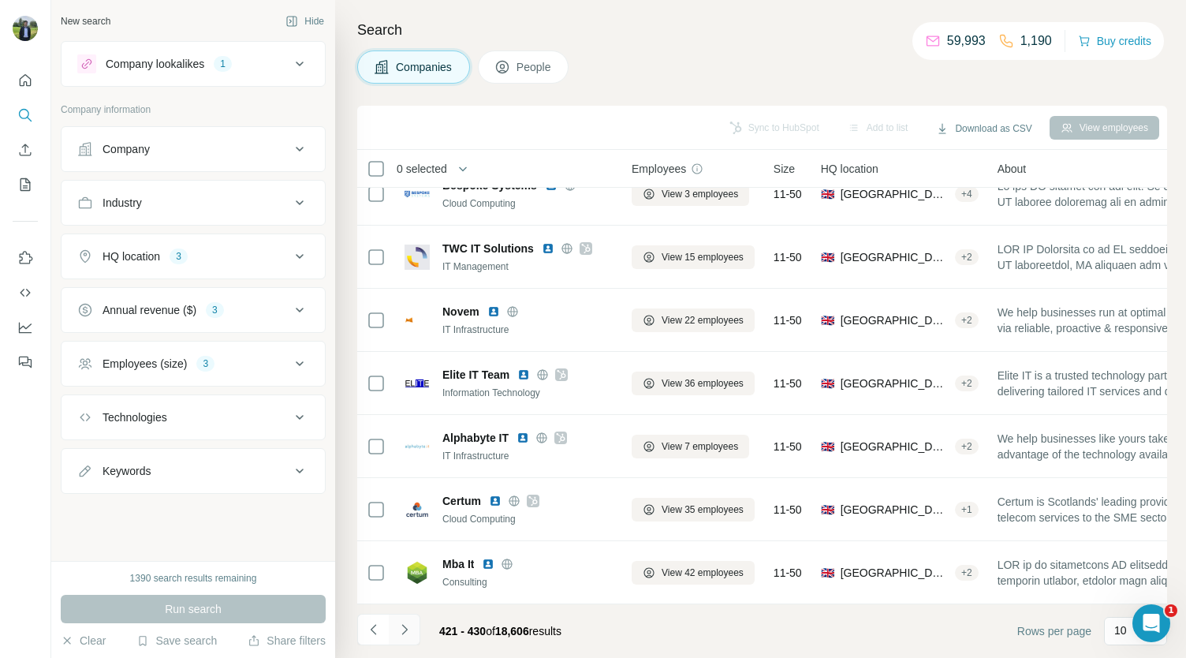
click at [407, 620] on button "Navigate to next page" at bounding box center [405, 629] width 32 height 32
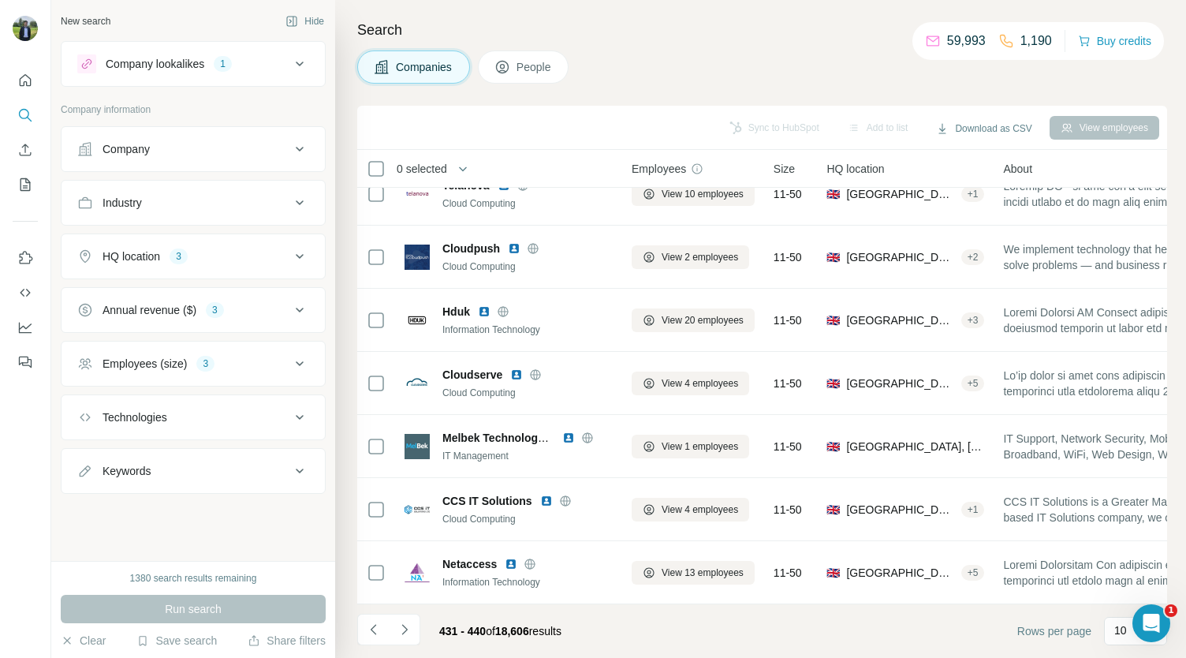
scroll to position [0, 0]
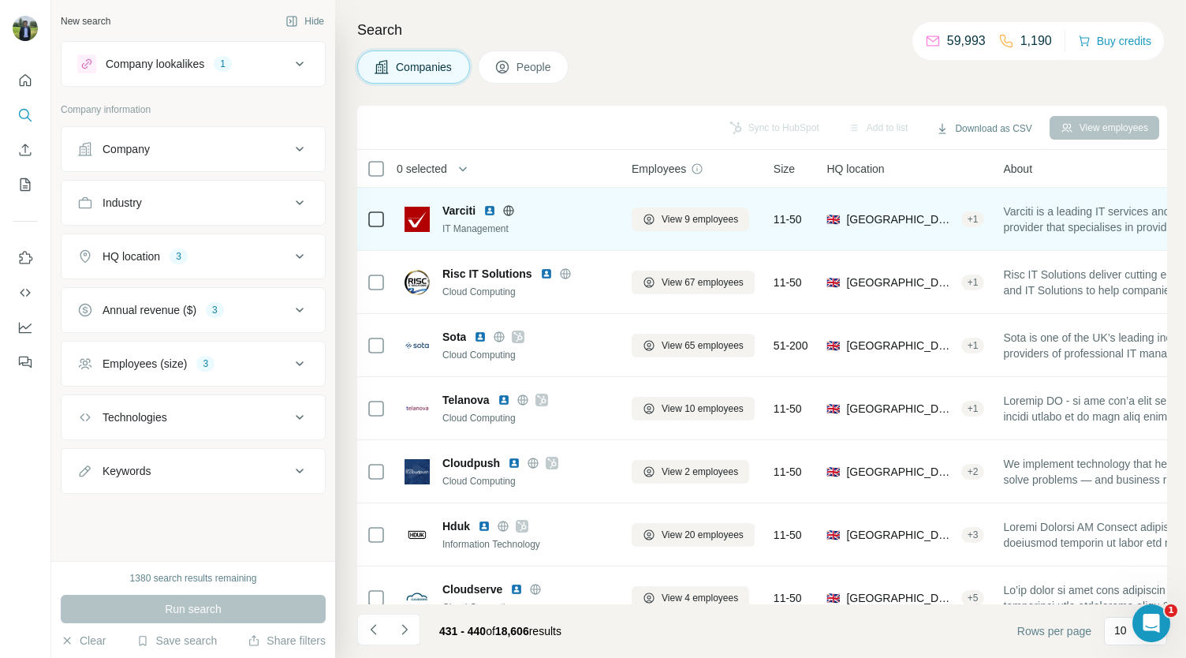
click at [490, 207] on img at bounding box center [489, 210] width 13 height 13
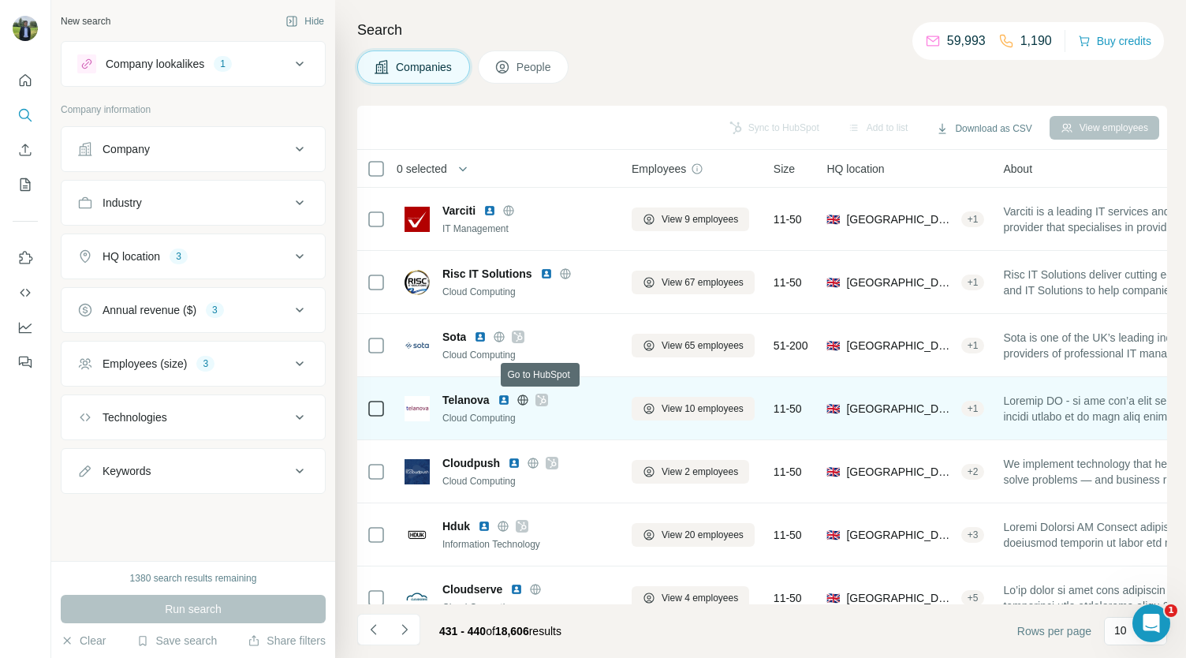
click at [540, 400] on icon at bounding box center [541, 399] width 9 height 13
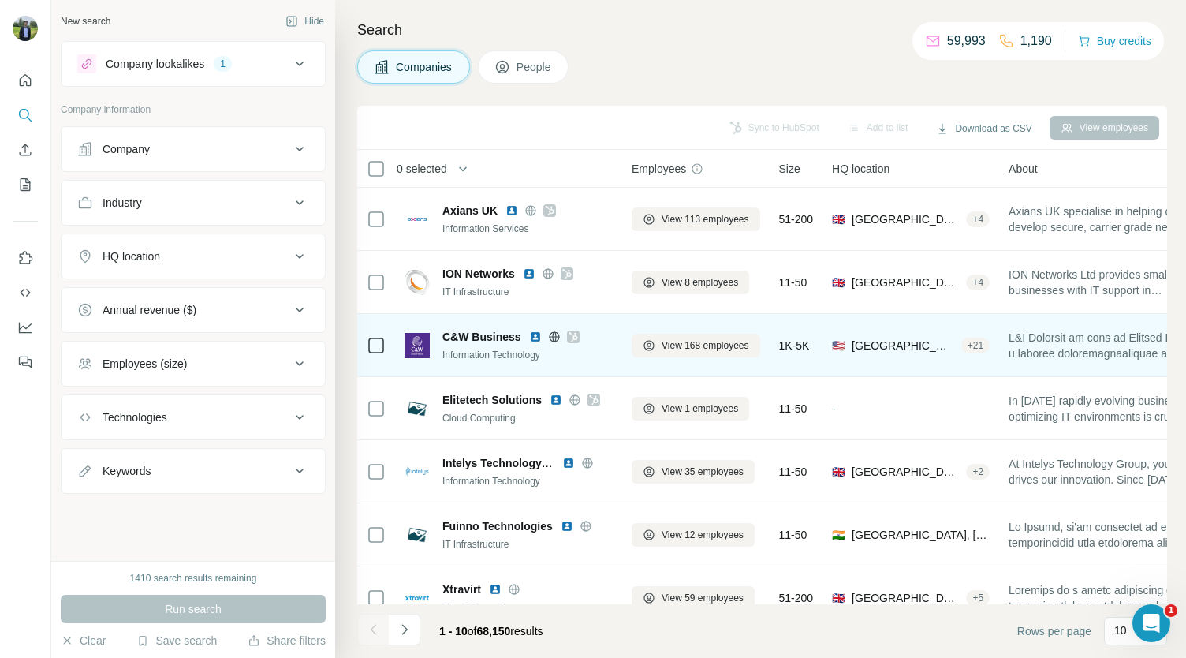
click at [571, 335] on icon at bounding box center [572, 336] width 9 height 13
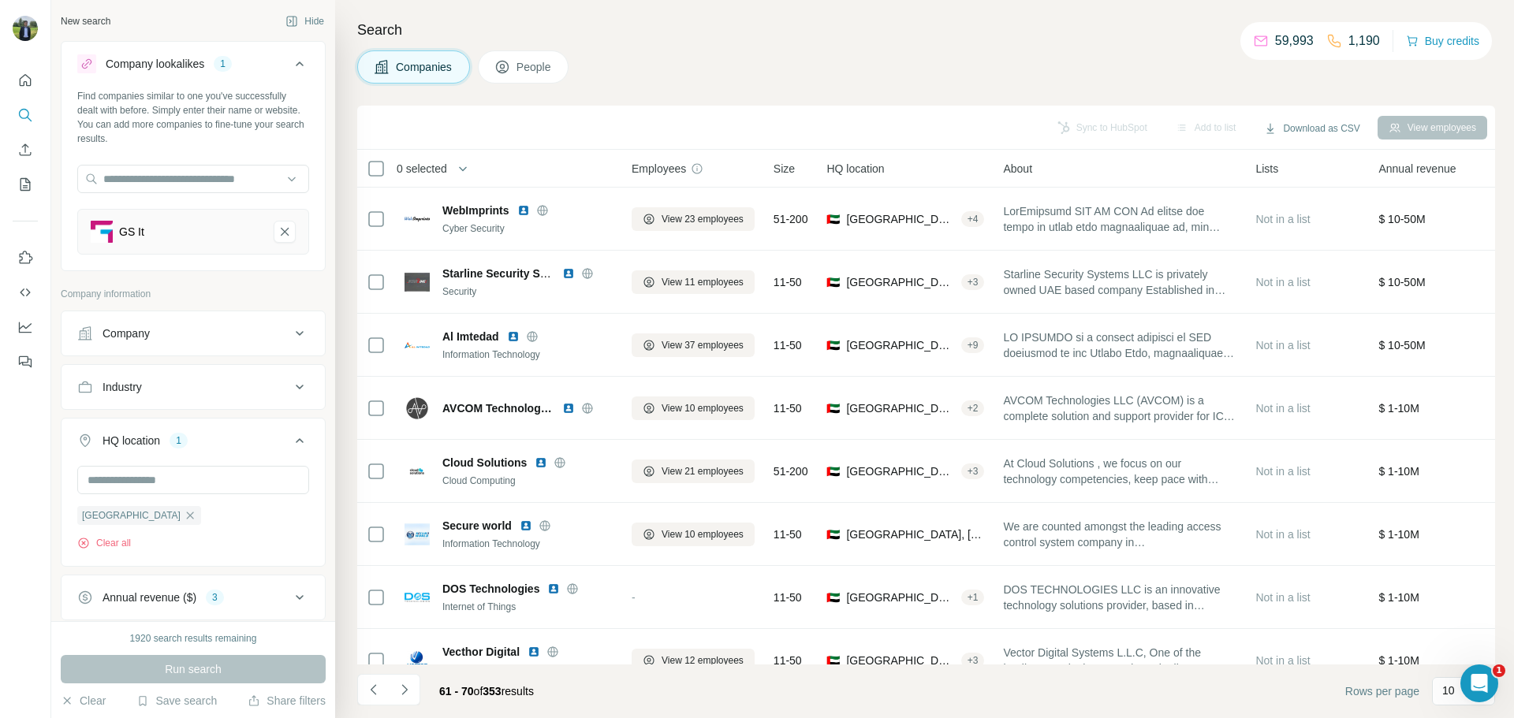
scroll to position [108, 0]
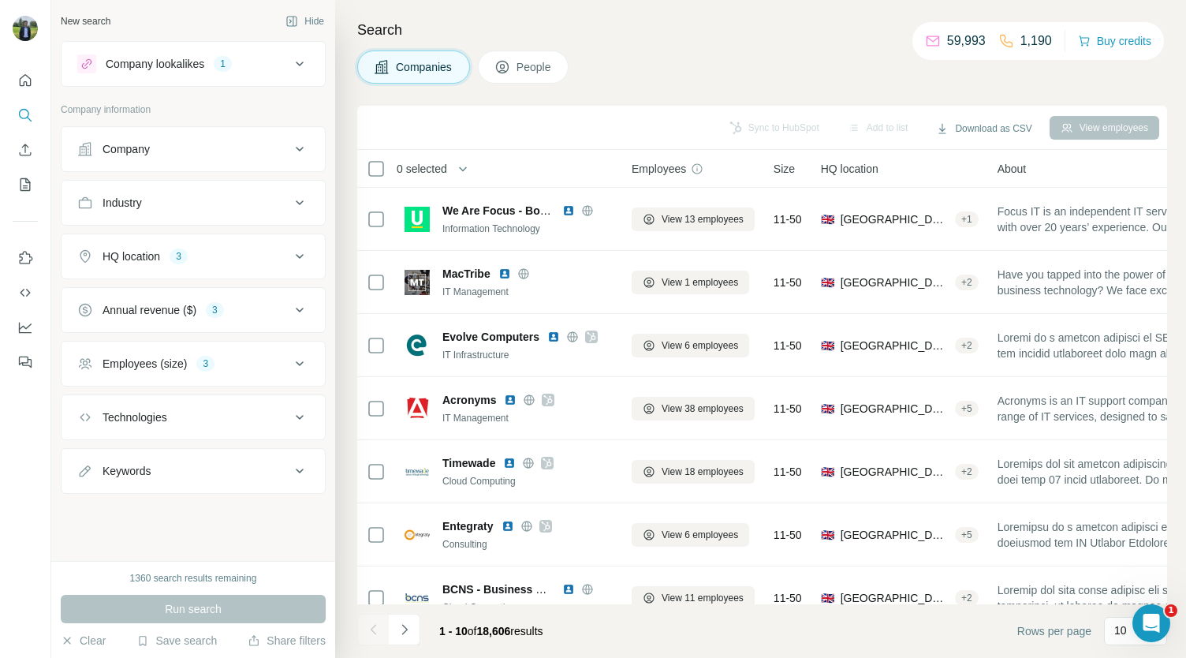
click at [261, 76] on button "Company lookalikes 1" at bounding box center [192, 64] width 263 height 38
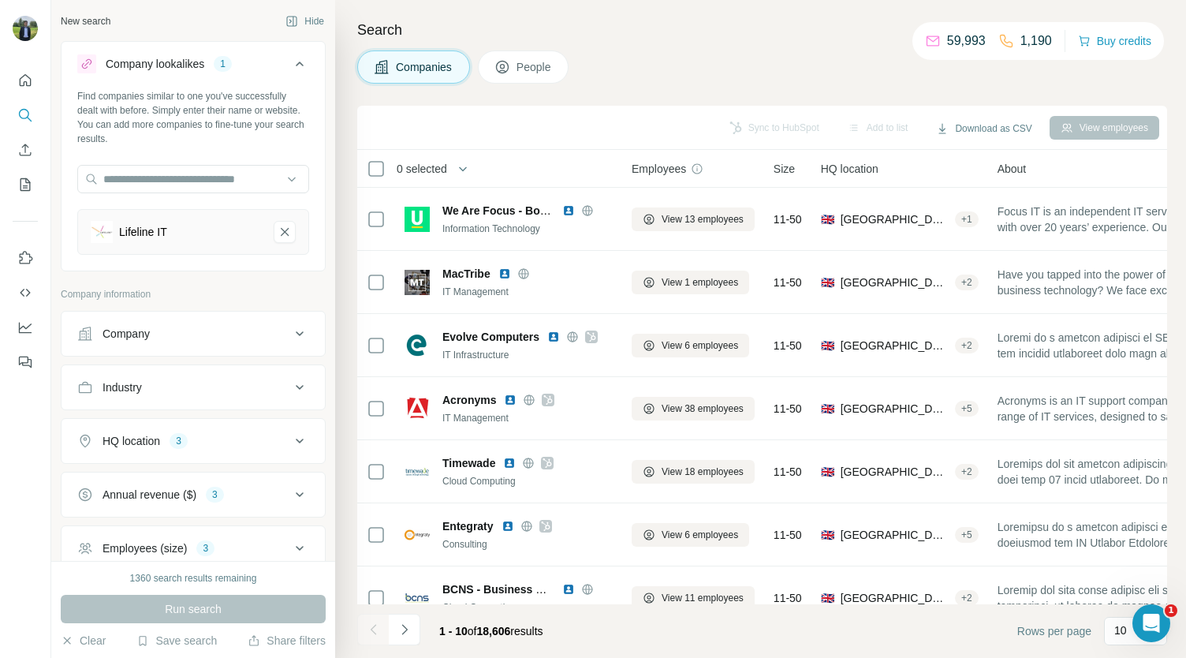
click at [261, 76] on button "Company lookalikes 1" at bounding box center [192, 67] width 263 height 44
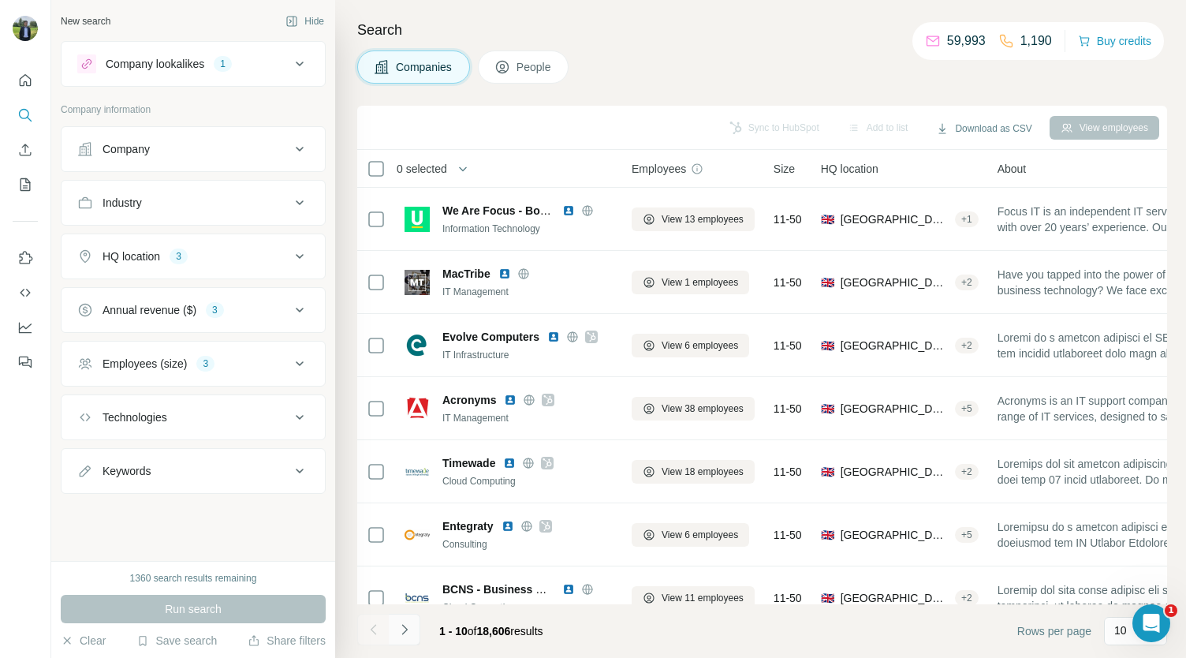
click at [397, 627] on icon "Navigate to next page" at bounding box center [405, 629] width 16 height 16
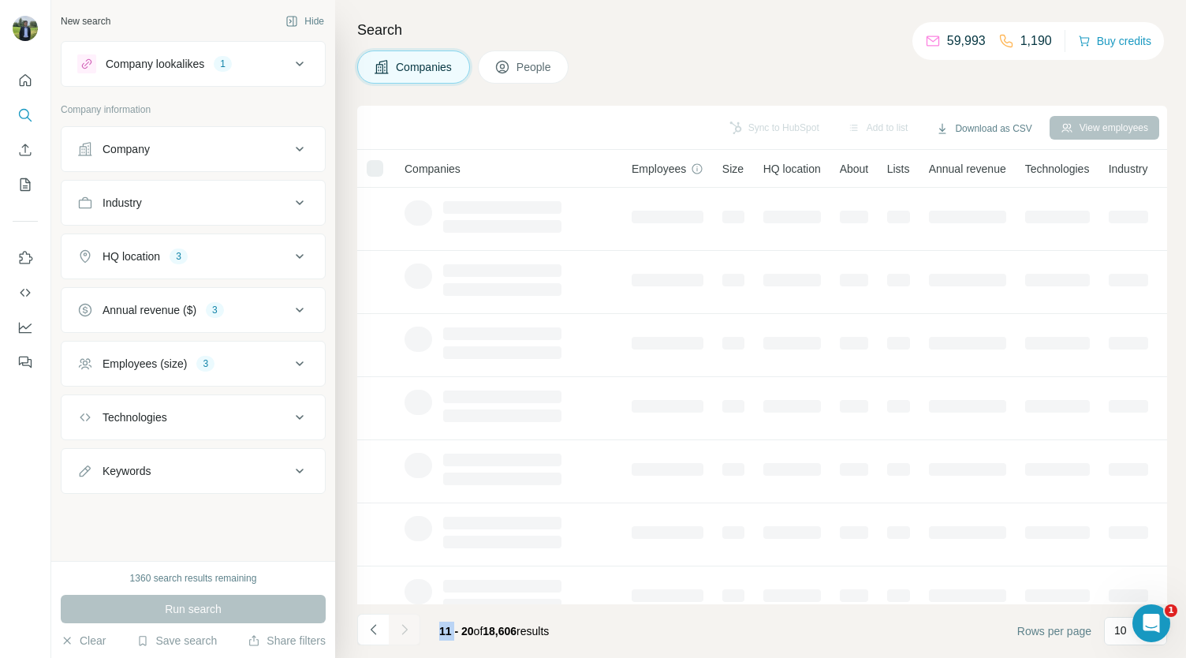
click at [396, 627] on div at bounding box center [405, 629] width 32 height 32
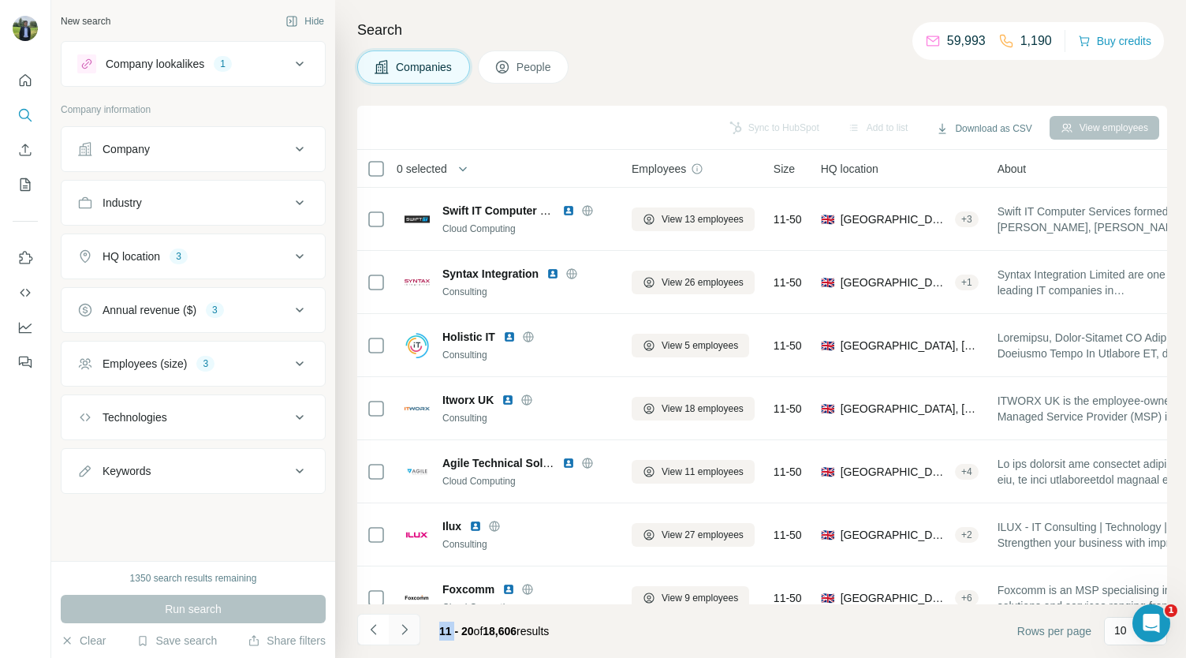
click at [400, 629] on icon "Navigate to next page" at bounding box center [405, 629] width 16 height 16
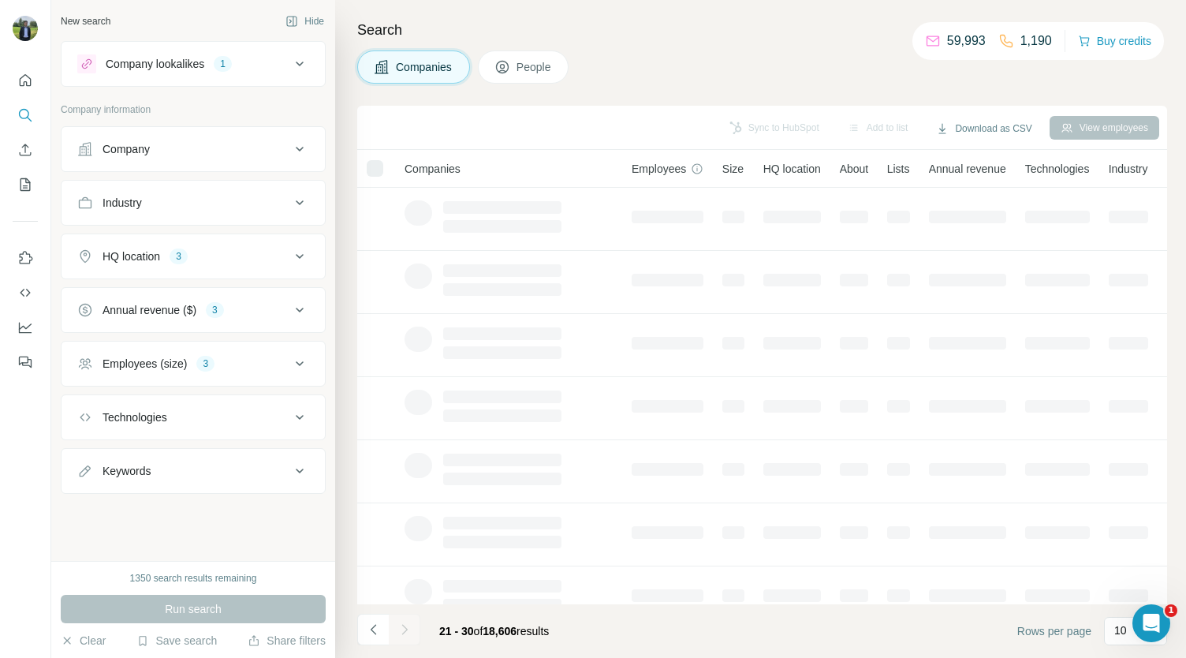
click at [400, 632] on div at bounding box center [405, 629] width 32 height 32
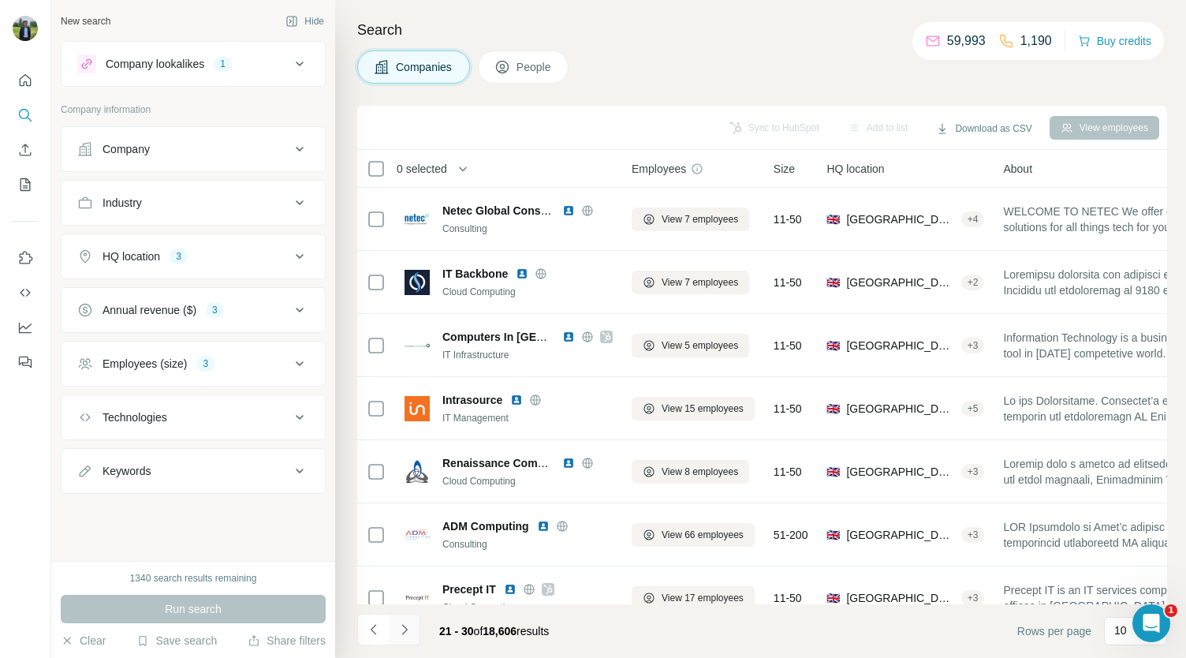
click at [400, 632] on icon "Navigate to next page" at bounding box center [405, 629] width 16 height 16
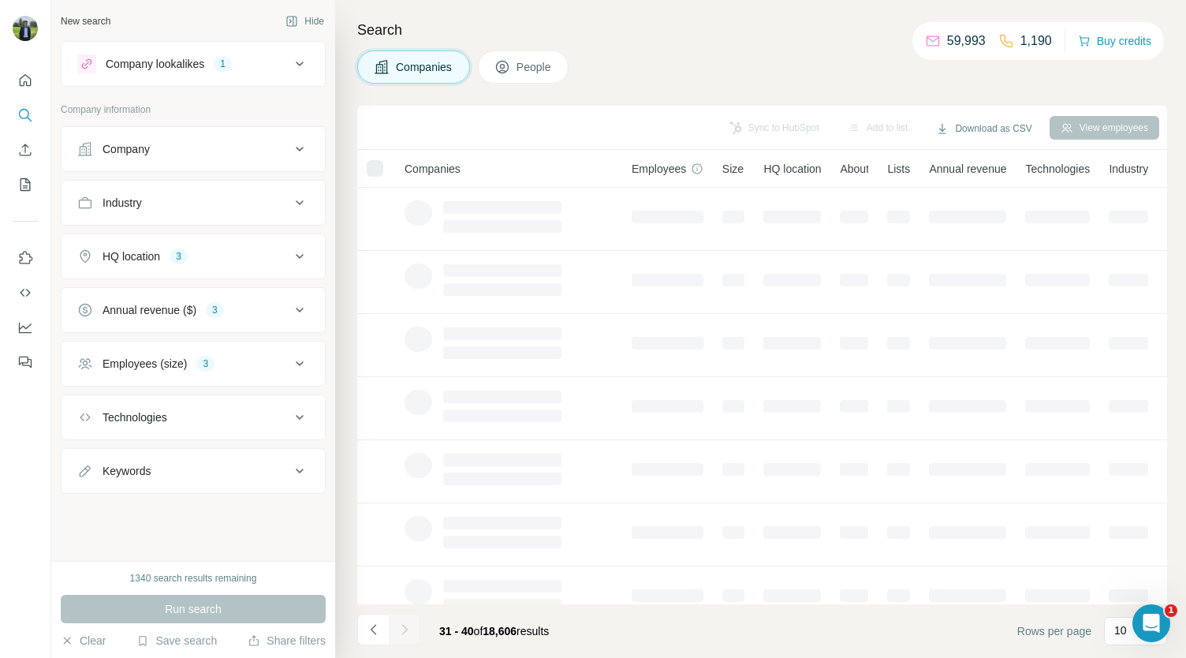
click at [400, 632] on icon "Navigate to next page" at bounding box center [405, 629] width 16 height 16
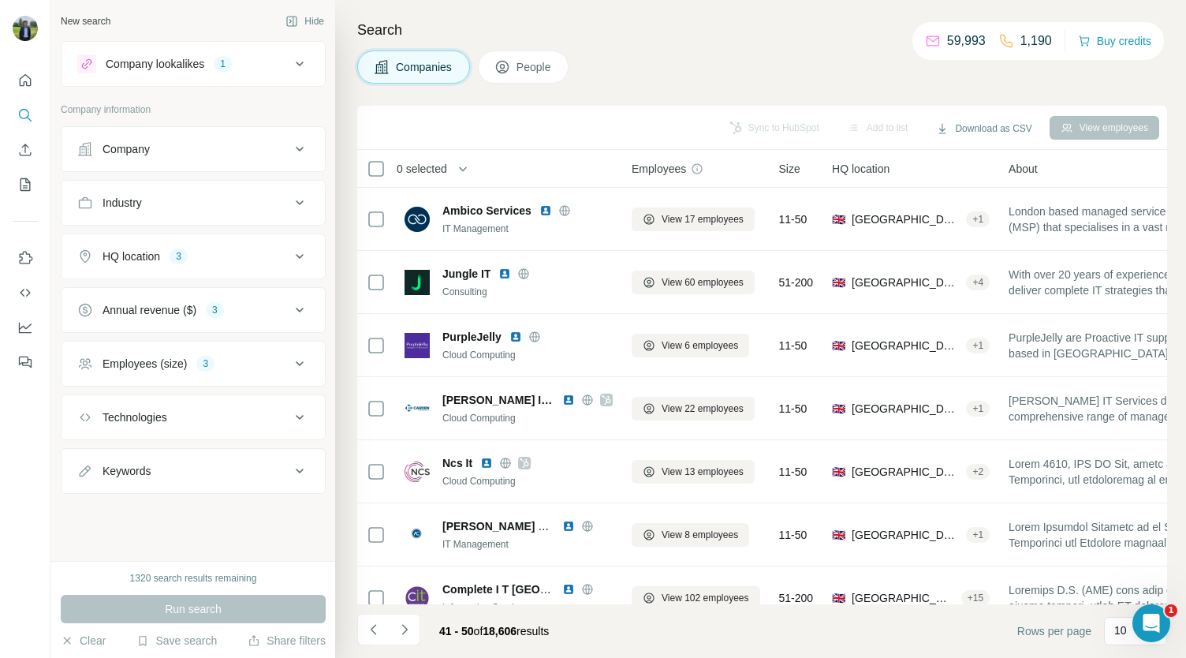
click at [400, 632] on icon "Navigate to next page" at bounding box center [405, 629] width 16 height 16
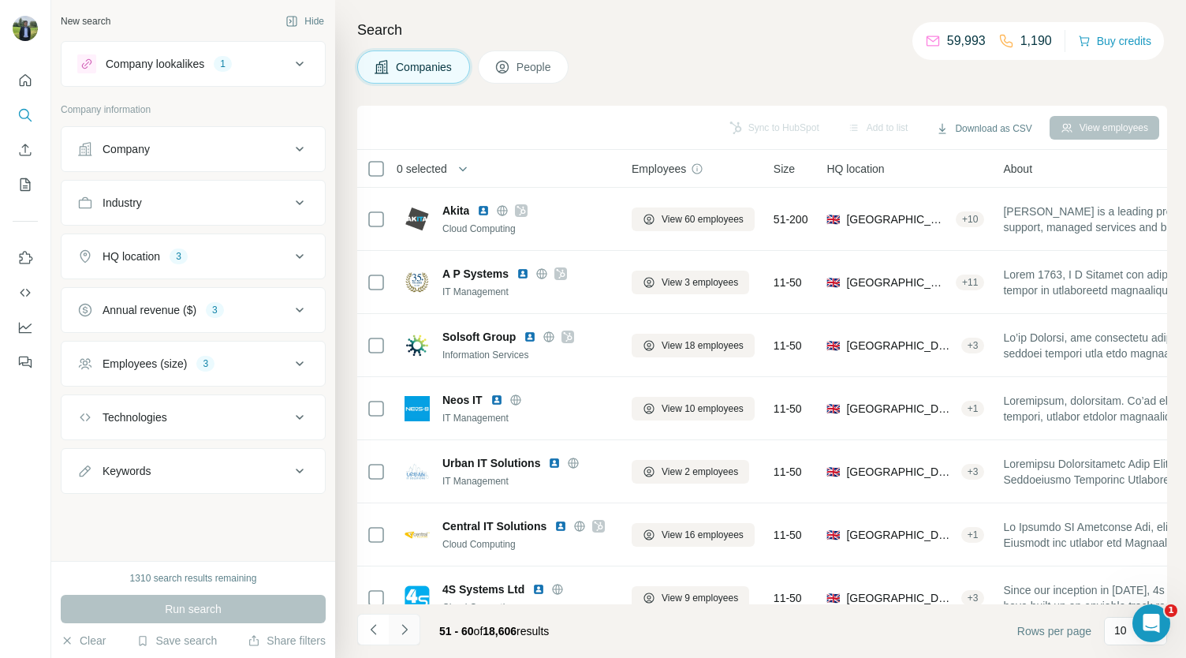
click at [408, 624] on icon "Navigate to next page" at bounding box center [405, 629] width 16 height 16
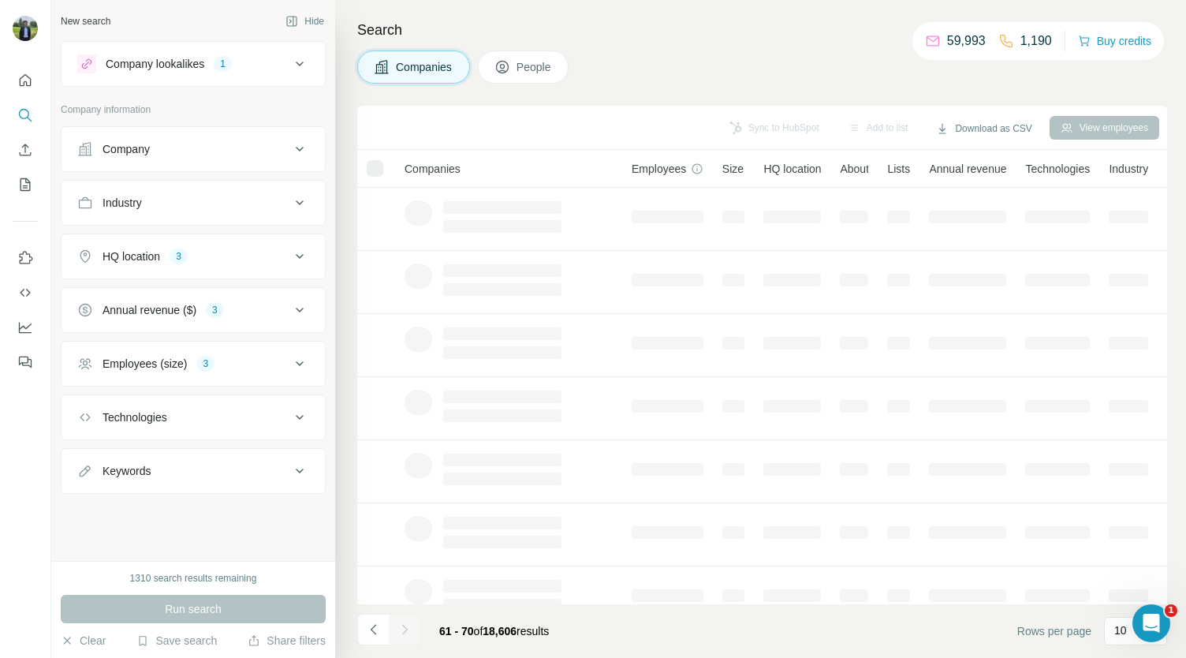
click at [408, 624] on div at bounding box center [405, 629] width 32 height 32
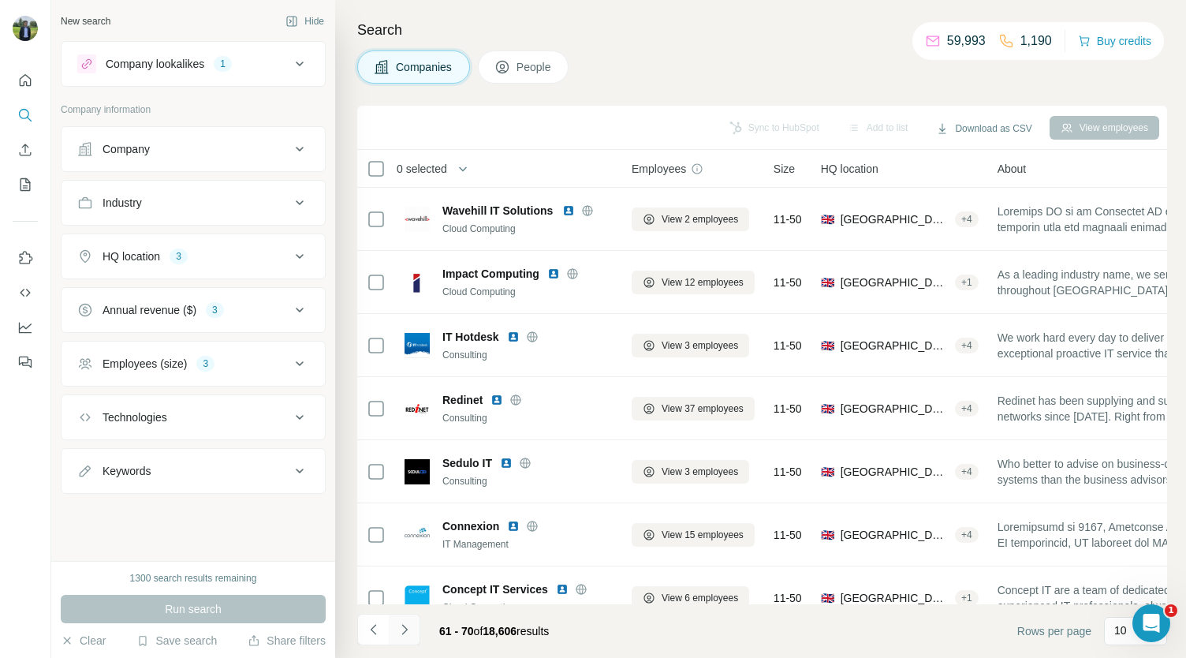
click at [408, 624] on icon "Navigate to next page" at bounding box center [405, 629] width 16 height 16
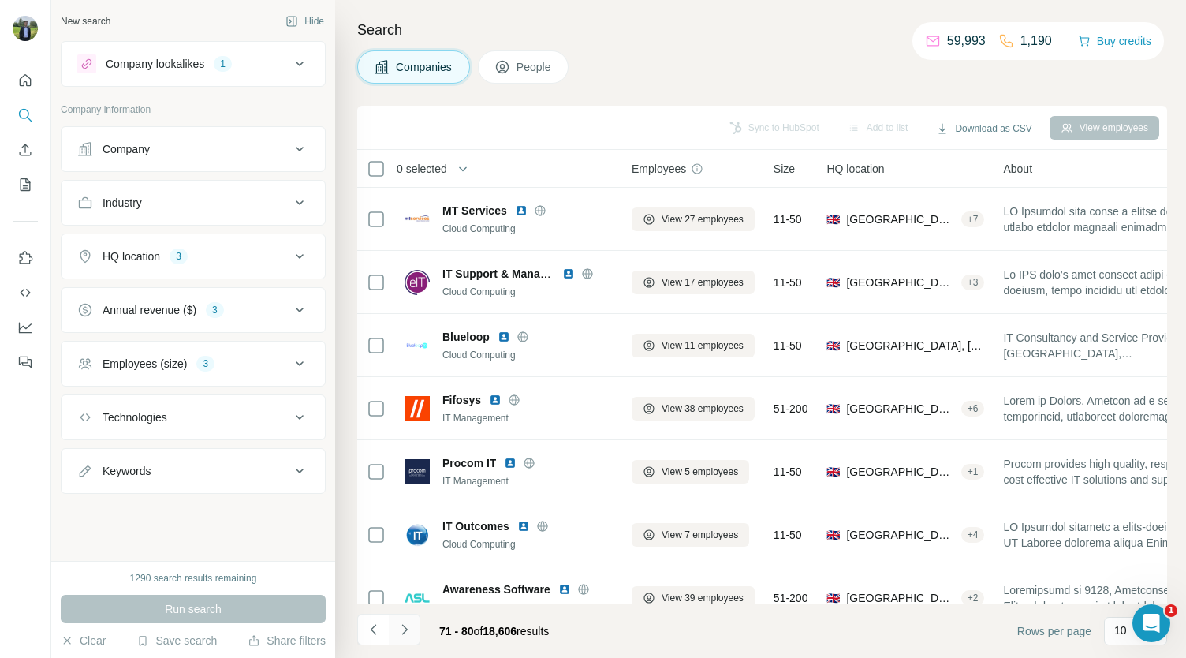
click at [408, 624] on icon "Navigate to next page" at bounding box center [405, 629] width 16 height 16
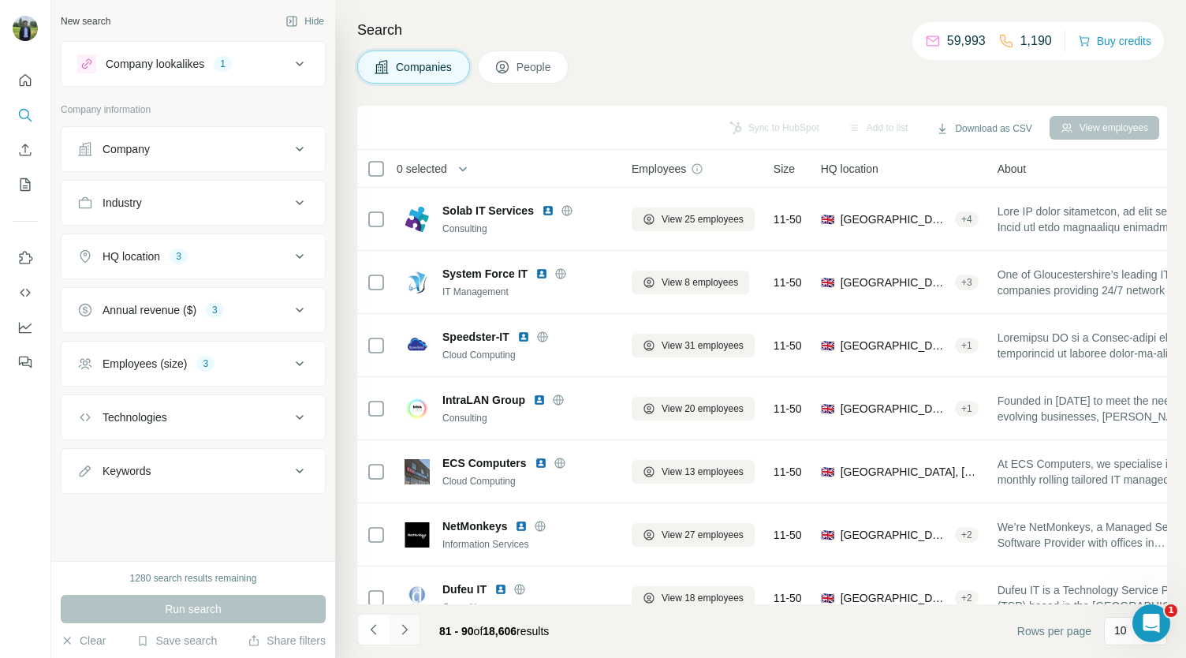
click at [408, 624] on icon "Navigate to next page" at bounding box center [405, 629] width 16 height 16
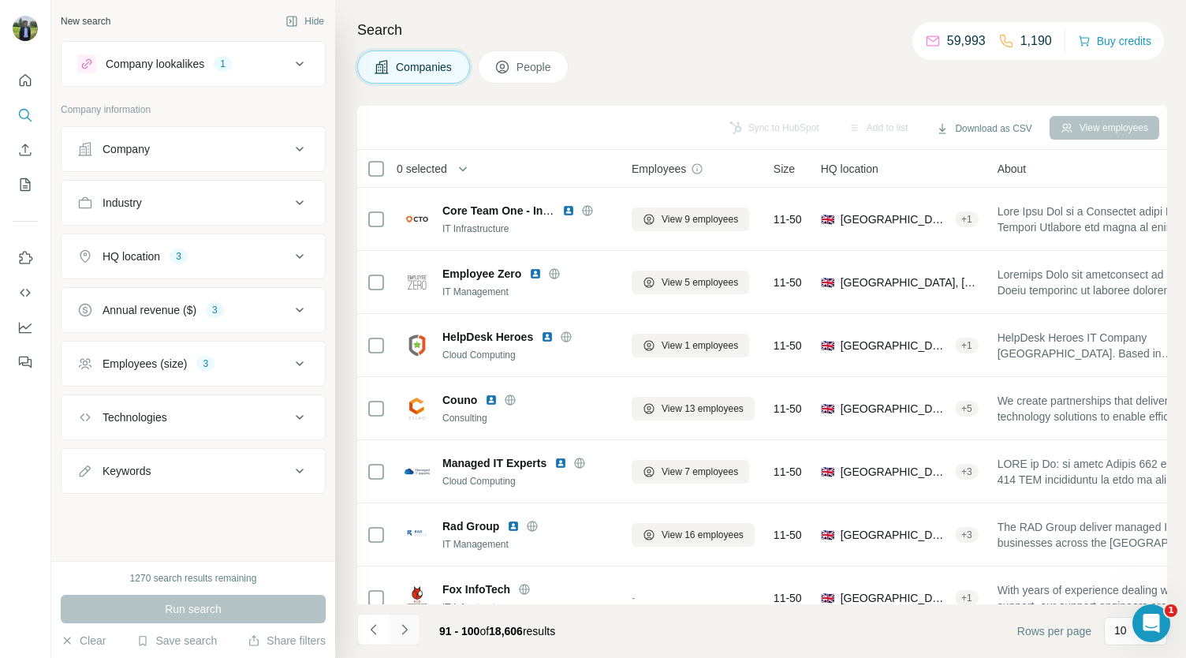
click at [408, 624] on icon "Navigate to next page" at bounding box center [405, 629] width 16 height 16
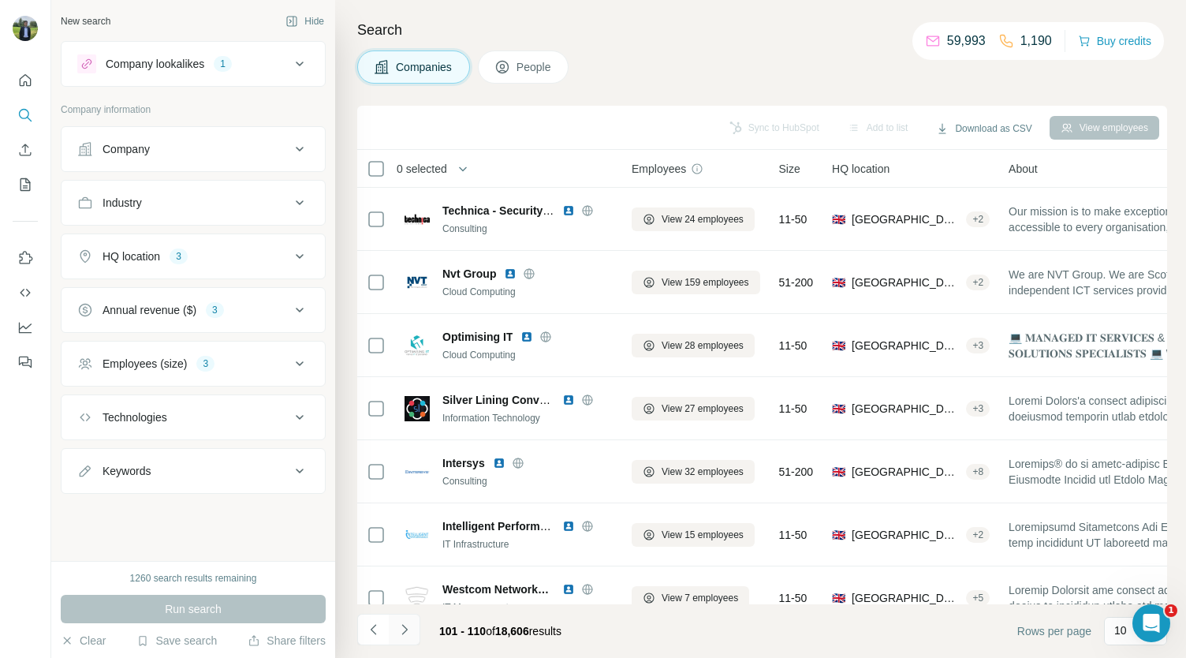
click at [408, 624] on icon "Navigate to next page" at bounding box center [405, 629] width 16 height 16
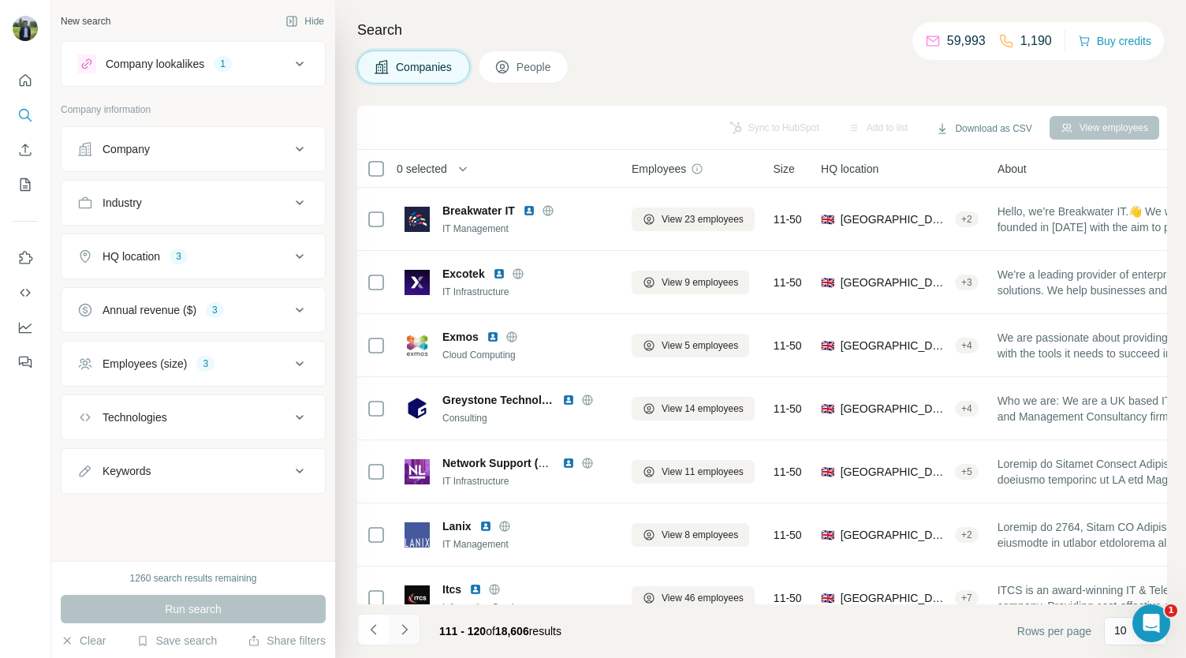
click at [408, 624] on icon "Navigate to next page" at bounding box center [405, 629] width 16 height 16
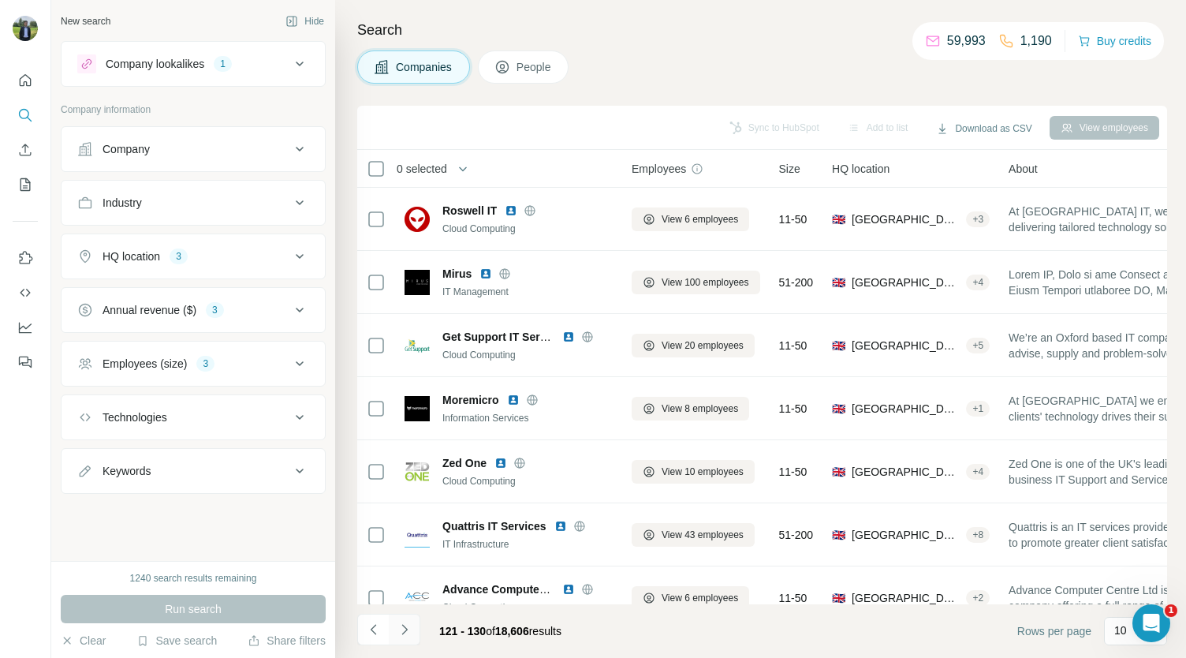
click at [408, 624] on icon "Navigate to next page" at bounding box center [405, 629] width 16 height 16
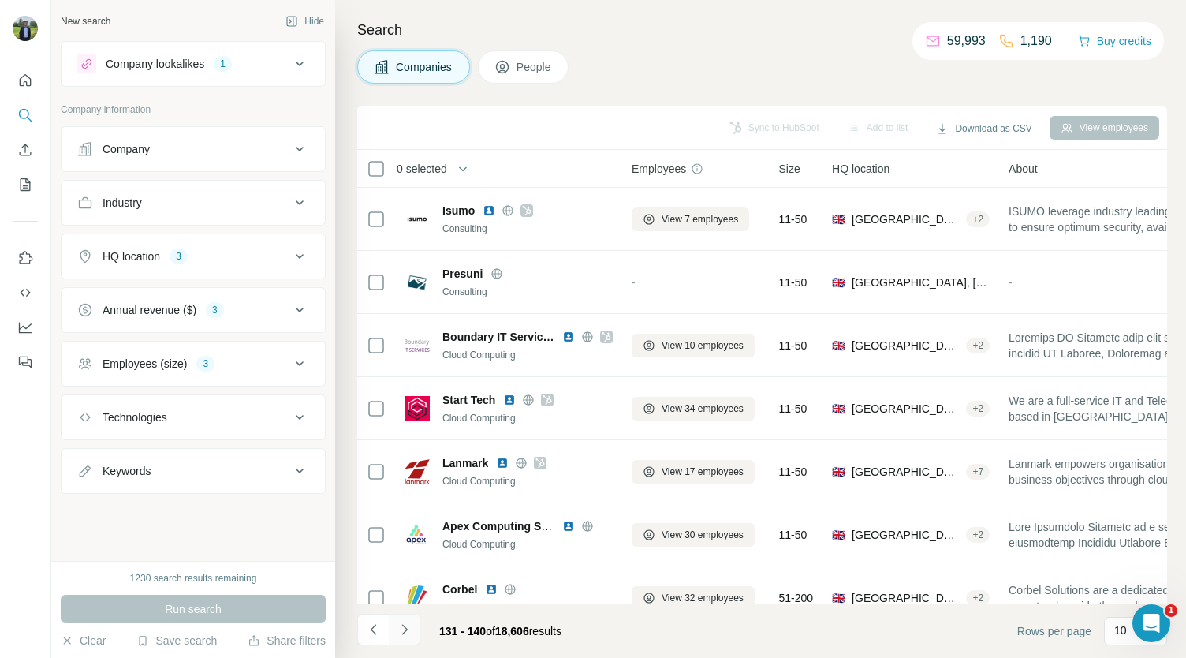
click at [408, 624] on icon "Navigate to next page" at bounding box center [405, 629] width 16 height 16
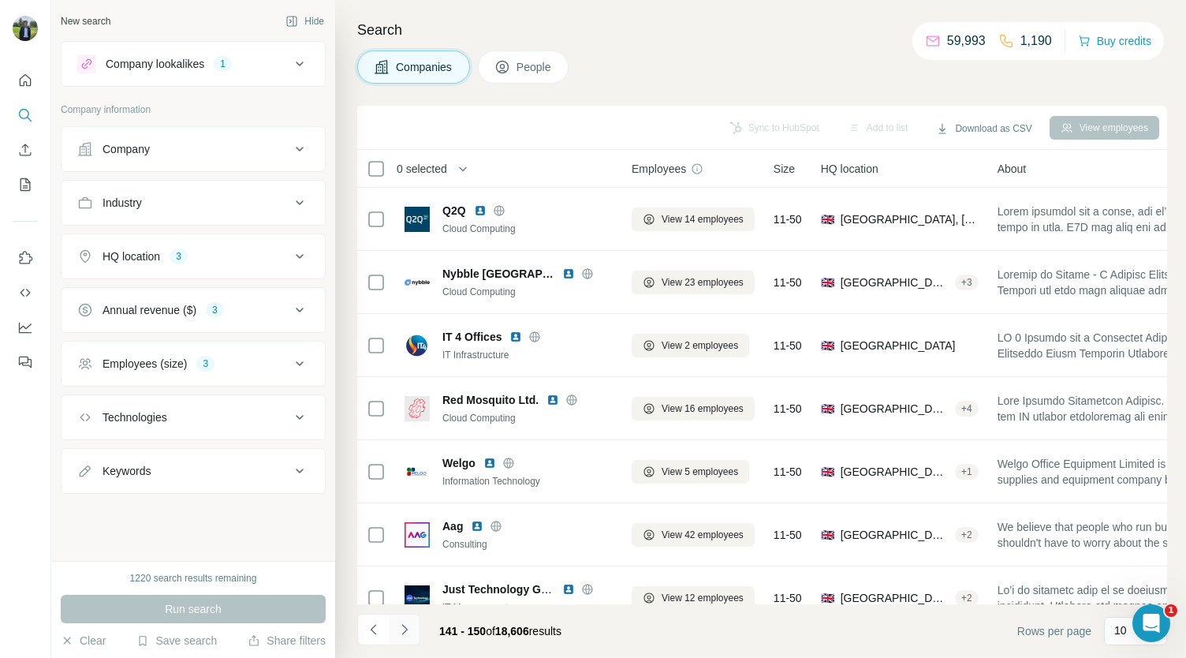
click at [408, 624] on icon "Navigate to next page" at bounding box center [405, 629] width 16 height 16
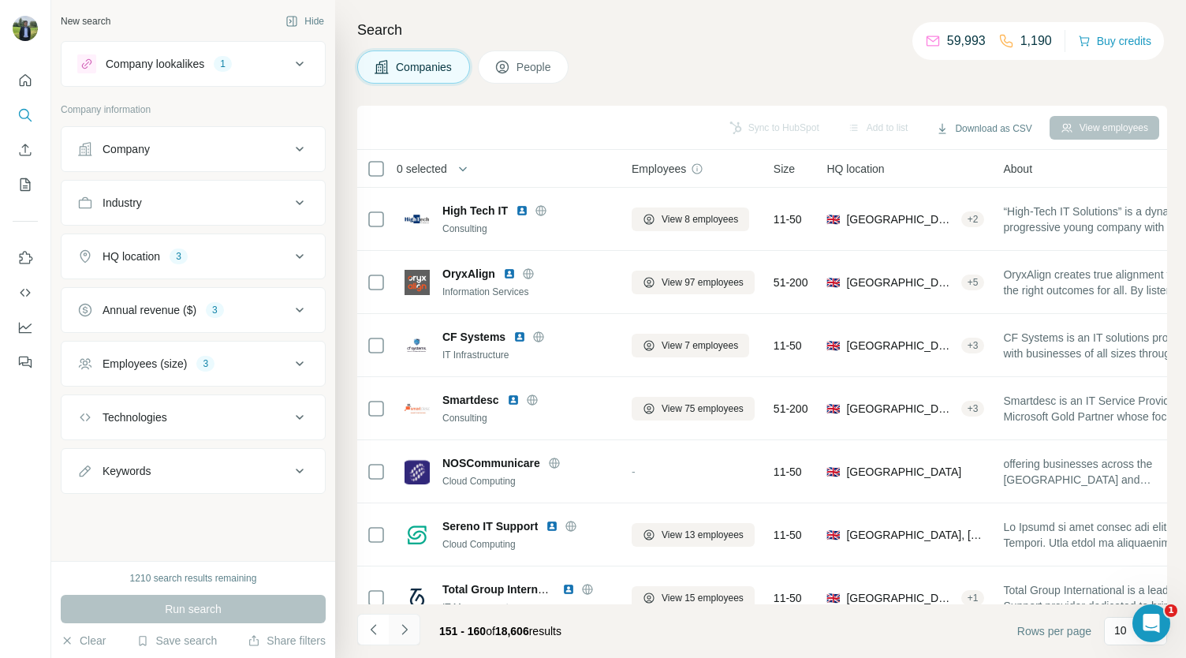
click at [408, 624] on icon "Navigate to next page" at bounding box center [405, 629] width 16 height 16
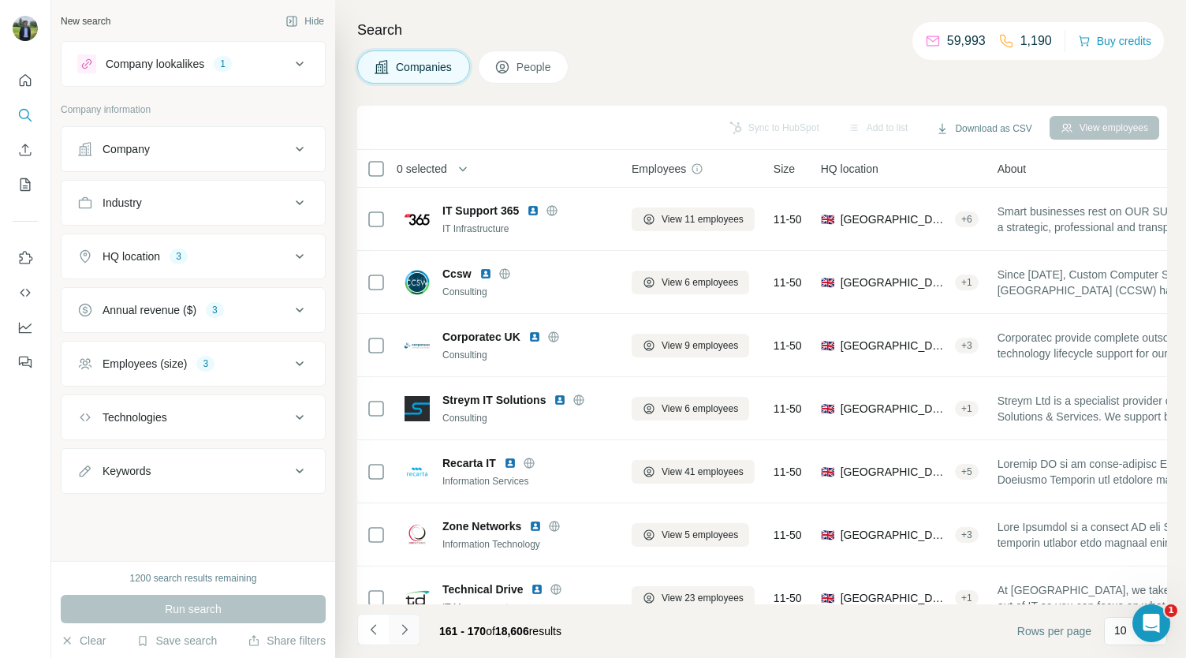
click at [408, 624] on icon "Navigate to next page" at bounding box center [405, 629] width 16 height 16
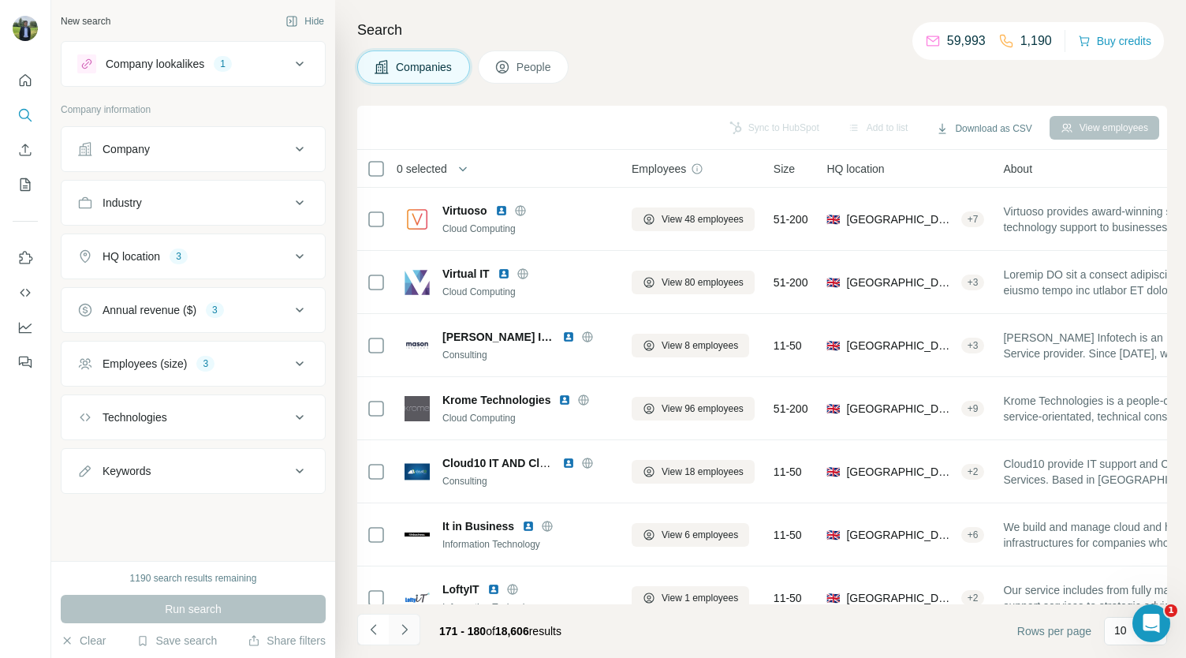
click at [408, 624] on icon "Navigate to next page" at bounding box center [405, 629] width 16 height 16
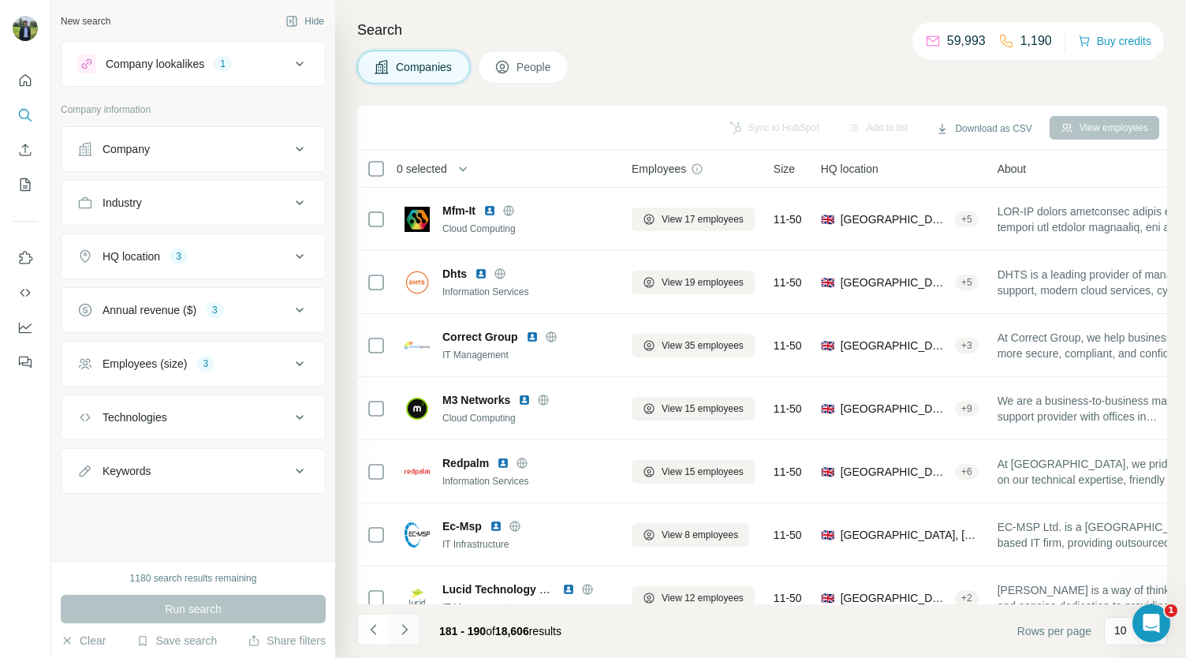
click at [407, 624] on icon "Navigate to next page" at bounding box center [405, 629] width 16 height 16
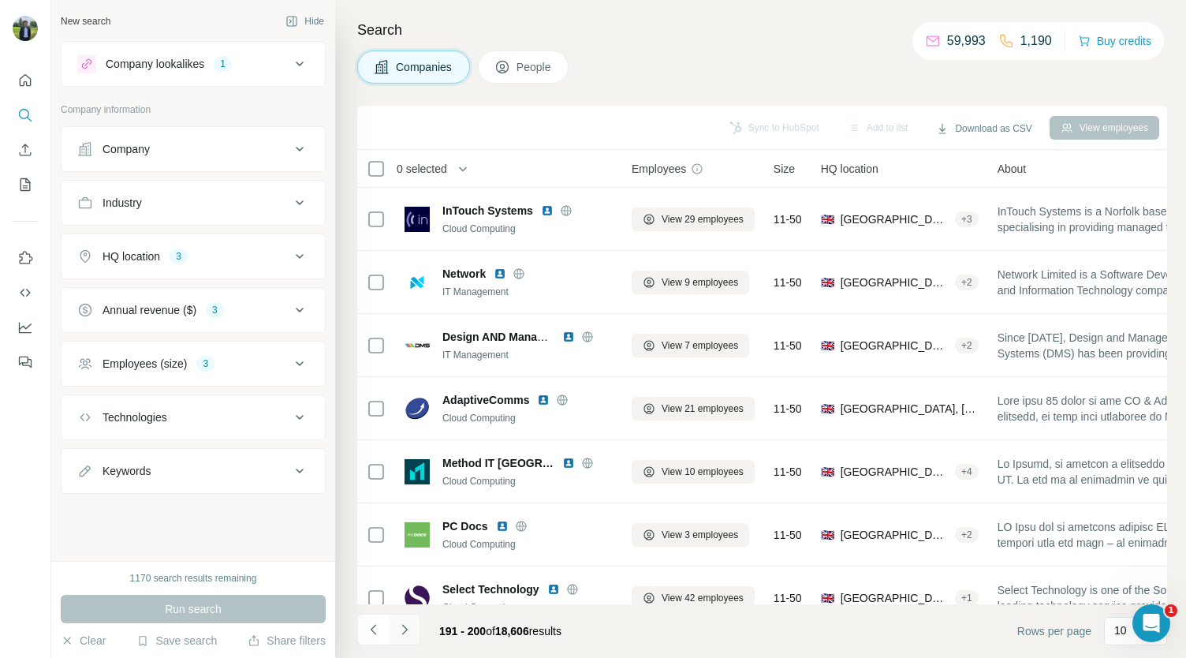
click at [407, 624] on icon "Navigate to next page" at bounding box center [405, 629] width 16 height 16
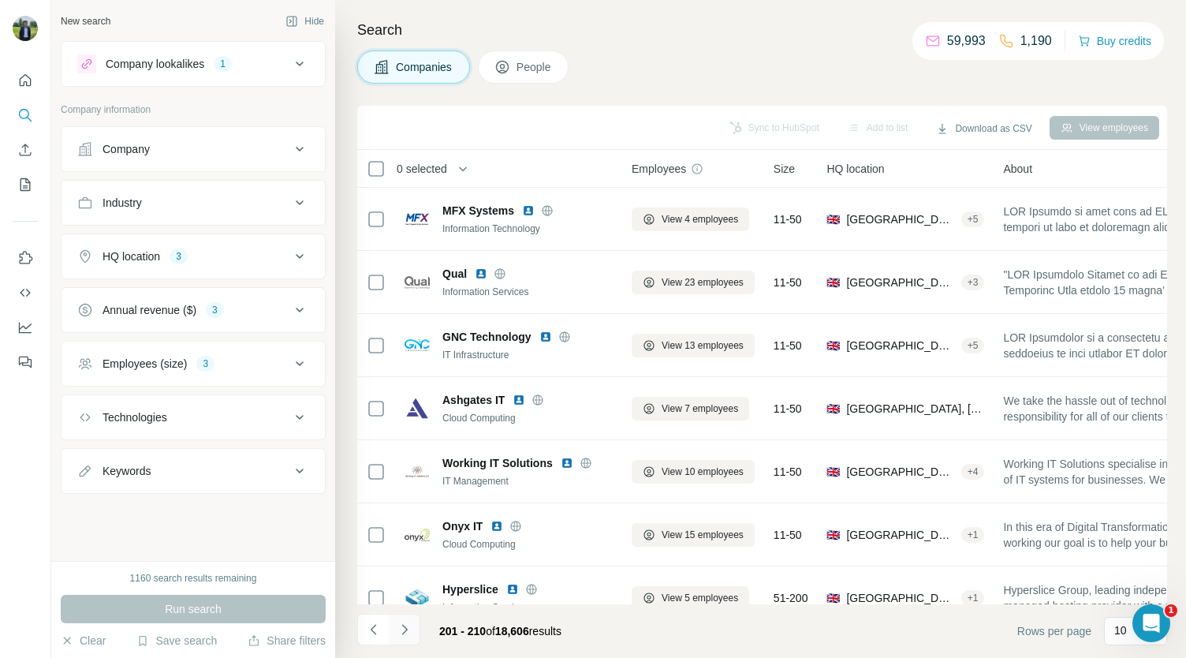
click at [407, 624] on icon "Navigate to next page" at bounding box center [405, 629] width 16 height 16
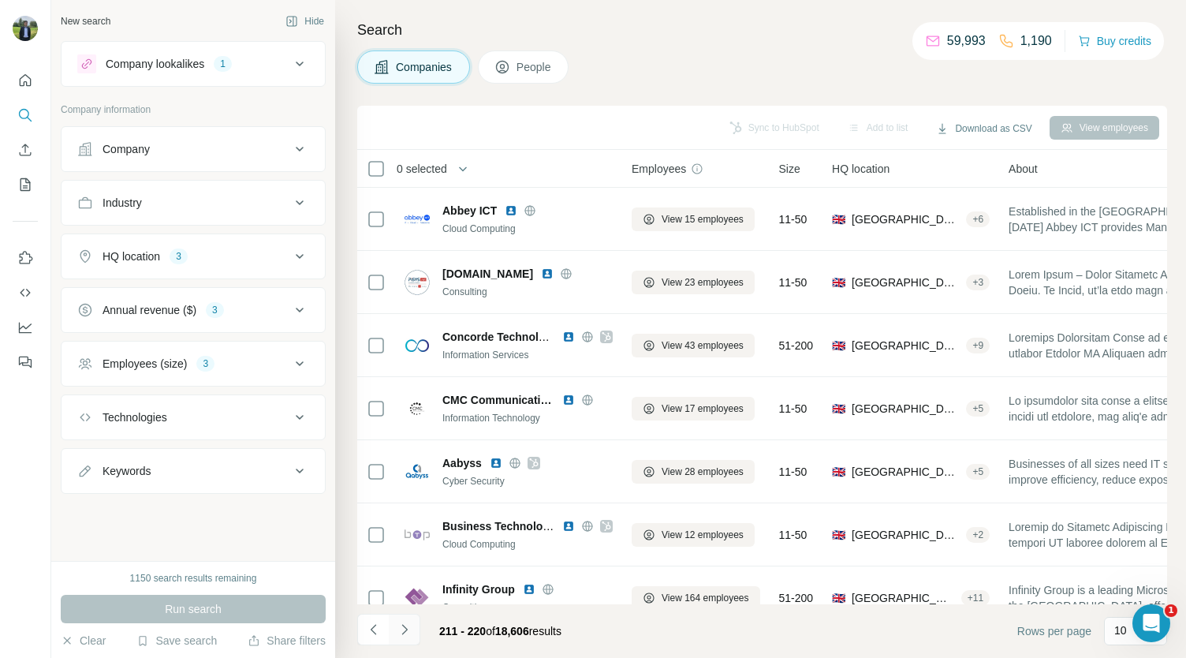
click at [407, 624] on icon "Navigate to next page" at bounding box center [405, 629] width 16 height 16
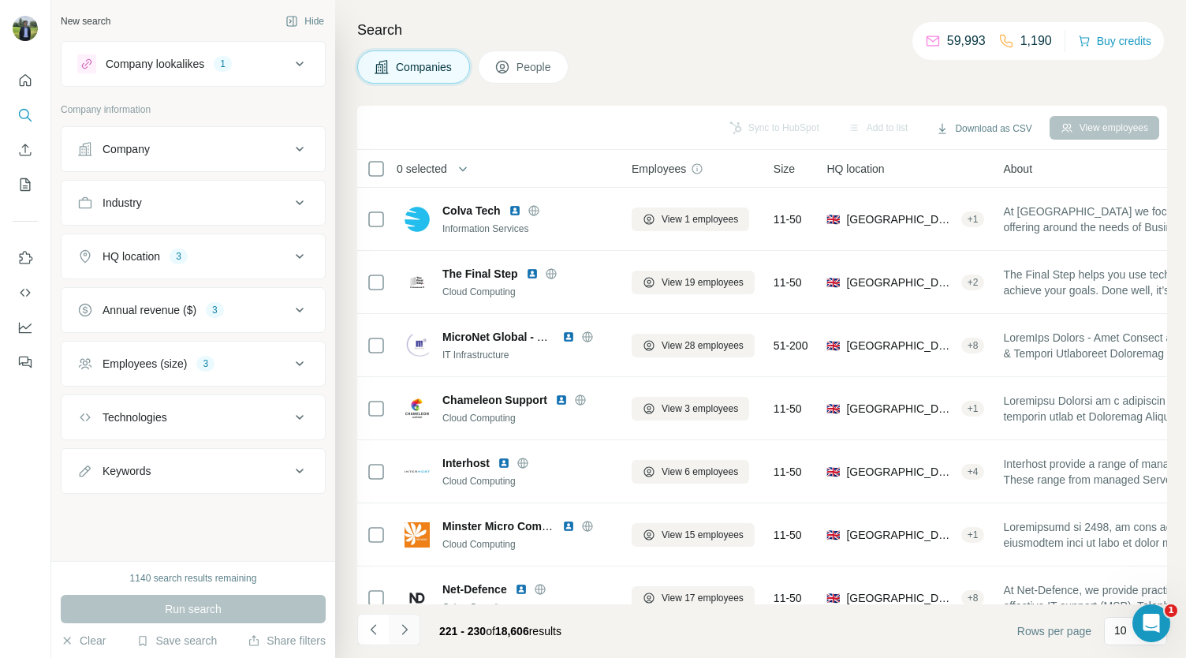
click at [403, 626] on icon "Navigate to next page" at bounding box center [404, 629] width 6 height 10
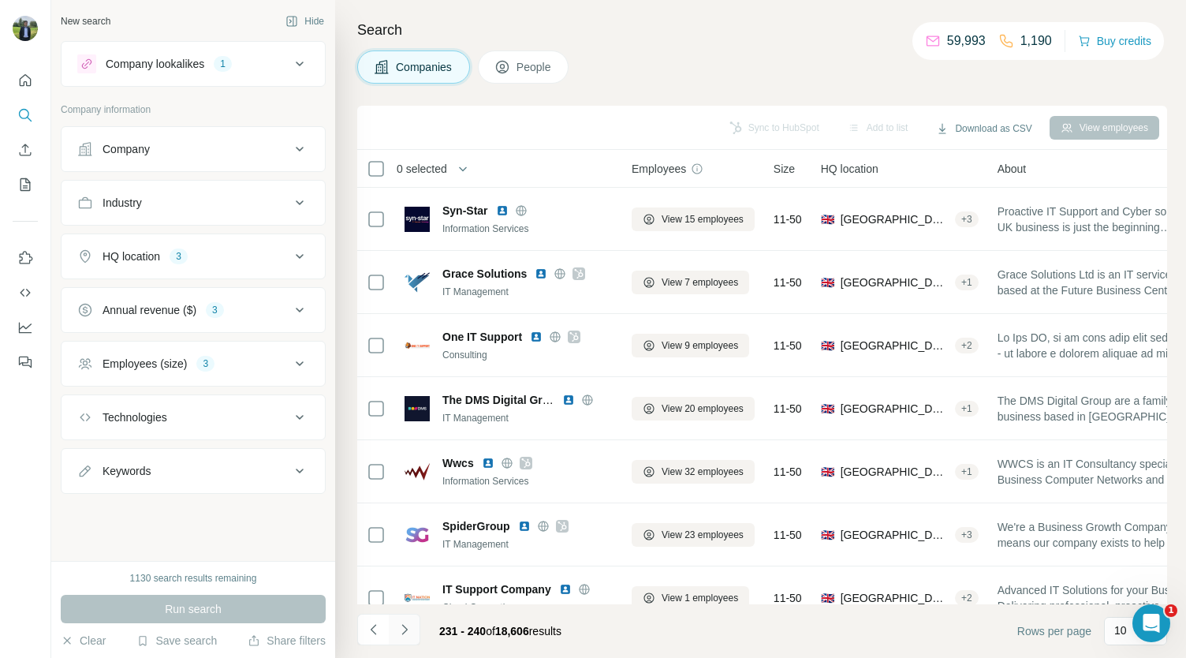
click at [403, 626] on icon "Navigate to next page" at bounding box center [404, 629] width 6 height 10
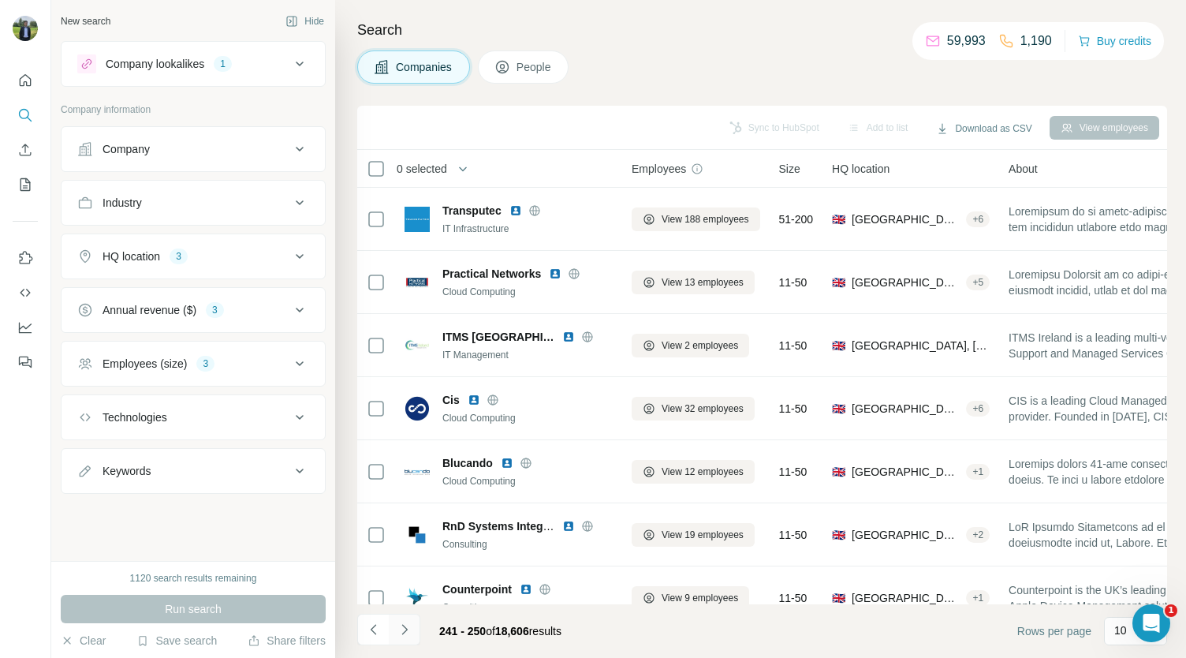
click at [403, 626] on icon "Navigate to next page" at bounding box center [404, 629] width 6 height 10
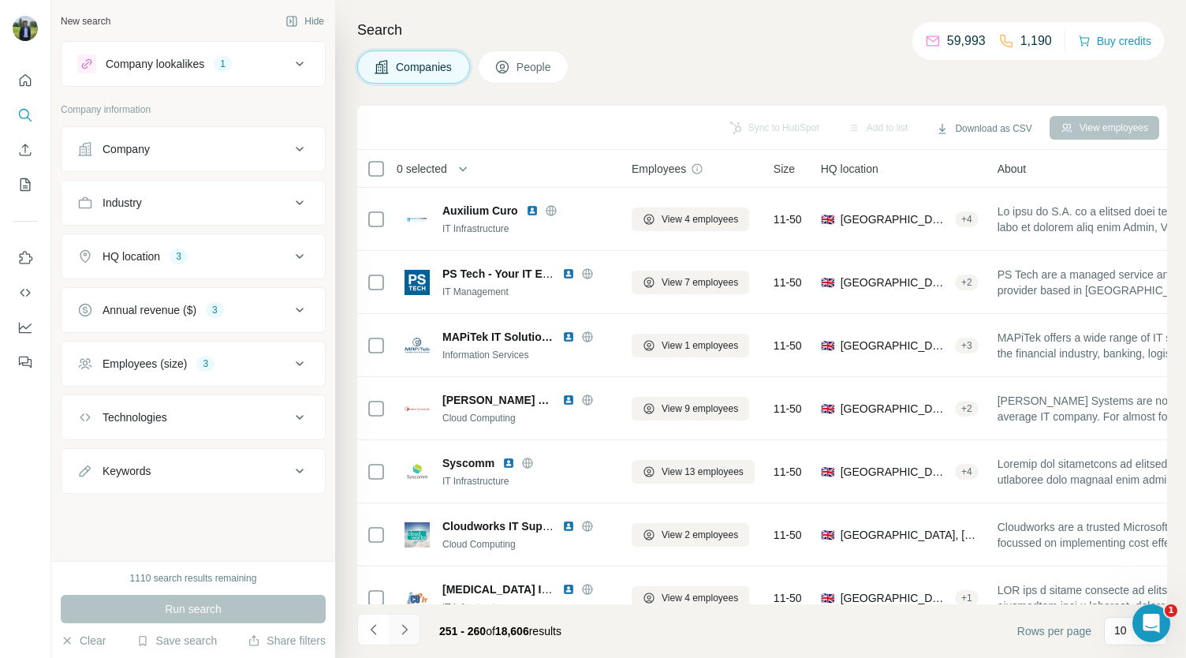
click at [403, 626] on icon "Navigate to next page" at bounding box center [404, 629] width 6 height 10
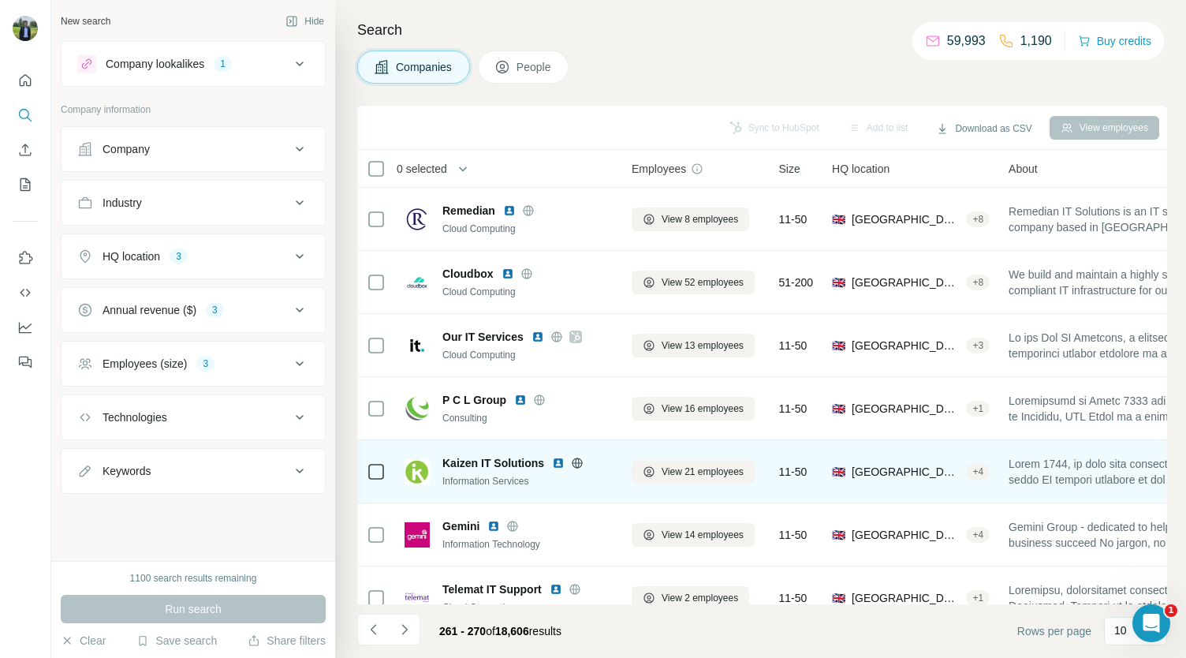
scroll to position [222, 0]
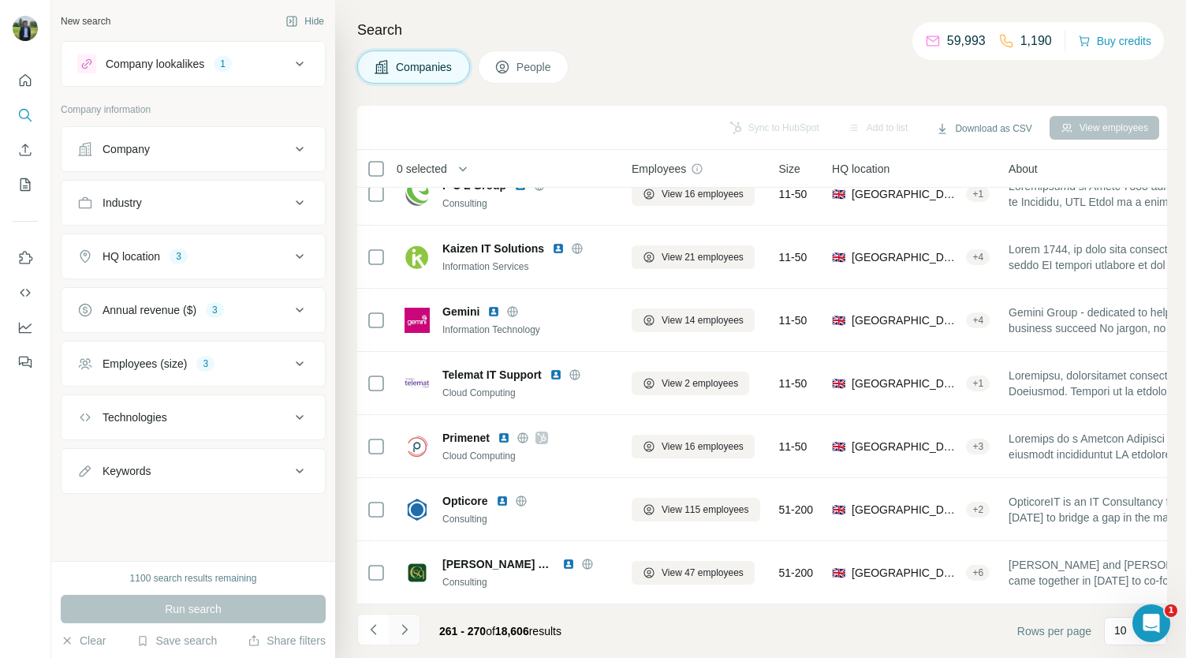
click at [410, 636] on icon "Navigate to next page" at bounding box center [405, 629] width 16 height 16
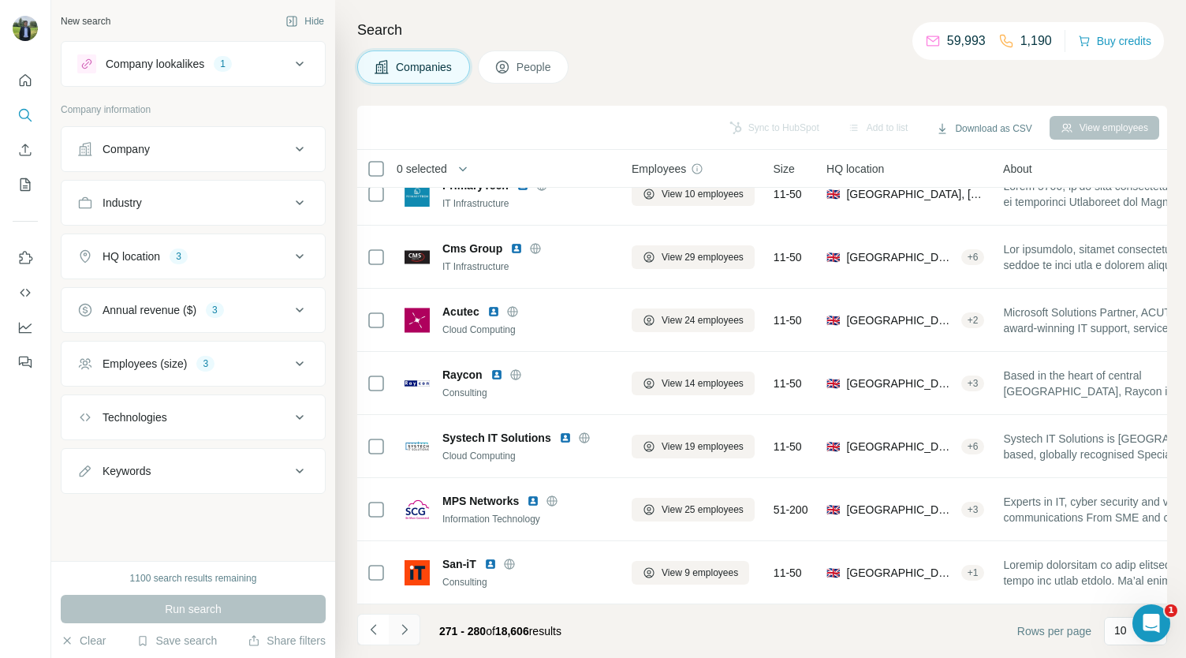
click at [410, 636] on icon "Navigate to next page" at bounding box center [405, 629] width 16 height 16
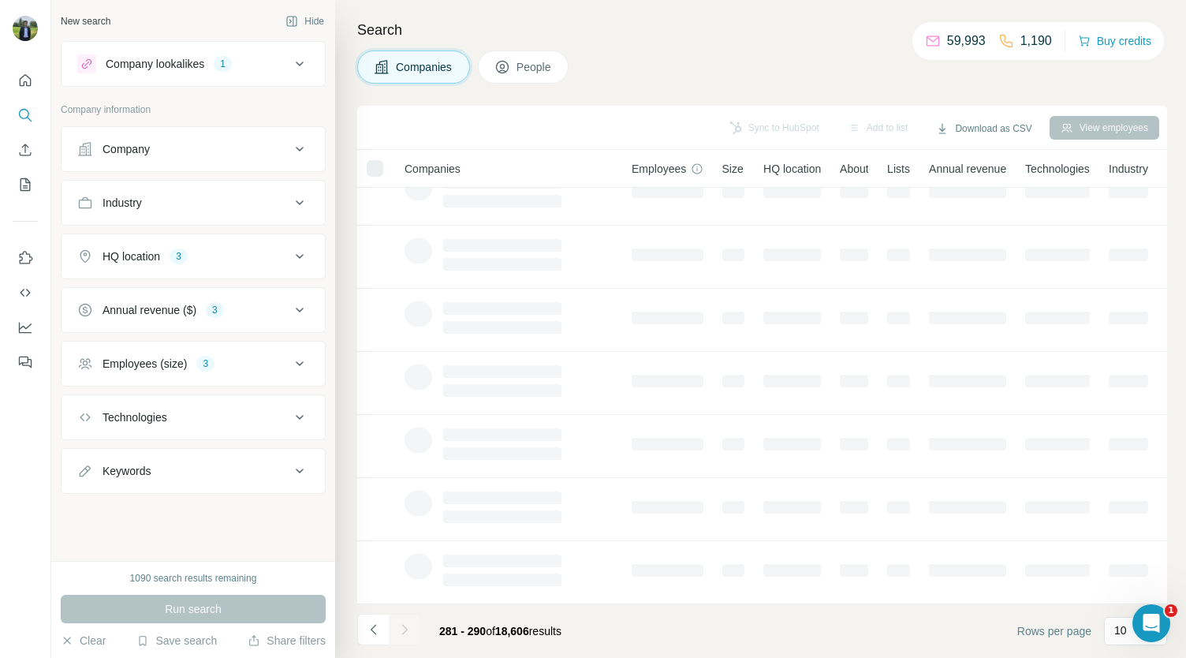
click at [410, 636] on div at bounding box center [405, 629] width 32 height 32
click at [410, 636] on icon "Navigate to next page" at bounding box center [405, 629] width 16 height 16
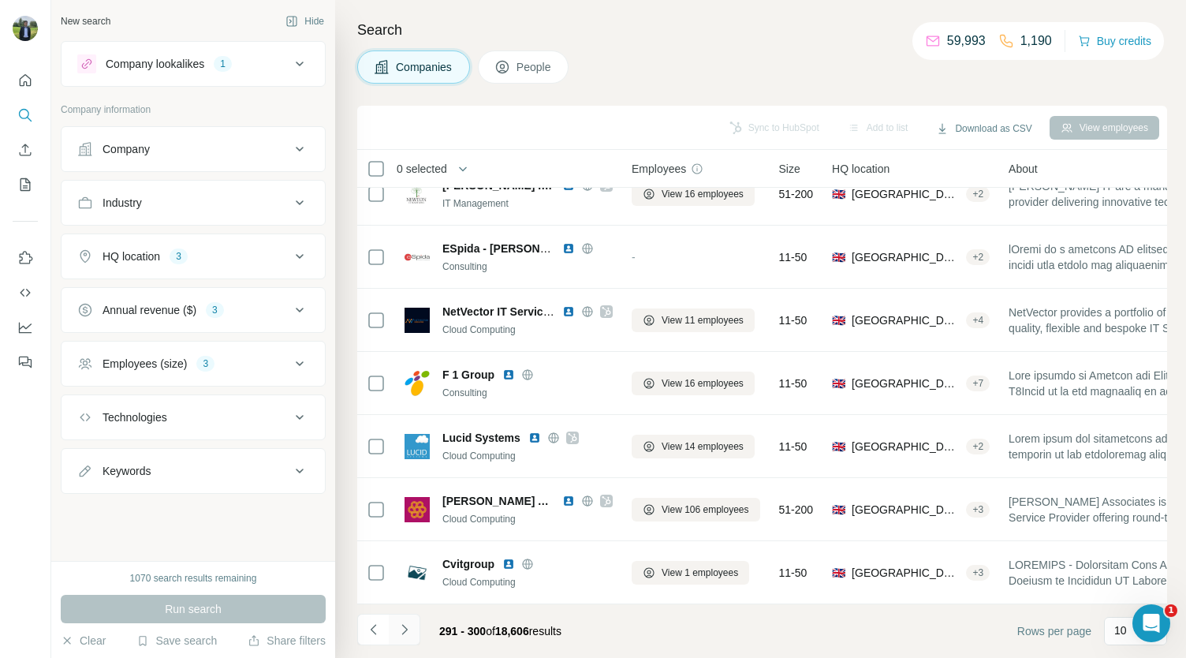
click at [410, 636] on icon "Navigate to next page" at bounding box center [405, 629] width 16 height 16
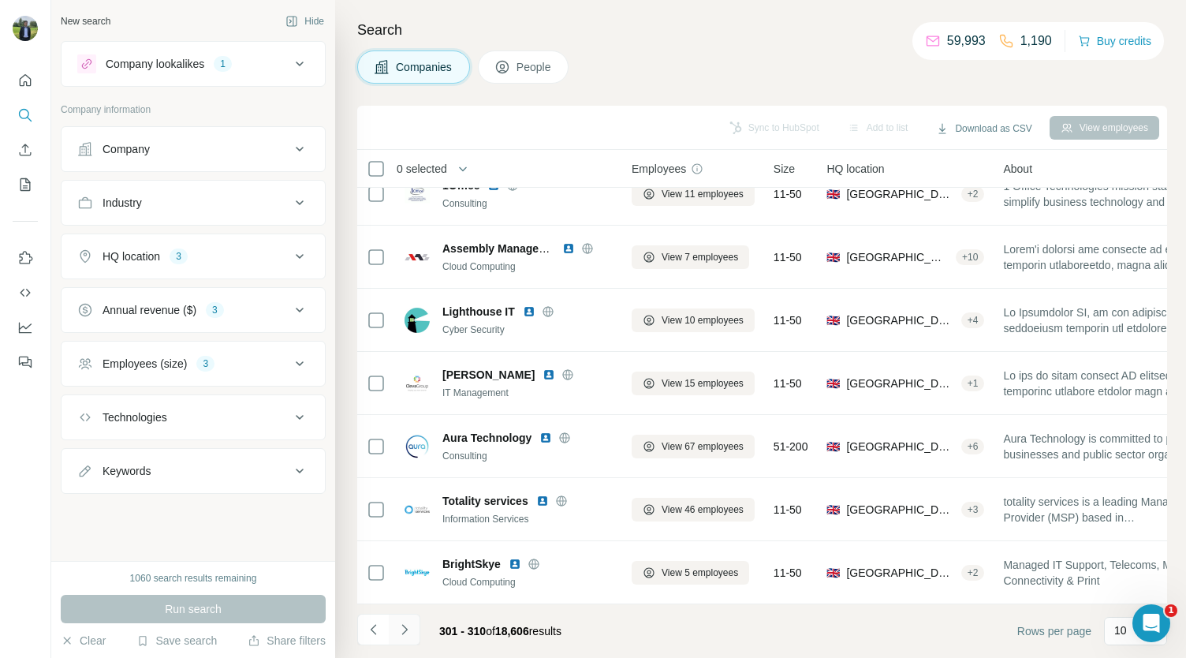
click at [410, 636] on icon "Navigate to next page" at bounding box center [405, 629] width 16 height 16
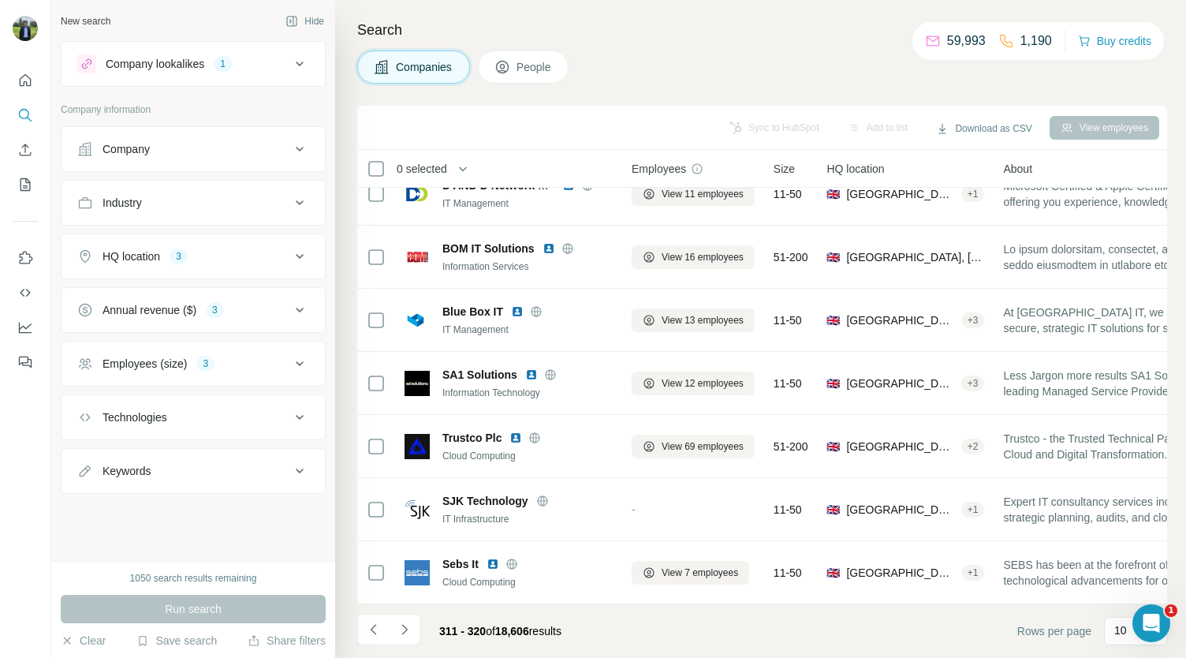
click at [405, 622] on icon "Navigate to next page" at bounding box center [405, 629] width 16 height 16
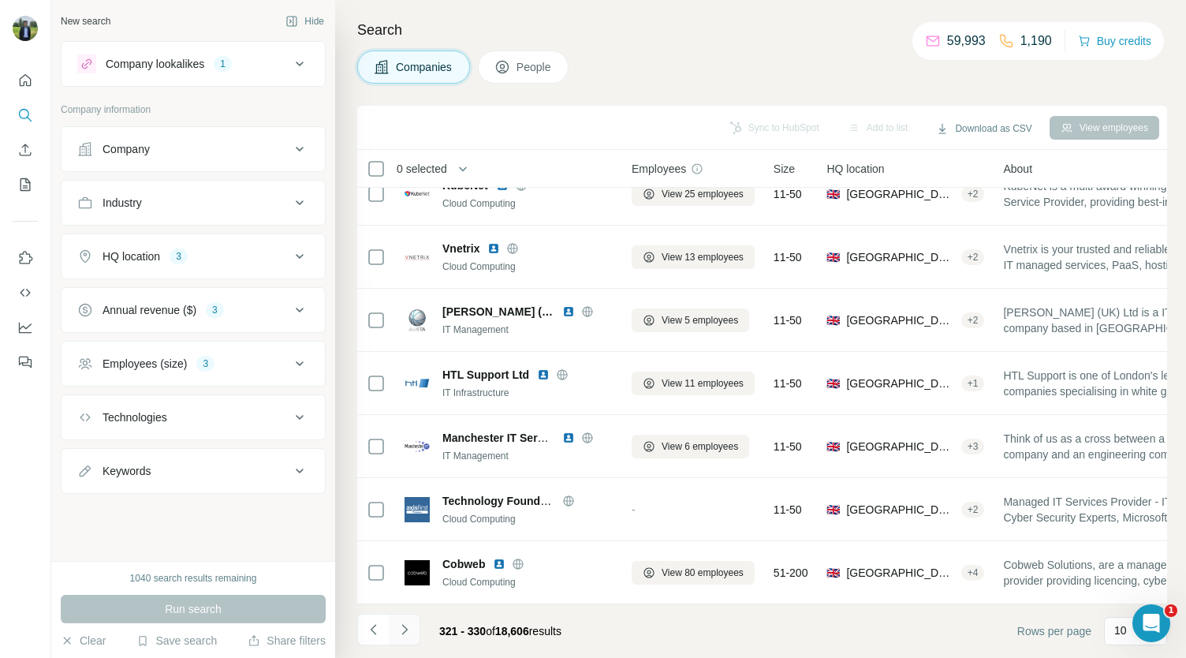
click at [405, 629] on icon "Navigate to next page" at bounding box center [404, 629] width 6 height 10
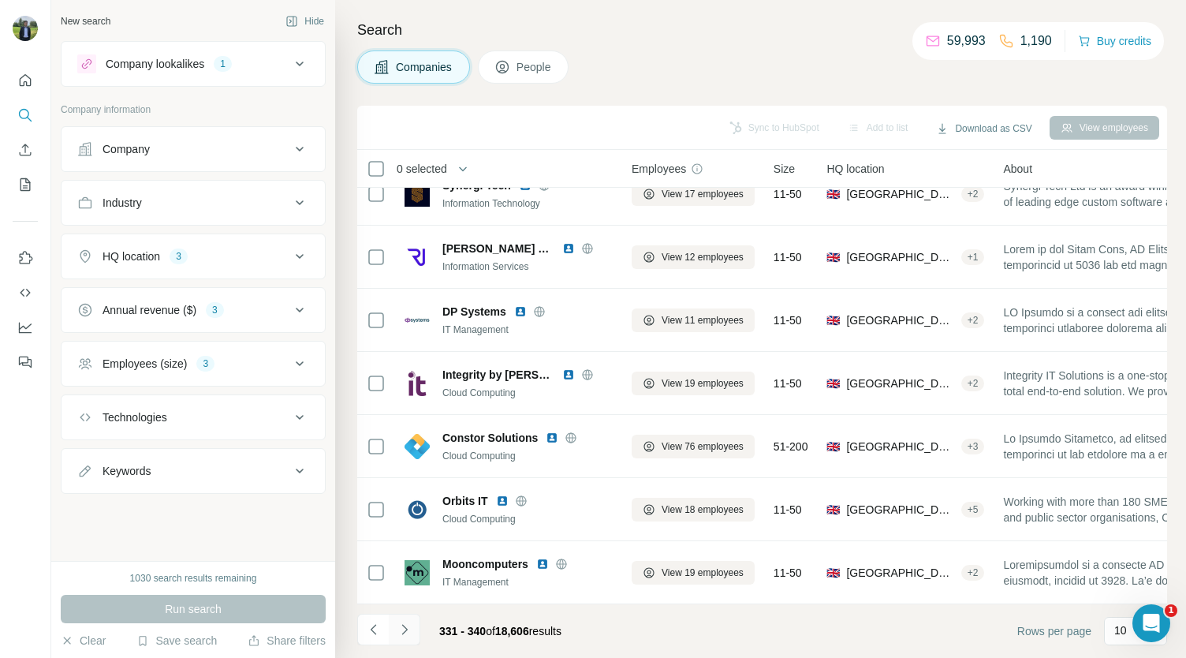
click at [405, 629] on icon "Navigate to next page" at bounding box center [404, 629] width 6 height 10
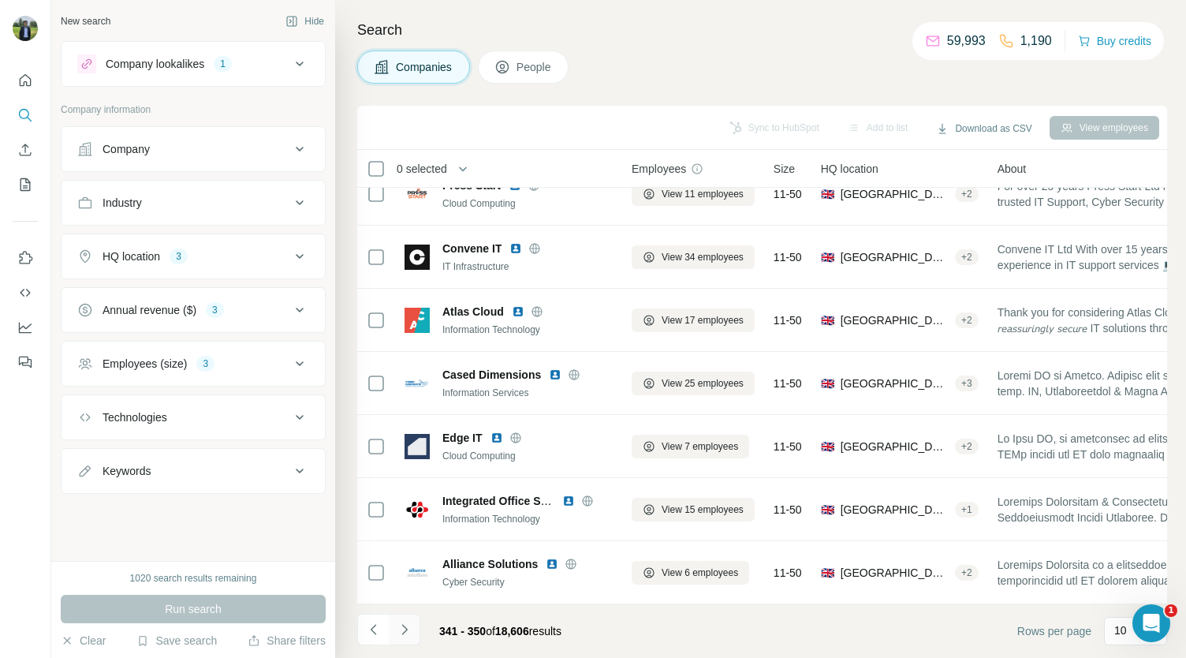
click at [405, 629] on icon "Navigate to next page" at bounding box center [404, 629] width 6 height 10
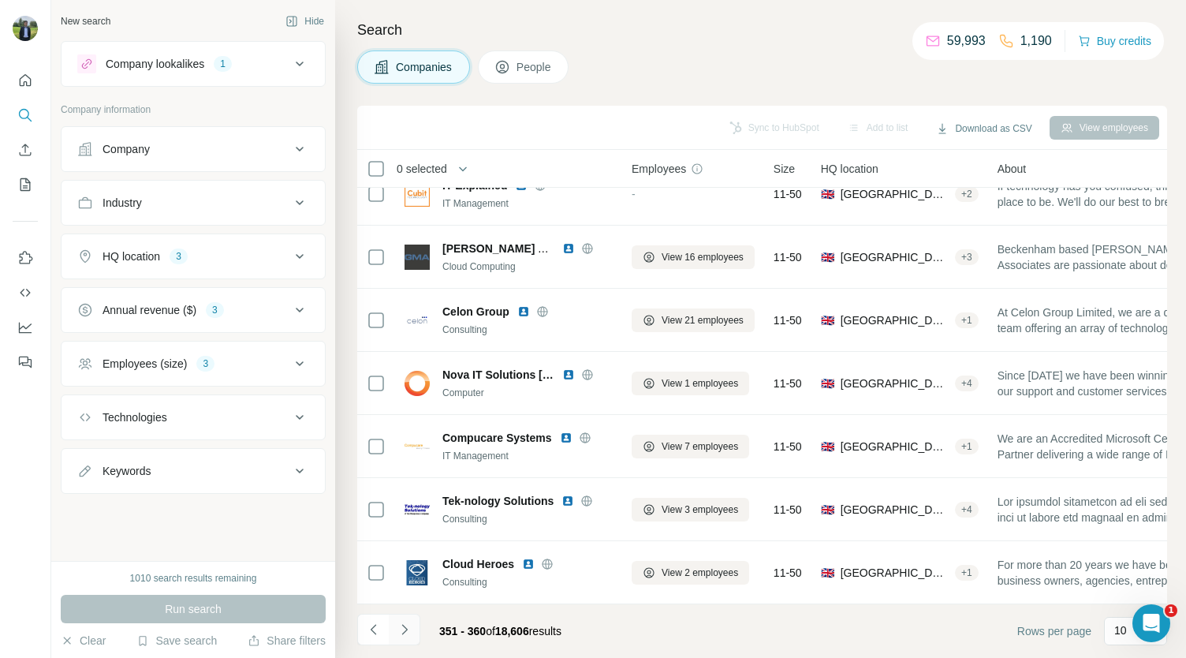
click at [405, 629] on icon "Navigate to next page" at bounding box center [404, 629] width 6 height 10
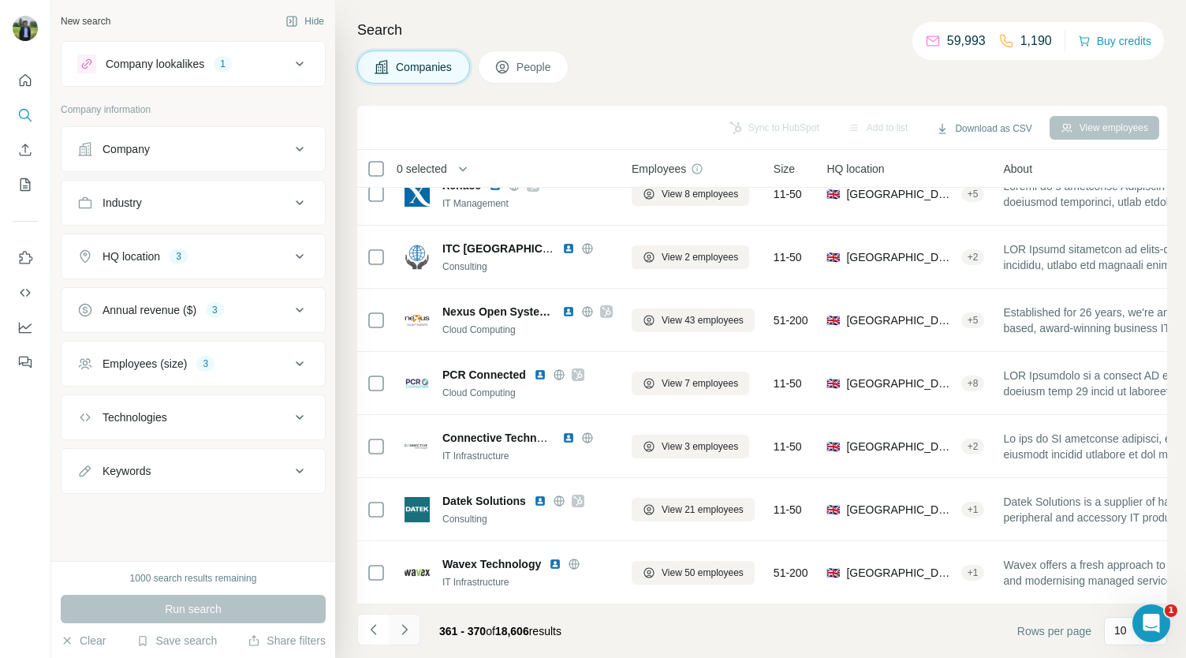
click at [405, 629] on icon "Navigate to next page" at bounding box center [404, 629] width 6 height 10
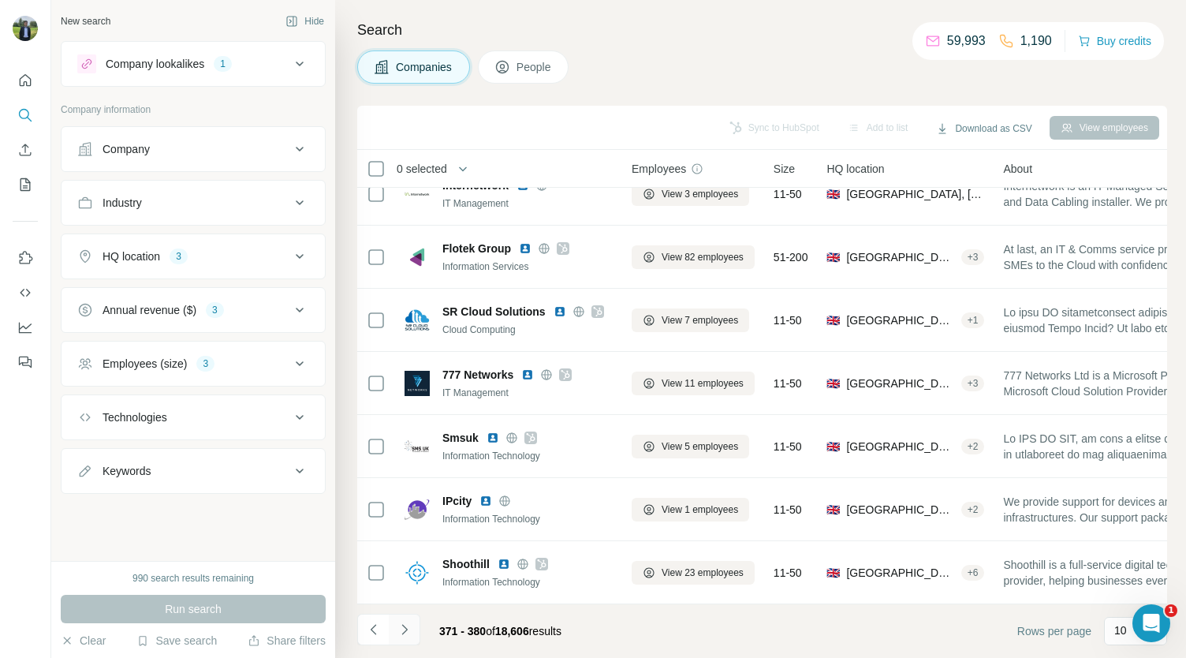
click at [405, 629] on icon "Navigate to next page" at bounding box center [404, 629] width 6 height 10
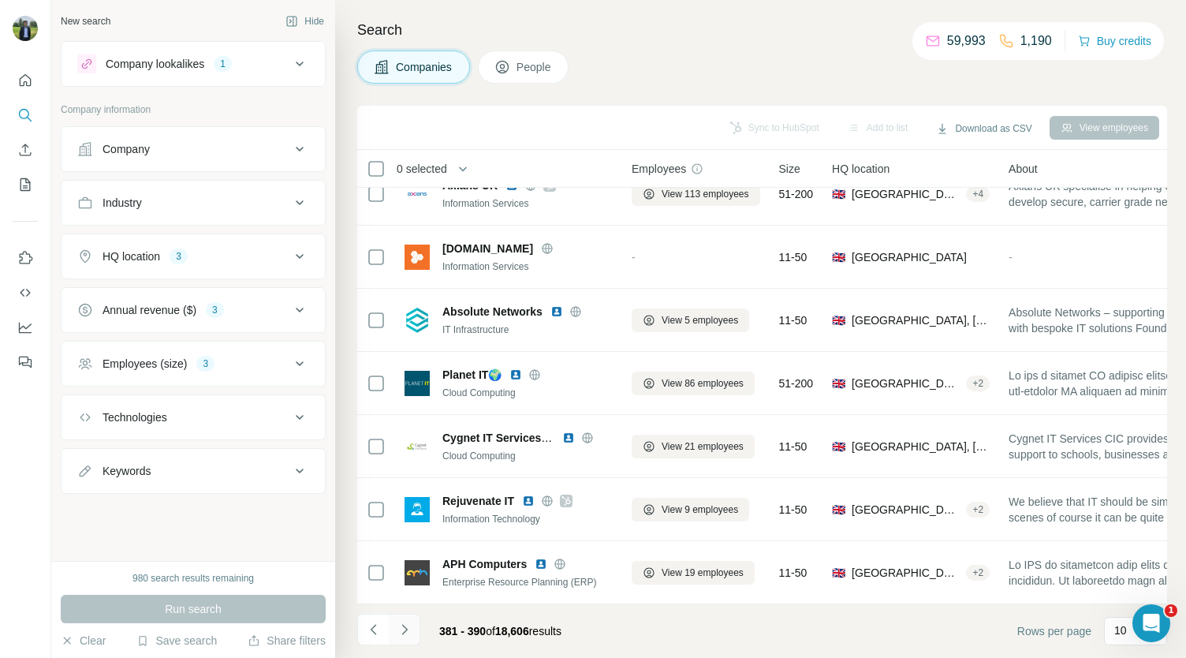
click at [405, 629] on icon "Navigate to next page" at bounding box center [404, 629] width 6 height 10
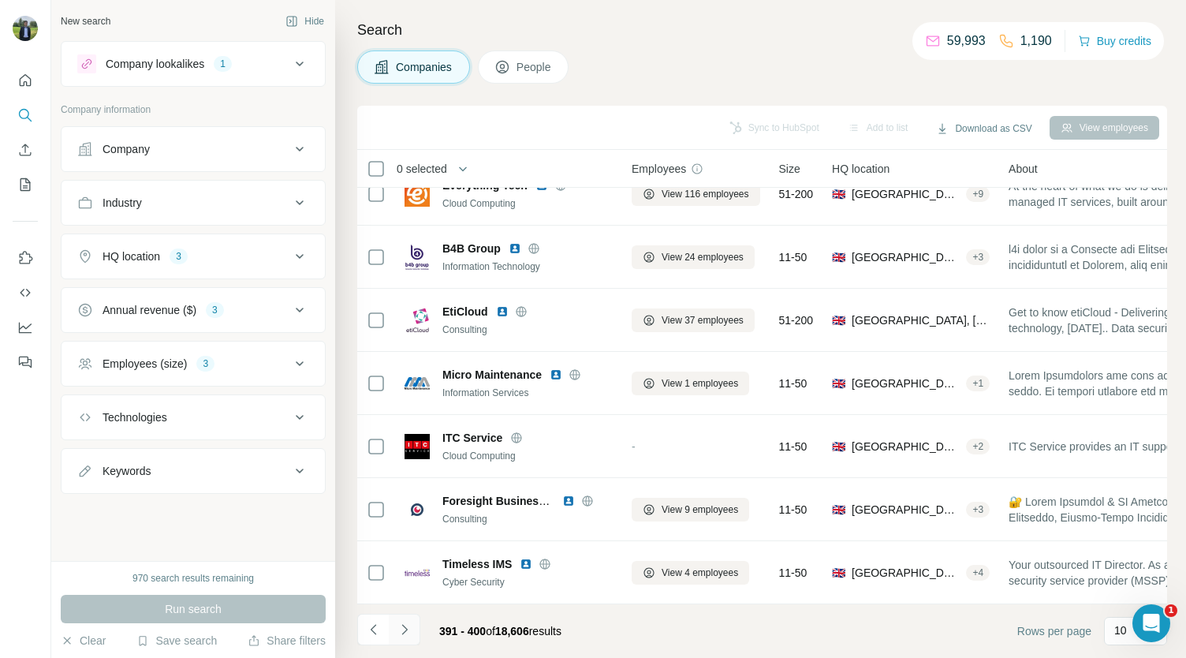
click at [405, 629] on icon "Navigate to next page" at bounding box center [404, 629] width 6 height 10
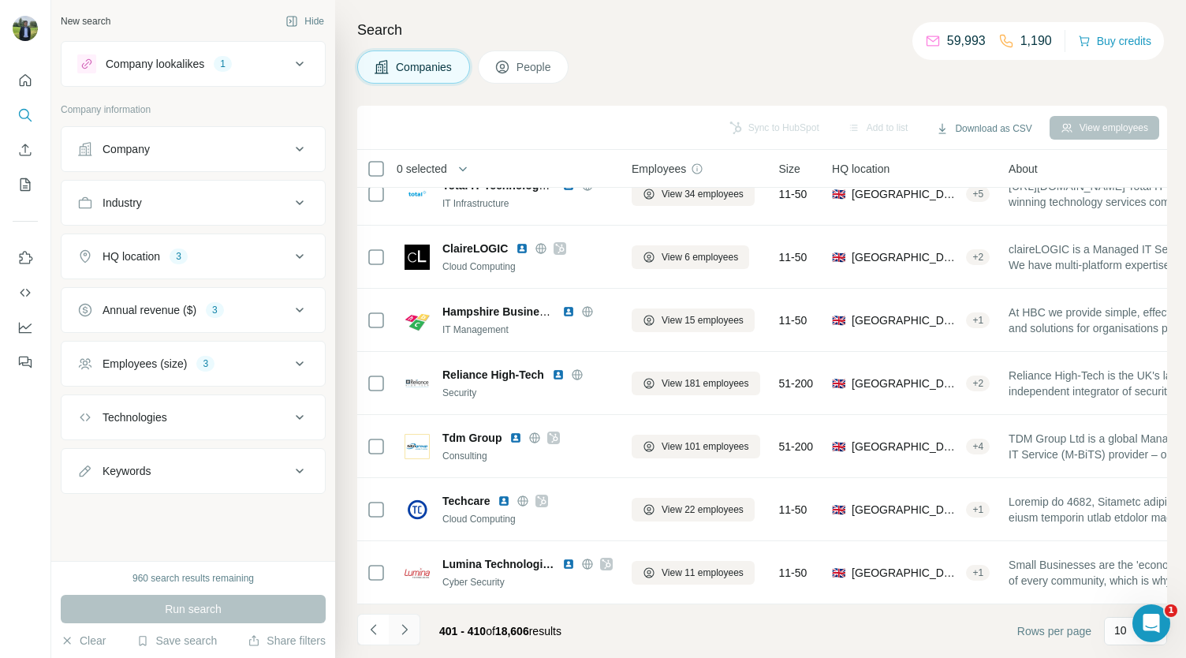
click at [405, 628] on icon "Navigate to next page" at bounding box center [404, 629] width 6 height 10
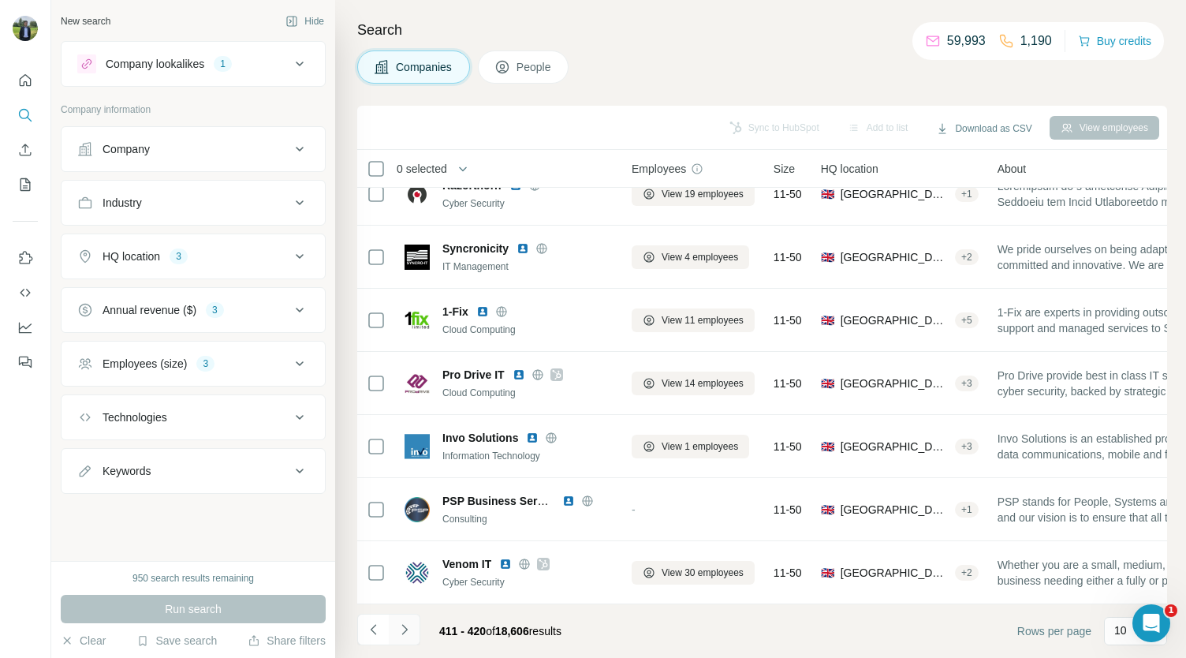
click at [401, 623] on icon "Navigate to next page" at bounding box center [405, 629] width 16 height 16
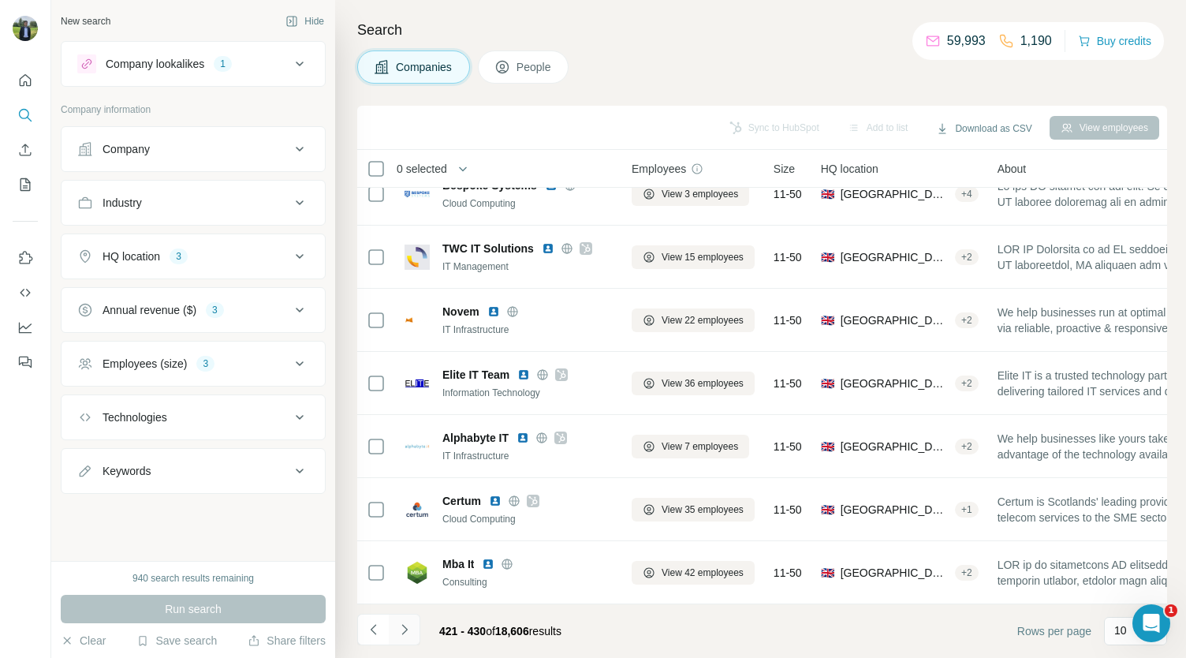
click at [415, 614] on button "Navigate to next page" at bounding box center [405, 629] width 32 height 32
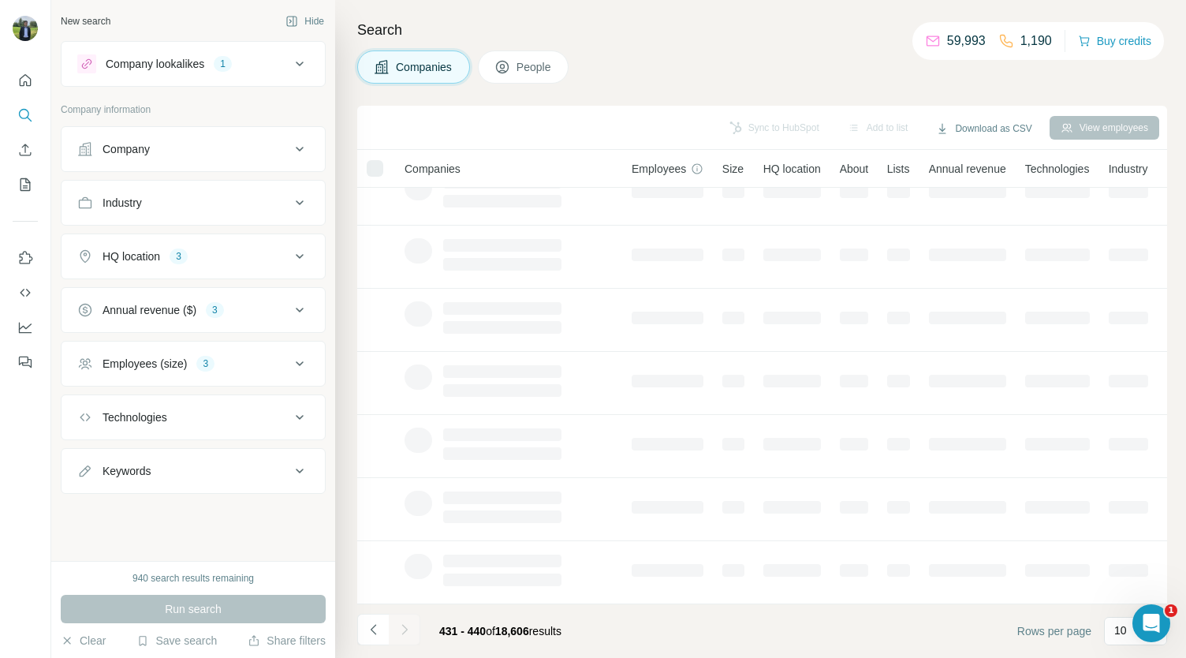
click at [408, 627] on div at bounding box center [405, 629] width 32 height 32
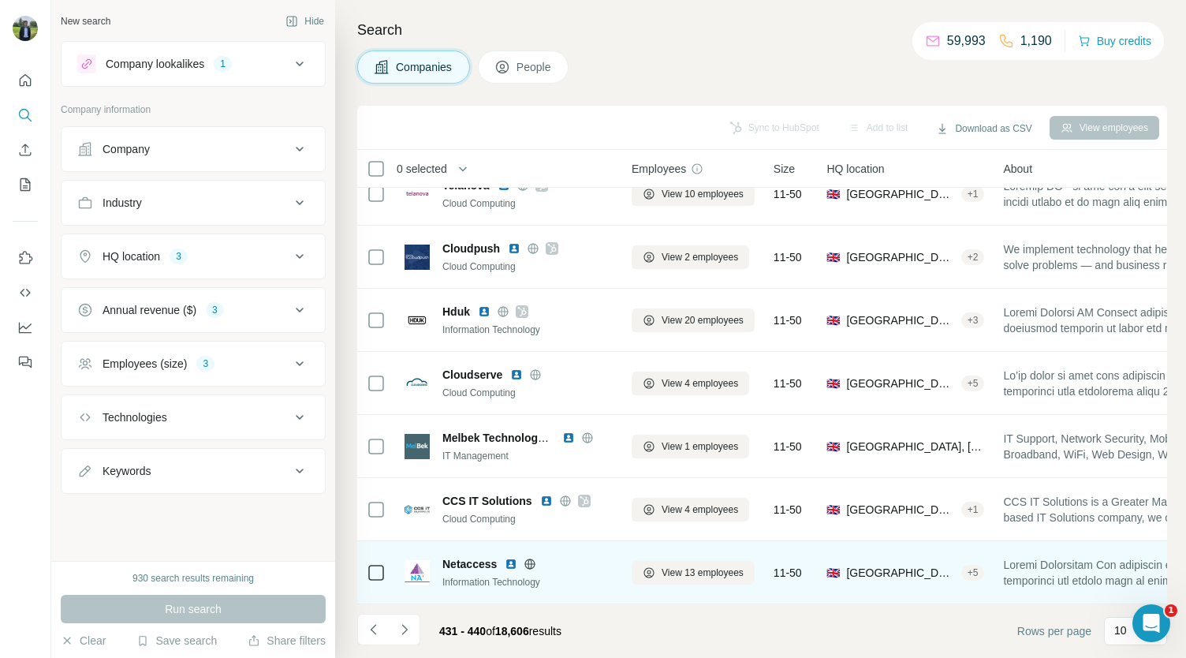
click at [512, 557] on img at bounding box center [511, 563] width 13 height 13
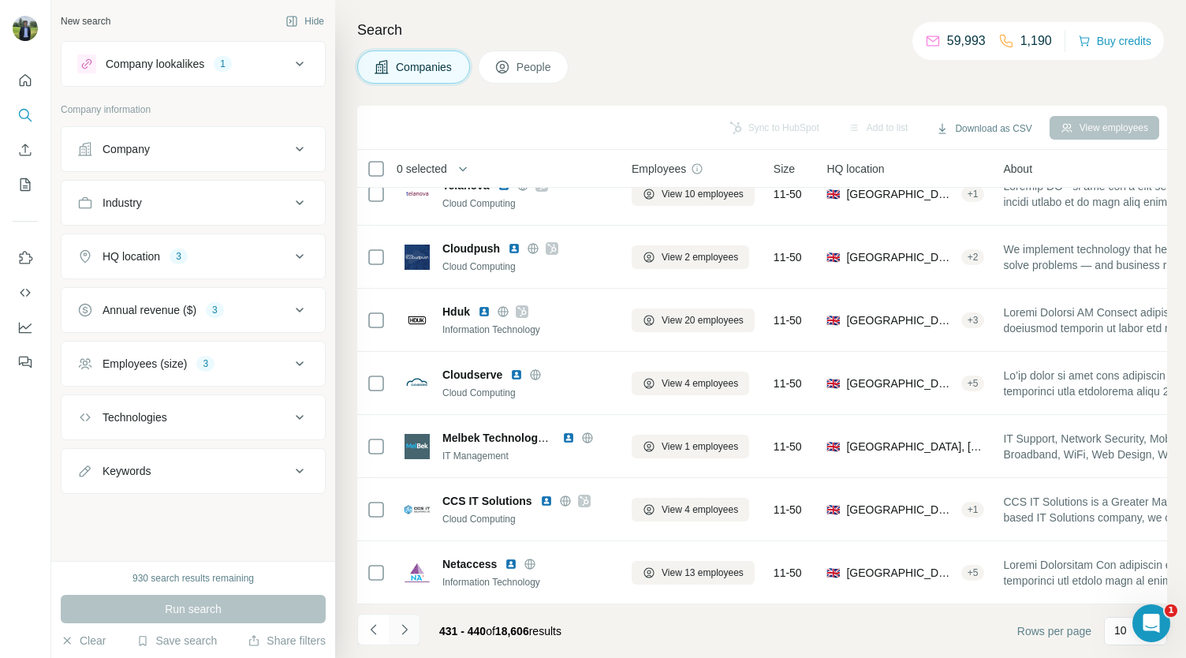
click at [401, 628] on icon "Navigate to next page" at bounding box center [405, 629] width 16 height 16
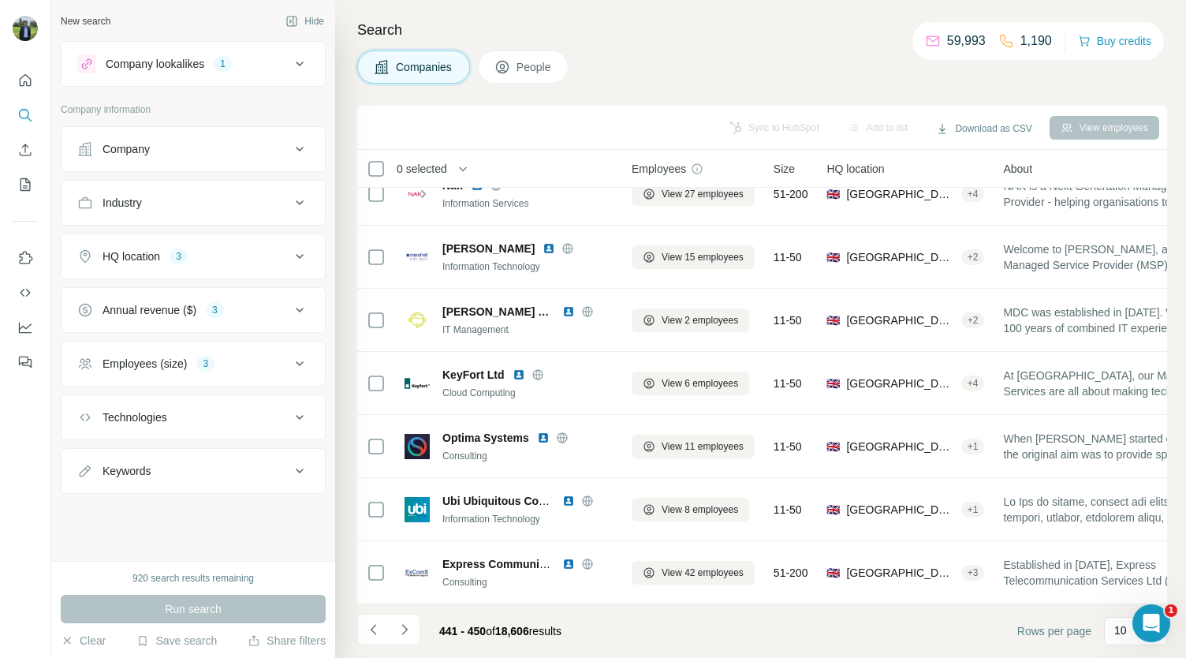
scroll to position [0, 0]
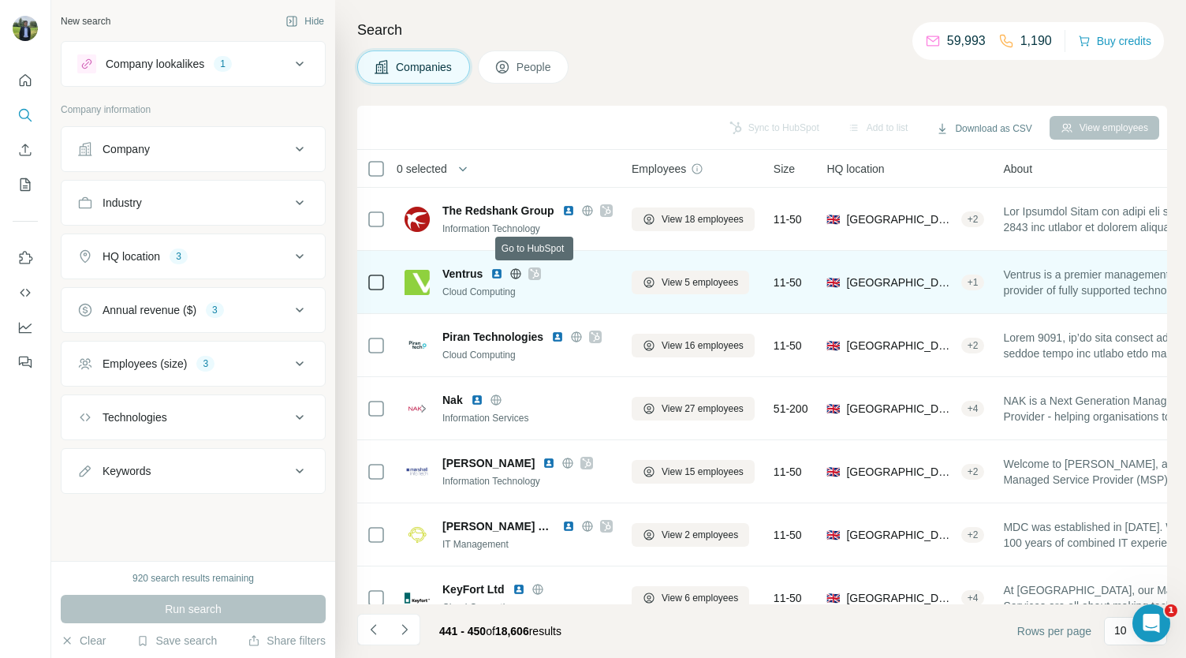
click at [534, 273] on icon at bounding box center [534, 273] width 9 height 13
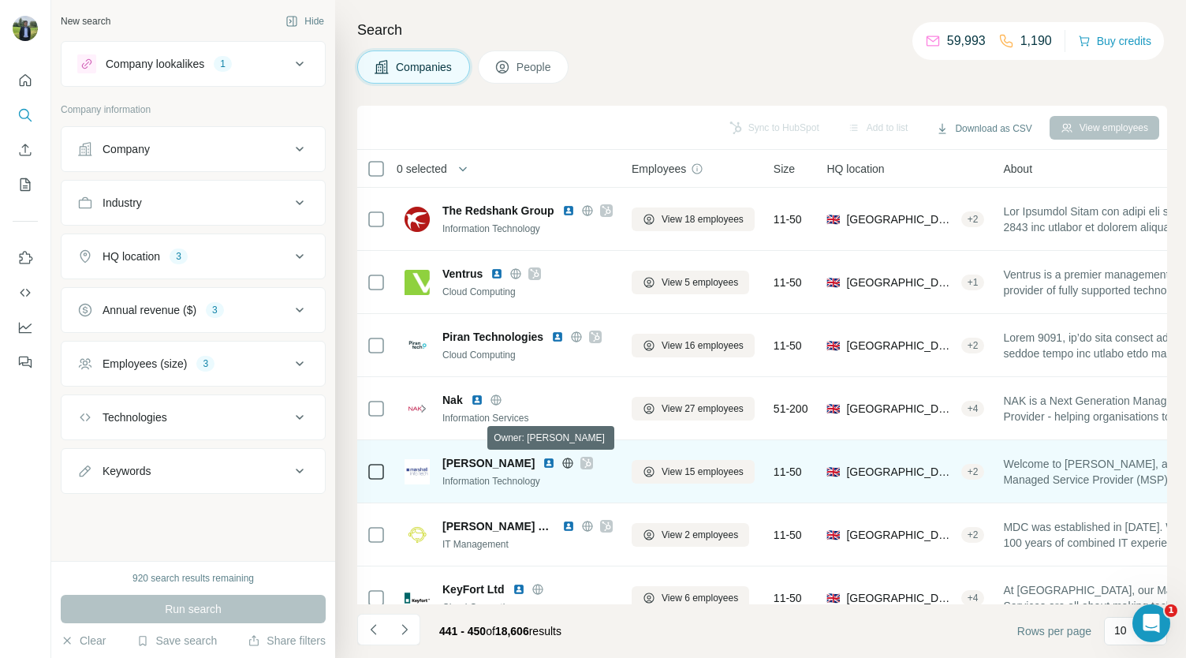
click at [583, 460] on icon at bounding box center [587, 462] width 9 height 9
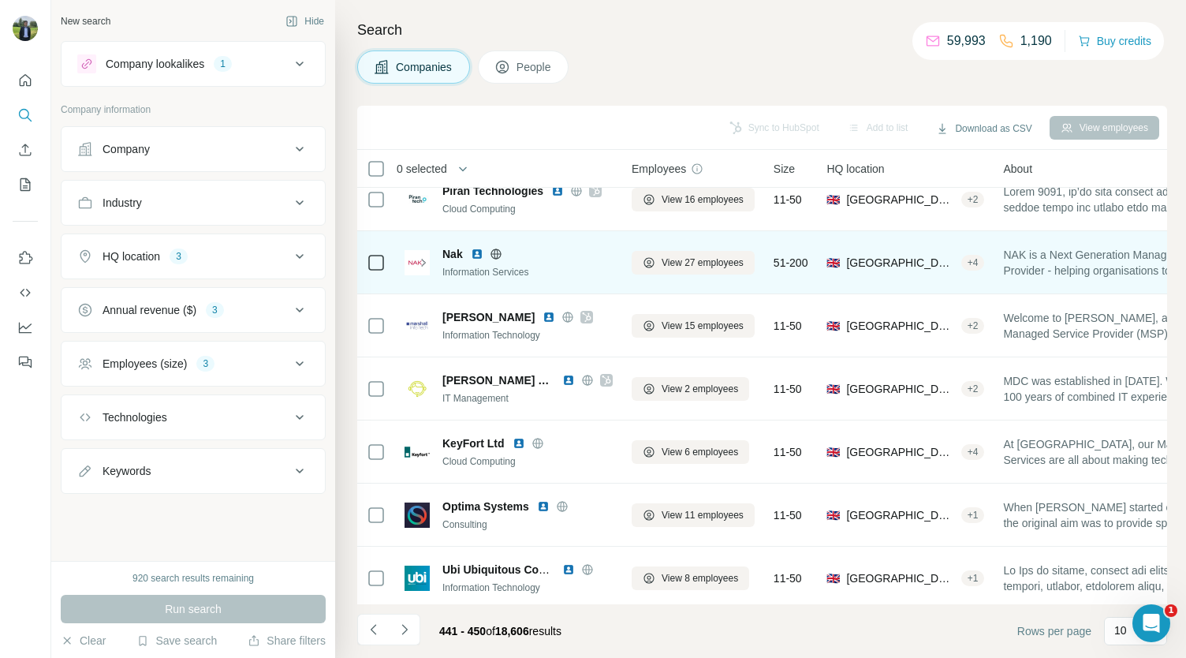
scroll to position [152, 0]
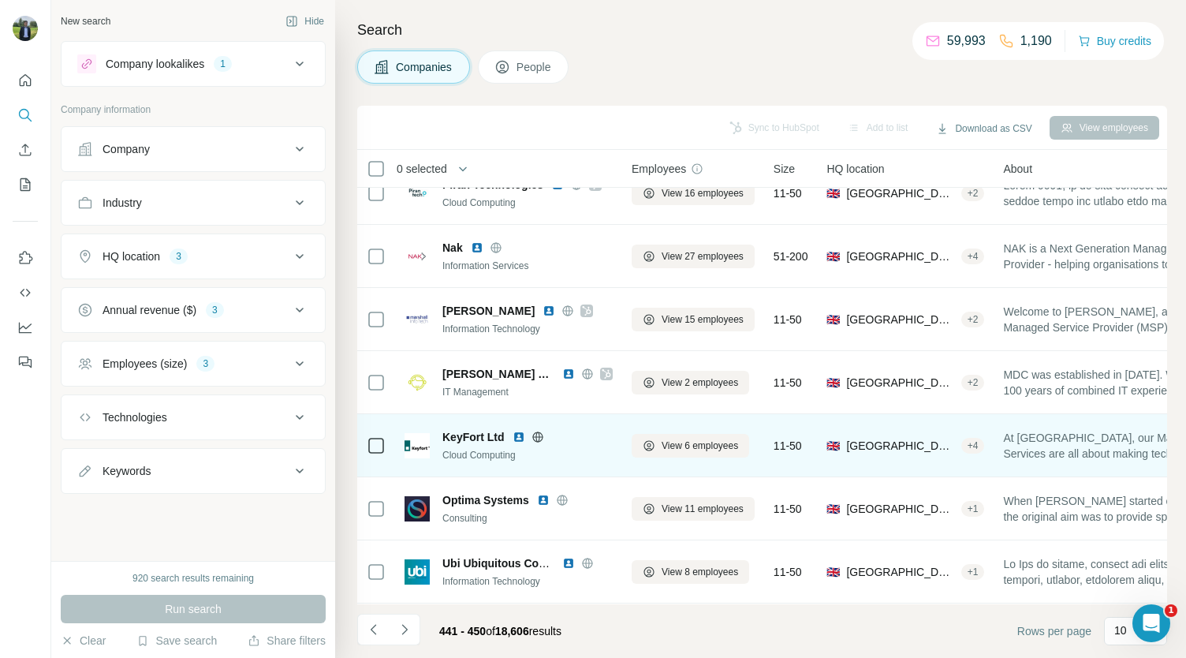
click at [517, 436] on img at bounding box center [518, 436] width 13 height 13
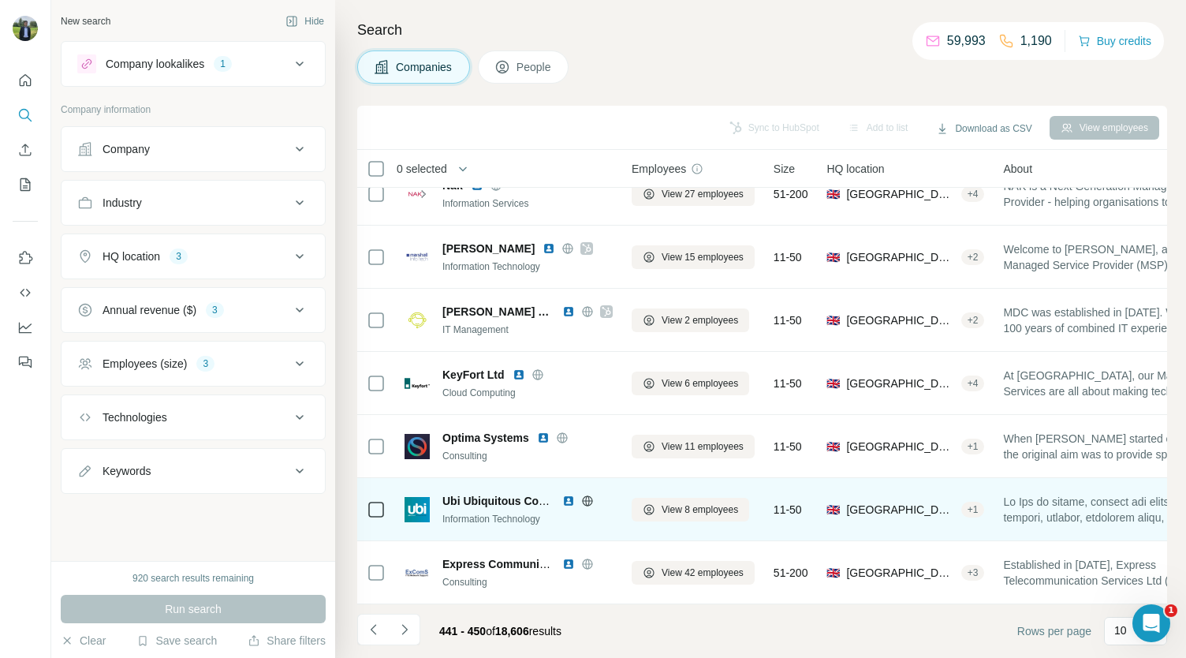
click at [567, 494] on img at bounding box center [568, 500] width 13 height 13
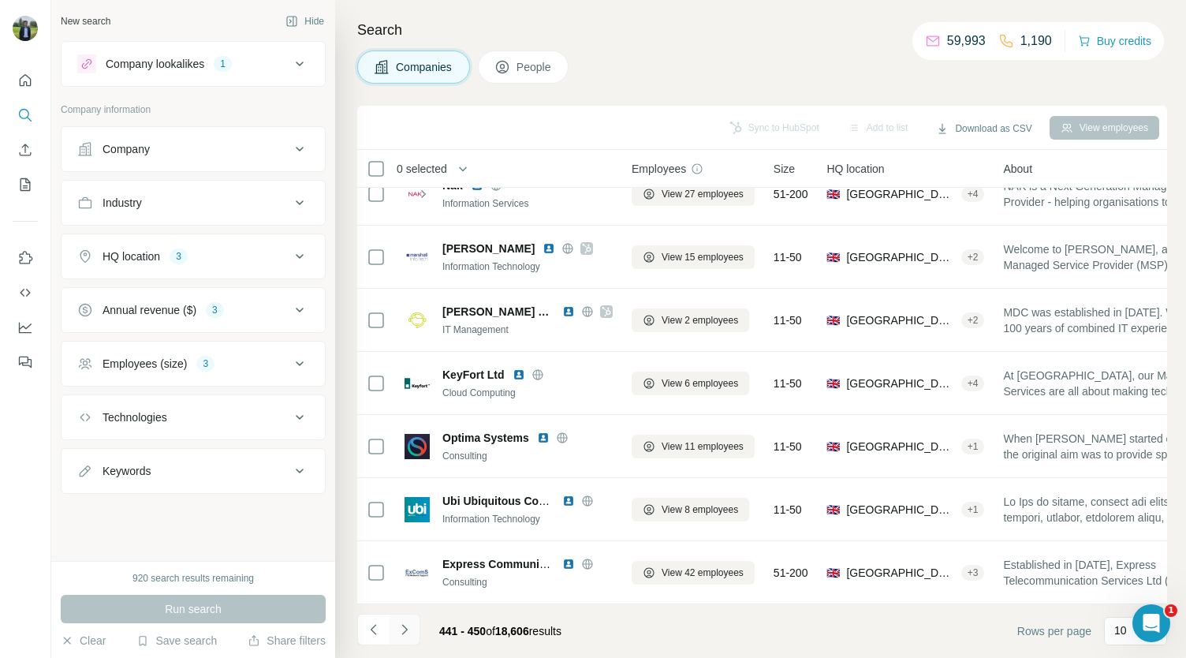
click at [413, 628] on button "Navigate to next page" at bounding box center [405, 629] width 32 height 32
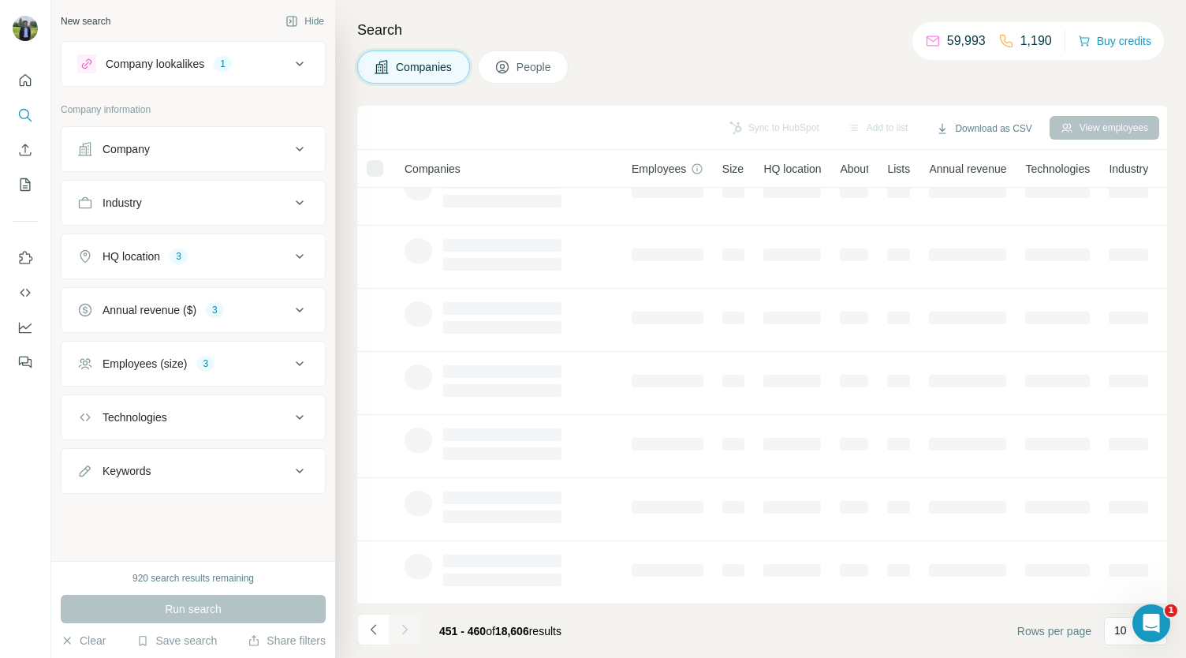
scroll to position [0, 0]
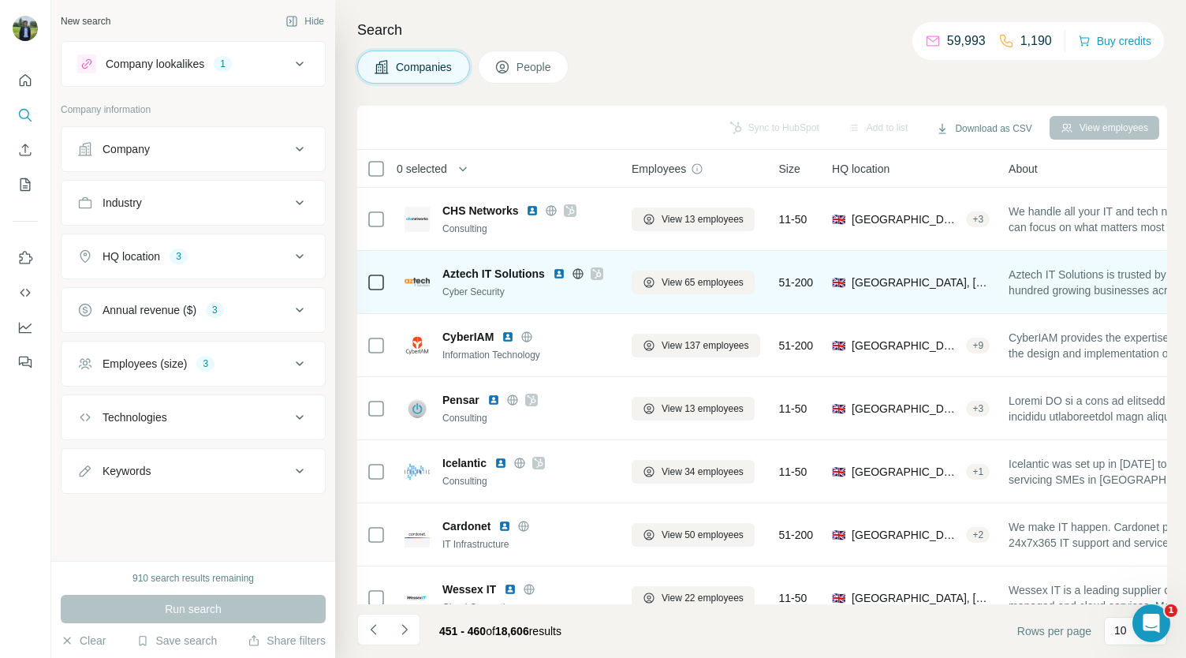
click at [560, 272] on img at bounding box center [559, 273] width 13 height 13
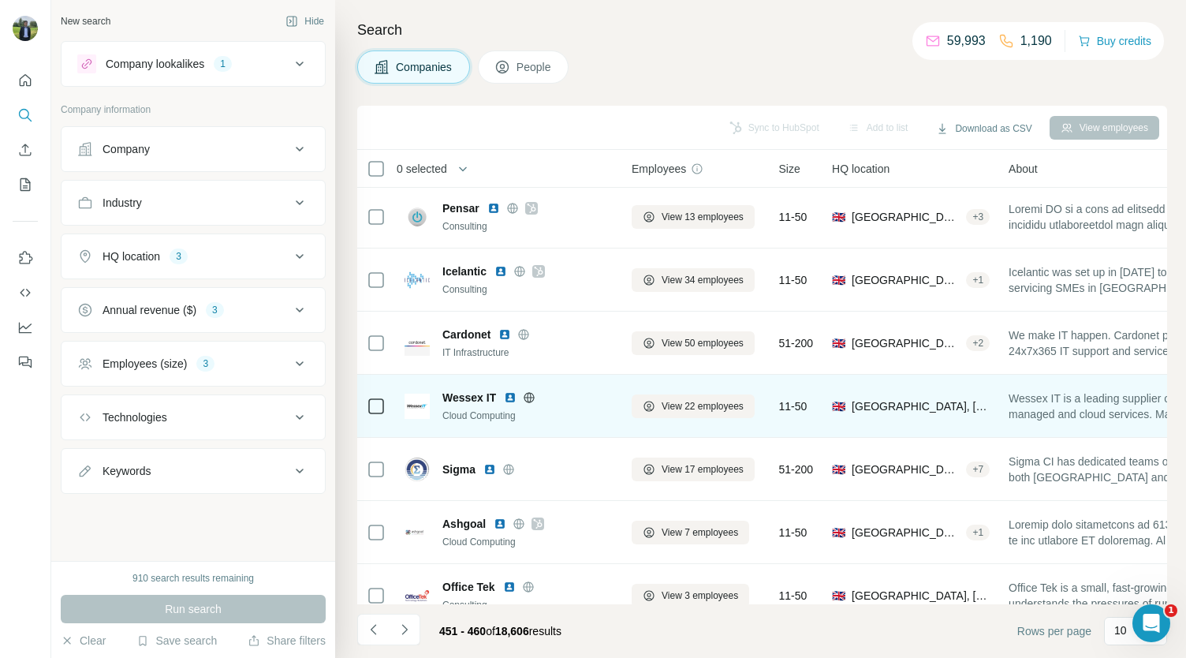
scroll to position [193, 0]
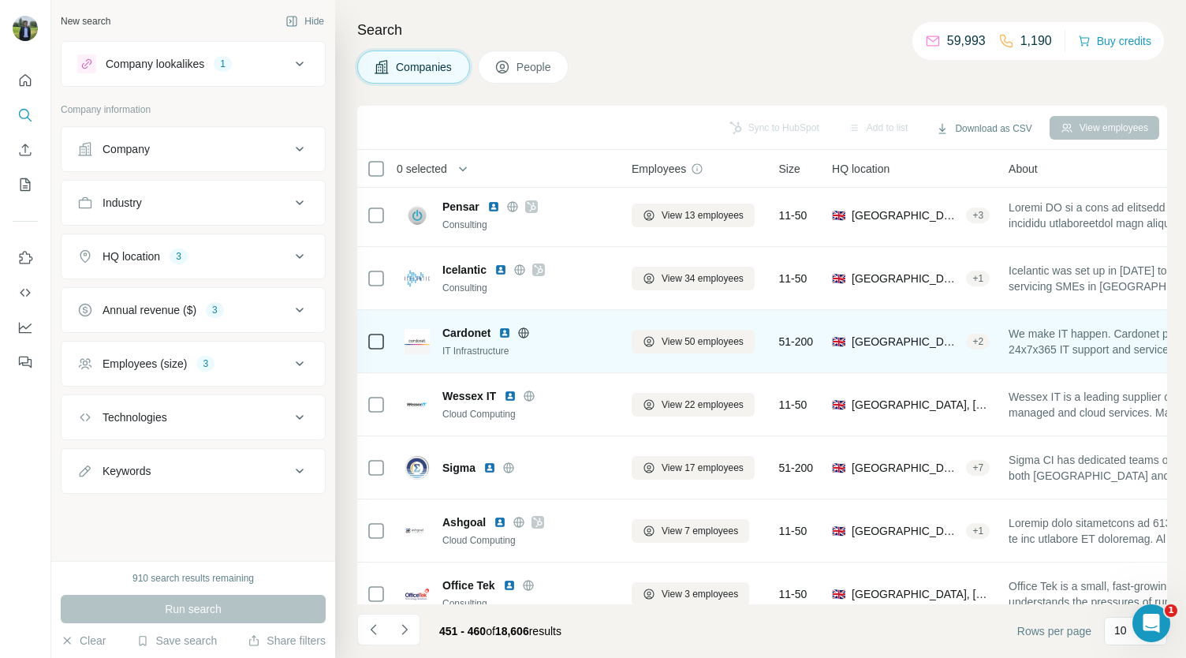
click at [503, 335] on img at bounding box center [504, 332] width 13 height 13
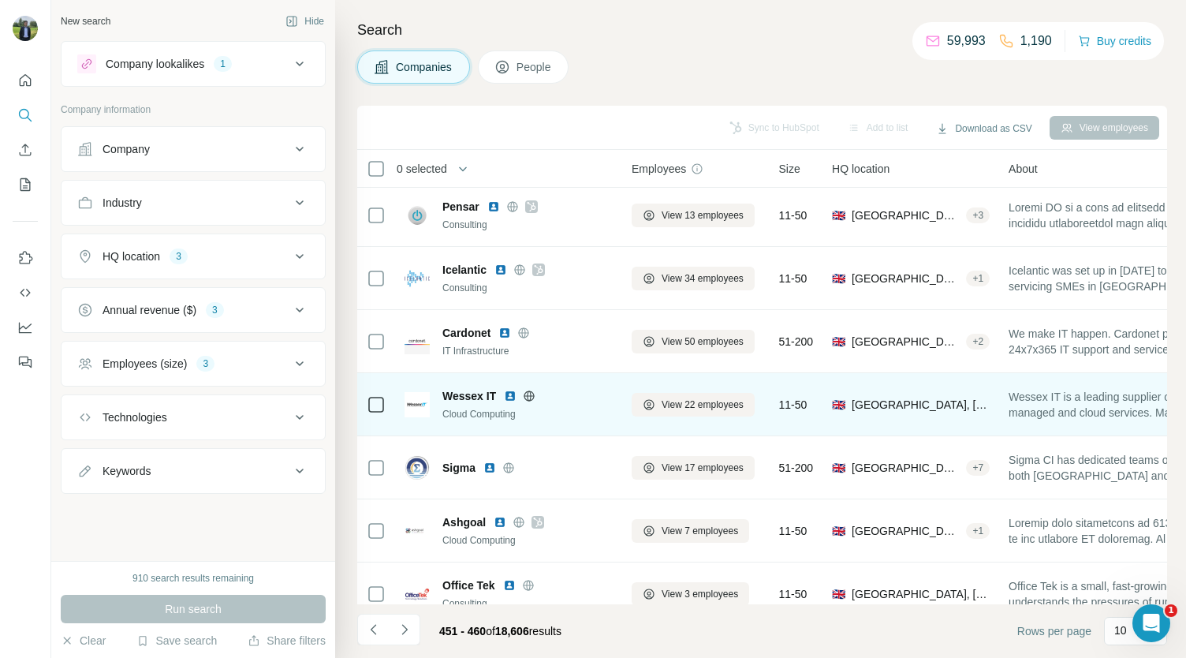
scroll to position [222, 0]
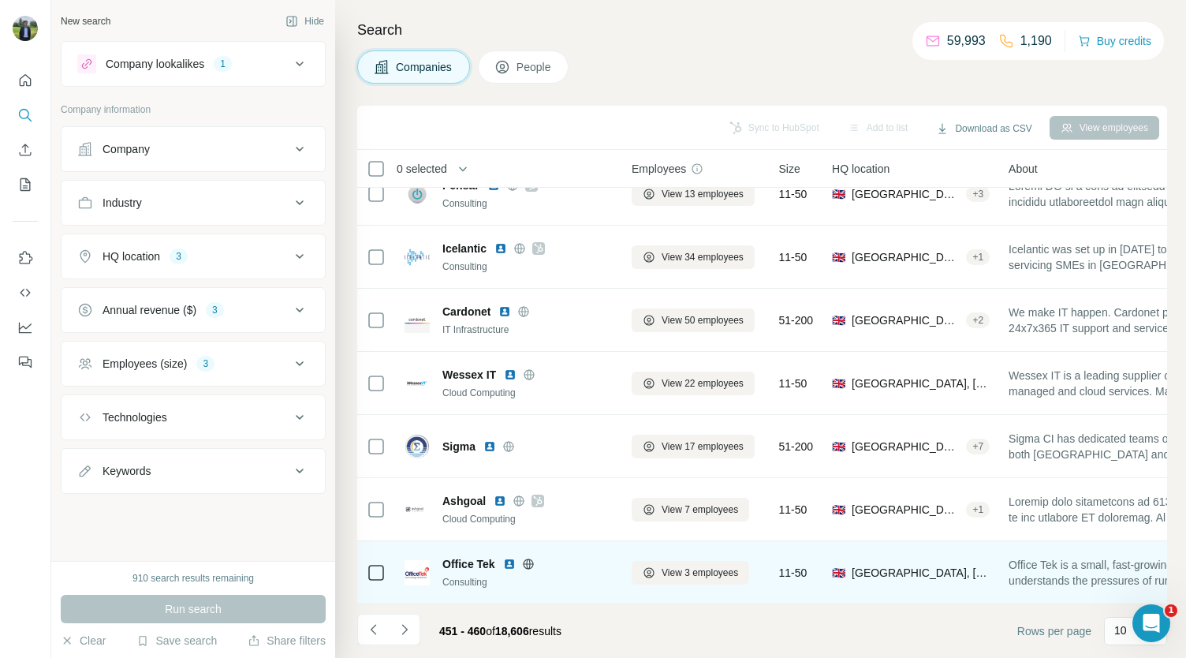
click at [510, 557] on img at bounding box center [509, 563] width 13 height 13
